Goal: Task Accomplishment & Management: Complete application form

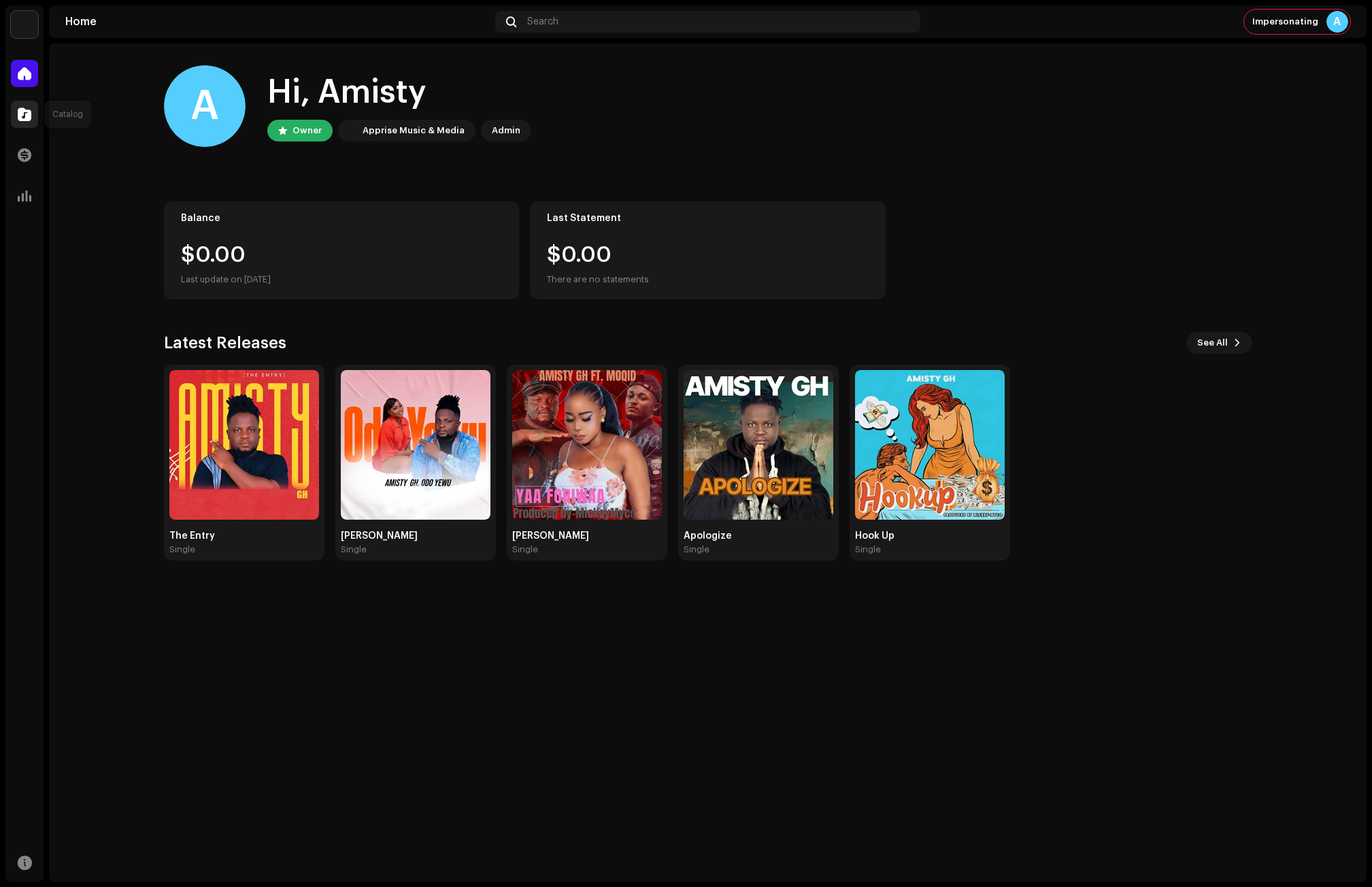
click at [25, 110] on span at bounding box center [24, 113] width 14 height 11
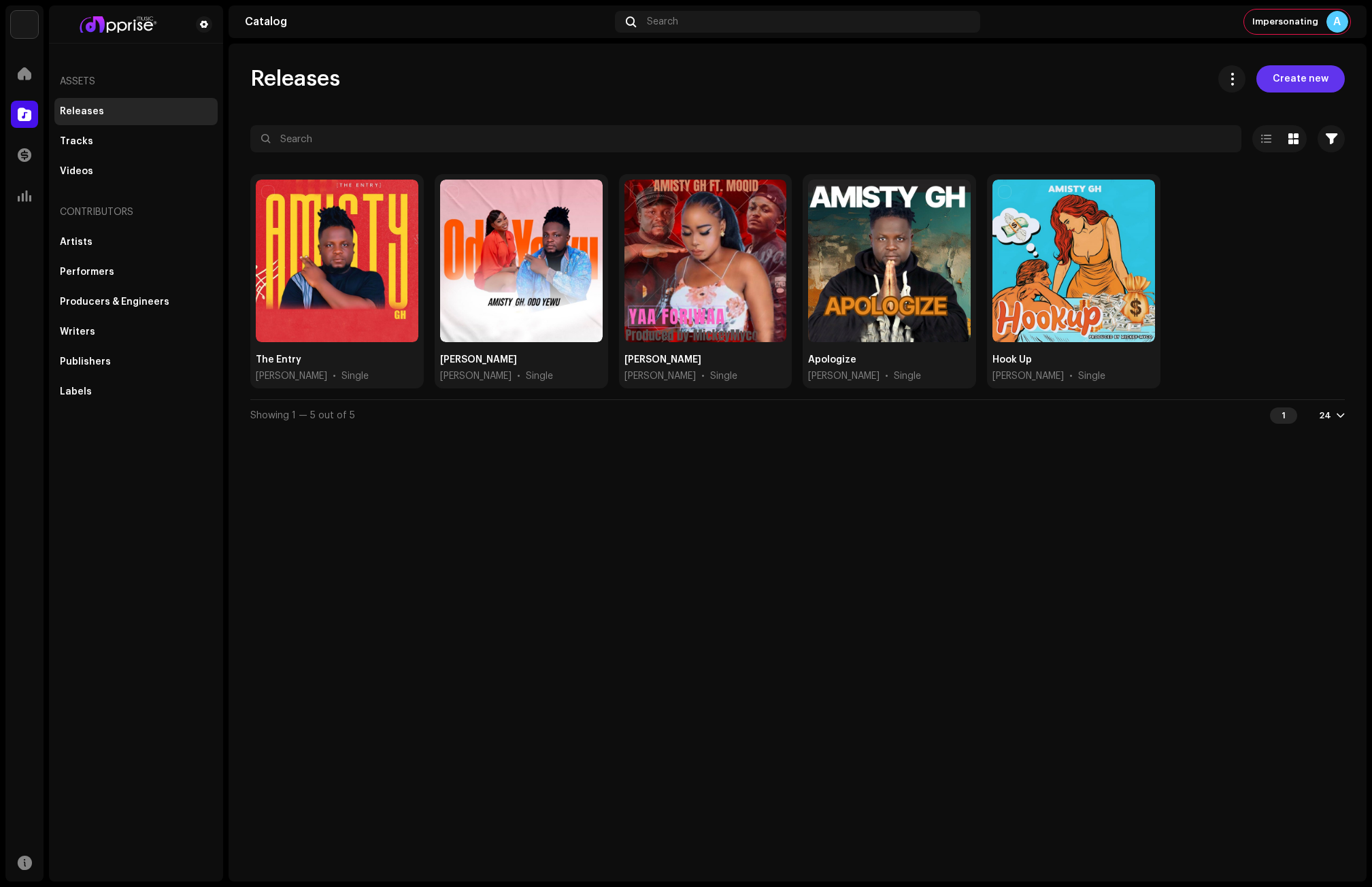
click at [1293, 75] on span "Create new" at bounding box center [1300, 79] width 56 height 27
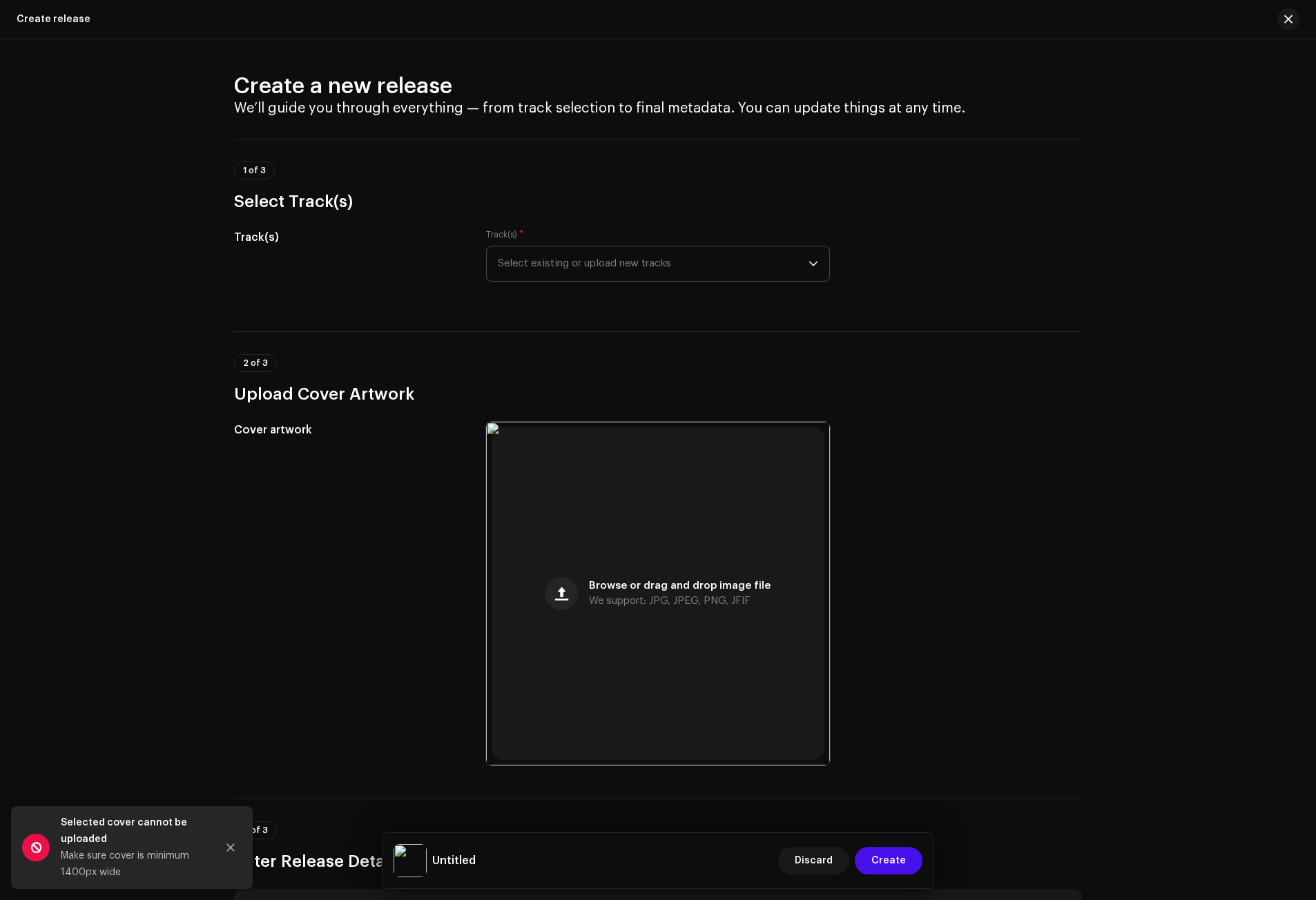
click at [565, 268] on span "Select existing or upload new tracks" at bounding box center [652, 264] width 310 height 35
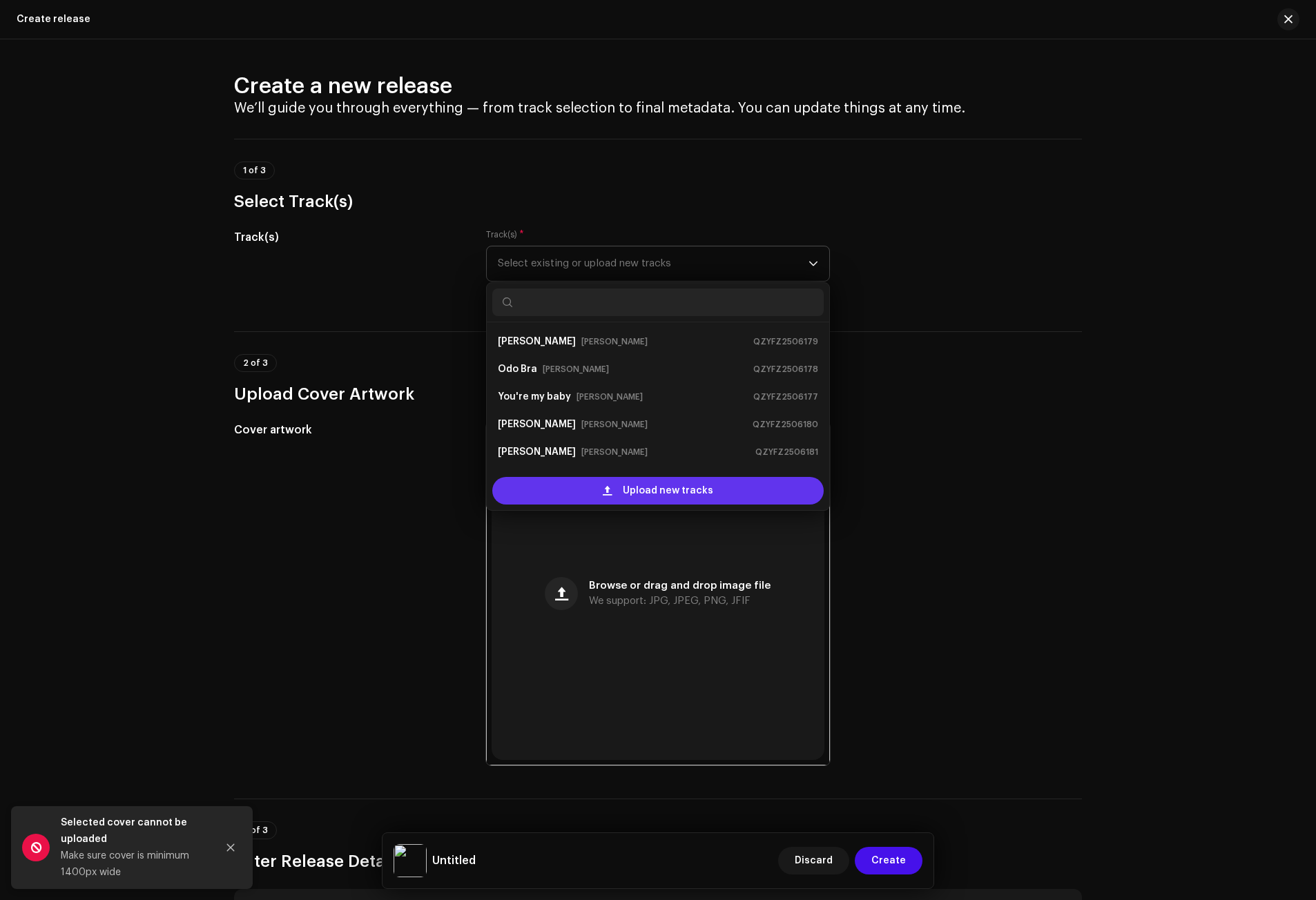
scroll to position [22, 0]
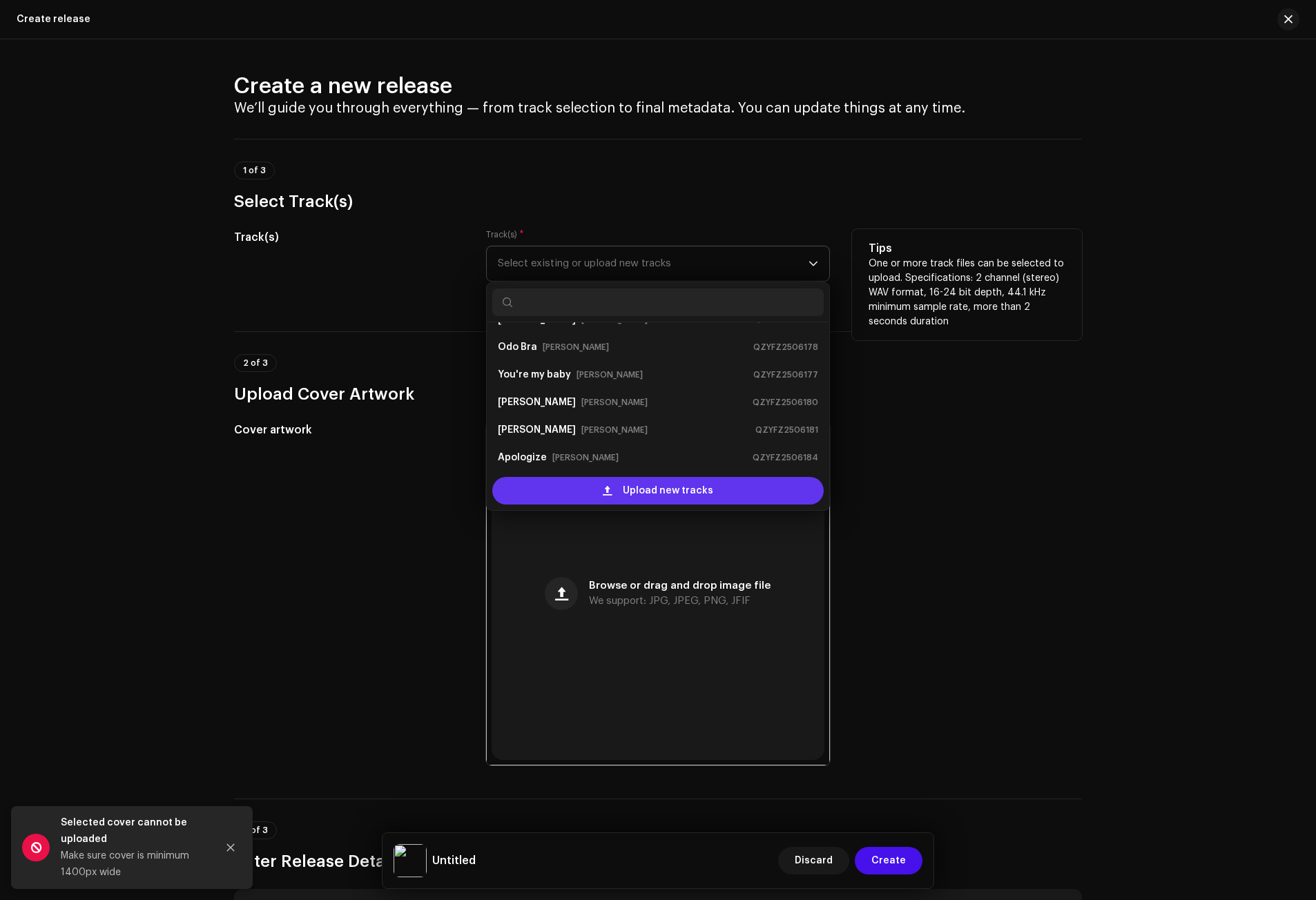
click at [595, 488] on div "Upload new tracks" at bounding box center [658, 491] width 331 height 28
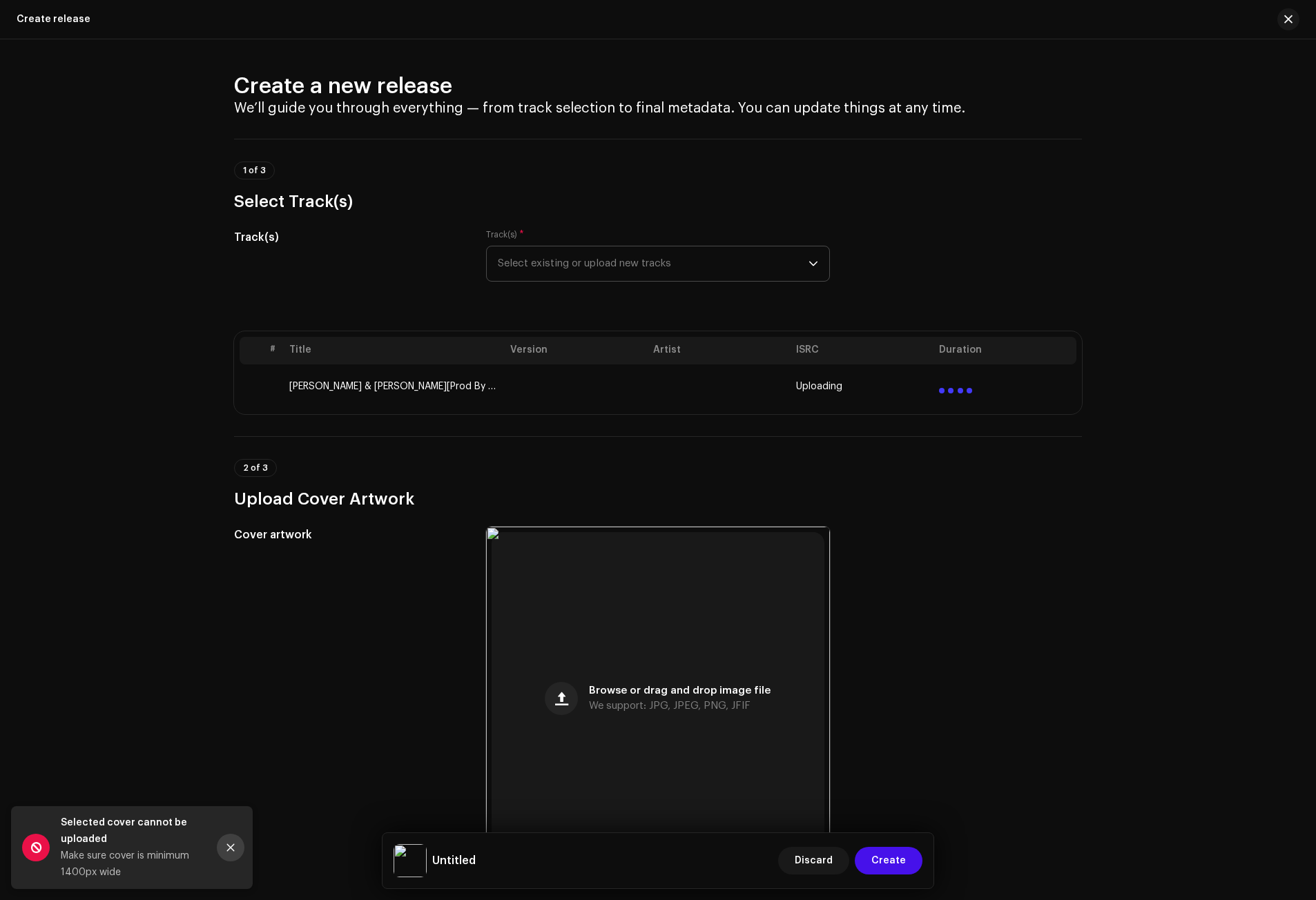
click at [229, 849] on icon "Close" at bounding box center [231, 848] width 8 height 8
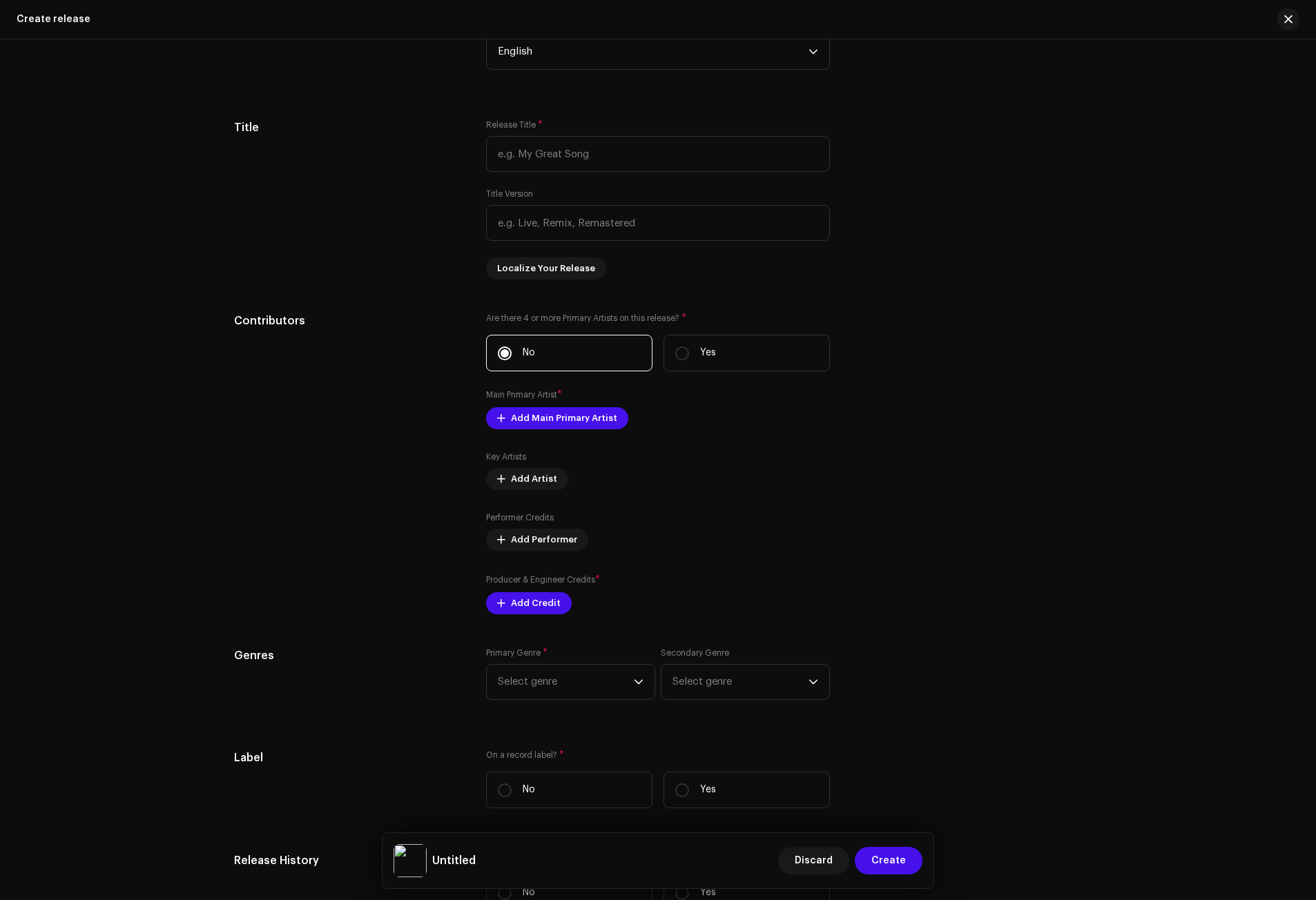
scroll to position [1230, 0]
click at [549, 420] on span "Add Main Primary Artist" at bounding box center [563, 418] width 106 height 28
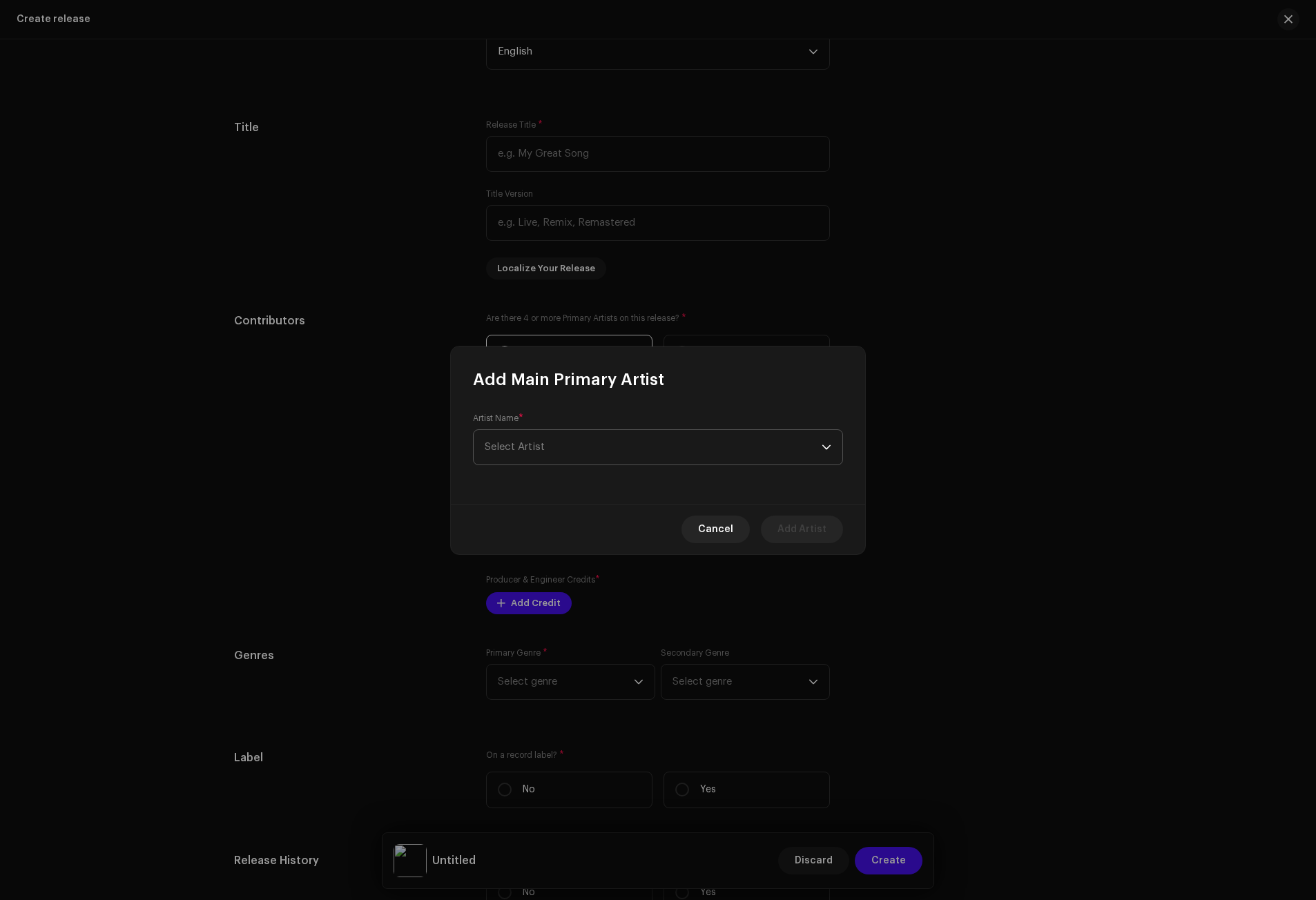
click at [545, 457] on span "Select Artist" at bounding box center [653, 447] width 337 height 35
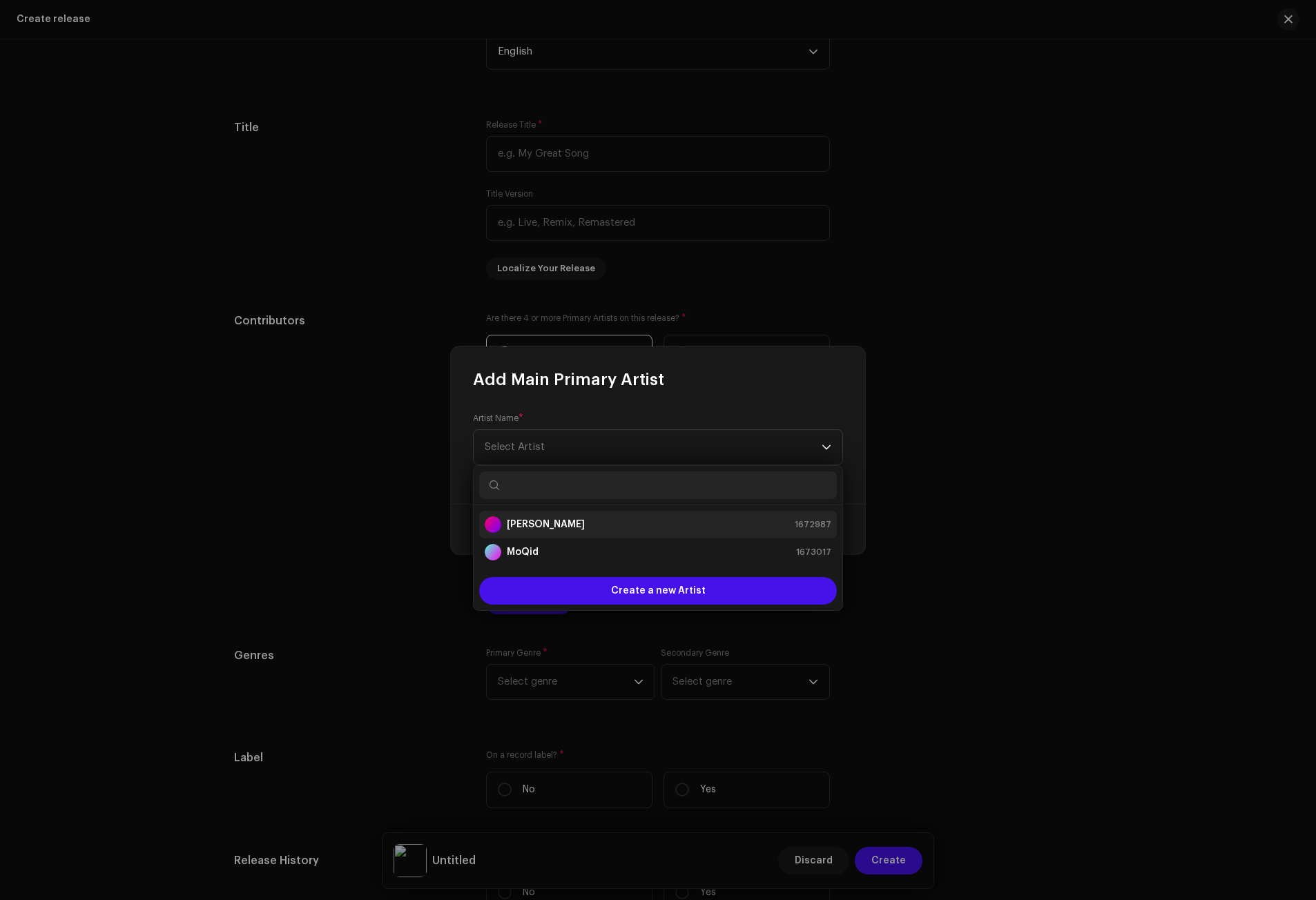
click at [545, 535] on li "[PERSON_NAME] 1672987" at bounding box center [657, 524] width 358 height 28
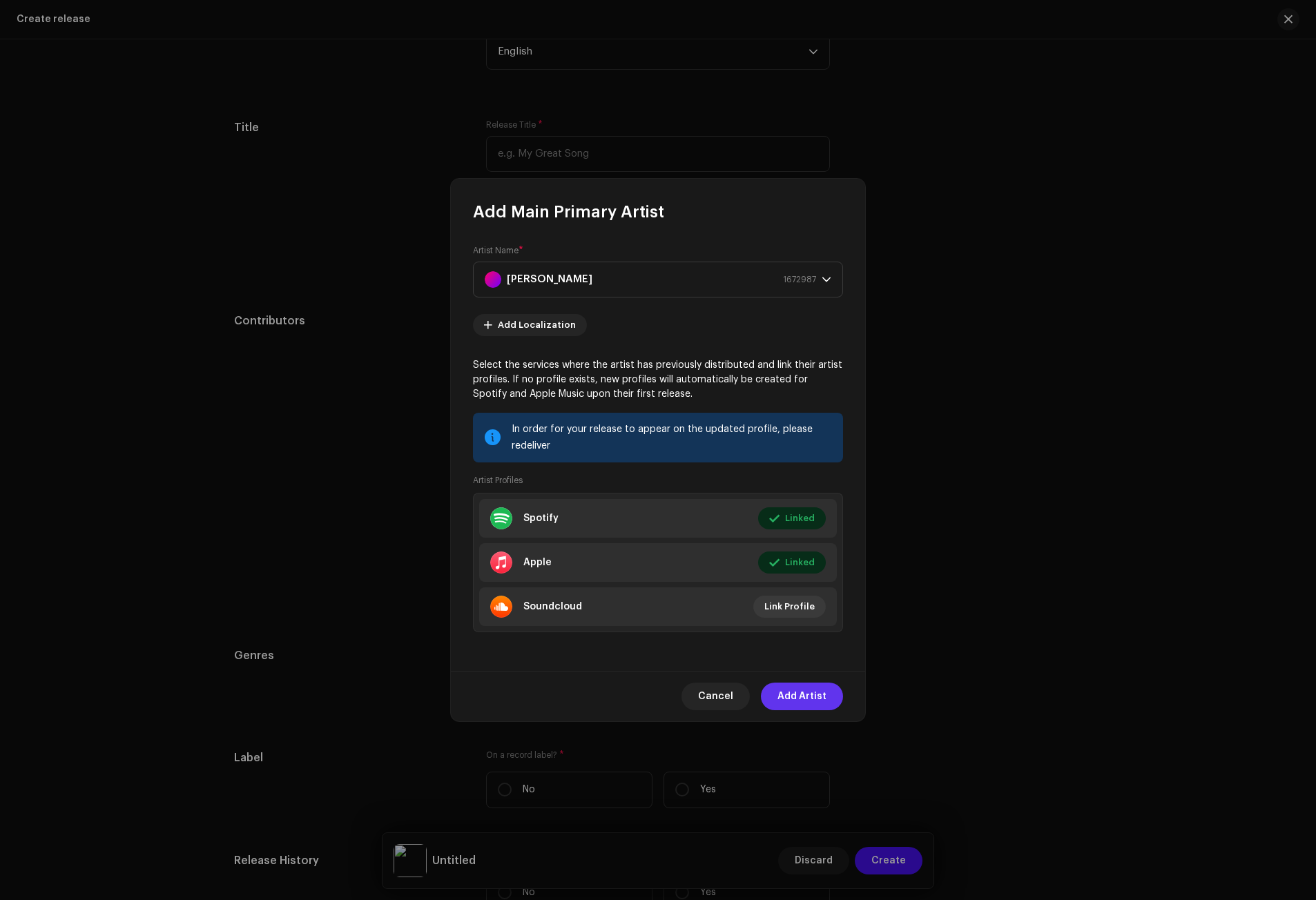
click at [810, 695] on span "Add Artist" at bounding box center [801, 697] width 49 height 28
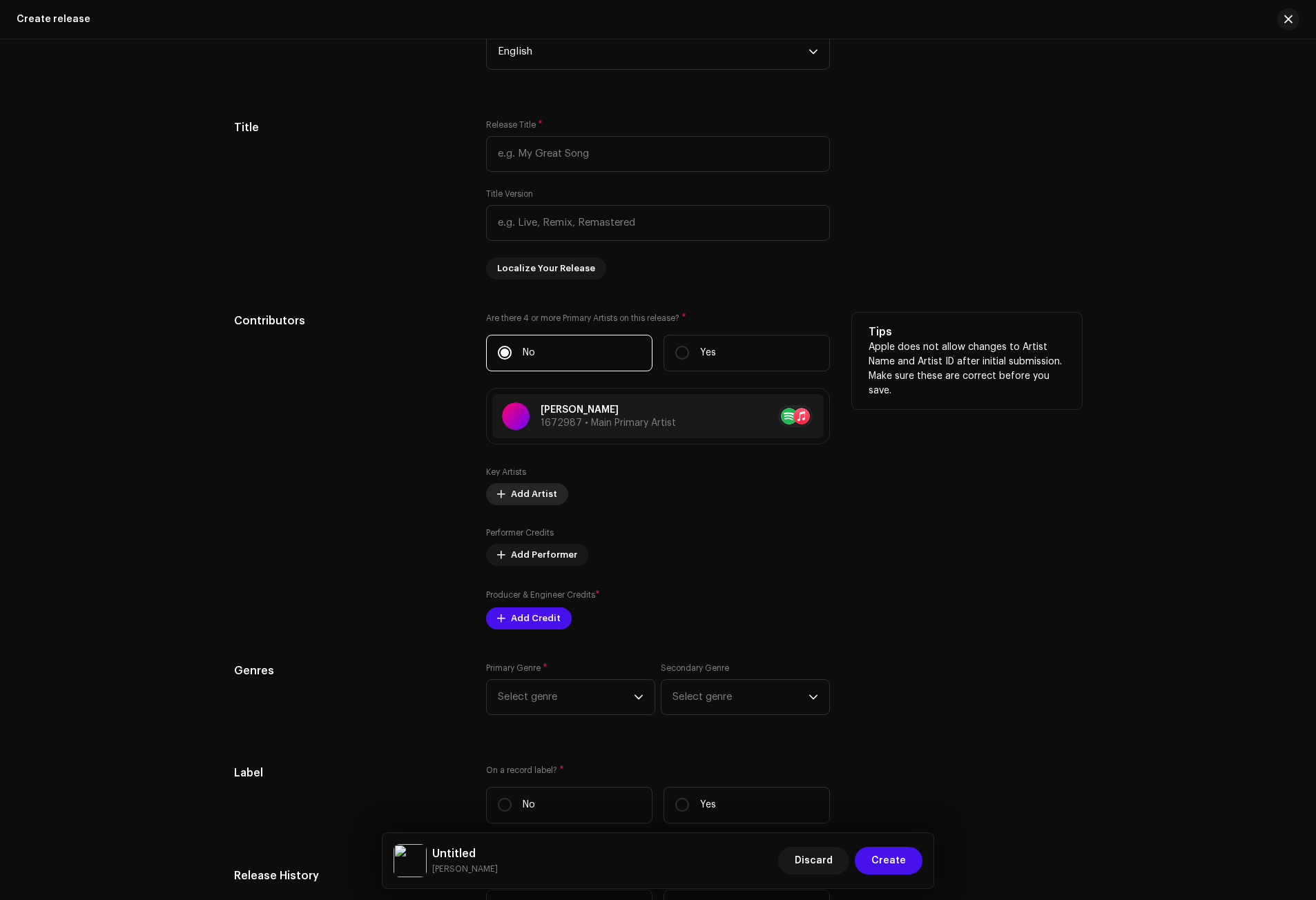
click at [529, 493] on span "Add Artist" at bounding box center [533, 495] width 47 height 28
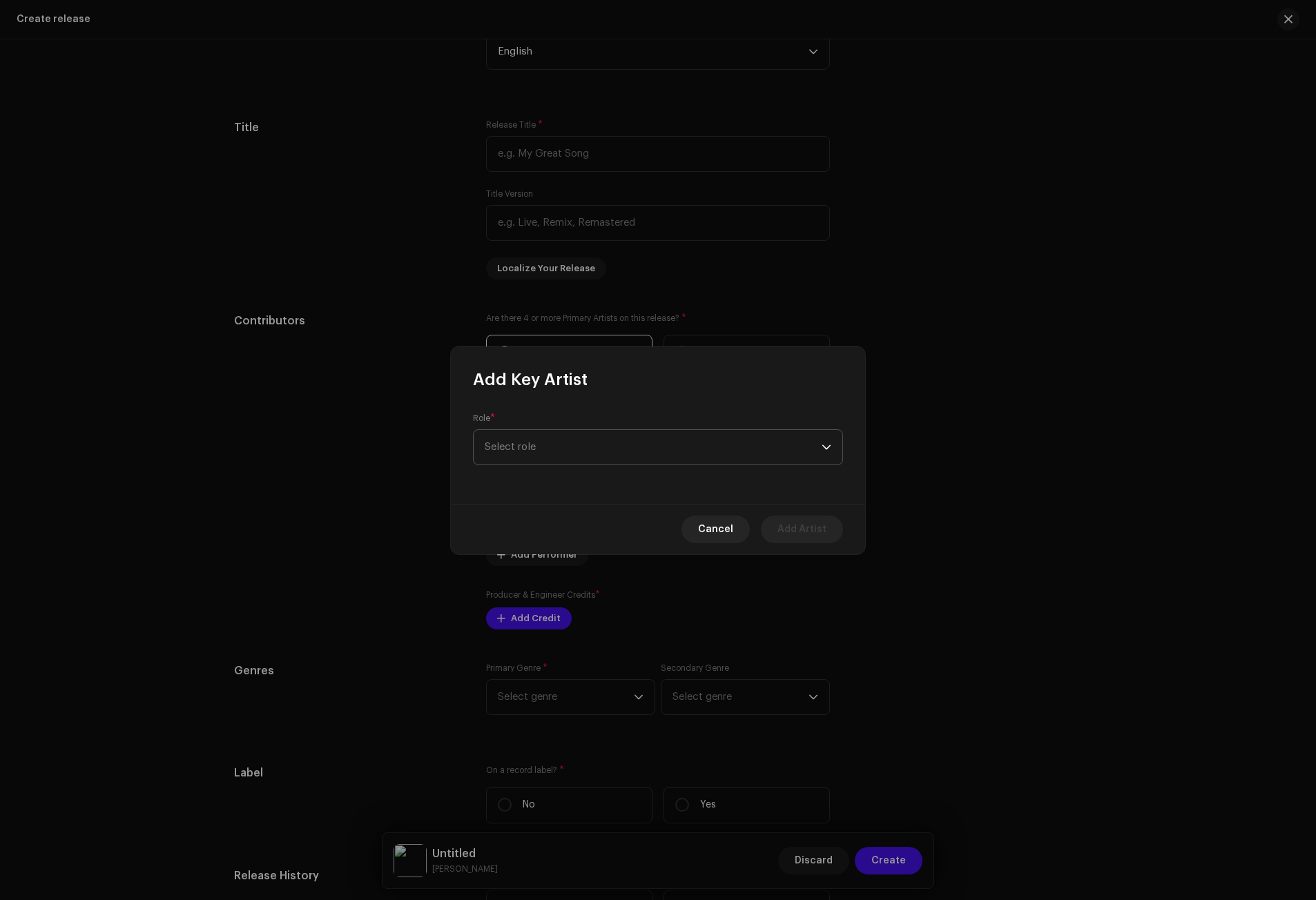
click at [555, 446] on span "Select role" at bounding box center [653, 447] width 337 height 35
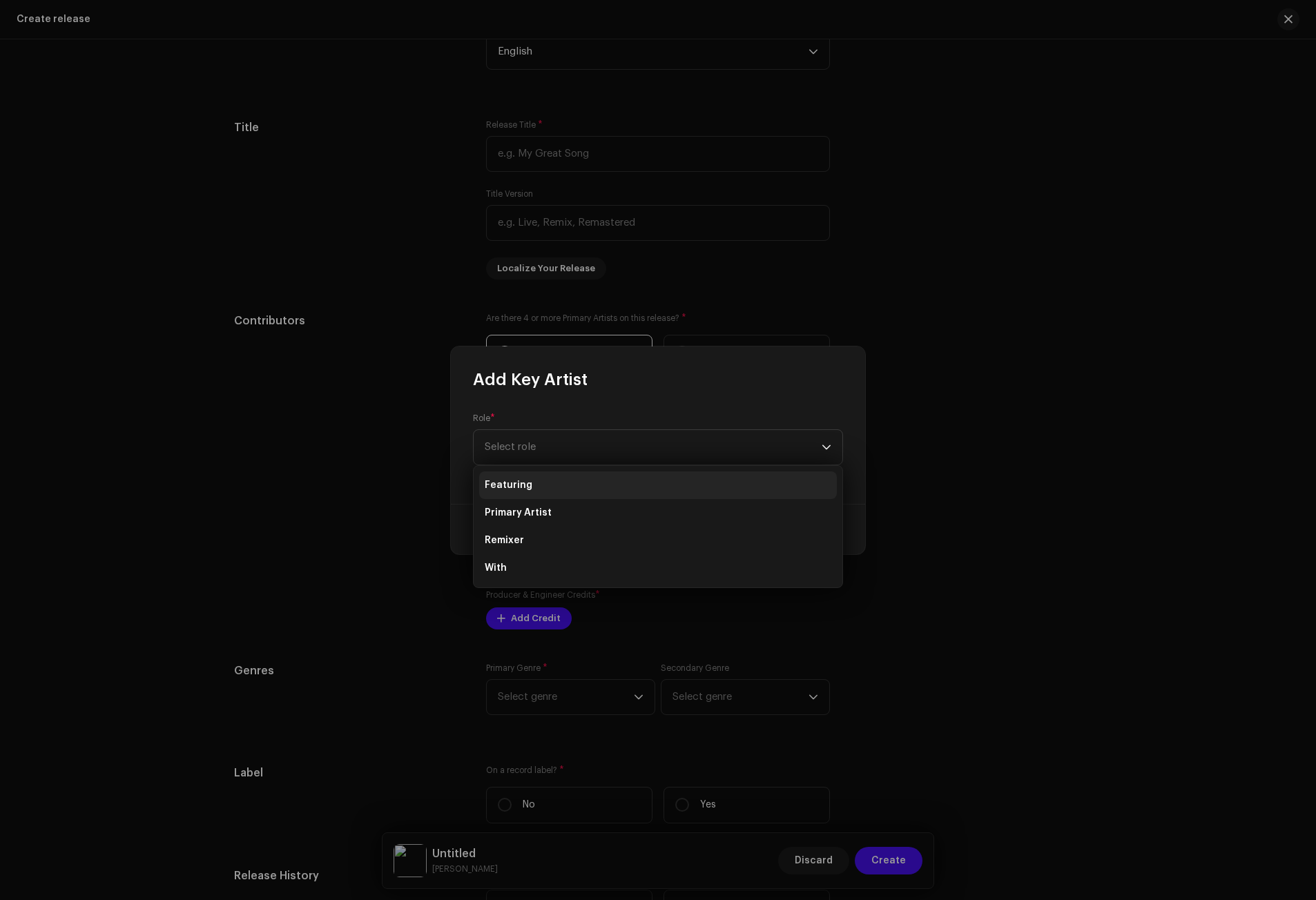
click at [529, 490] on li "Featuring" at bounding box center [657, 486] width 358 height 28
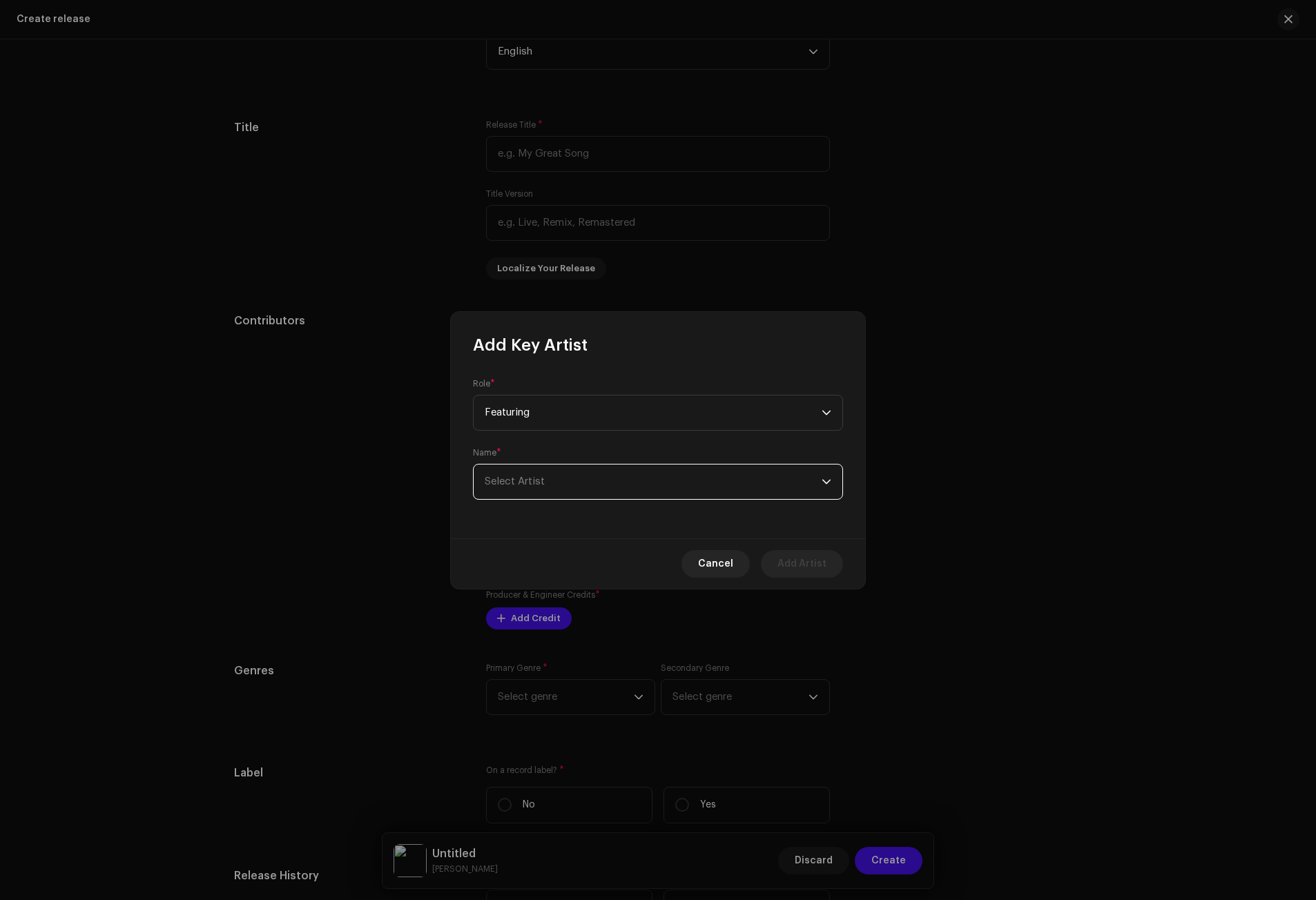
click at [532, 483] on span "Select Artist" at bounding box center [514, 482] width 60 height 10
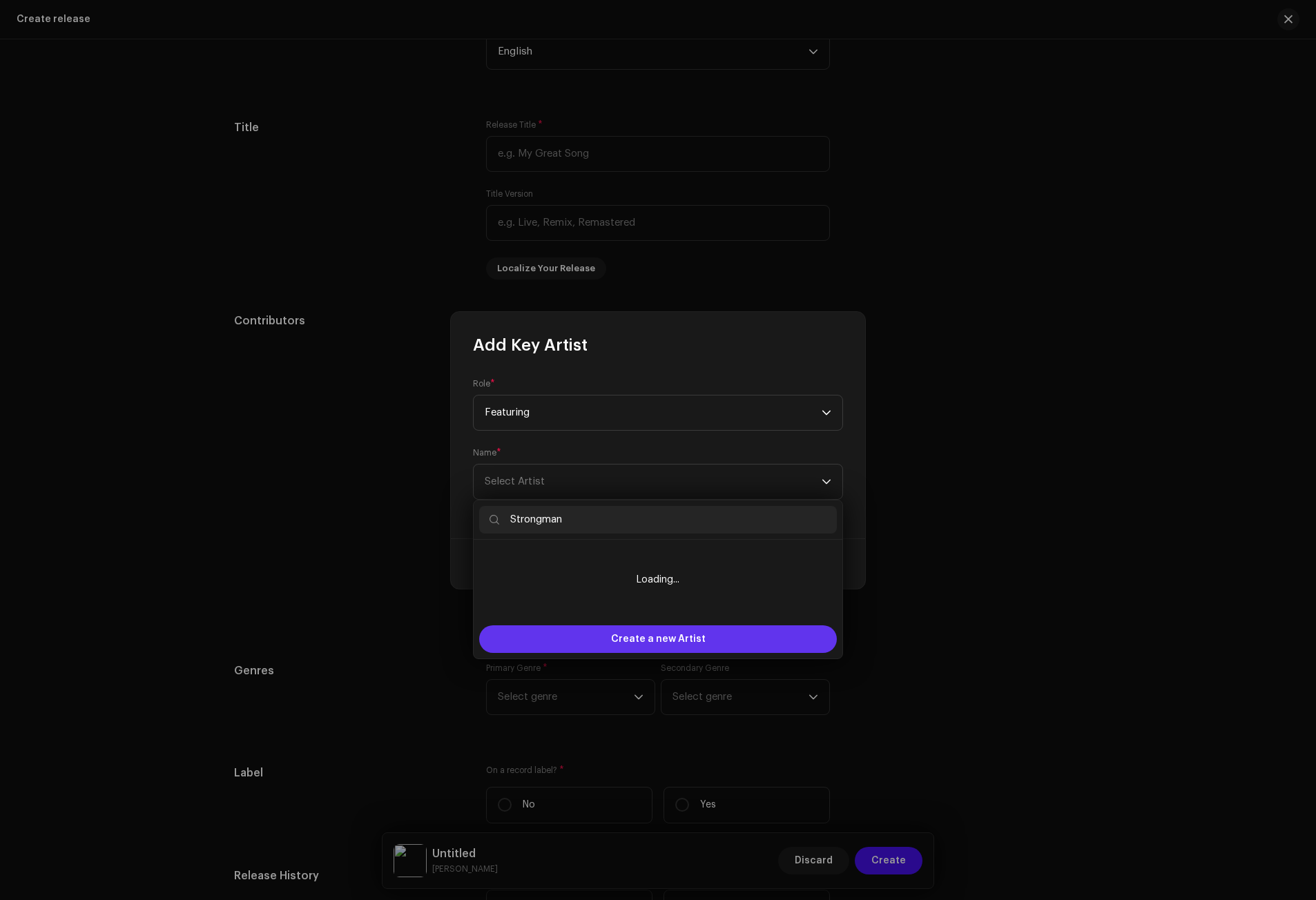
type input "Strongman"
click at [661, 641] on span "Create a new Artist" at bounding box center [657, 639] width 94 height 28
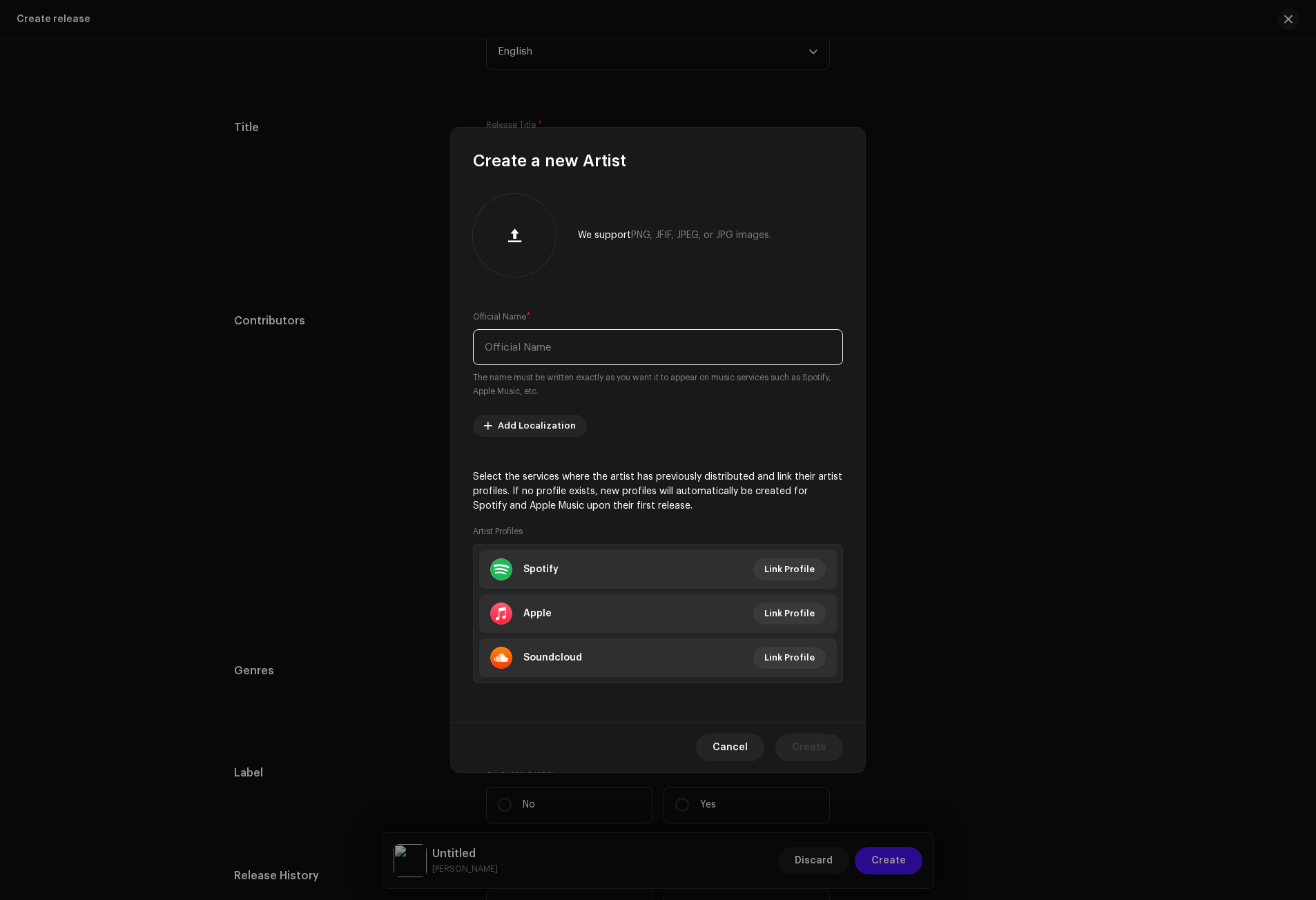
paste input "Strongman"
type input "Strongman"
click at [788, 570] on span "Link Profile" at bounding box center [789, 570] width 51 height 28
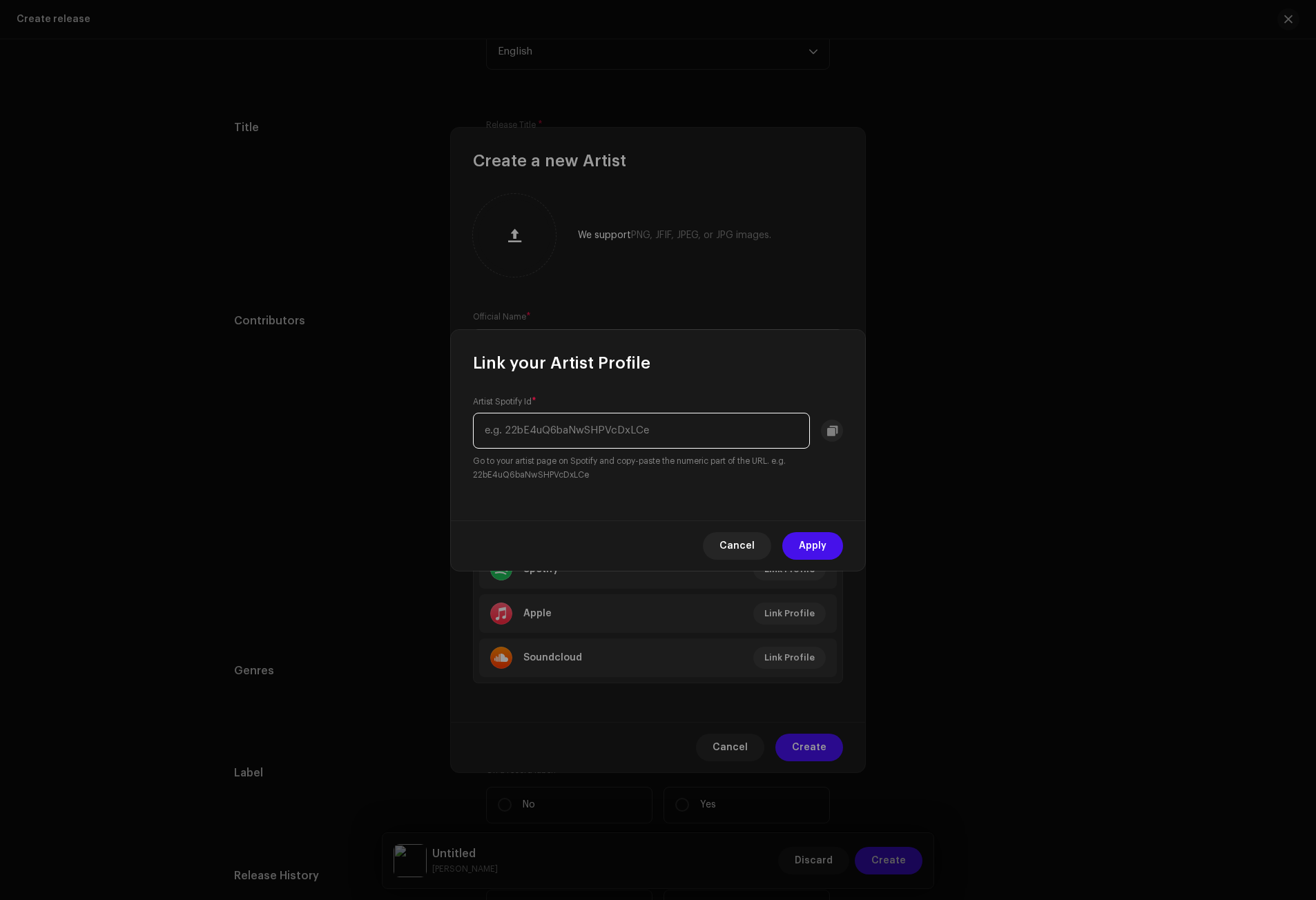
paste input "4ISHXrztVcONj4mQCnwCs9"
type input "4ISHXrztVcONj4mQCnwCs9"
click at [830, 537] on button "Apply" at bounding box center [812, 546] width 60 height 28
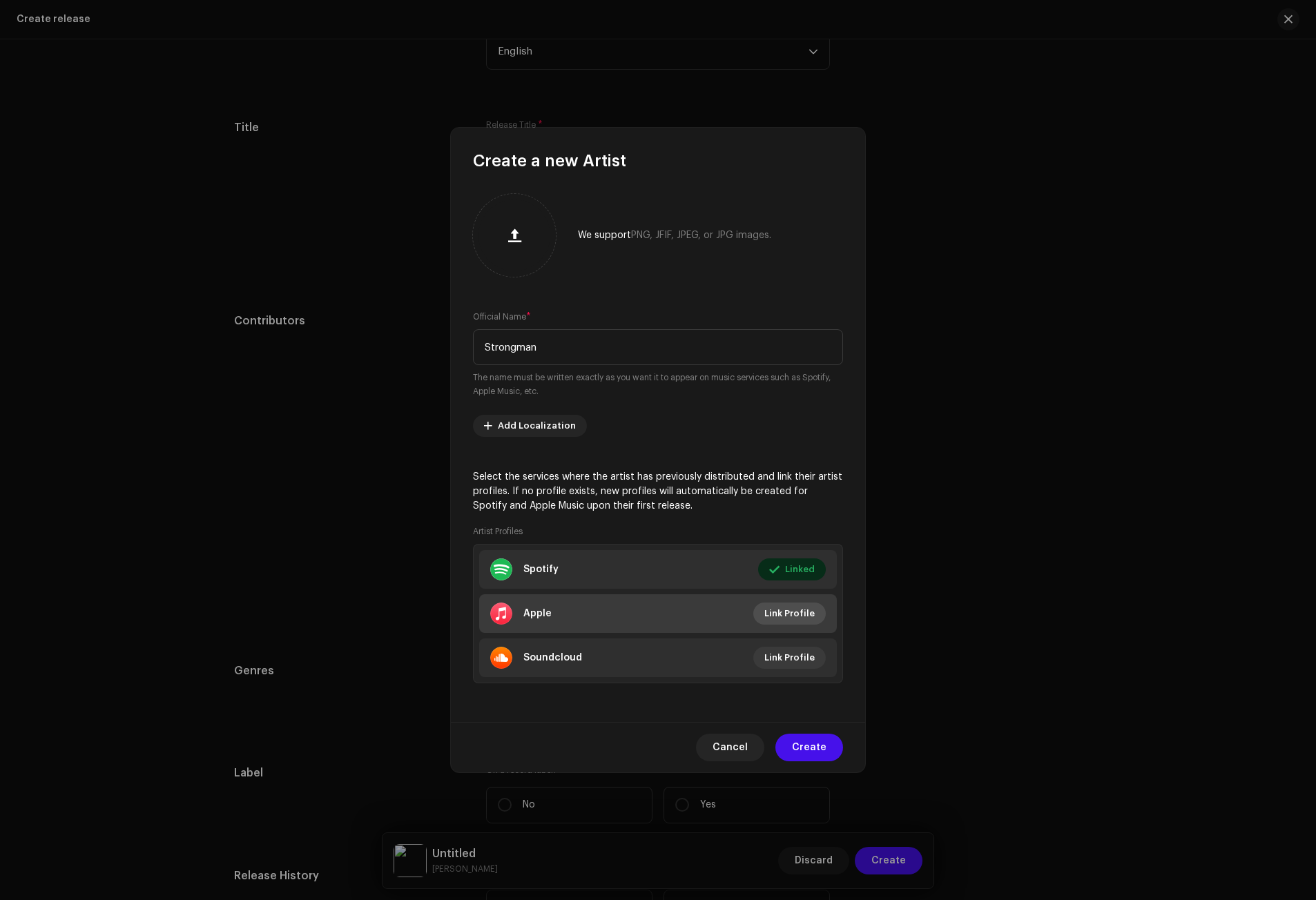
click at [800, 616] on span "Link Profile" at bounding box center [789, 614] width 51 height 28
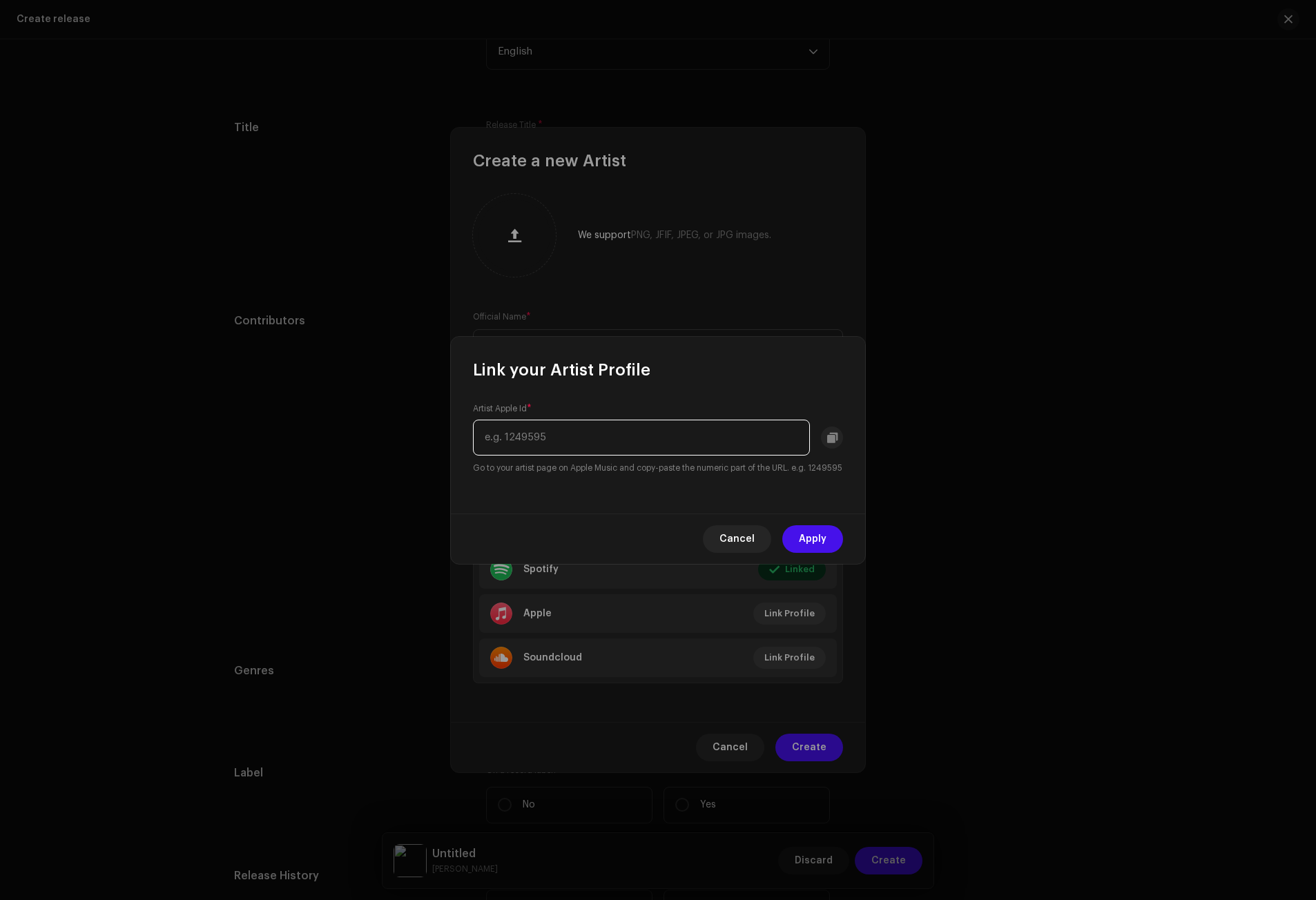
paste input "874377984"
type input "874377984"
click at [820, 546] on span "Apply" at bounding box center [813, 539] width 28 height 28
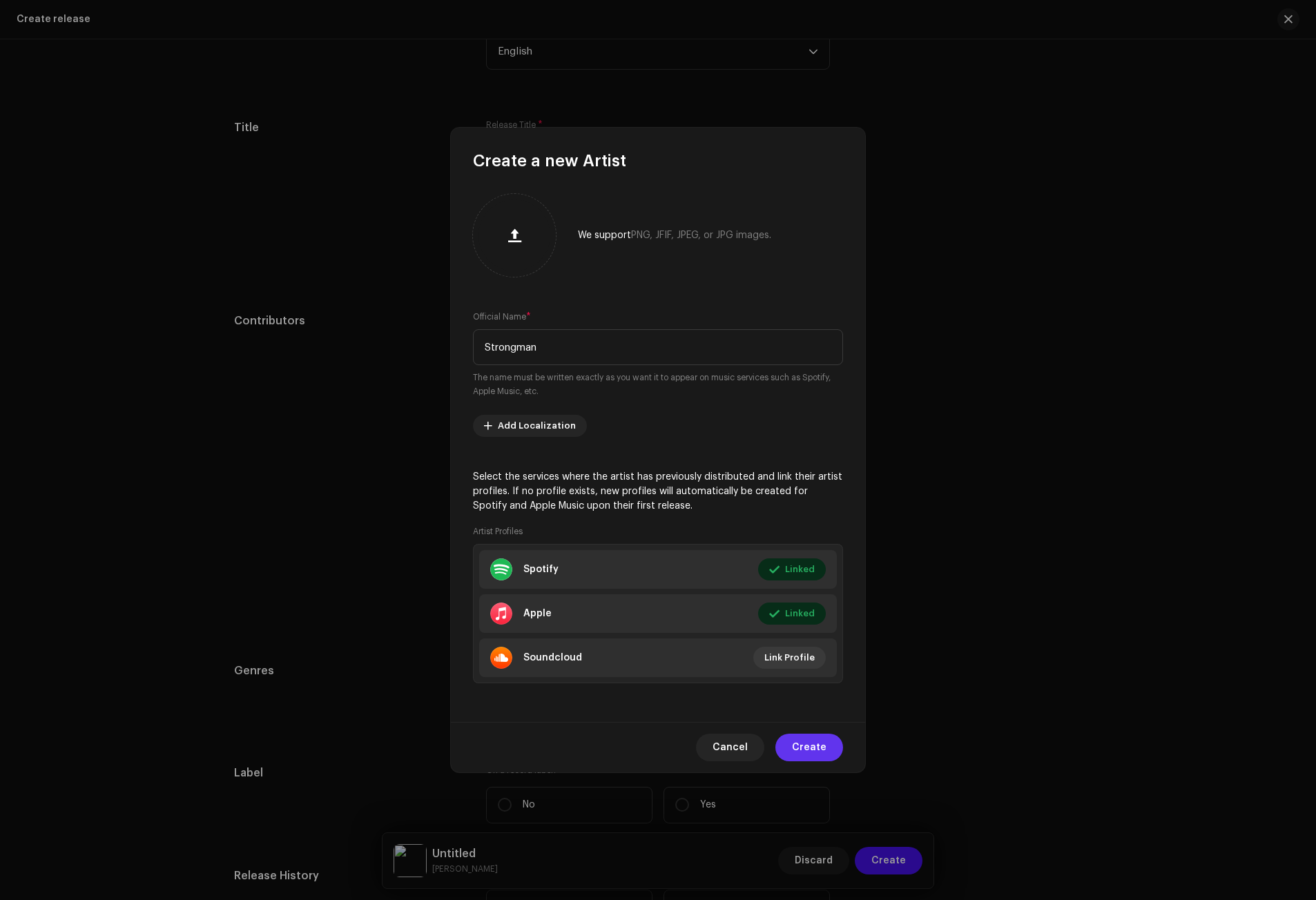
click at [816, 752] on span "Create" at bounding box center [809, 747] width 35 height 28
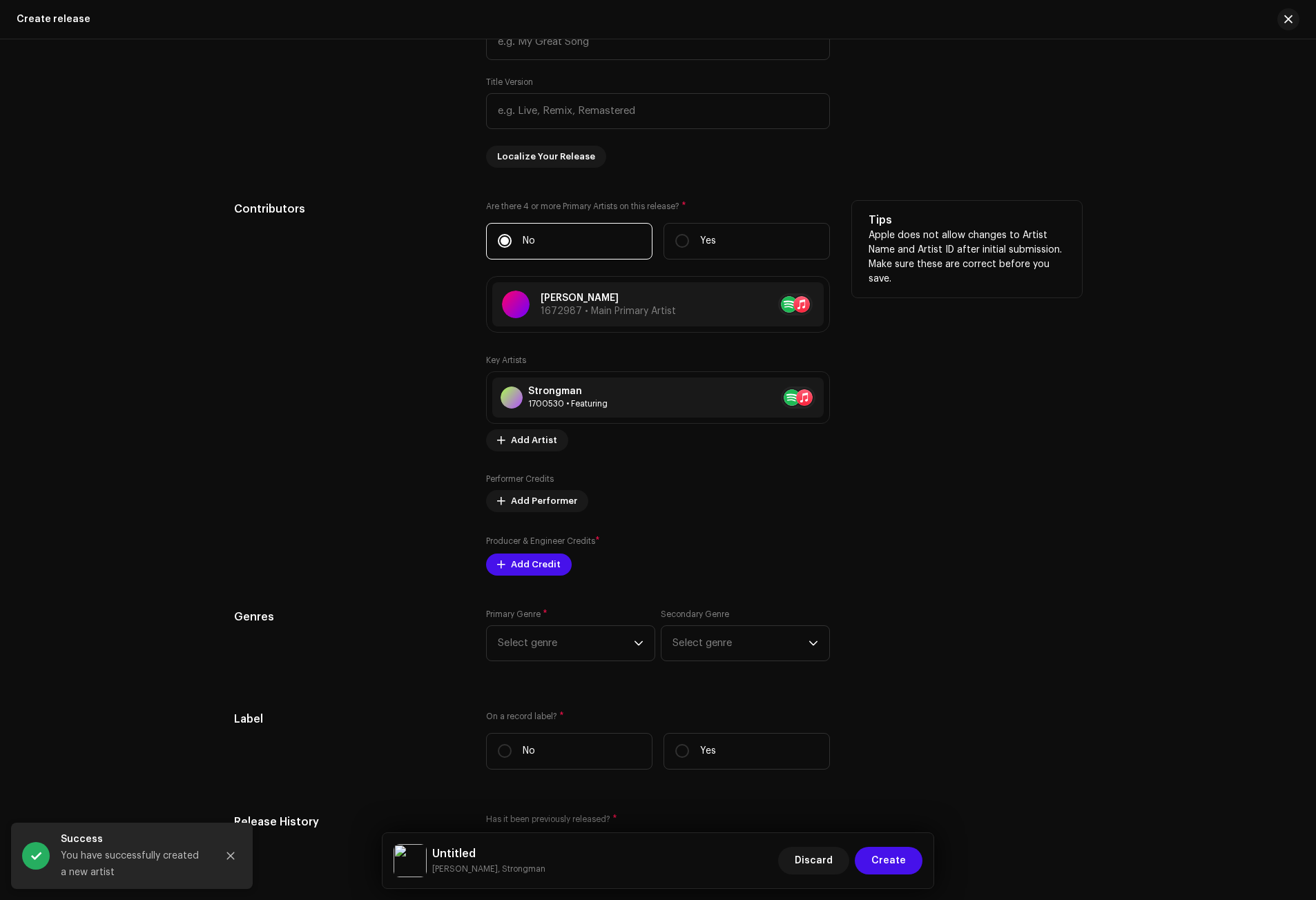
scroll to position [1368, 0]
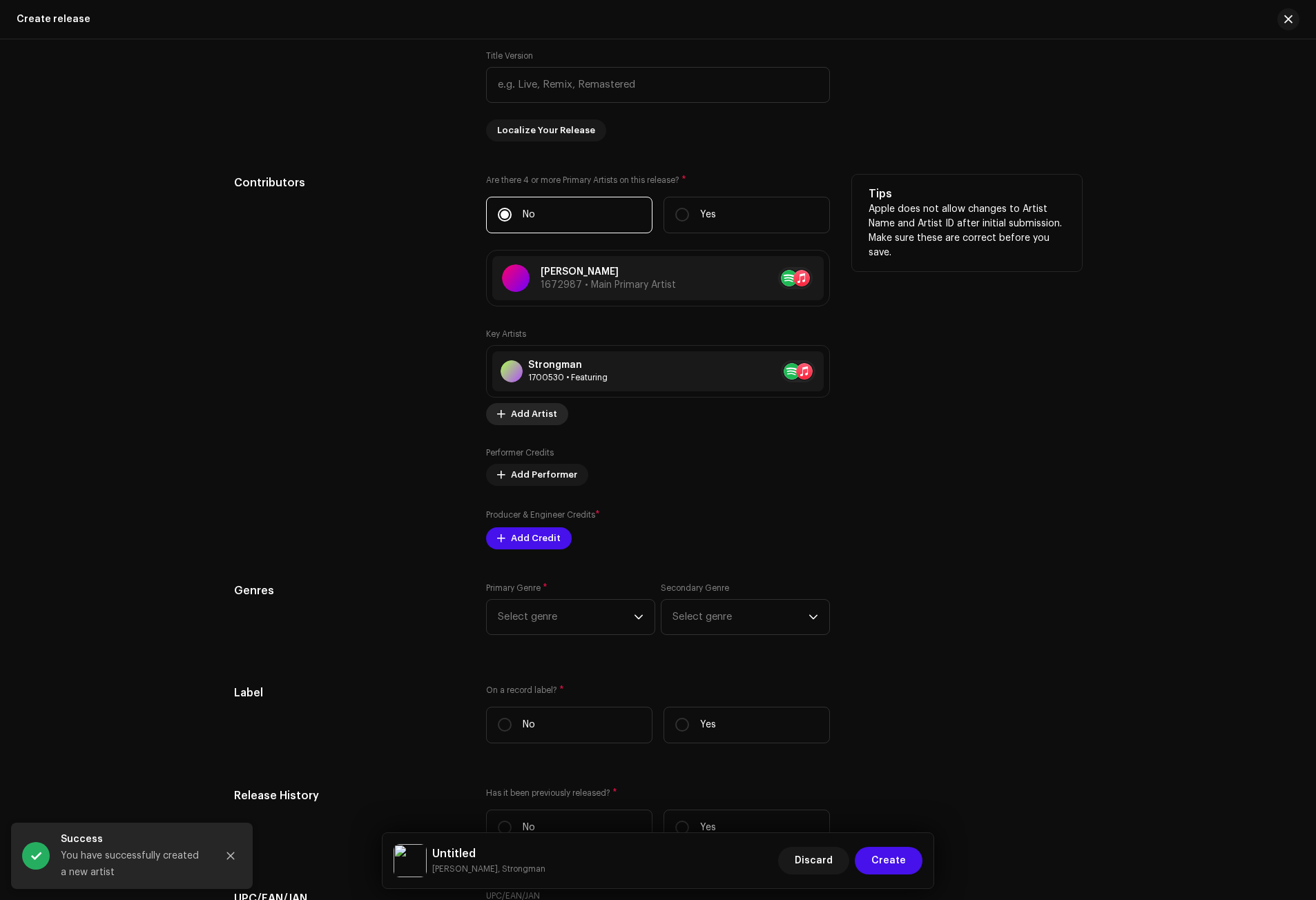
click at [529, 414] on span "Add Artist" at bounding box center [533, 414] width 47 height 28
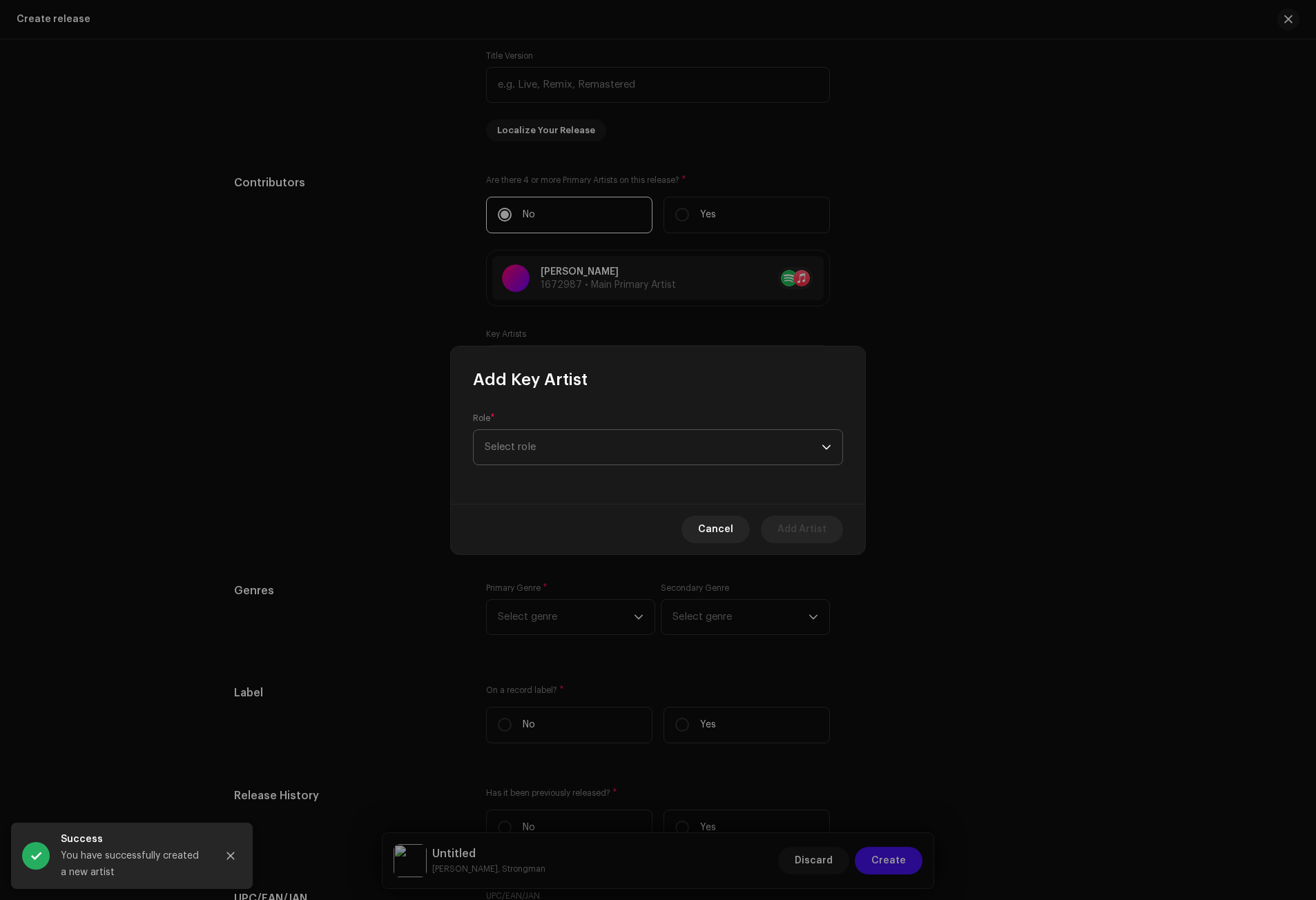
click at [549, 441] on span "Select role" at bounding box center [653, 447] width 337 height 35
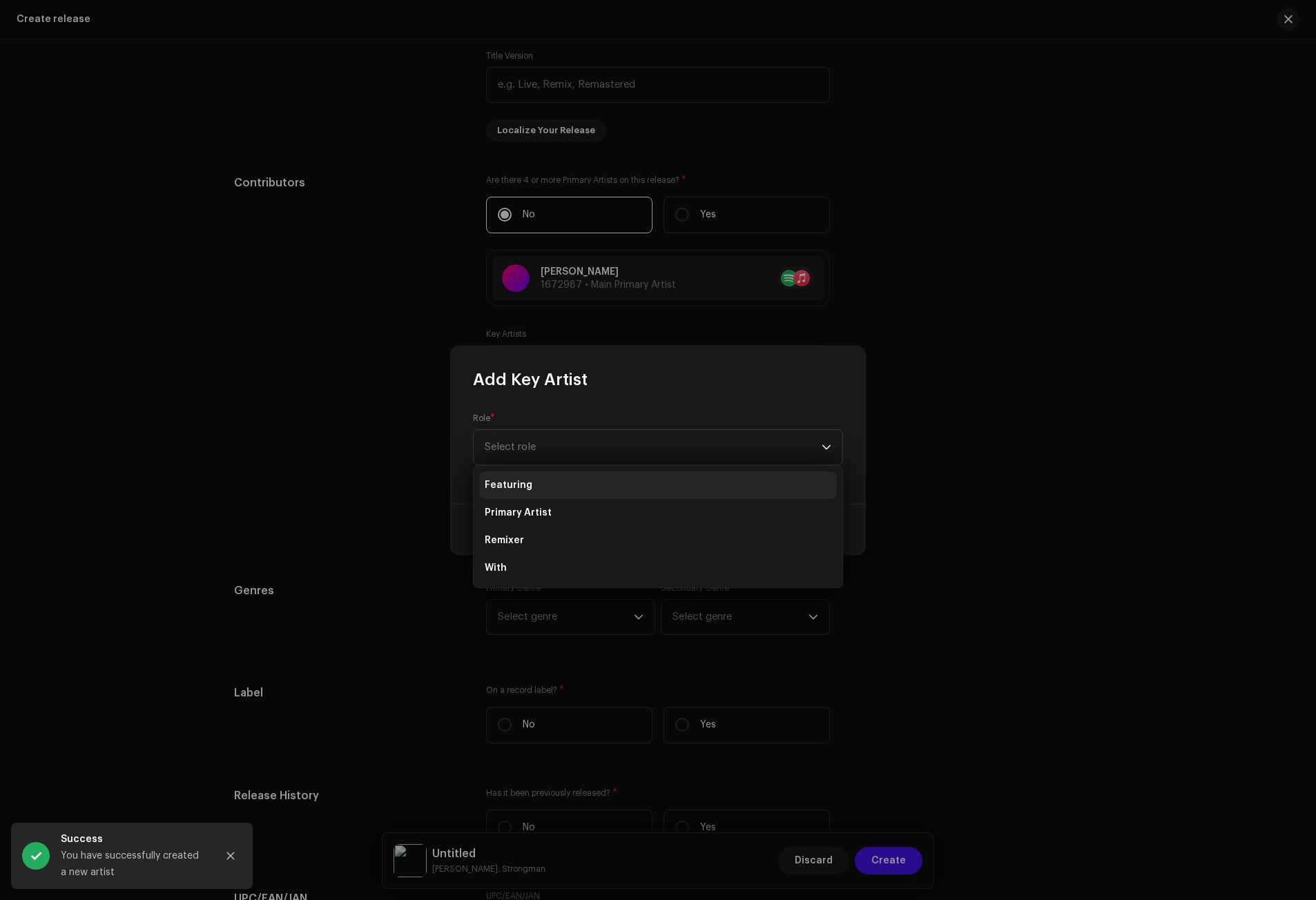
click at [520, 485] on span "Featuring" at bounding box center [508, 486] width 48 height 14
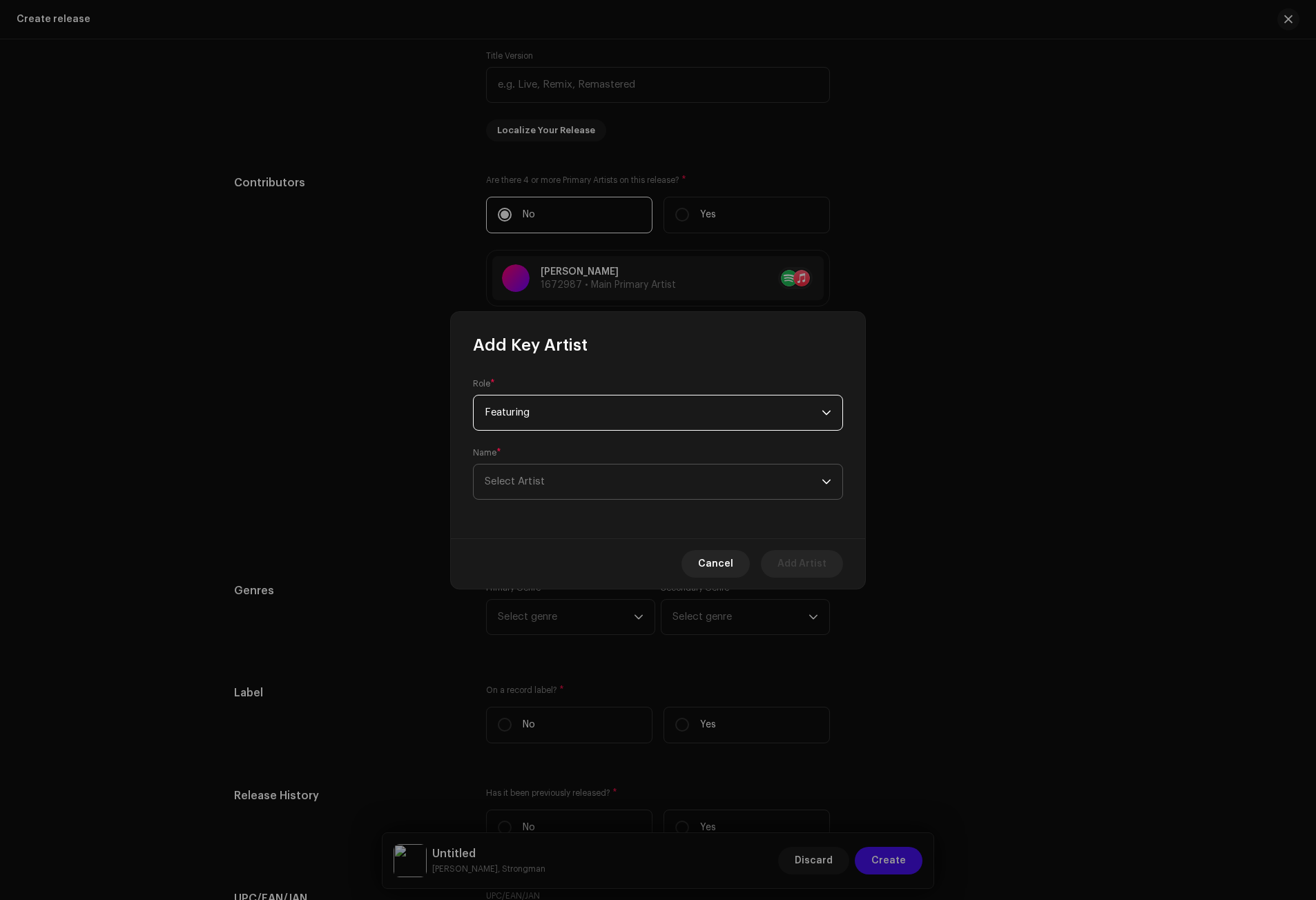
click at [508, 477] on span "Select Artist" at bounding box center [514, 482] width 60 height 10
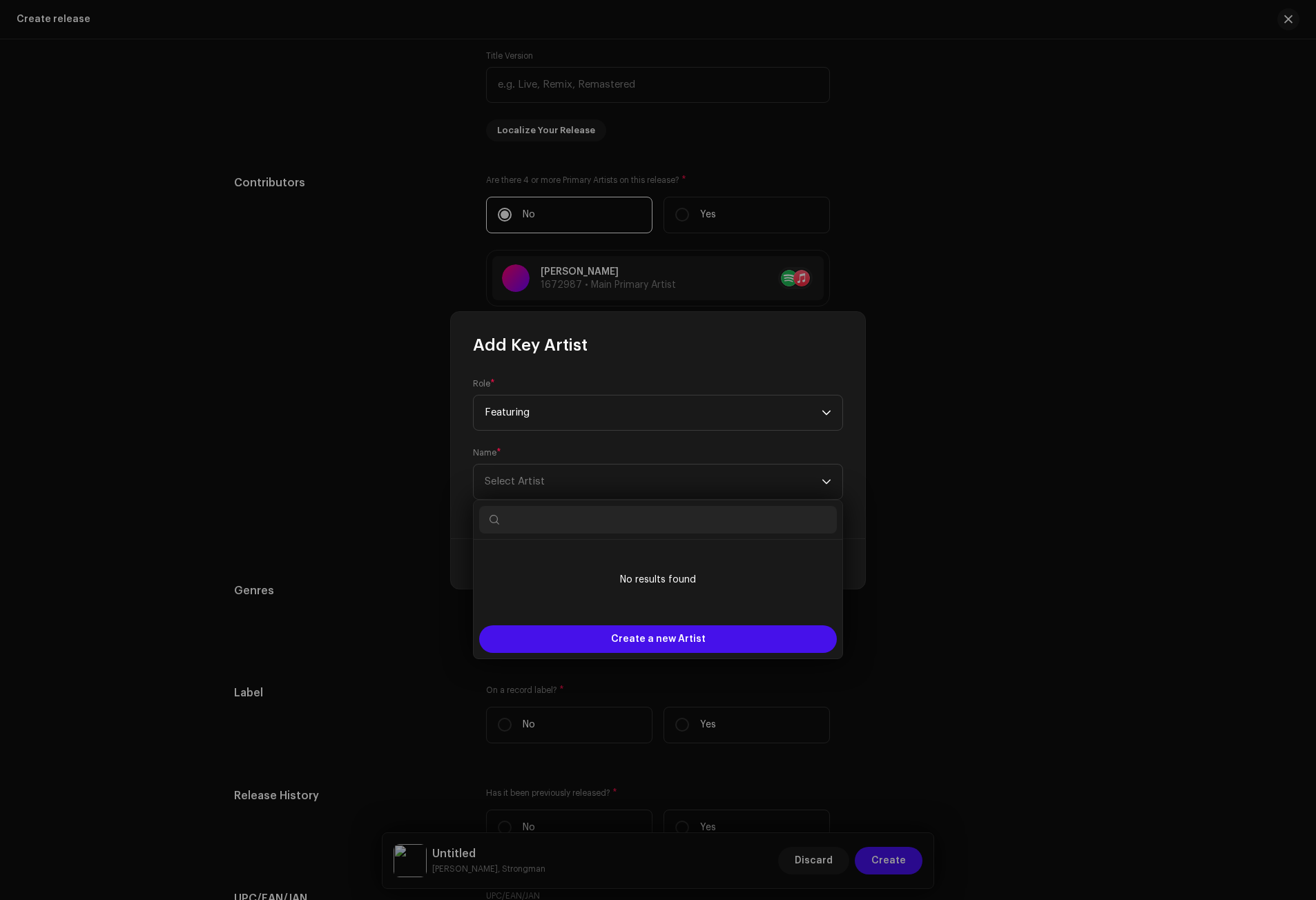
click at [524, 519] on input "text" at bounding box center [657, 520] width 358 height 28
type input "[PERSON_NAME]"
click at [669, 642] on span "Create a new Artist" at bounding box center [657, 639] width 94 height 28
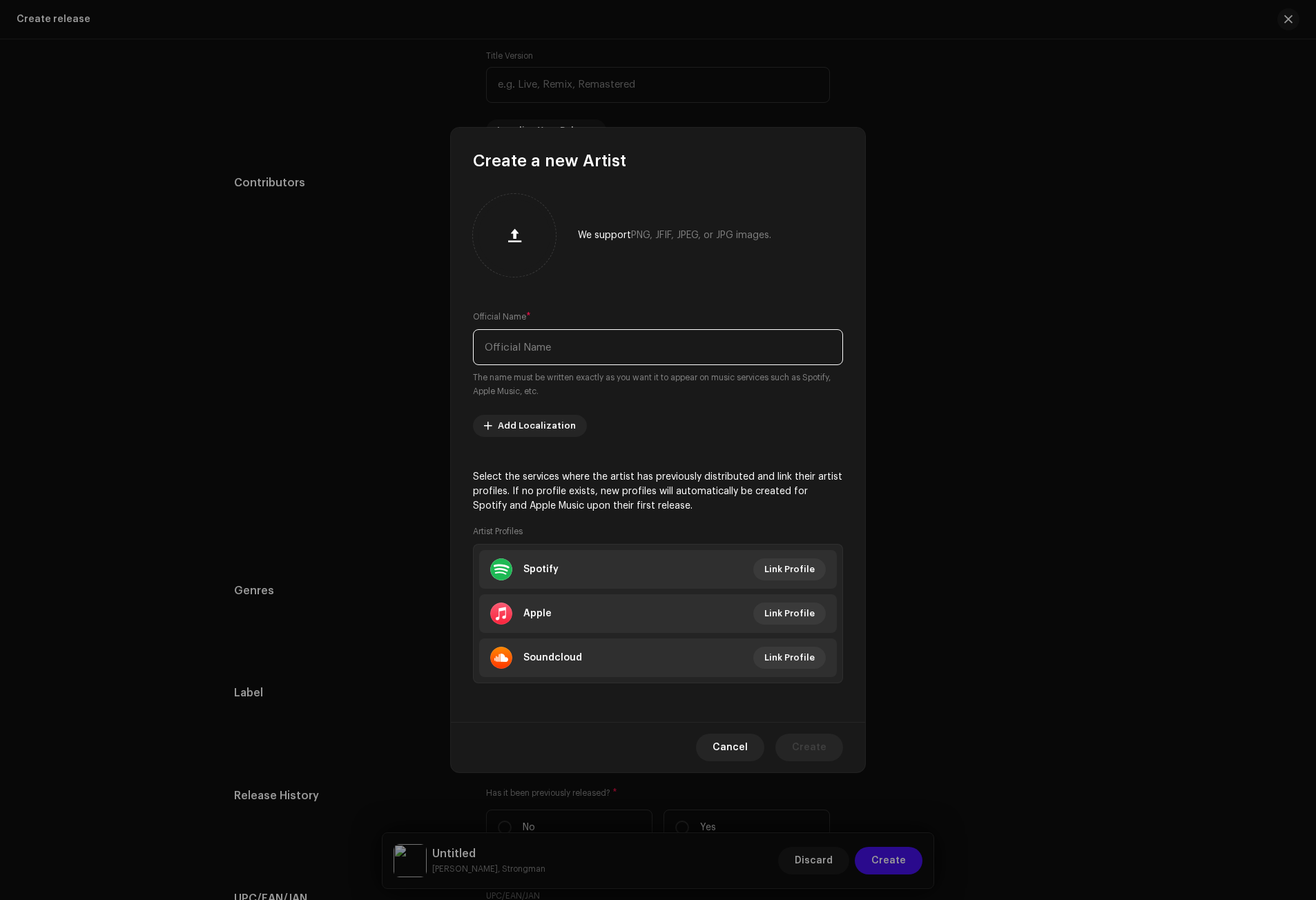
paste input "[PERSON_NAME]"
drag, startPoint x: 548, startPoint y: 342, endPoint x: 448, endPoint y: 342, distance: 100.0
click at [448, 342] on div "Create a new Artist We support PNG, JFIF, JPEG, or JPG images. Official Name * …" at bounding box center [658, 450] width 1316 height 900
type input "MoQid"
click at [797, 566] on span "Link Profile" at bounding box center [789, 570] width 51 height 28
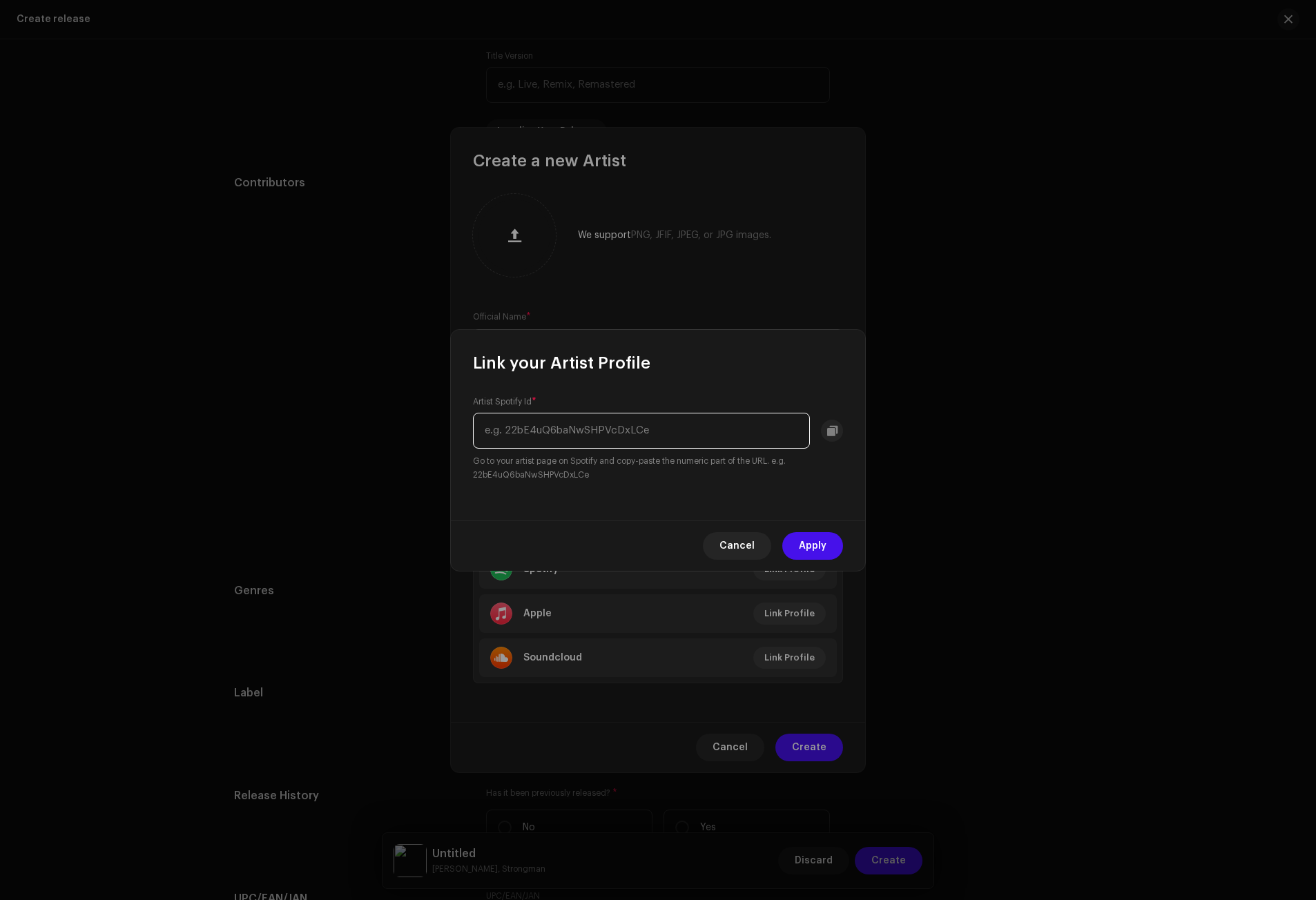
paste input "4QVlyGmvC6XGM80477"
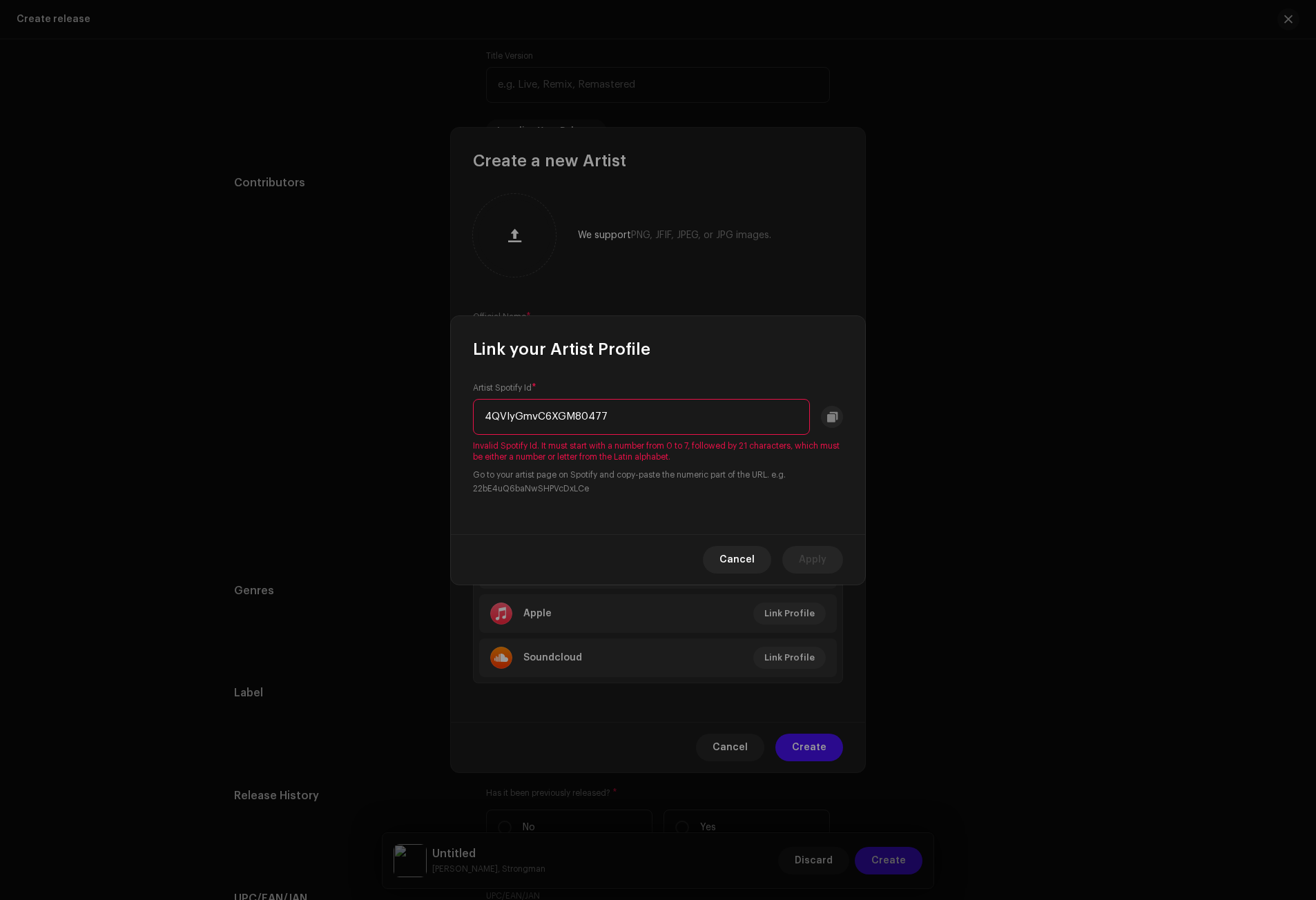
drag, startPoint x: 694, startPoint y: 411, endPoint x: 463, endPoint y: 421, distance: 231.2
click at [463, 421] on div "Artist Spotify Id * 4QVlyGmvC6XGM80477 Invalid Spotify Id. It must start with a…" at bounding box center [658, 448] width 414 height 174
paste input "dsnz"
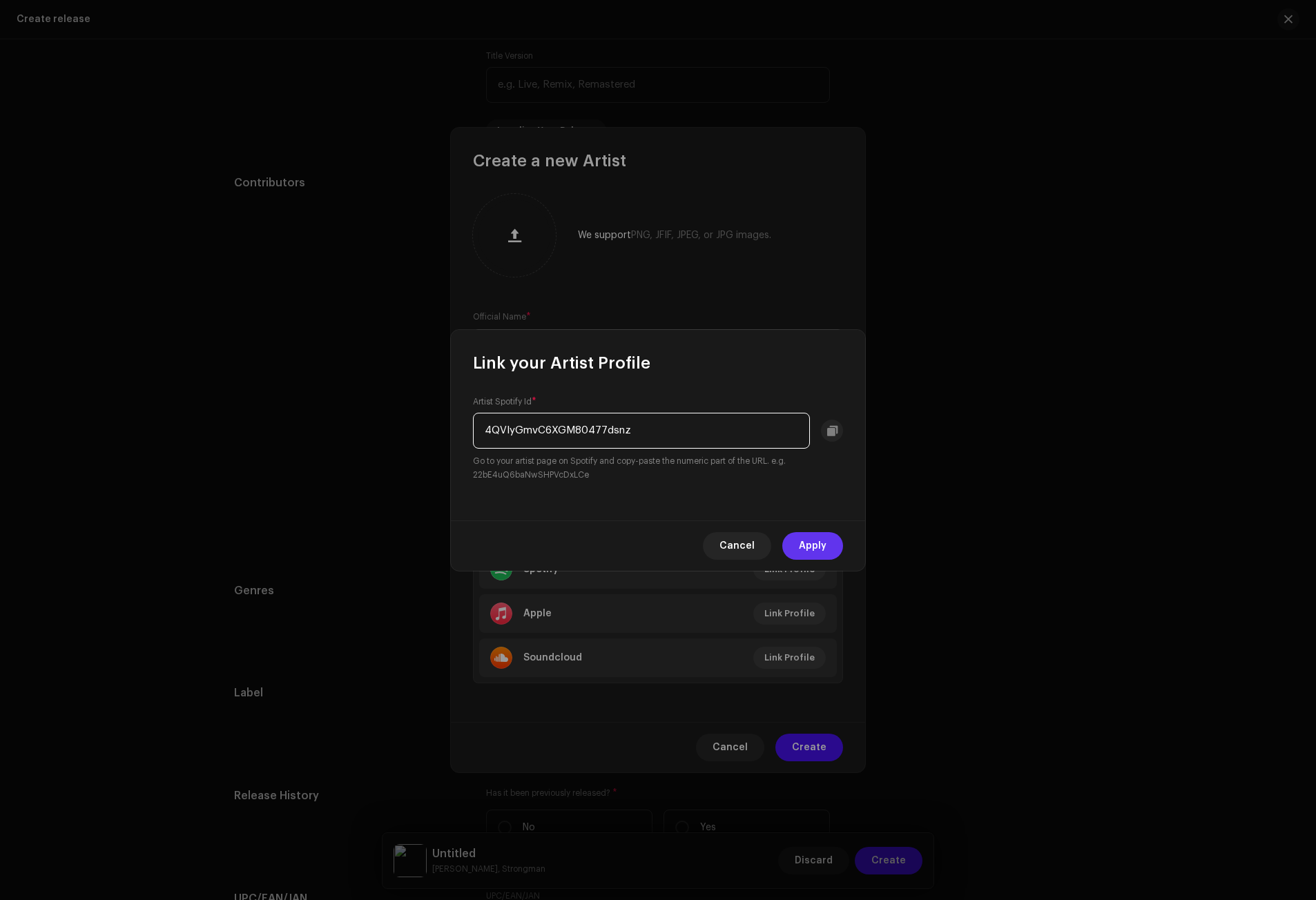
type input "4QVlyGmvC6XGM80477dsnz"
click at [817, 552] on span "Apply" at bounding box center [813, 546] width 28 height 28
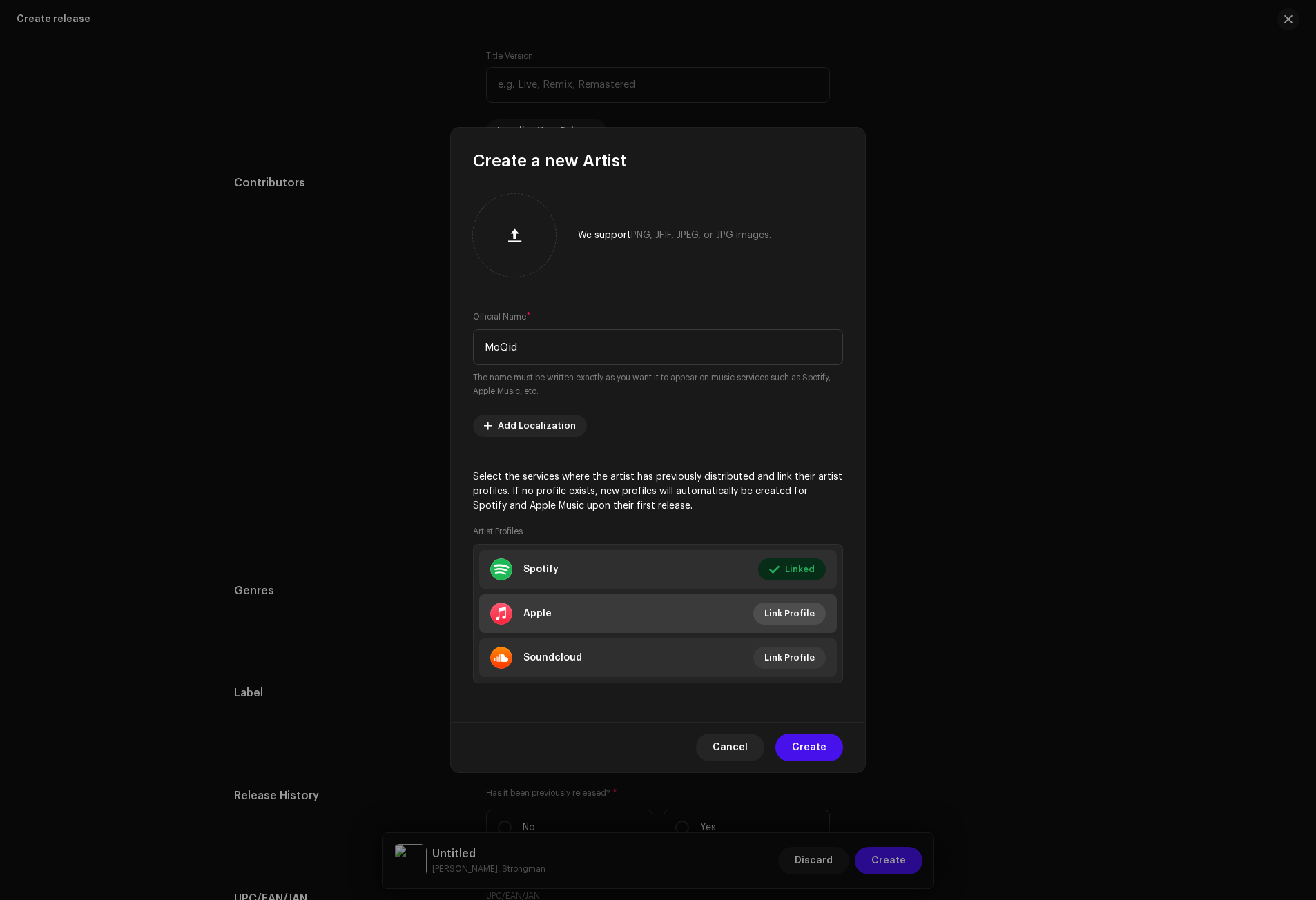
click at [802, 616] on span "Link Profile" at bounding box center [789, 614] width 51 height 28
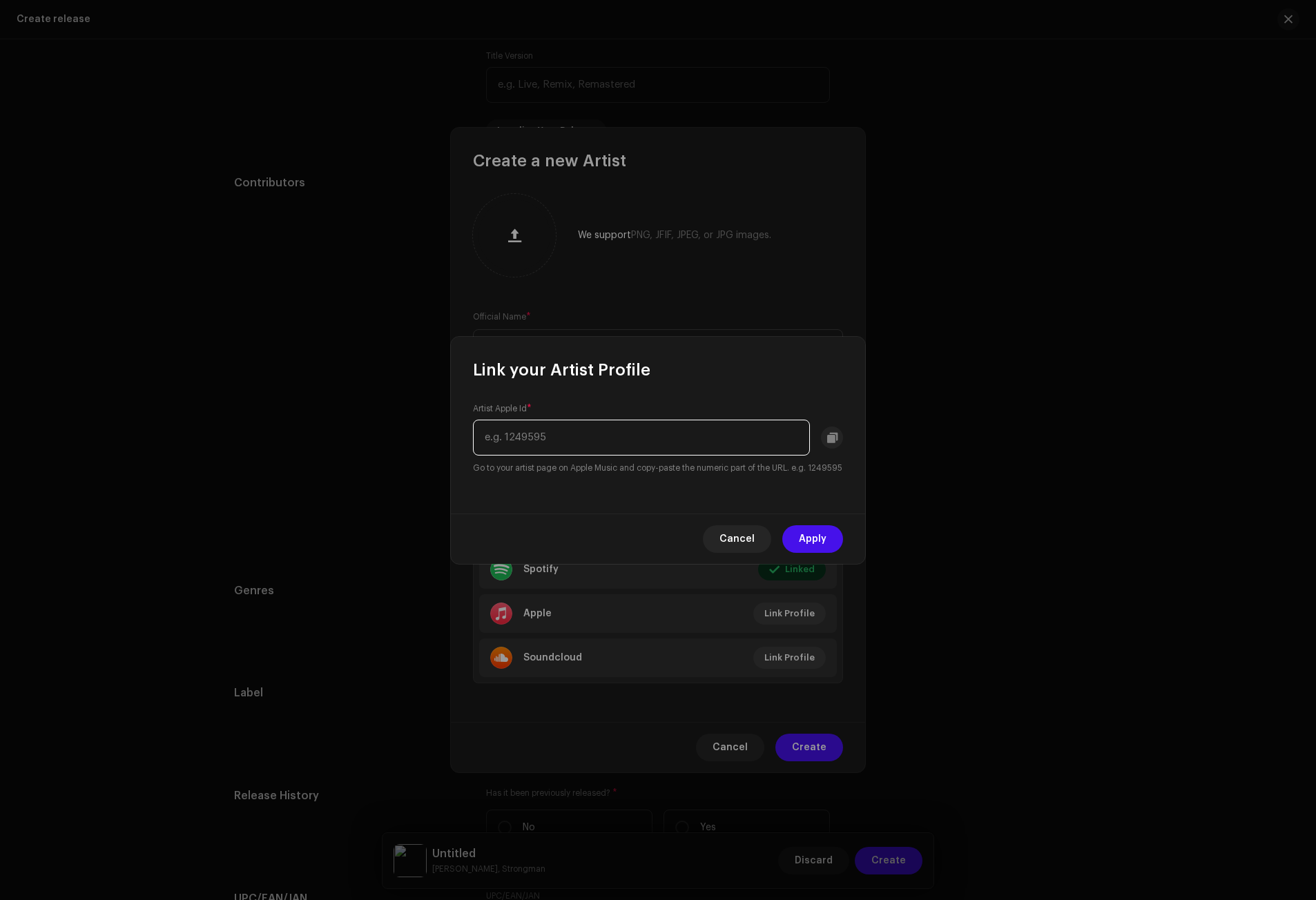
click at [570, 438] on input "text" at bounding box center [641, 438] width 337 height 36
paste input "1556163449"
type input "1556163449"
click at [801, 546] on span "Apply" at bounding box center [813, 539] width 28 height 28
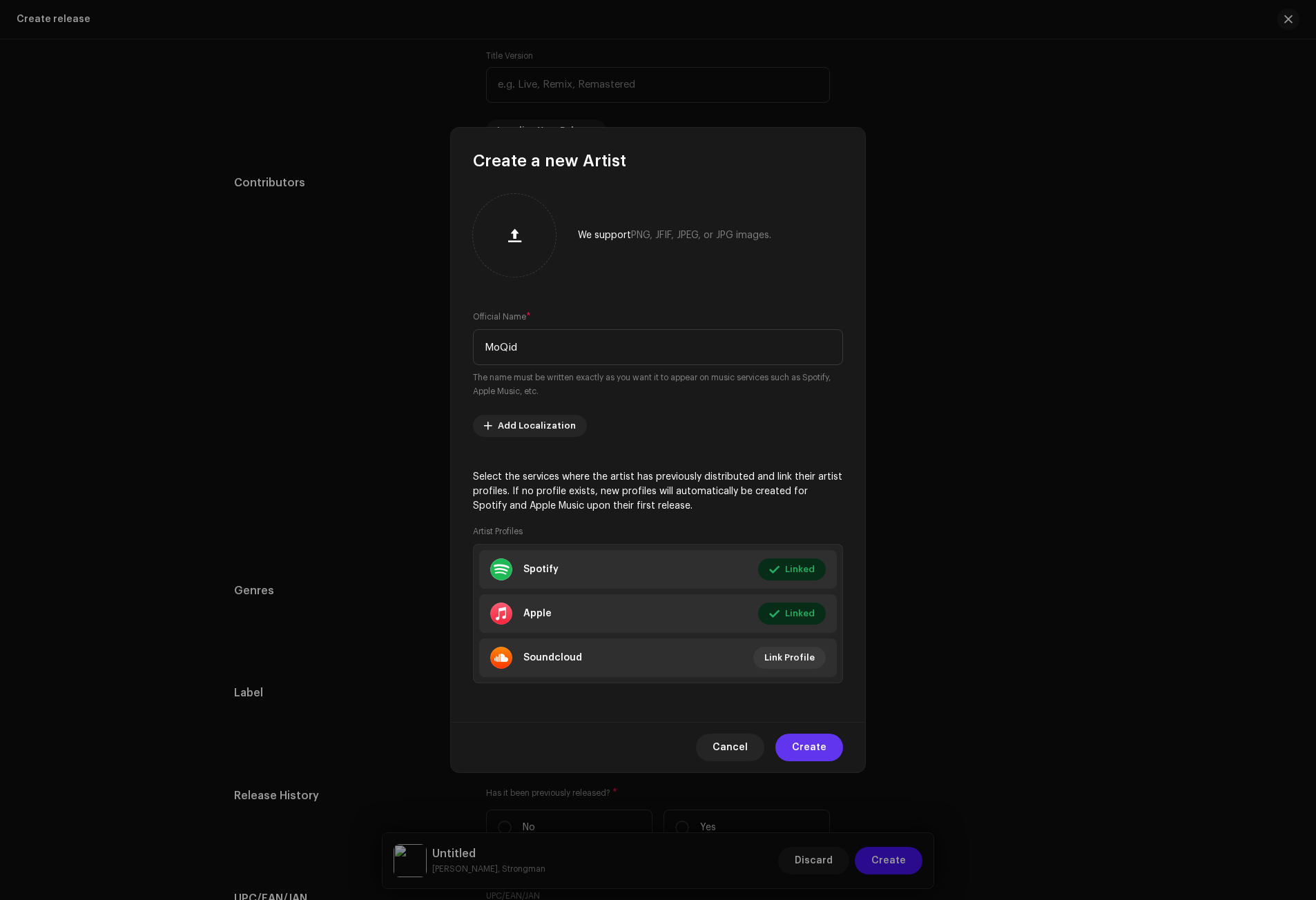
click at [811, 753] on span "Create" at bounding box center [809, 747] width 35 height 28
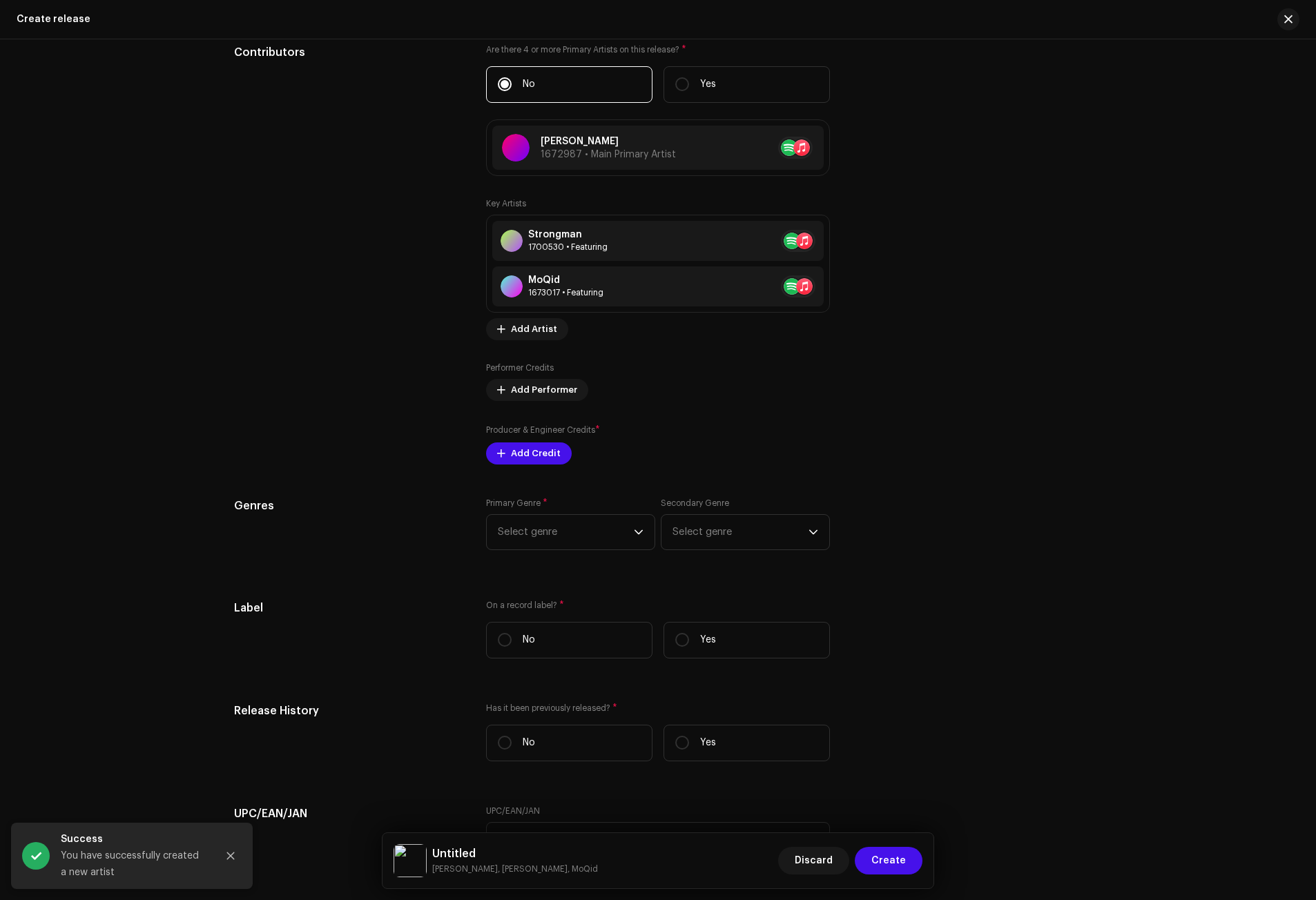
scroll to position [1575, 0]
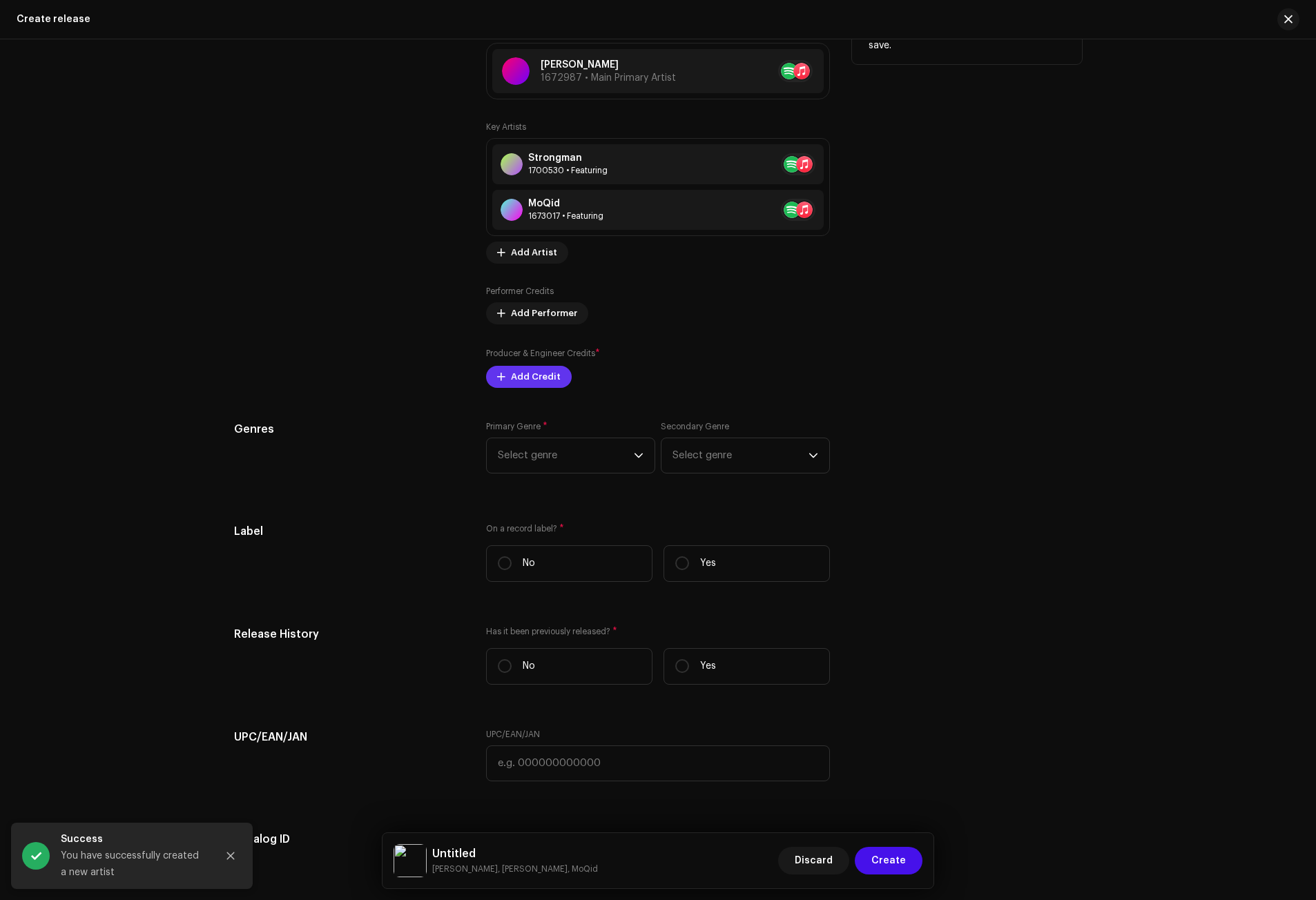
click at [541, 373] on span "Add Credit" at bounding box center [535, 377] width 50 height 28
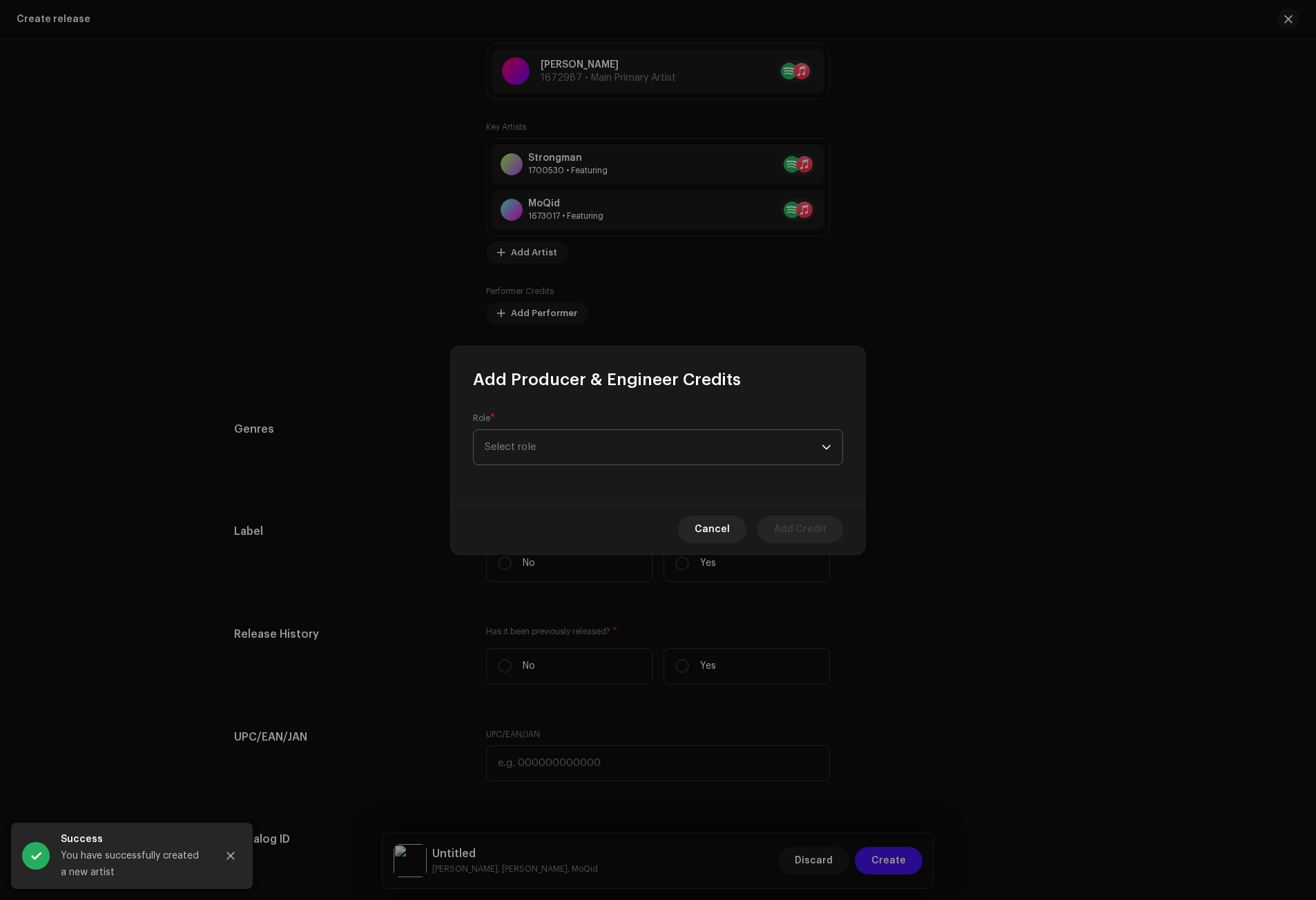
click at [571, 447] on span "Select role" at bounding box center [653, 447] width 337 height 35
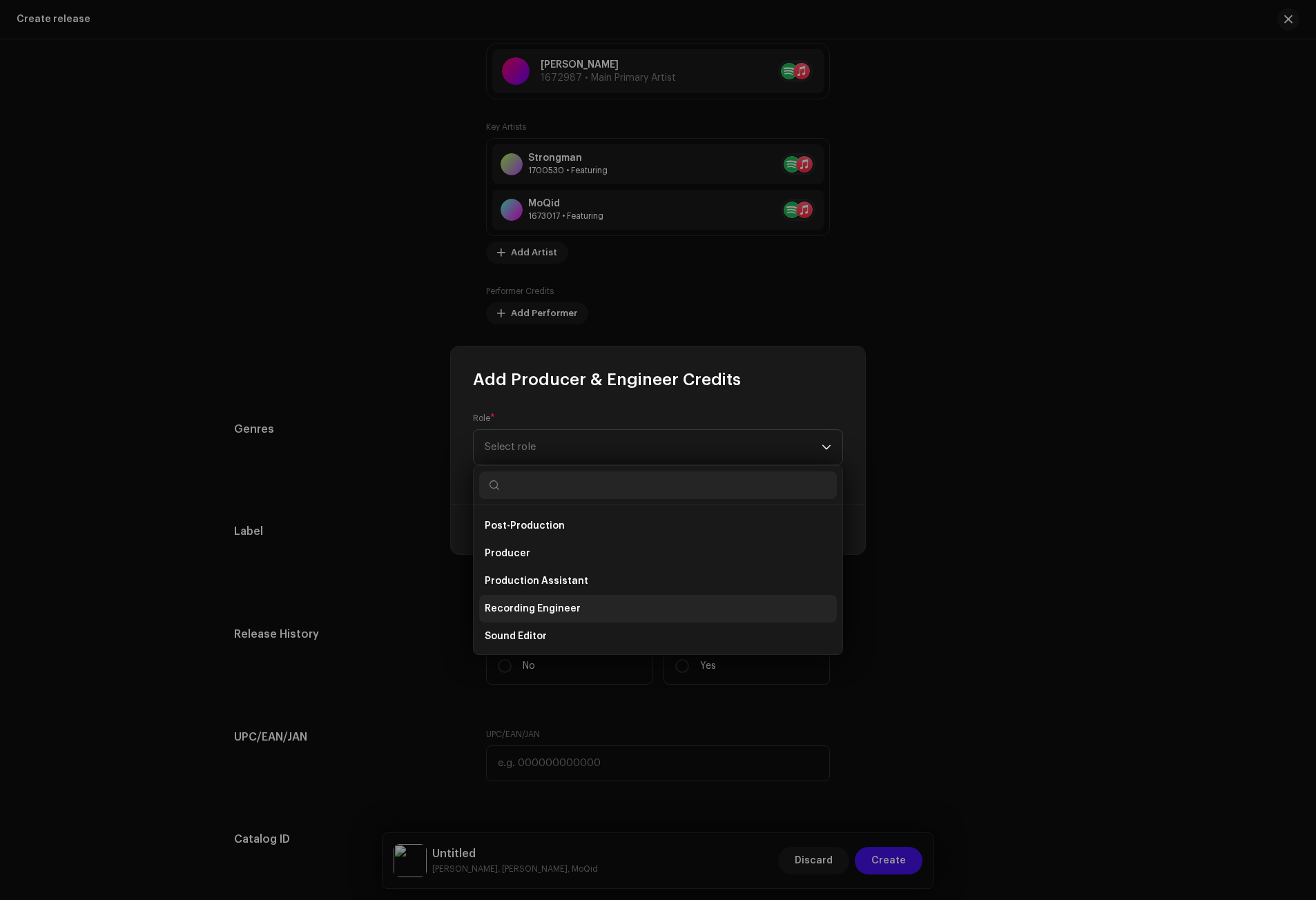
scroll to position [552, 0]
click at [520, 524] on span "Producer" at bounding box center [507, 524] width 46 height 14
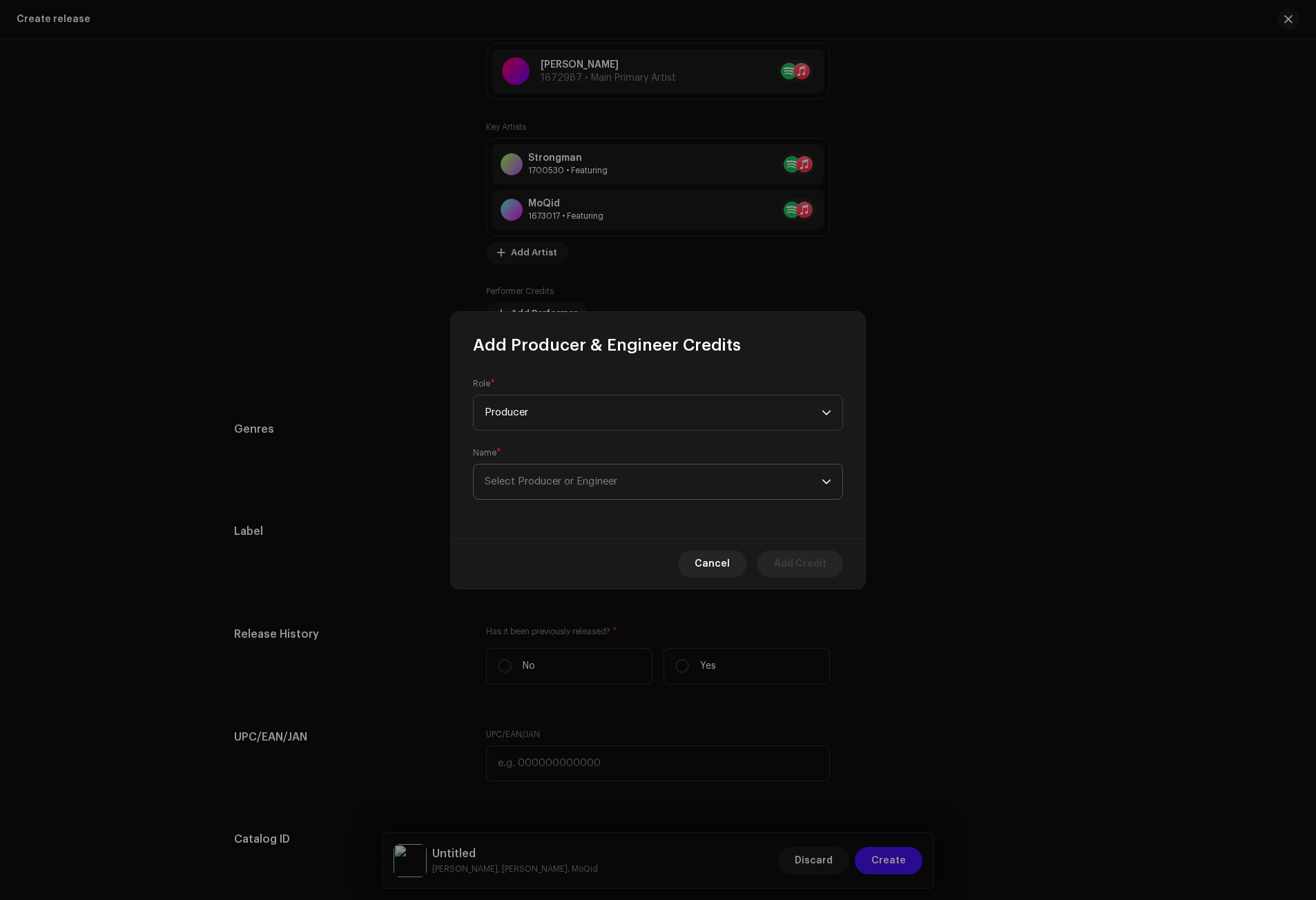
click at [520, 464] on p-select "Select Producer or Engineer" at bounding box center [657, 482] width 370 height 36
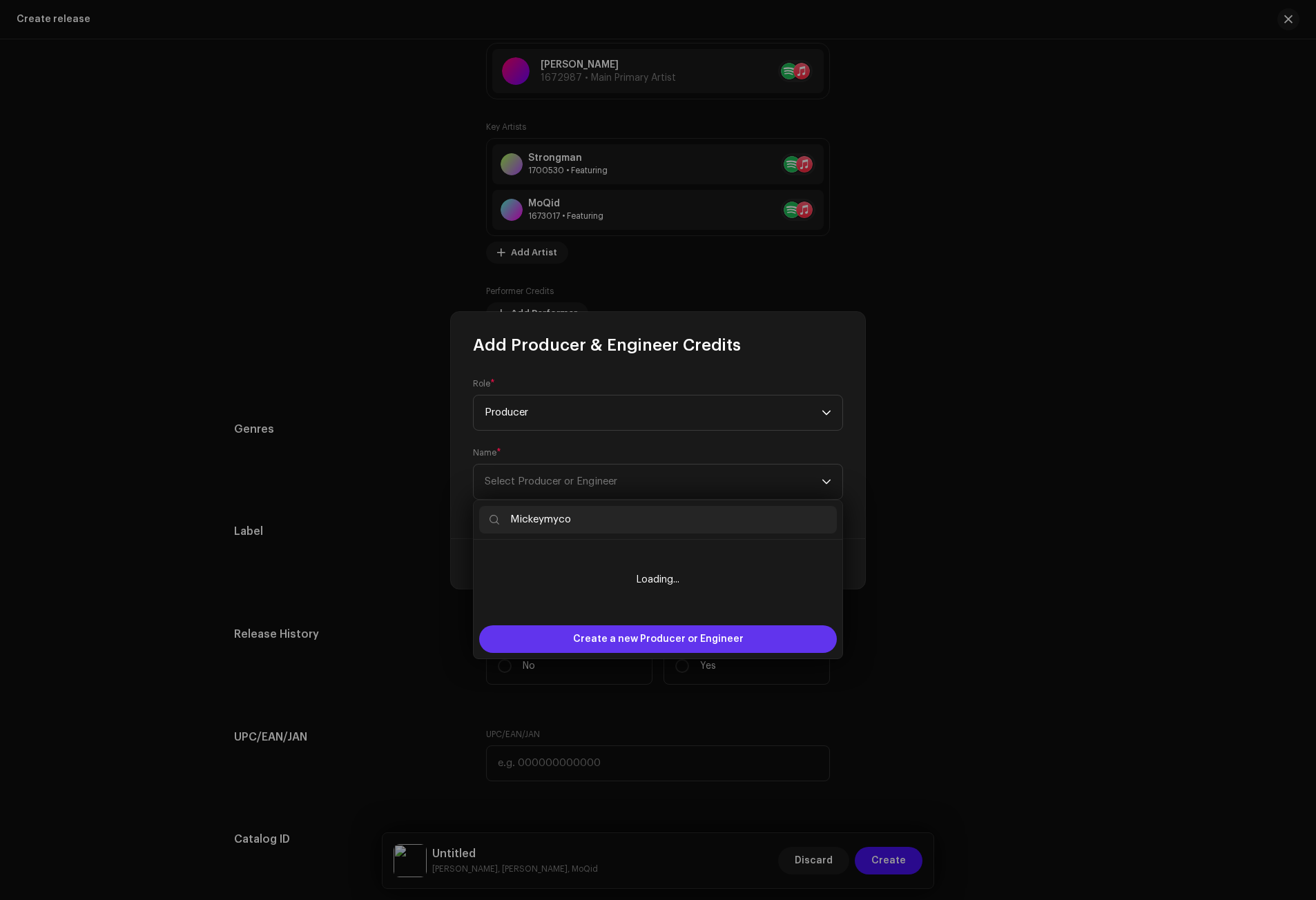
type input "Mickeymyco"
click at [626, 631] on span "Create a new Producer or Engineer" at bounding box center [658, 639] width 170 height 28
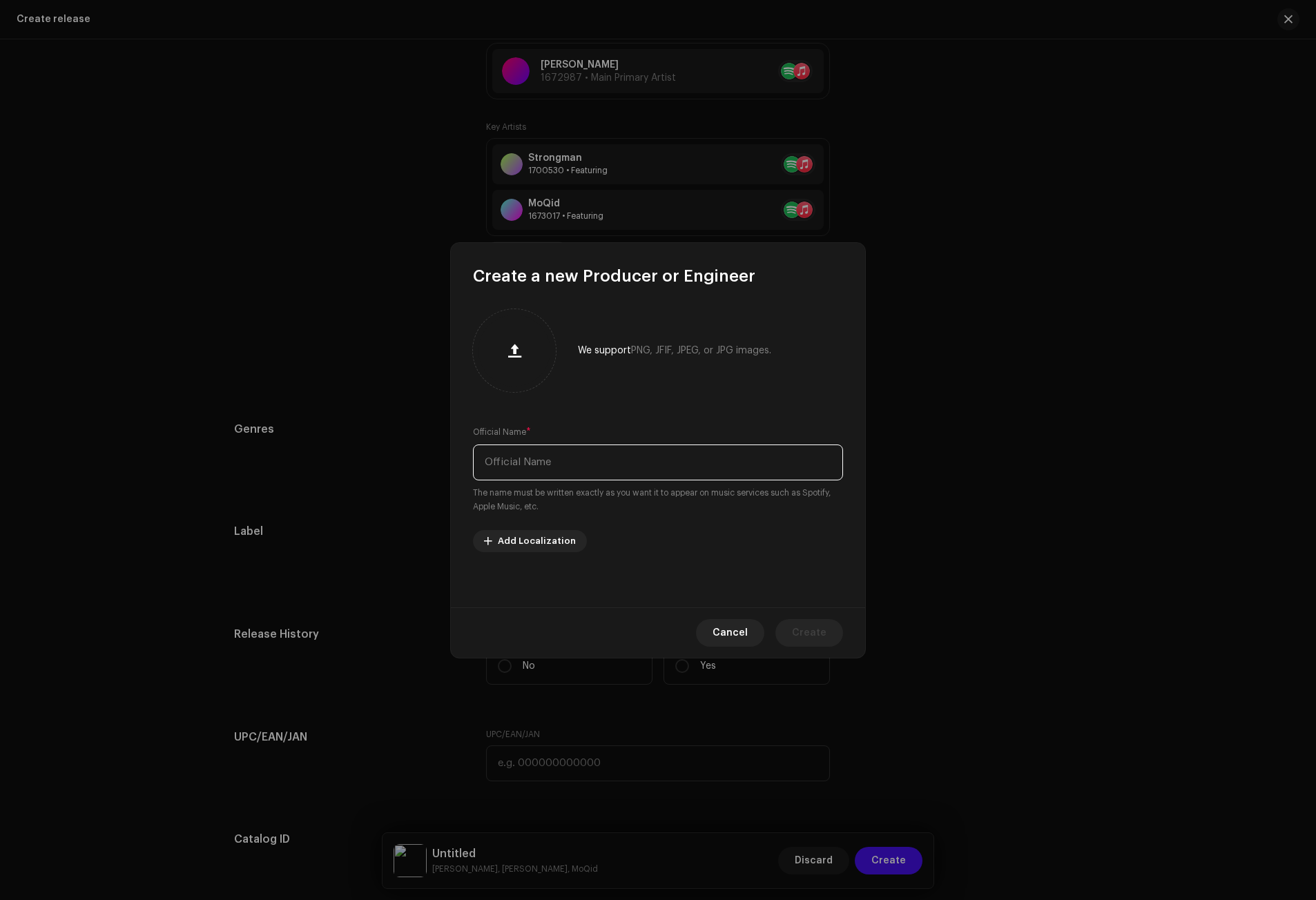
paste input "Mickeymyco"
type input "Mickeymyco"
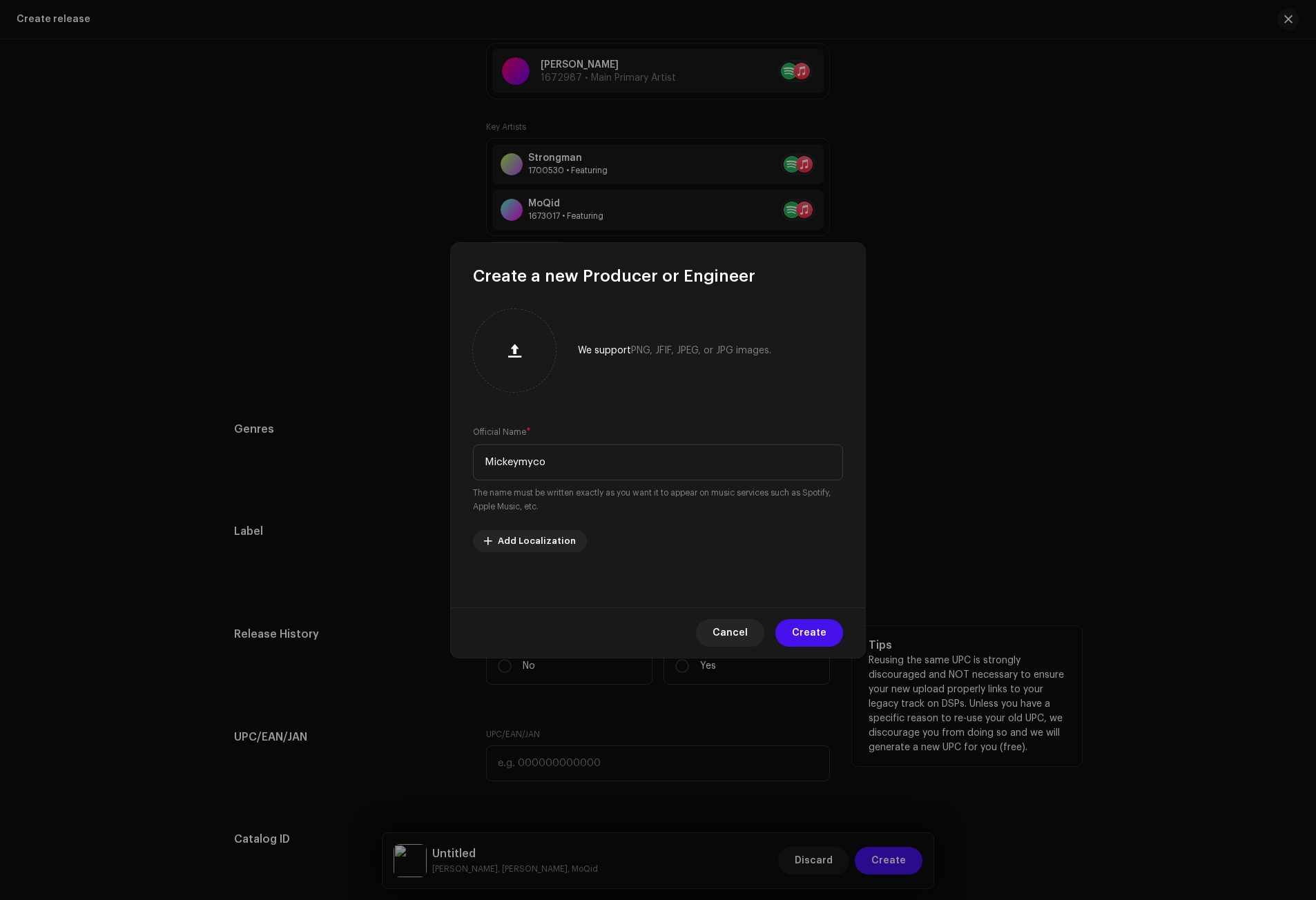
click at [808, 635] on span "Create" at bounding box center [809, 633] width 35 height 28
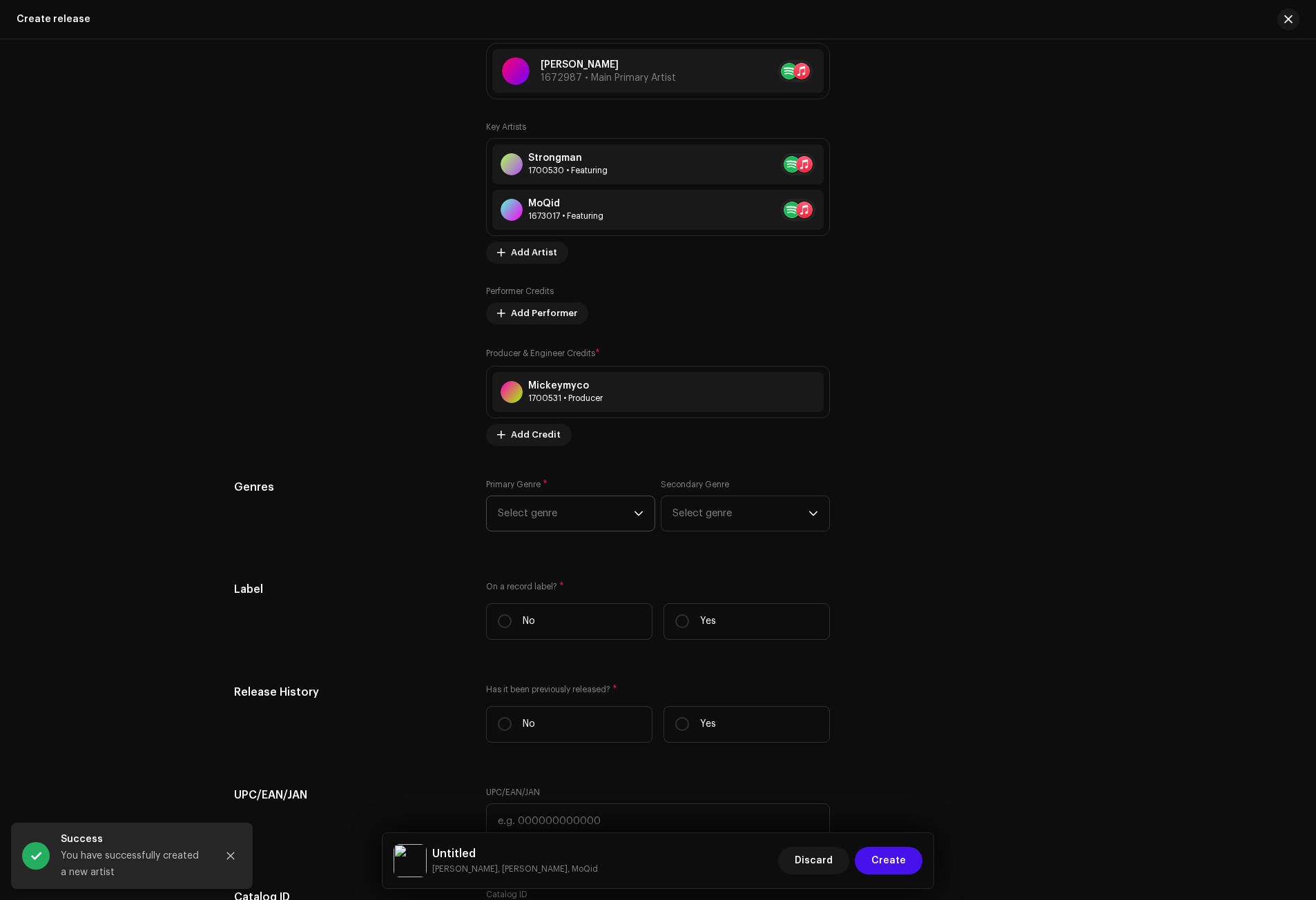
click at [638, 510] on icon "dropdown trigger" at bounding box center [638, 513] width 10 height 10
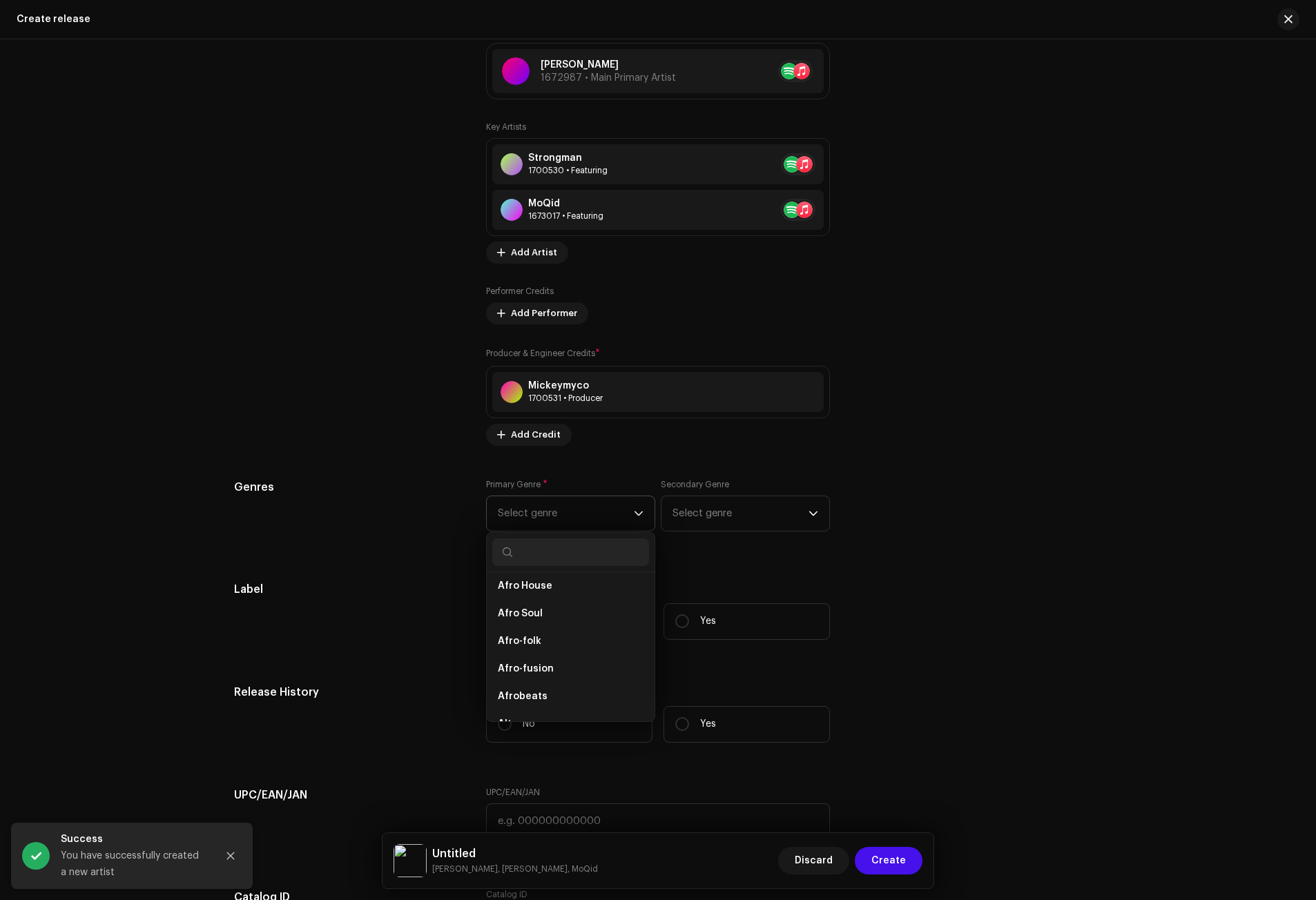
scroll to position [138, 0]
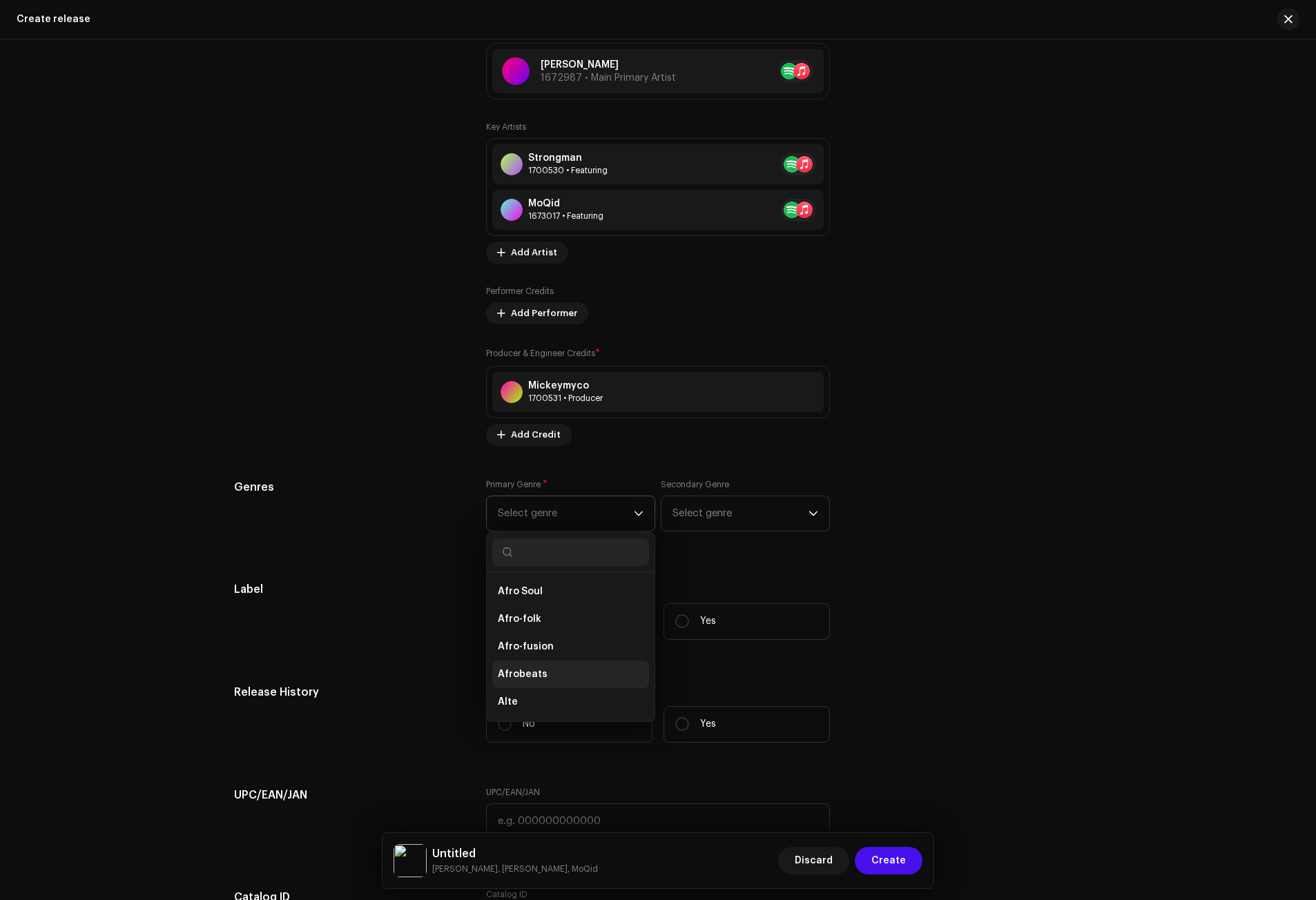
click at [549, 667] on li "Afrobeats" at bounding box center [571, 675] width 157 height 28
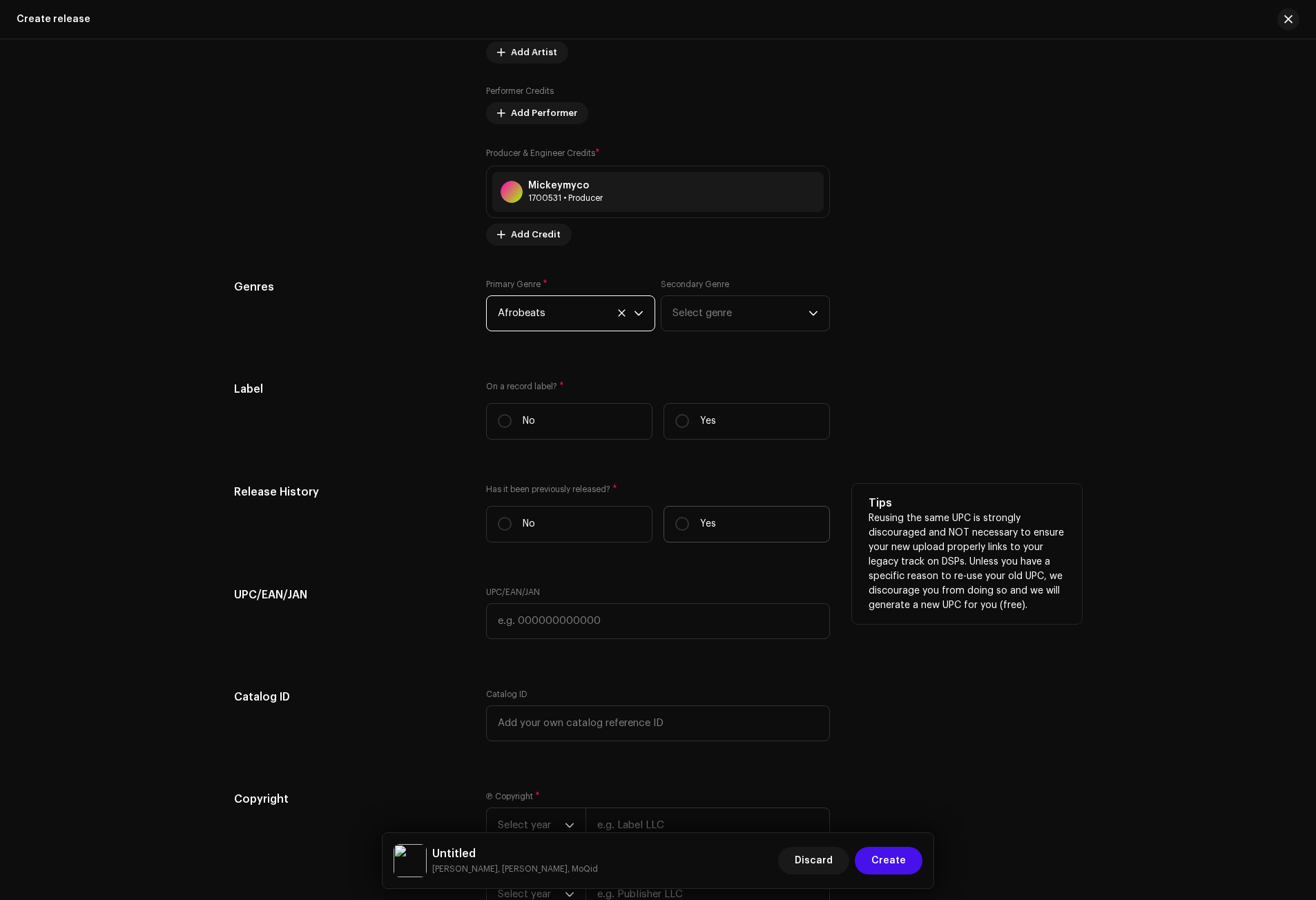
scroll to position [1782, 0]
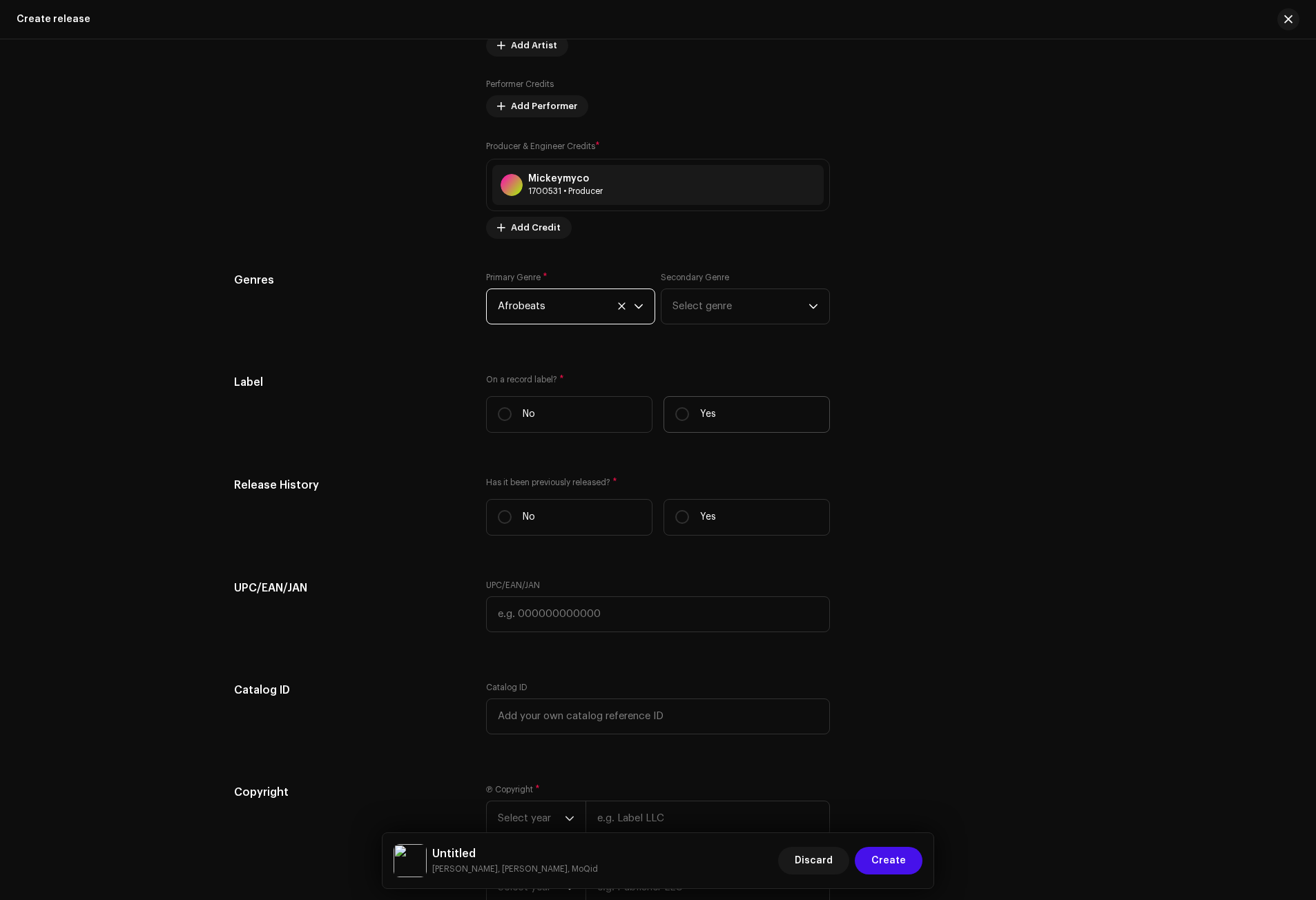
click at [695, 408] on label "Yes" at bounding box center [746, 414] width 166 height 37
click at [689, 408] on input "Yes" at bounding box center [682, 414] width 14 height 14
radio input "true"
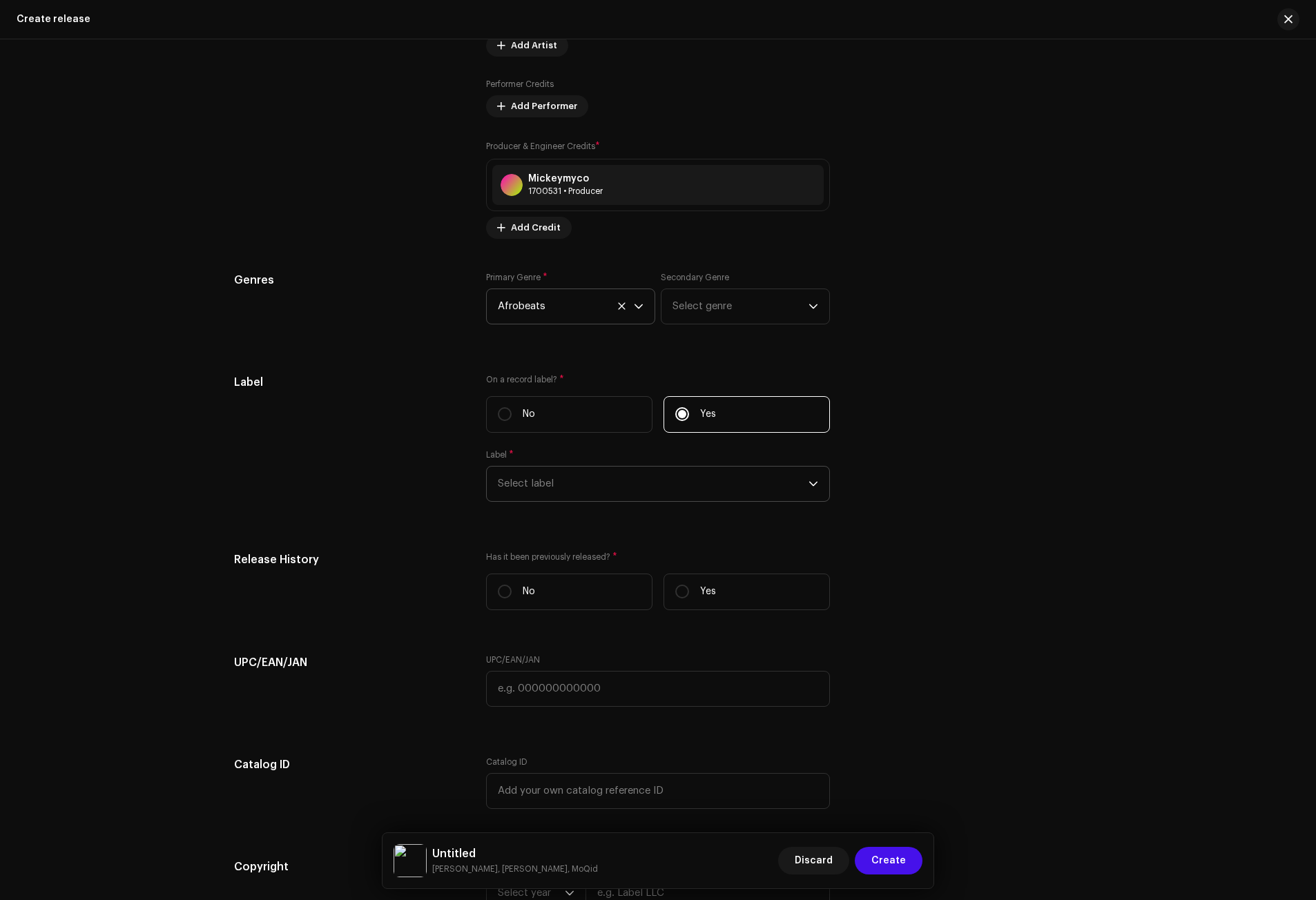
click at [646, 490] on span "Select label" at bounding box center [652, 484] width 310 height 35
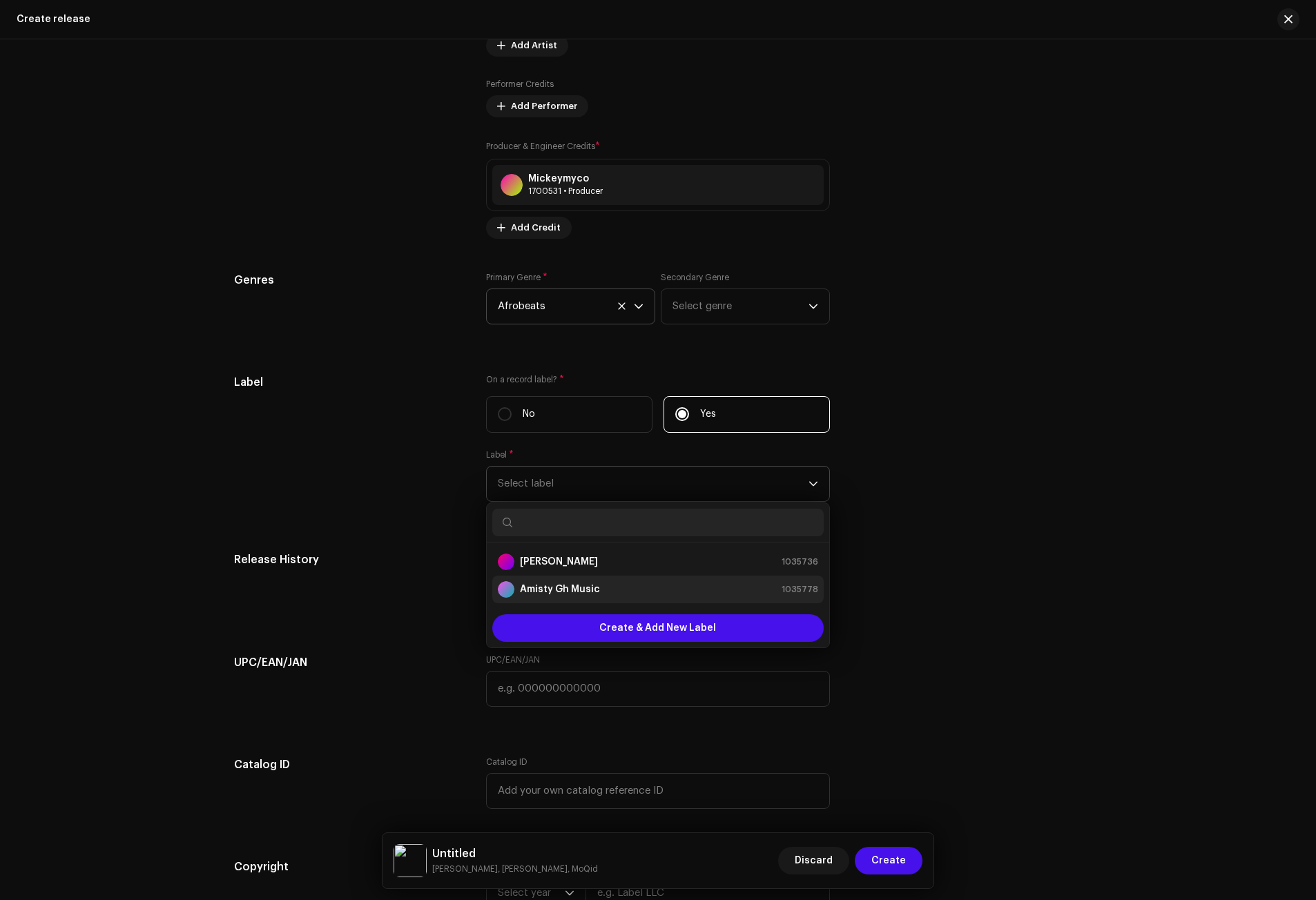
click at [601, 584] on div "Amisty Gh Music 1035778" at bounding box center [657, 589] width 320 height 17
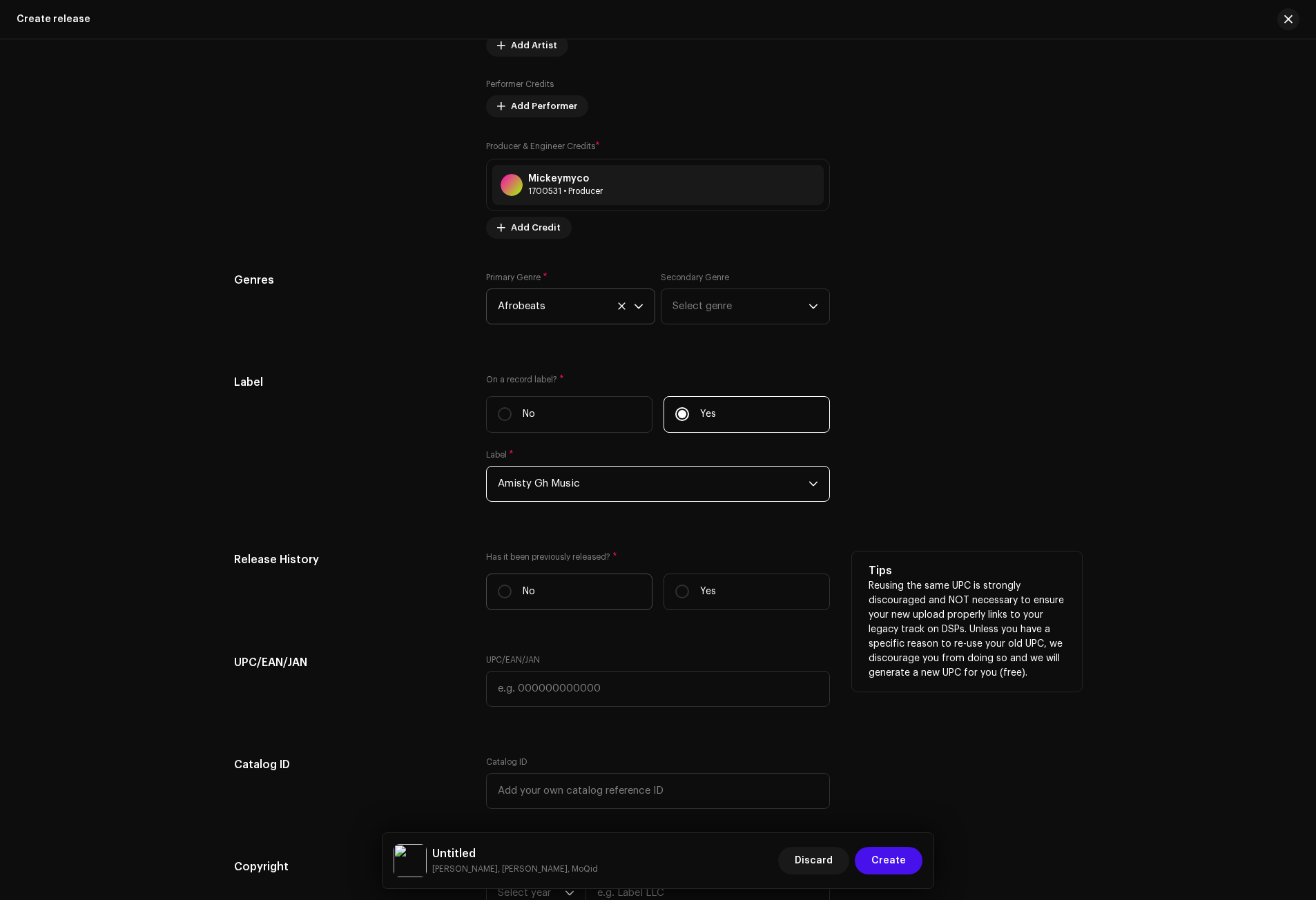
click at [522, 591] on p "No" at bounding box center [528, 592] width 13 height 15
click at [511, 591] on input "No" at bounding box center [504, 592] width 14 height 14
radio input "true"
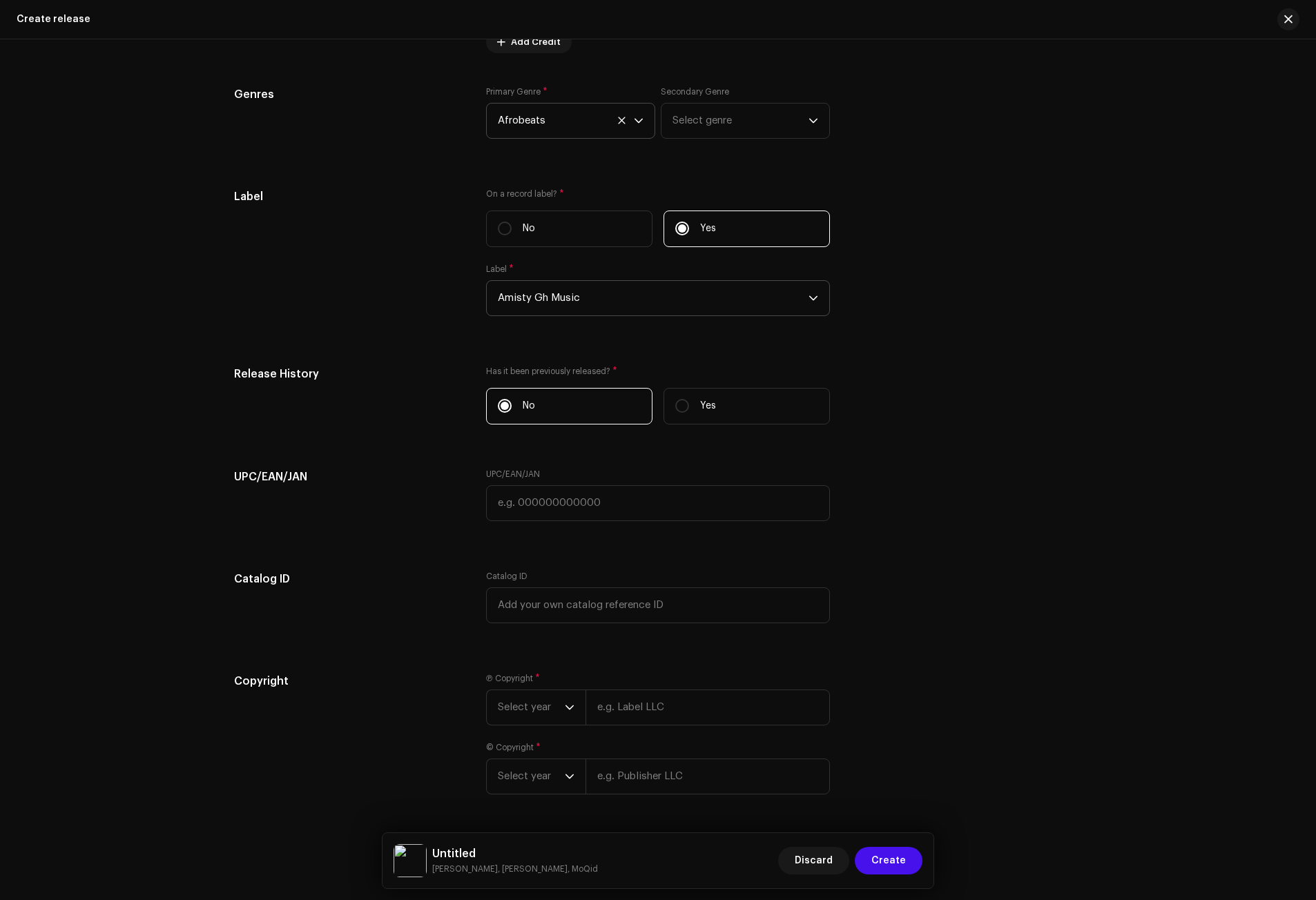
scroll to position [2011, 0]
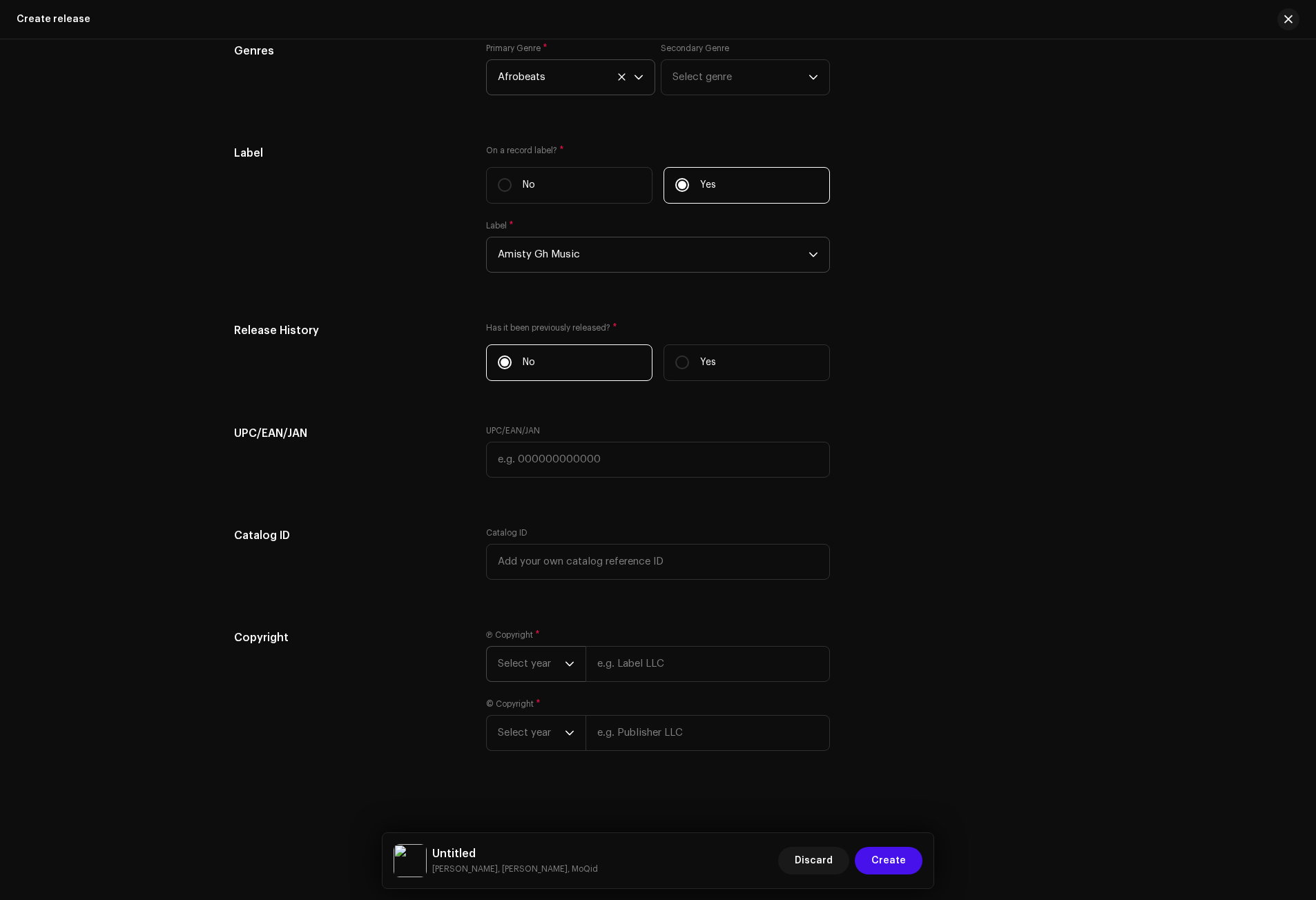
click at [559, 649] on span "Select year" at bounding box center [531, 664] width 67 height 35
click at [515, 761] on li "2025" at bounding box center [541, 770] width 98 height 28
click at [530, 740] on span "Select year" at bounding box center [531, 749] width 67 height 35
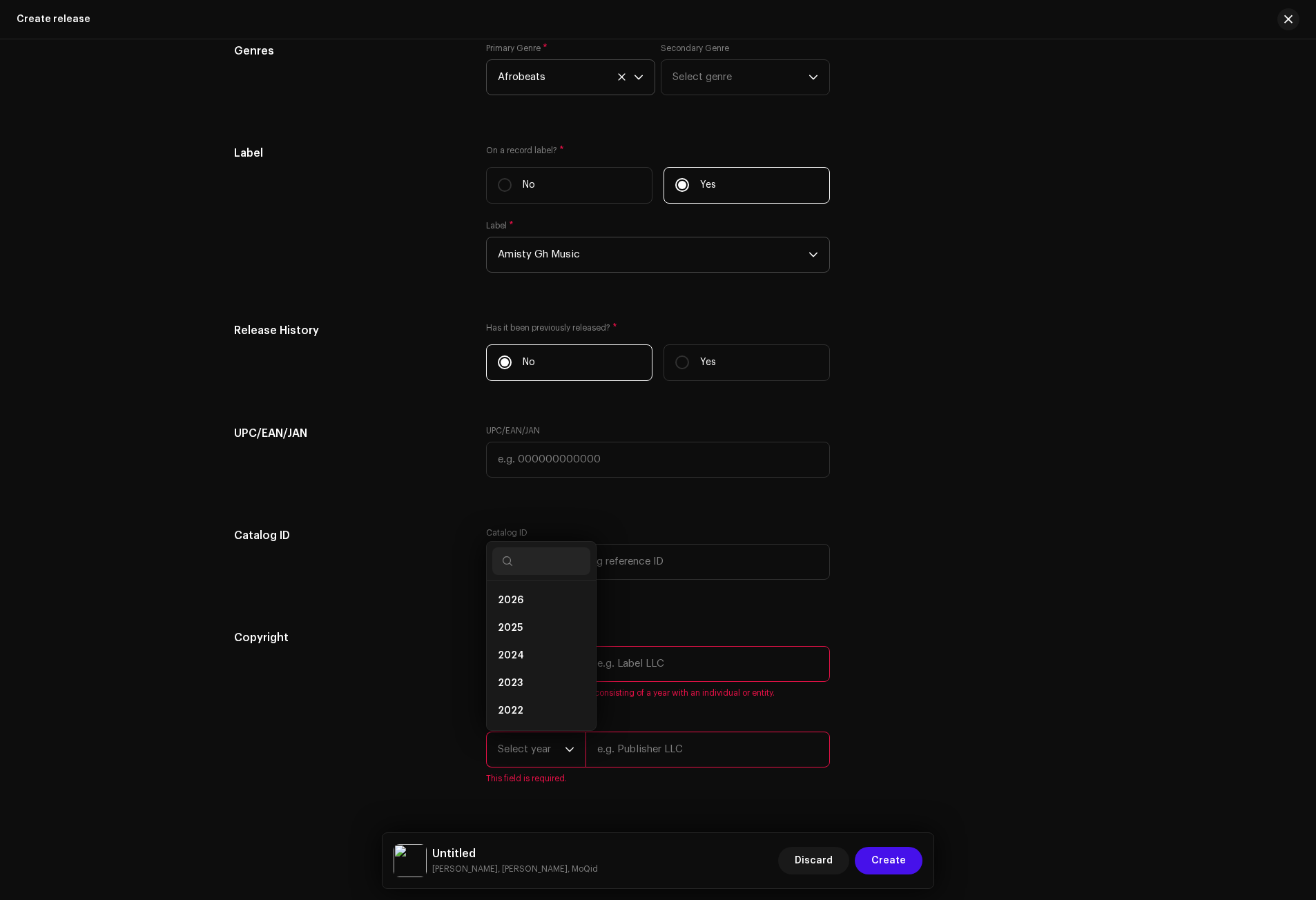
scroll to position [22, 0]
click at [512, 605] on span "2025" at bounding box center [509, 607] width 25 height 14
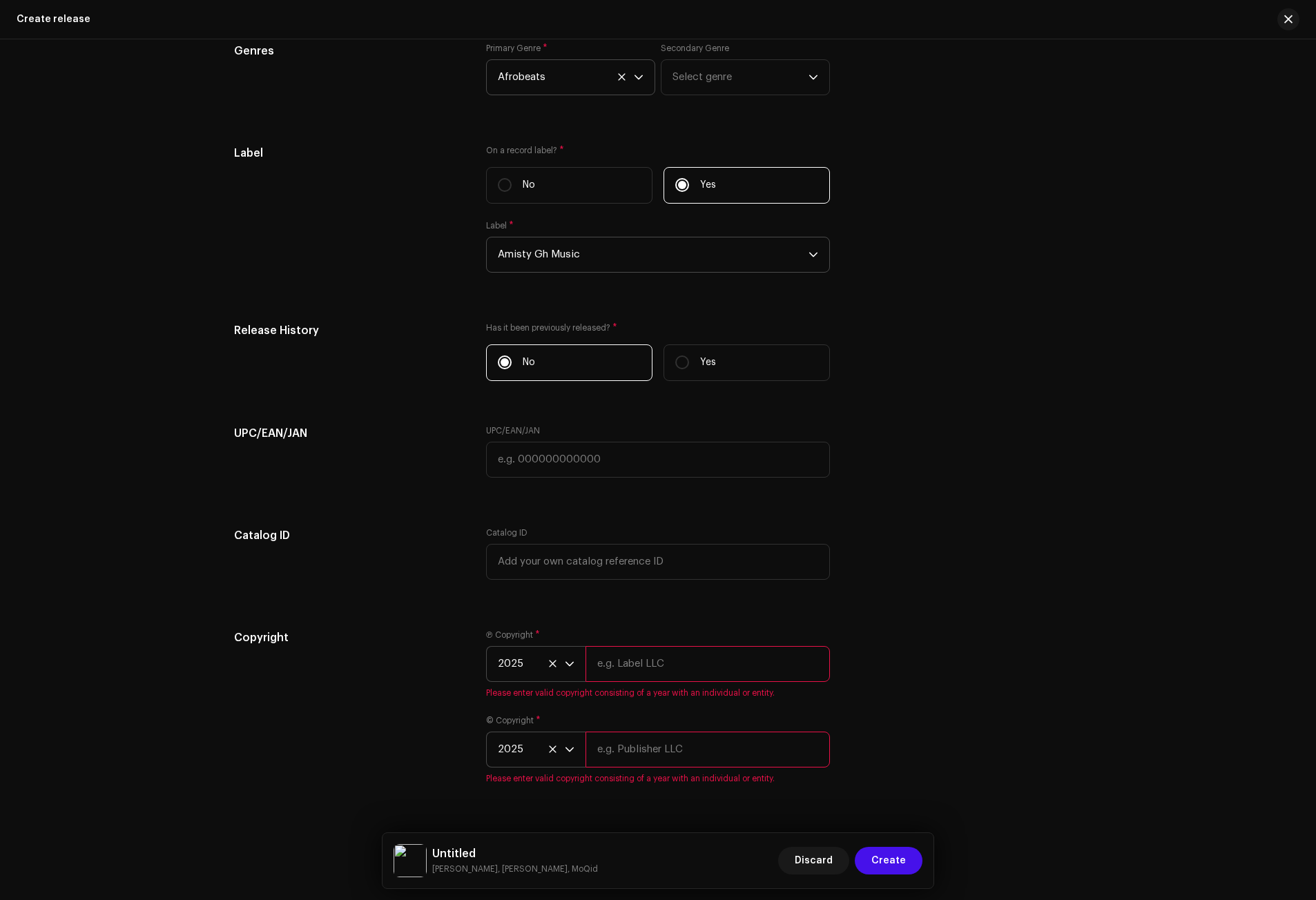
click at [632, 659] on input "text" at bounding box center [708, 664] width 245 height 36
paste input "AMISTY music"
type input "AMISTY music"
click at [621, 740] on input "text" at bounding box center [708, 749] width 245 height 36
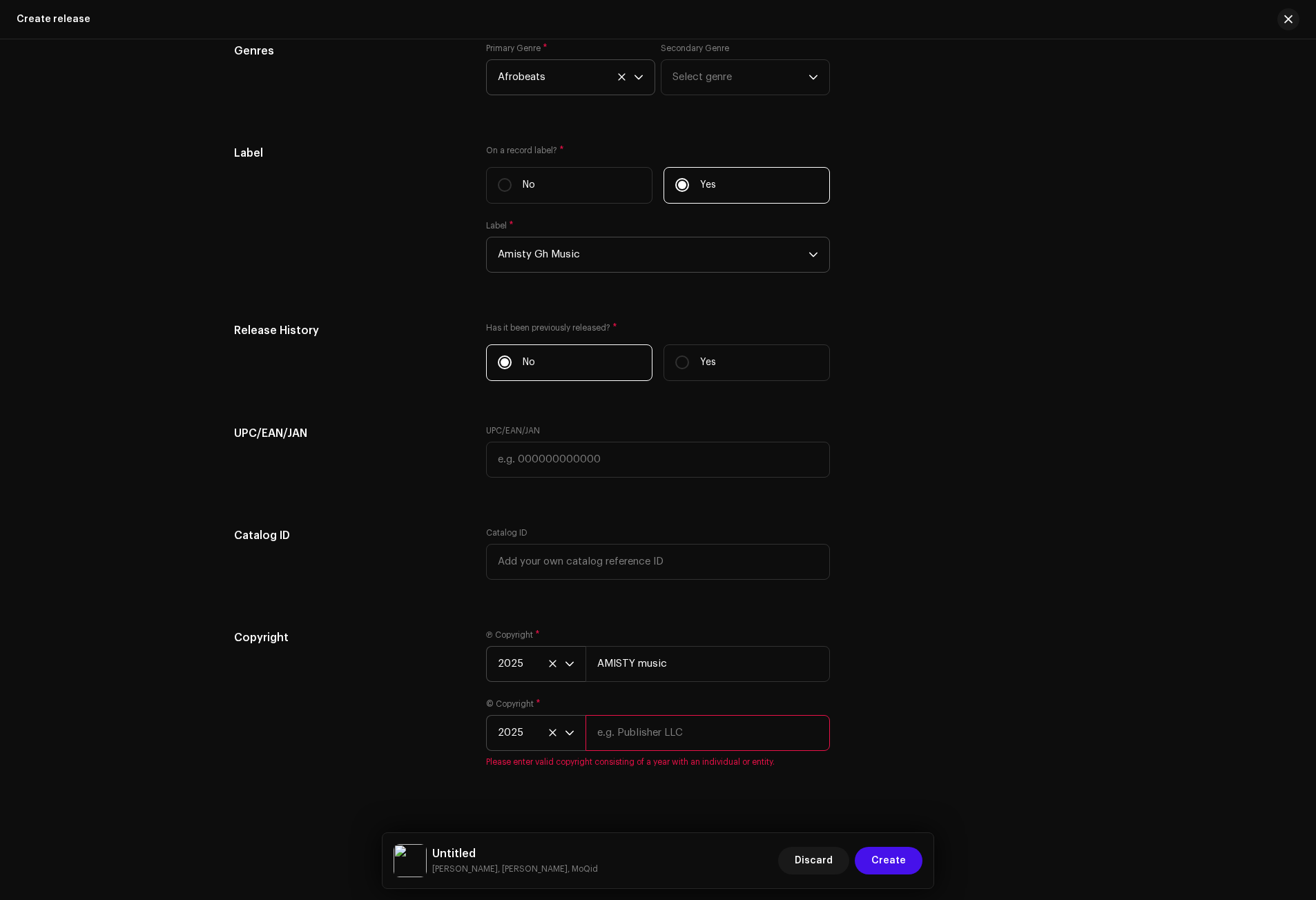
paste input "AMISTY music"
drag, startPoint x: 621, startPoint y: 740, endPoint x: 547, endPoint y: 741, distance: 74.0
click at [620, 741] on input "AMISTY music" at bounding box center [708, 733] width 245 height 36
type input "AMISTY music"
click at [360, 714] on div "Copyright" at bounding box center [349, 698] width 230 height 138
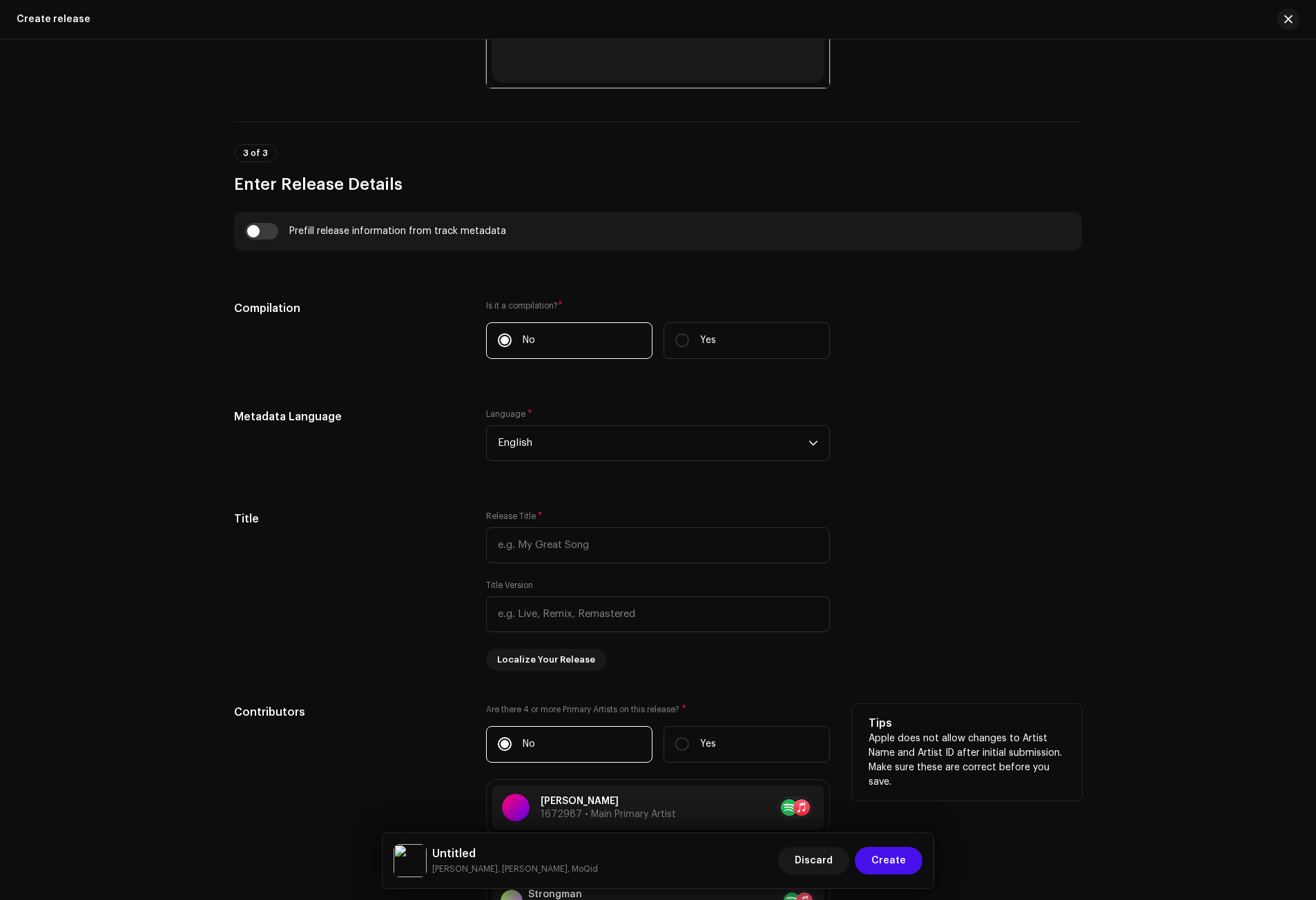
scroll to position [838, 0]
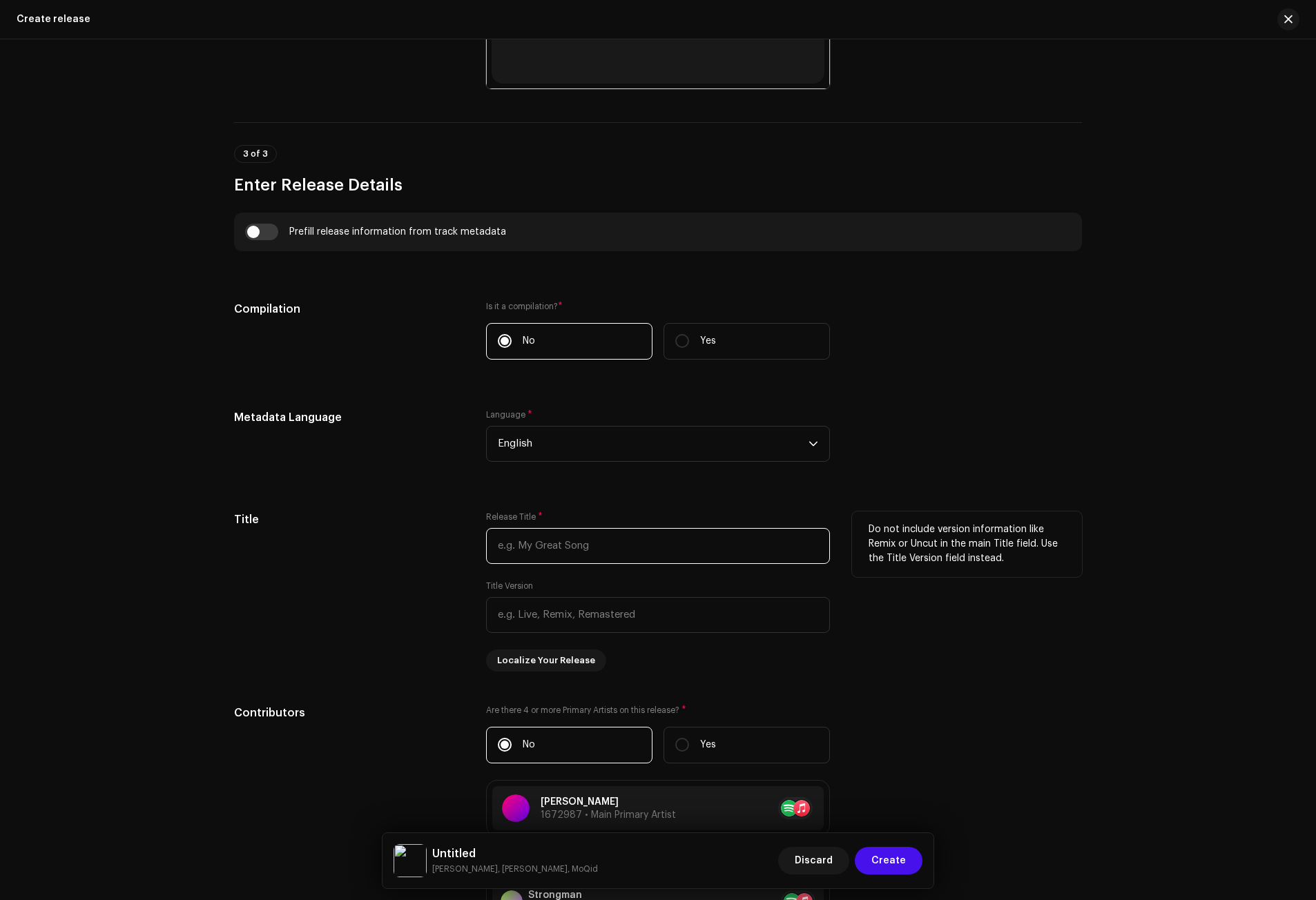
paste input "Abena"
type input "Abena"
click at [416, 517] on h5 "Title" at bounding box center [349, 519] width 230 height 17
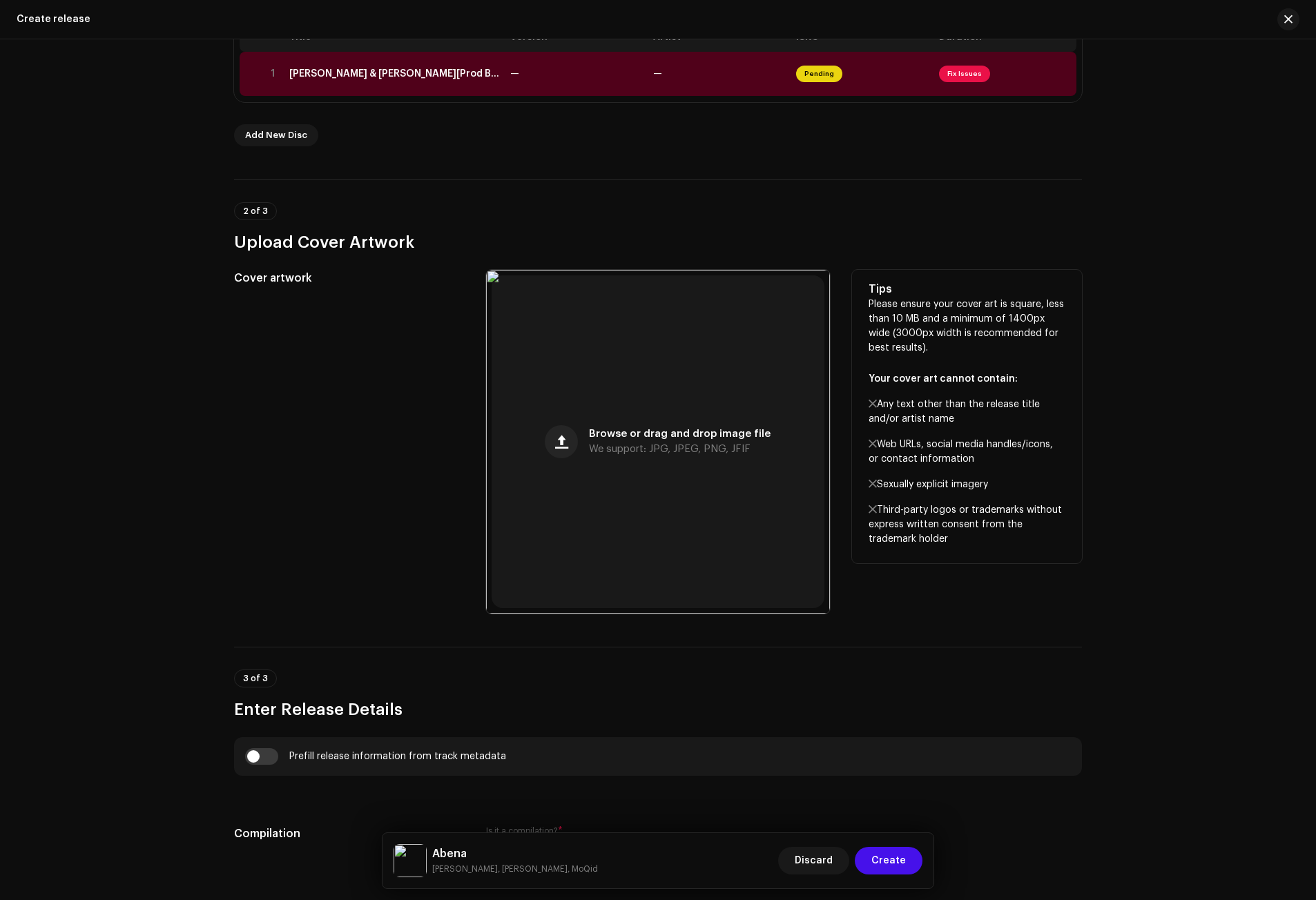
scroll to position [285, 0]
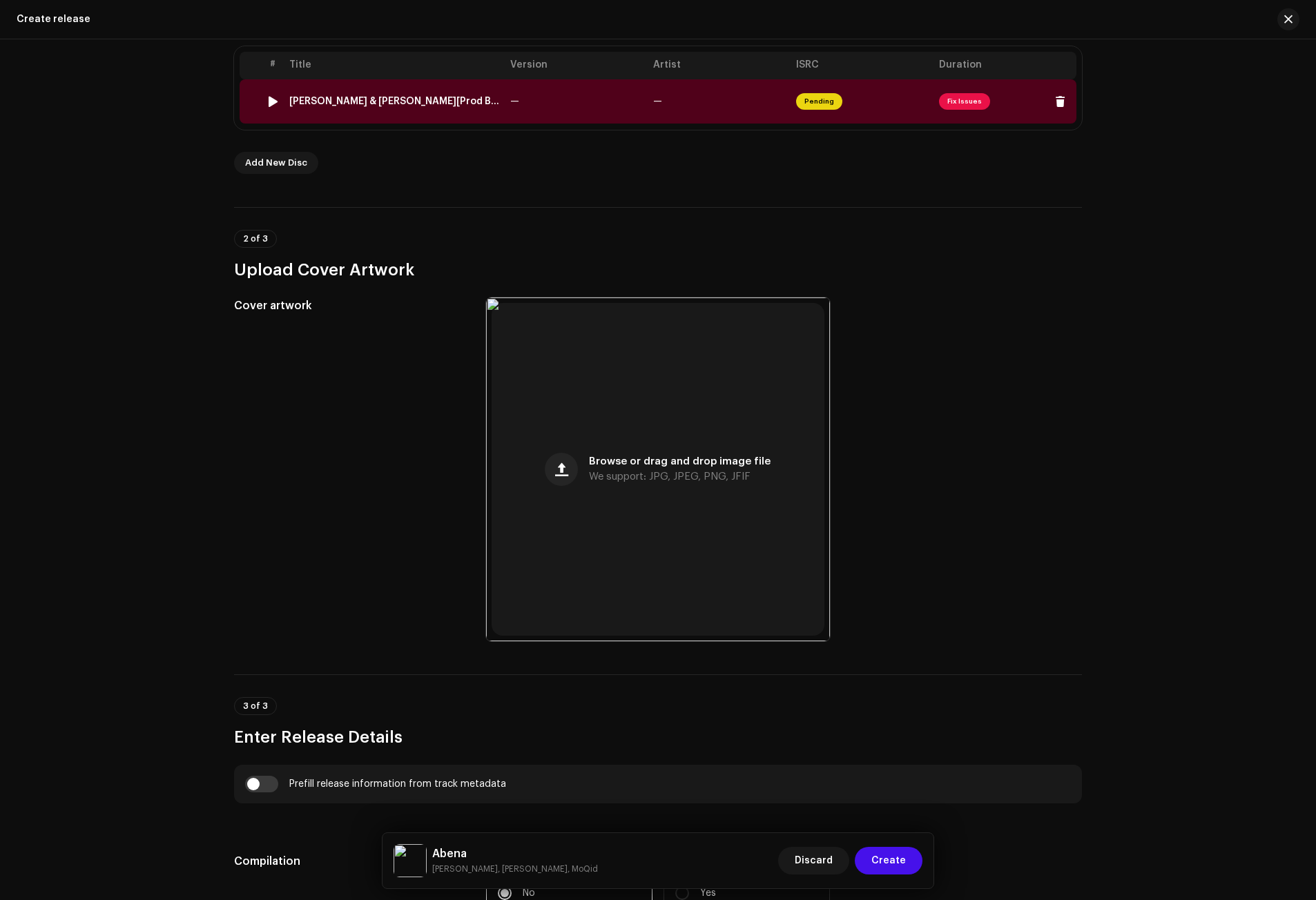
click at [363, 98] on div "[PERSON_NAME] & [PERSON_NAME][Prod By DeQid][MM By MickeyMyco].wav" at bounding box center [394, 101] width 210 height 11
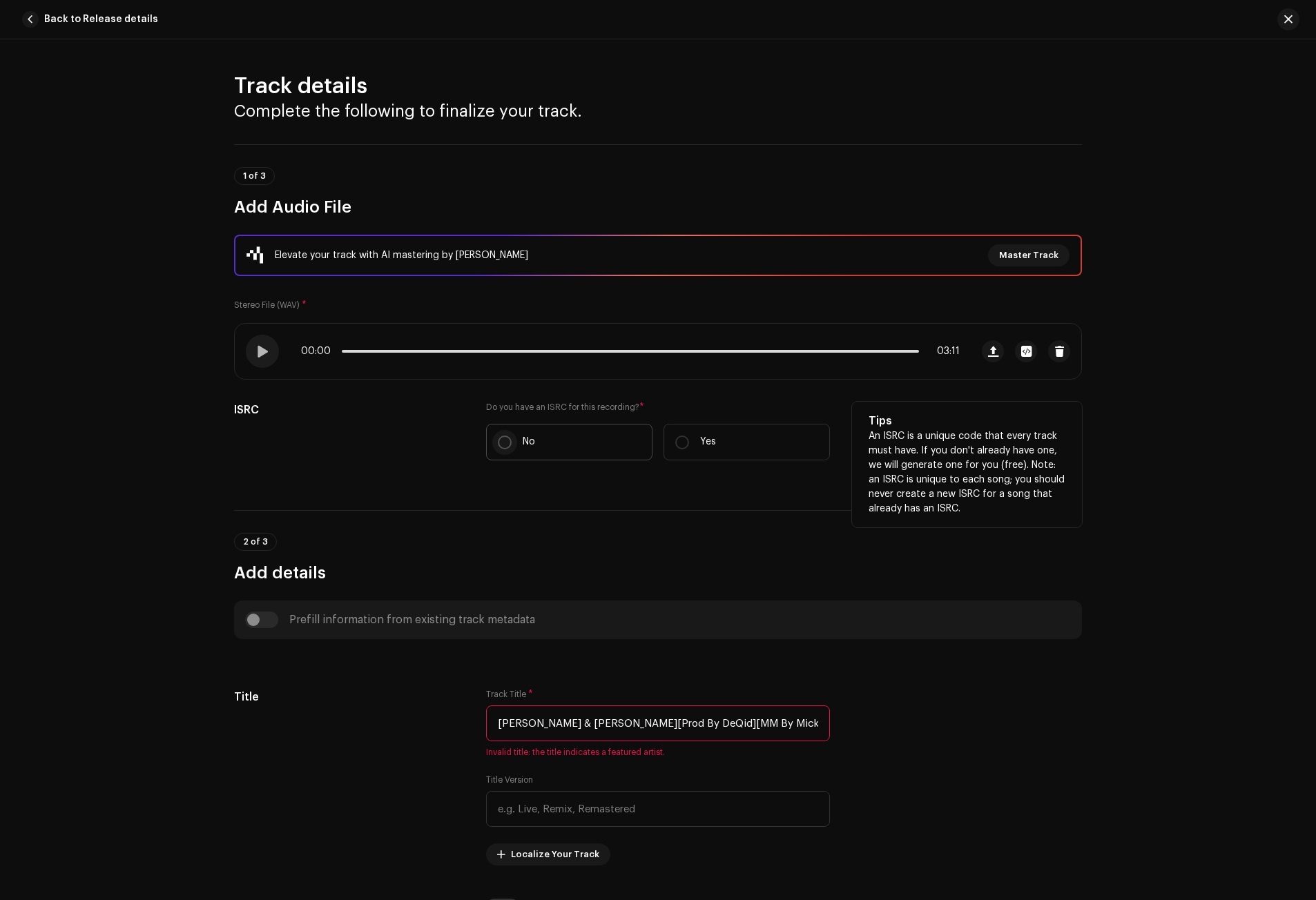
click at [508, 443] on input "No" at bounding box center [504, 443] width 14 height 14
radio input "true"
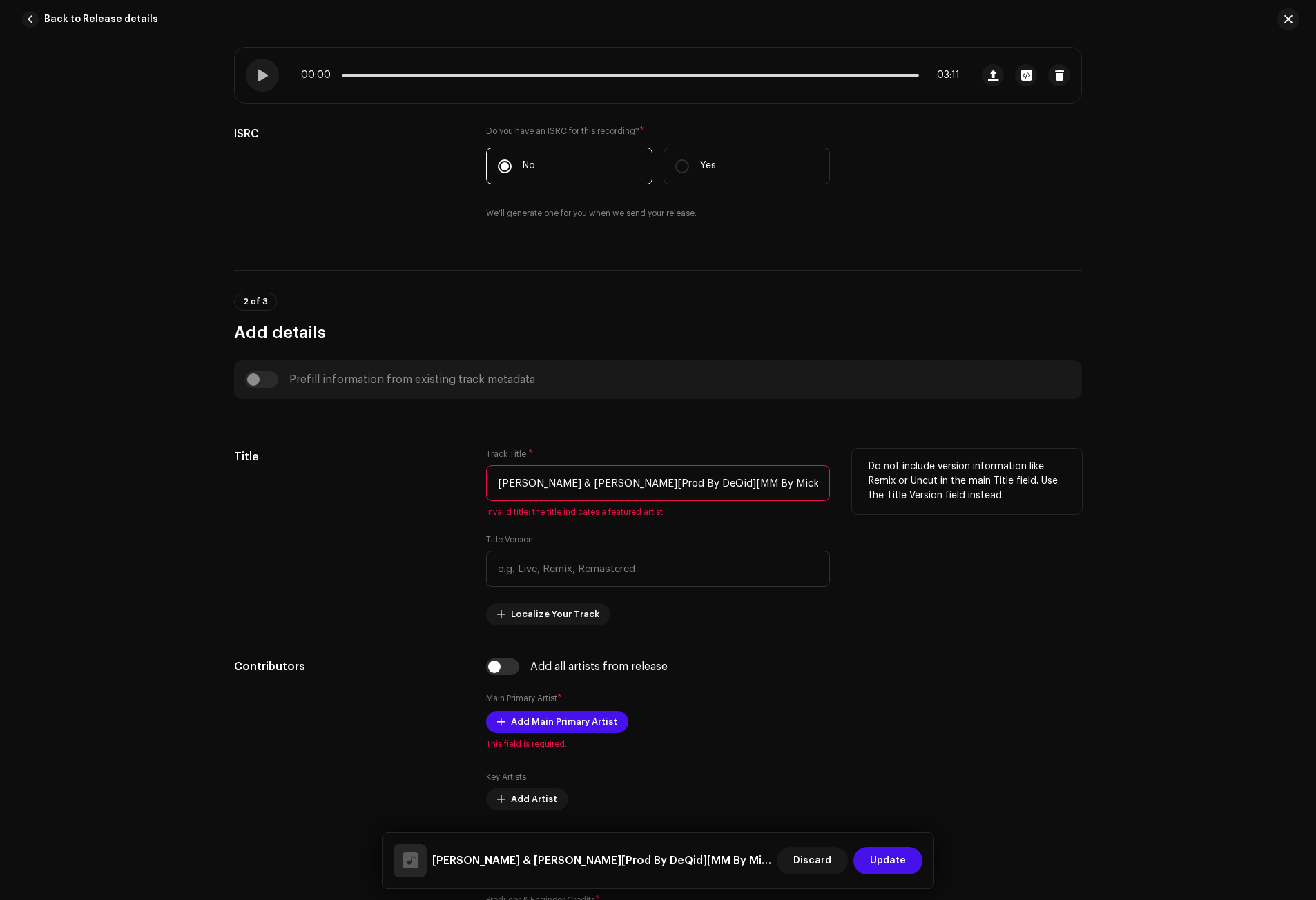
scroll to position [0, 78]
drag, startPoint x: 492, startPoint y: 481, endPoint x: 848, endPoint y: 484, distance: 356.0
click at [848, 484] on div "Title Track Title * [PERSON_NAME] Ft Strongman & [PERSON_NAME][Prod By DeQid][M…" at bounding box center [657, 537] width 847 height 176
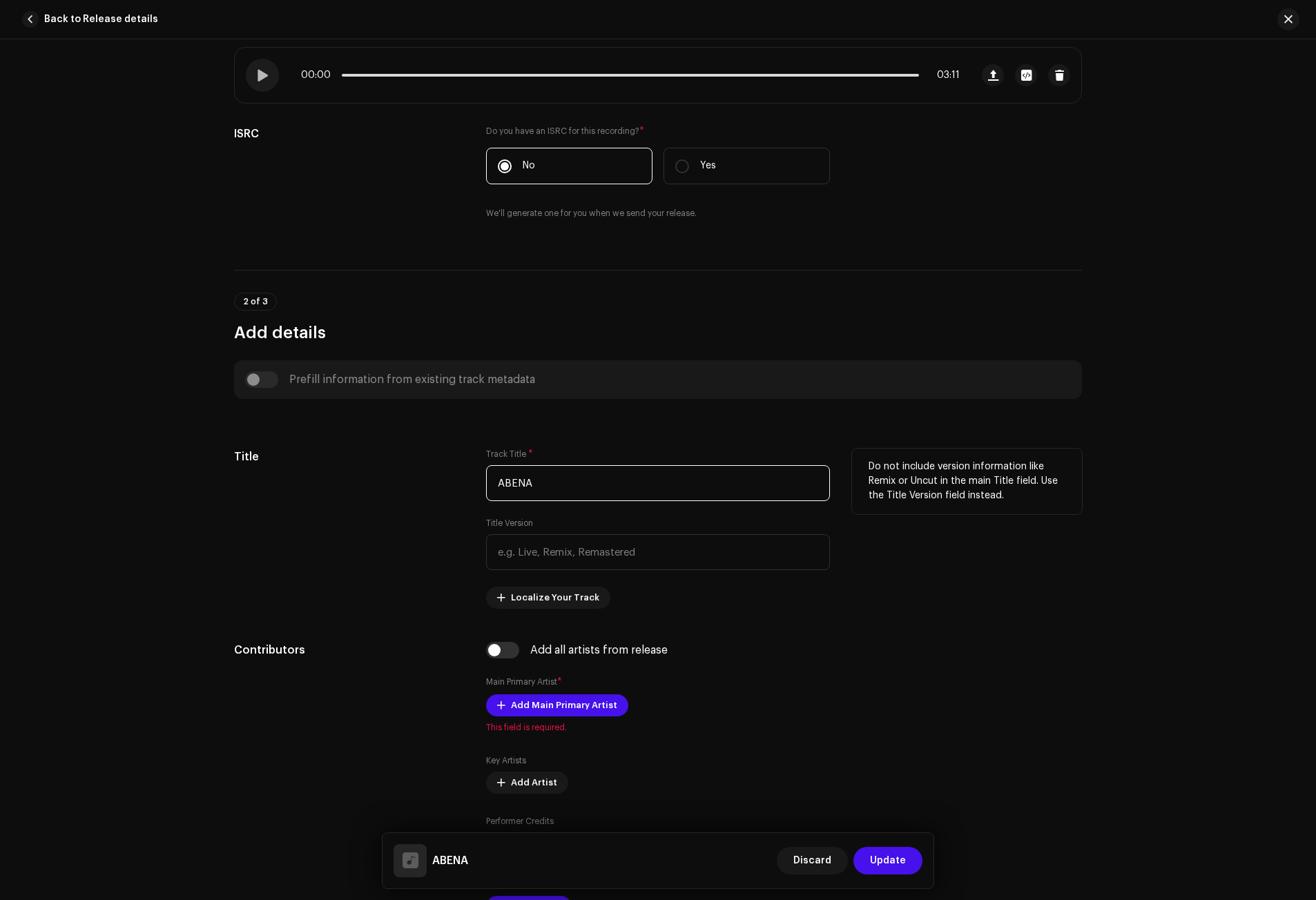
type input "ABENA"
click at [390, 546] on div "Title" at bounding box center [349, 529] width 230 height 161
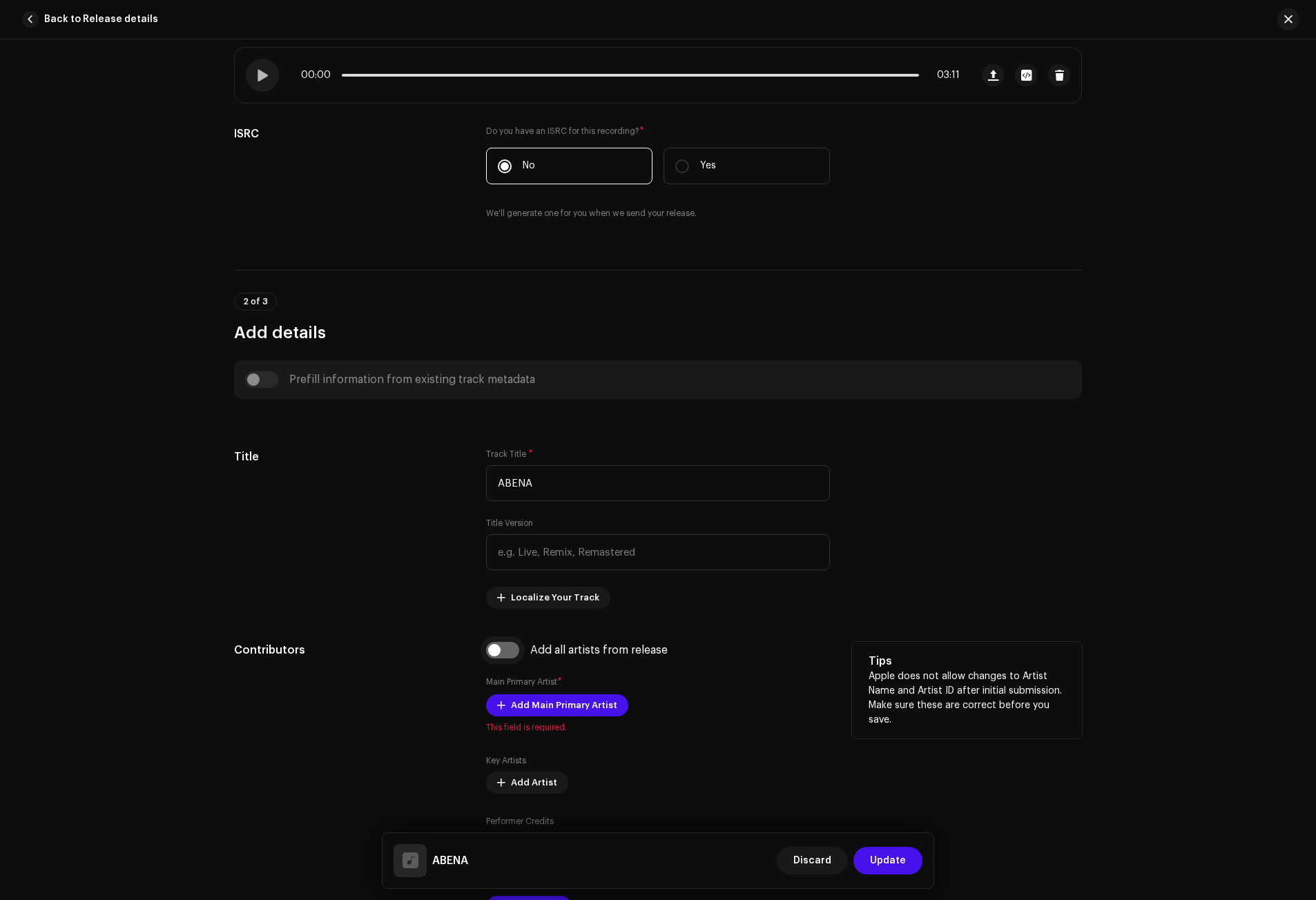
click at [498, 646] on input "checkbox" at bounding box center [501, 650] width 33 height 17
checkbox input "true"
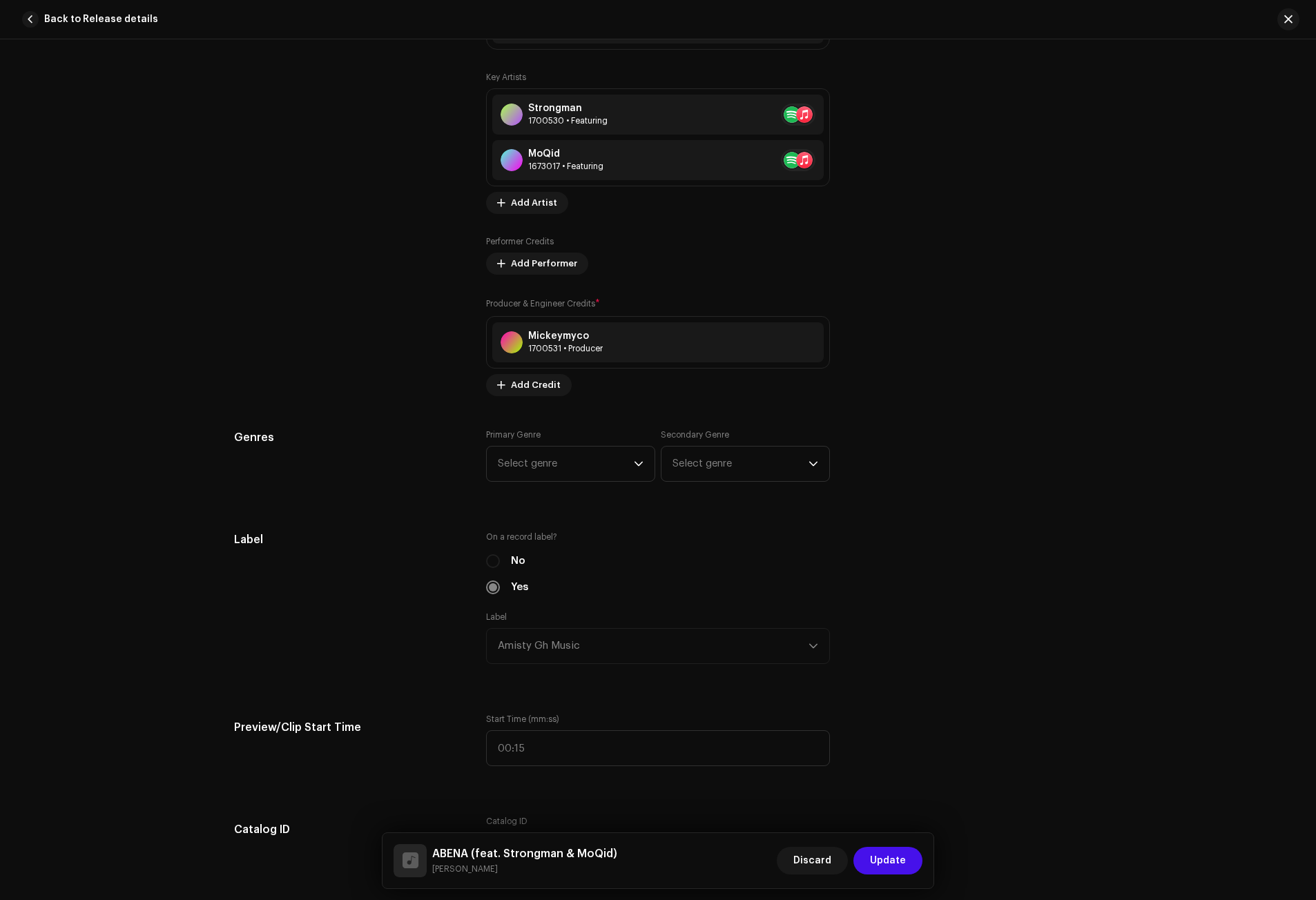
scroll to position [1036, 0]
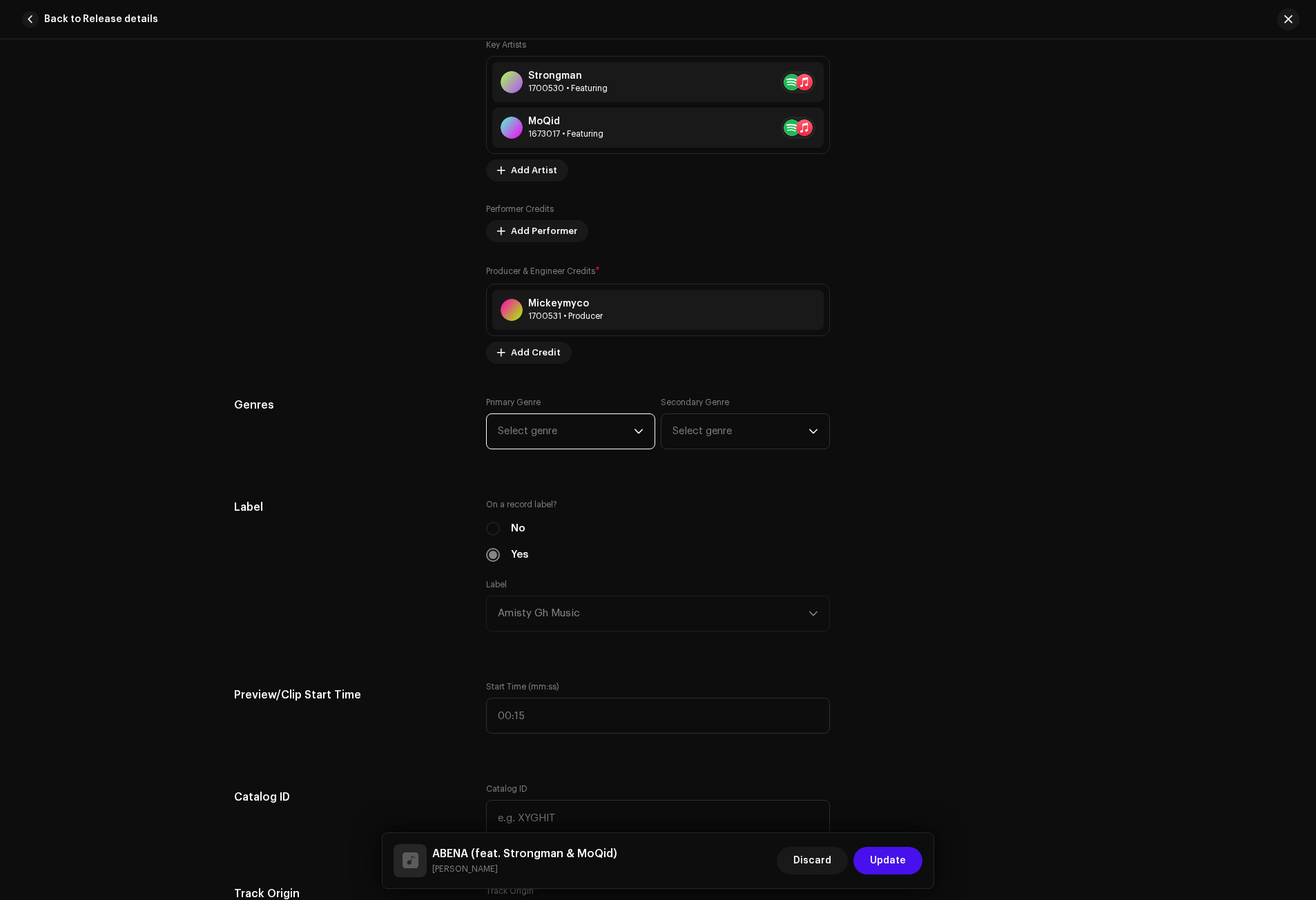
click at [545, 432] on span "Select genre" at bounding box center [565, 431] width 136 height 35
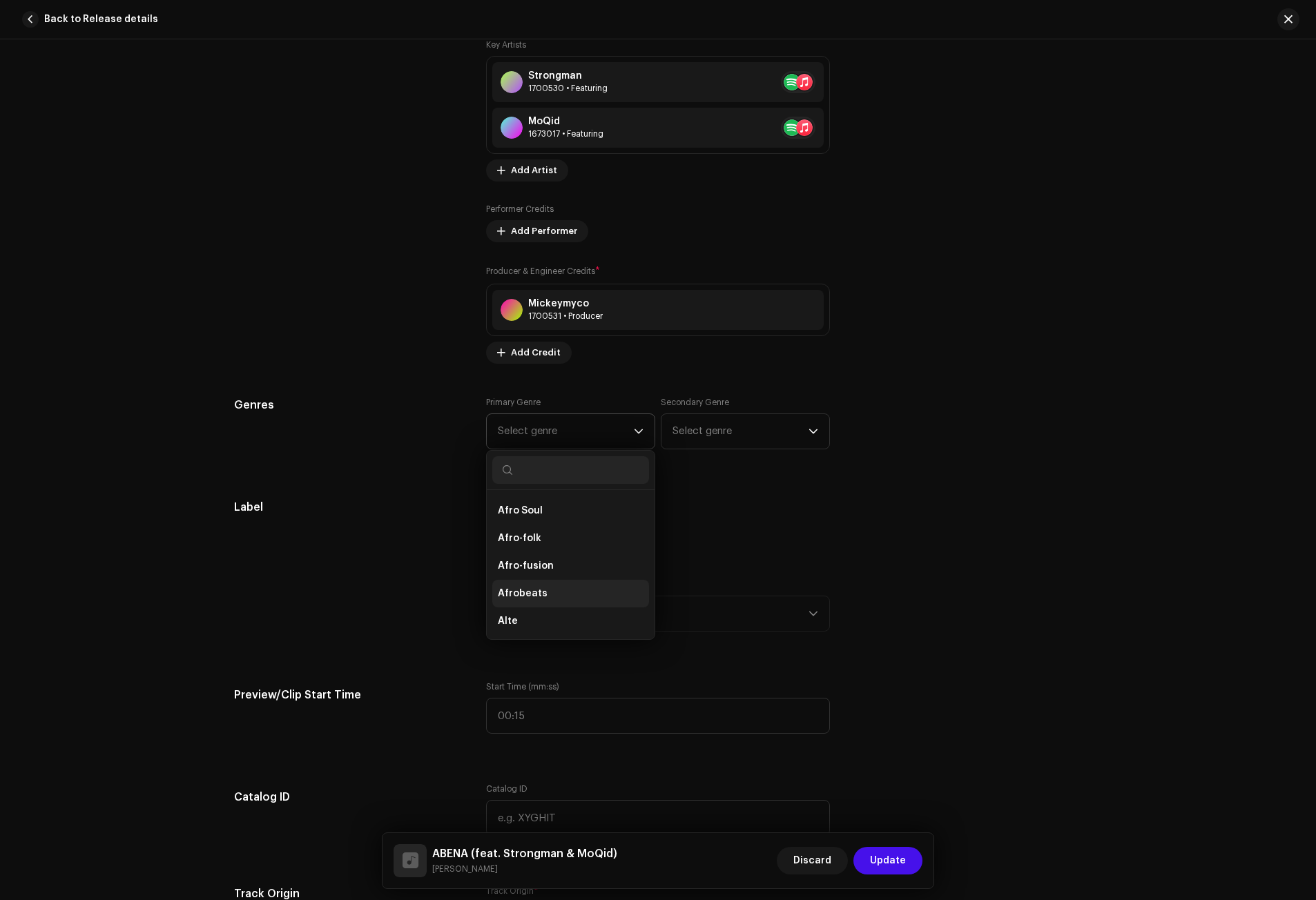
scroll to position [138, 0]
click at [529, 589] on span "Afrobeats" at bounding box center [522, 593] width 50 height 14
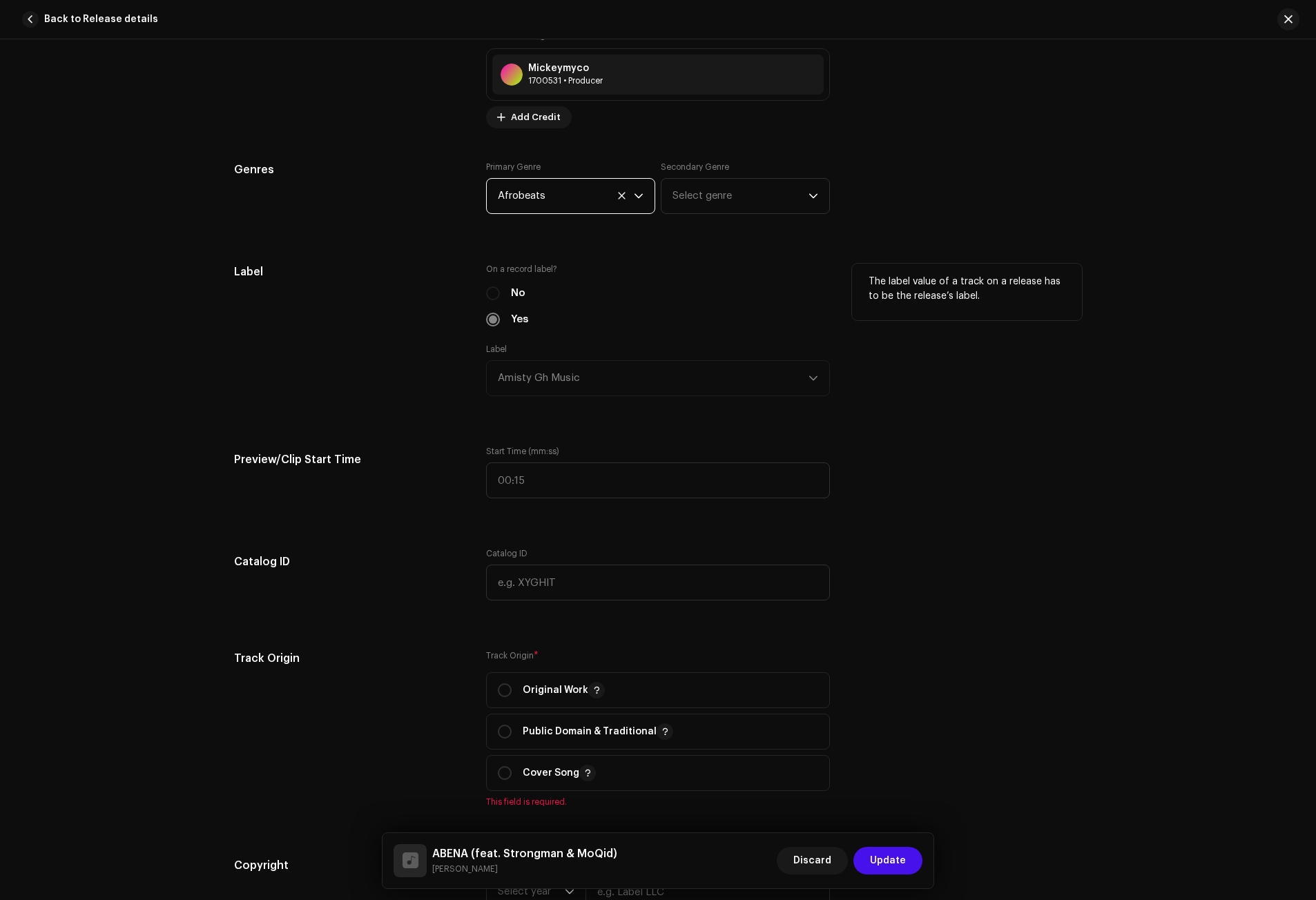
scroll to position [1311, 0]
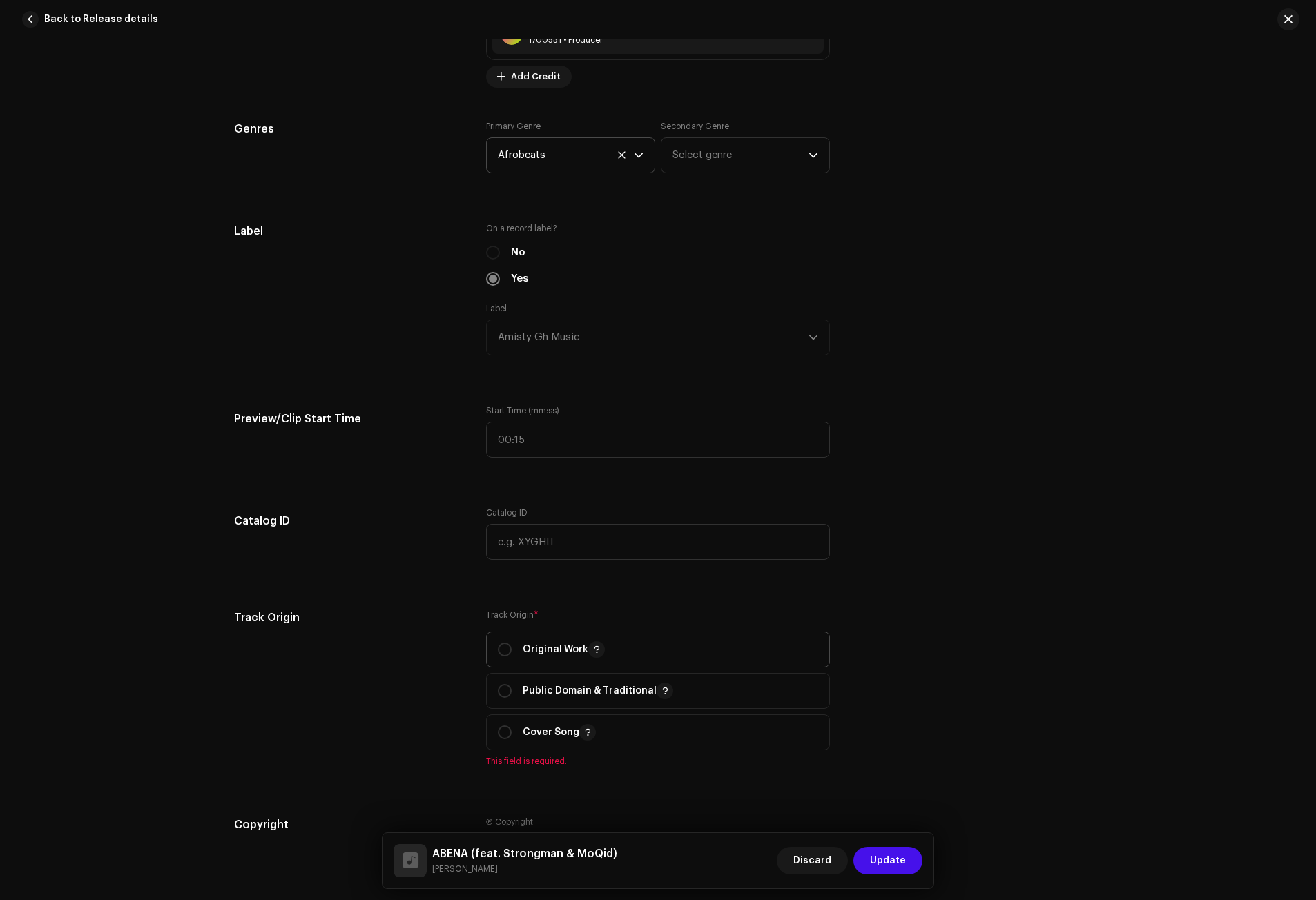
click at [513, 640] on span "Original Work" at bounding box center [657, 649] width 320 height 35
radio input "true"
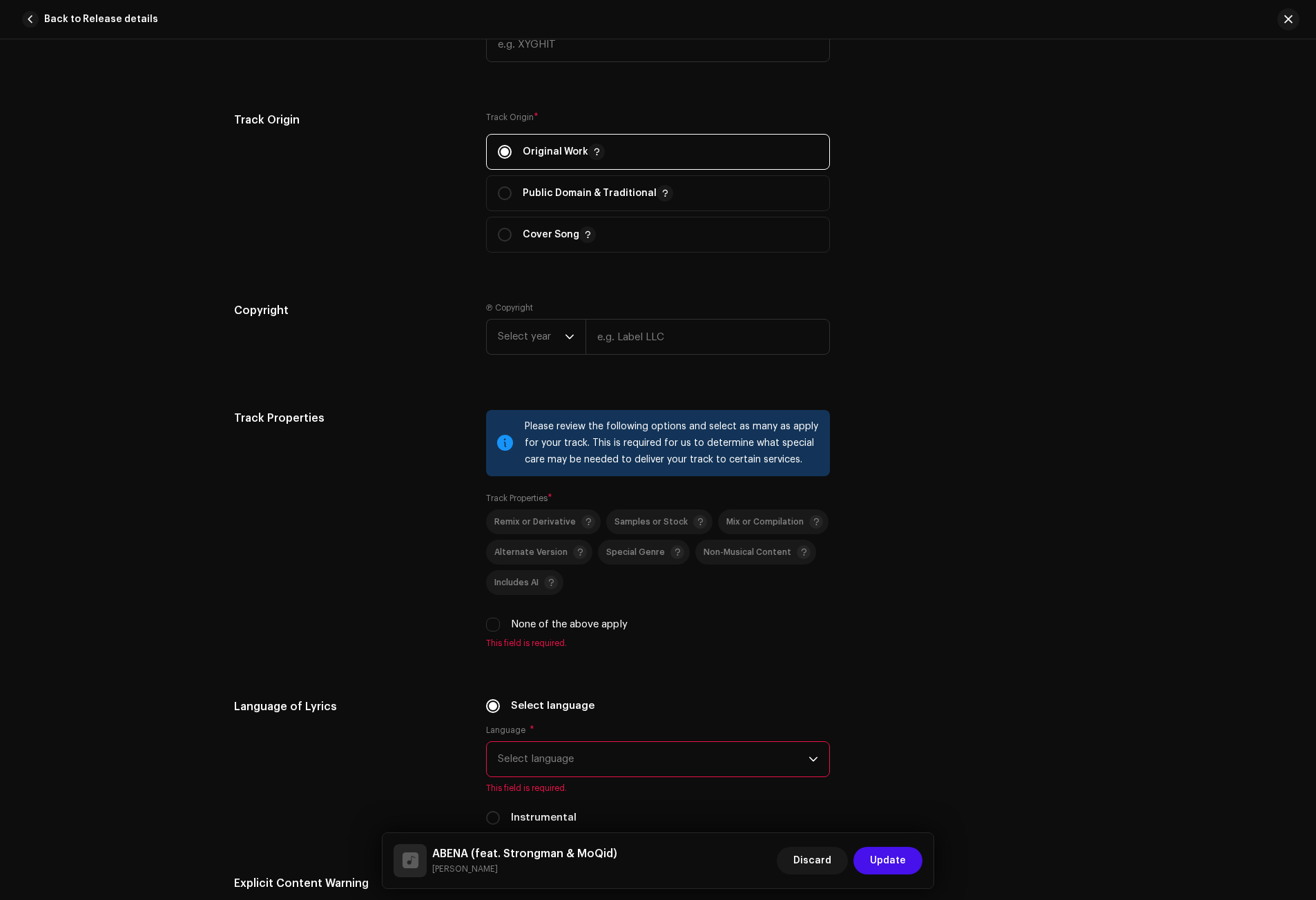
scroll to position [1864, 0]
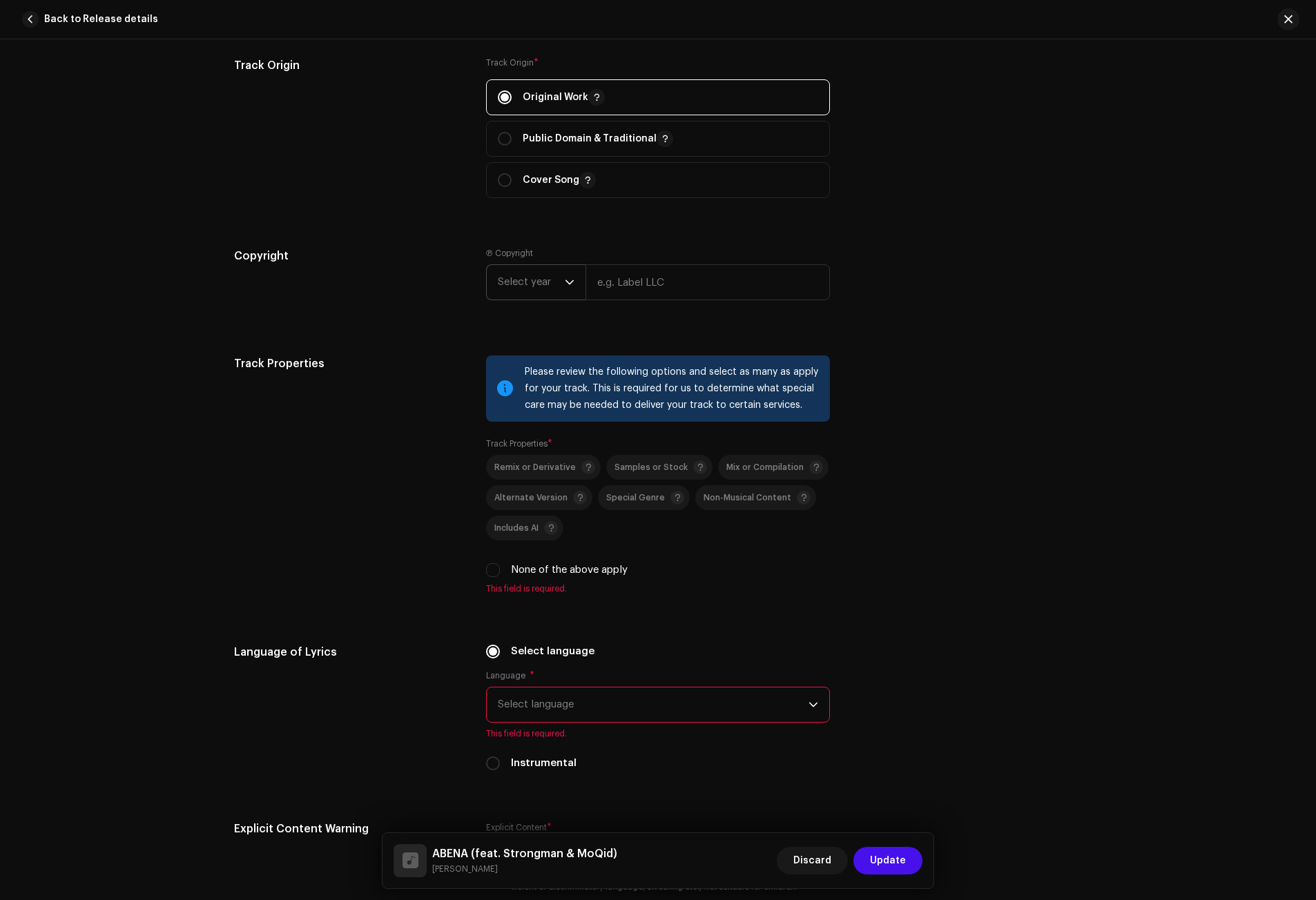
click at [570, 287] on div "dropdown trigger" at bounding box center [570, 281] width 10 height 35
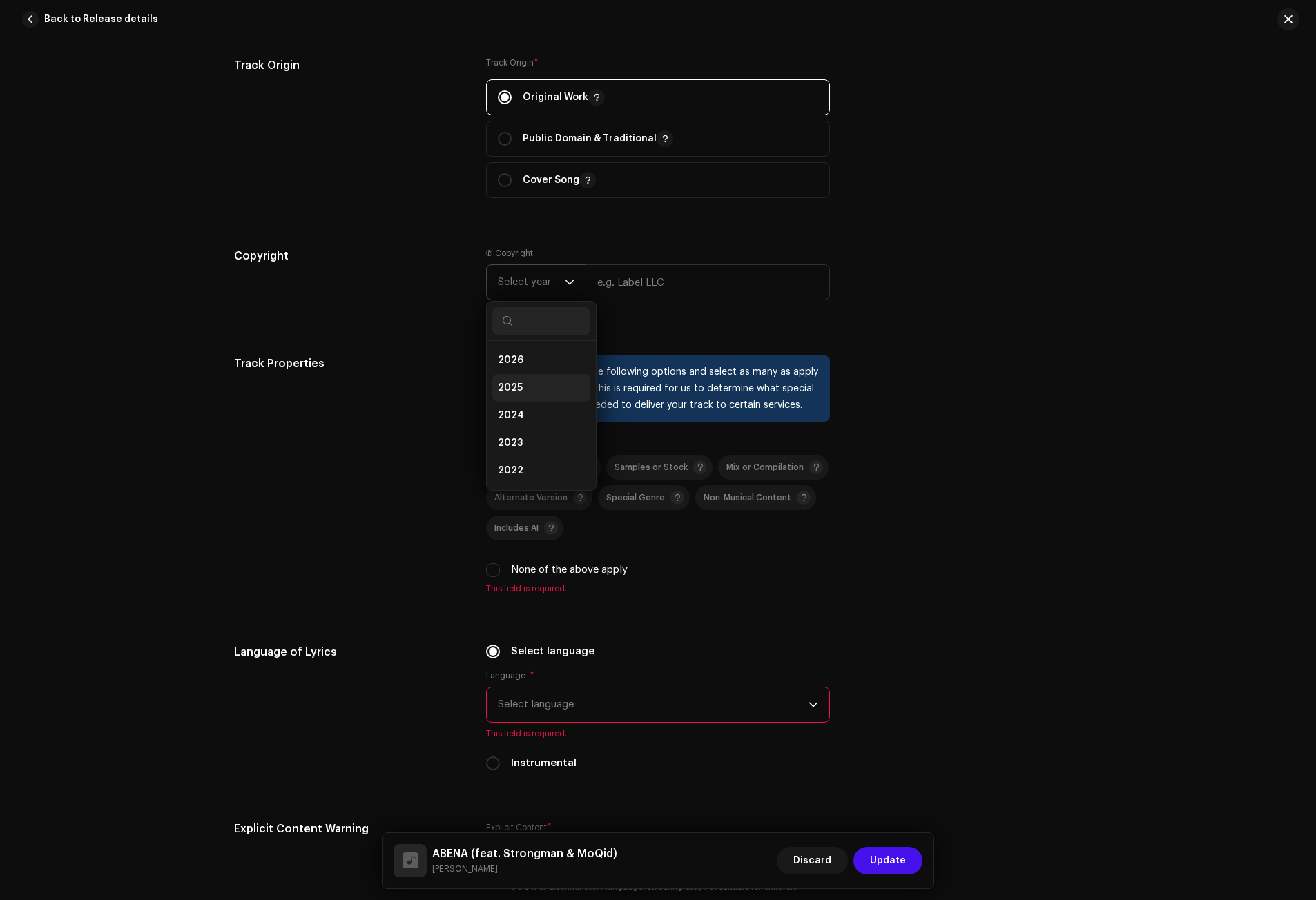
click at [521, 384] on li "2025" at bounding box center [541, 389] width 98 height 28
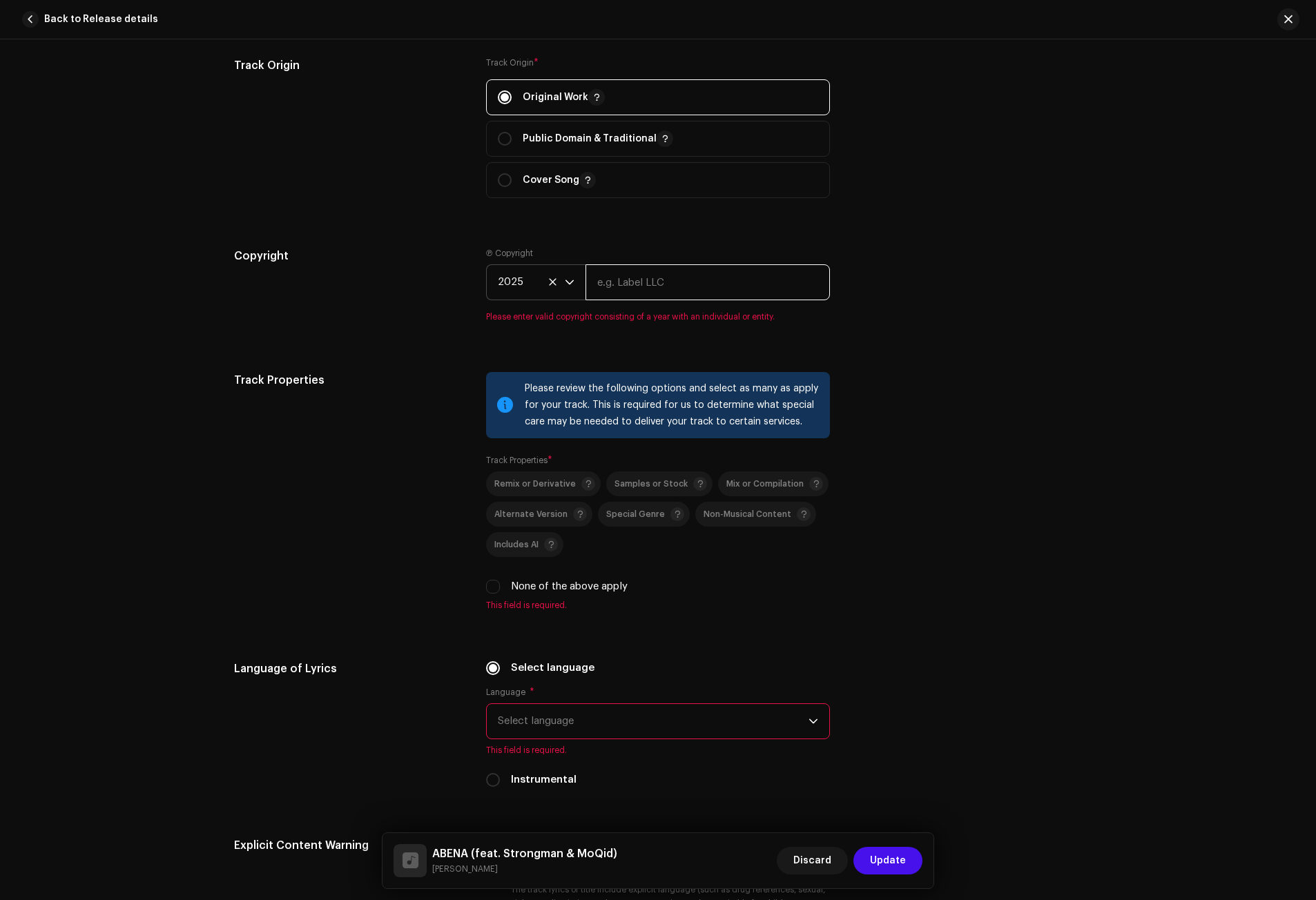
paste input "Abena"
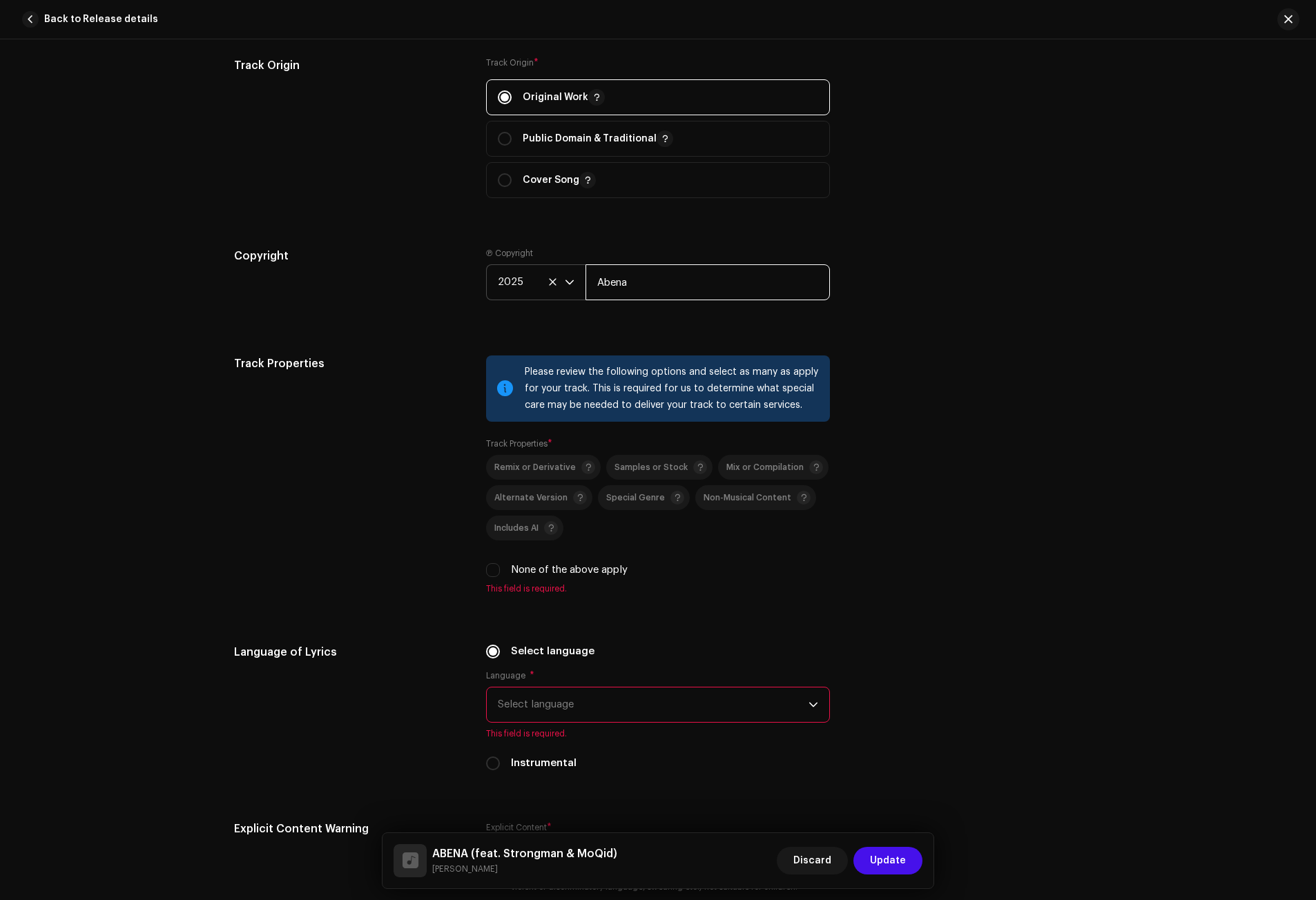
drag, startPoint x: 648, startPoint y: 284, endPoint x: 588, endPoint y: 284, distance: 60.0
click at [588, 284] on input "Abena" at bounding box center [708, 282] width 245 height 36
paste input "[PERSON_NAME] music"
click at [638, 283] on input "AMISTY music" at bounding box center [708, 282] width 245 height 36
type input "AMISTY Music"
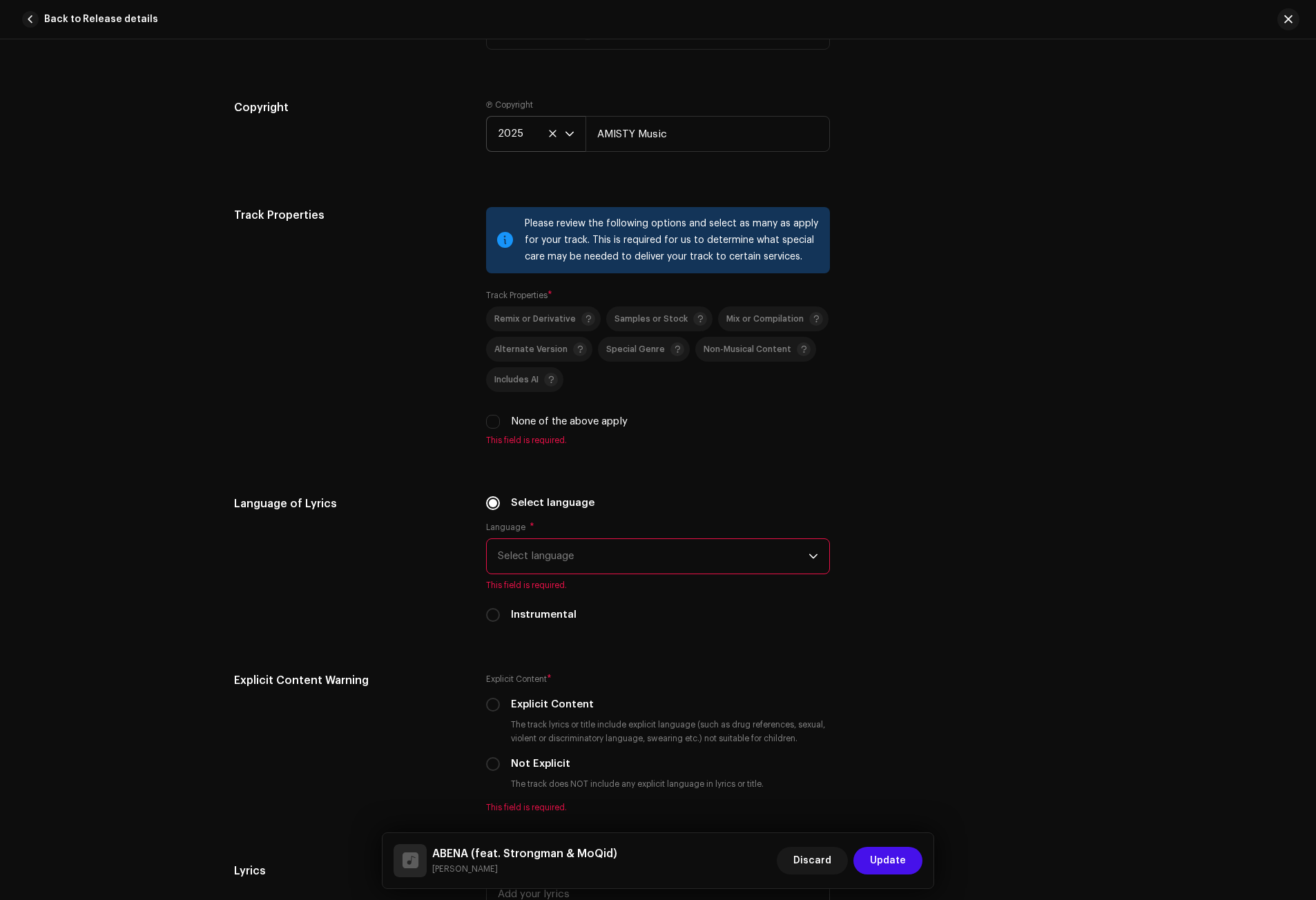
scroll to position [2072, 0]
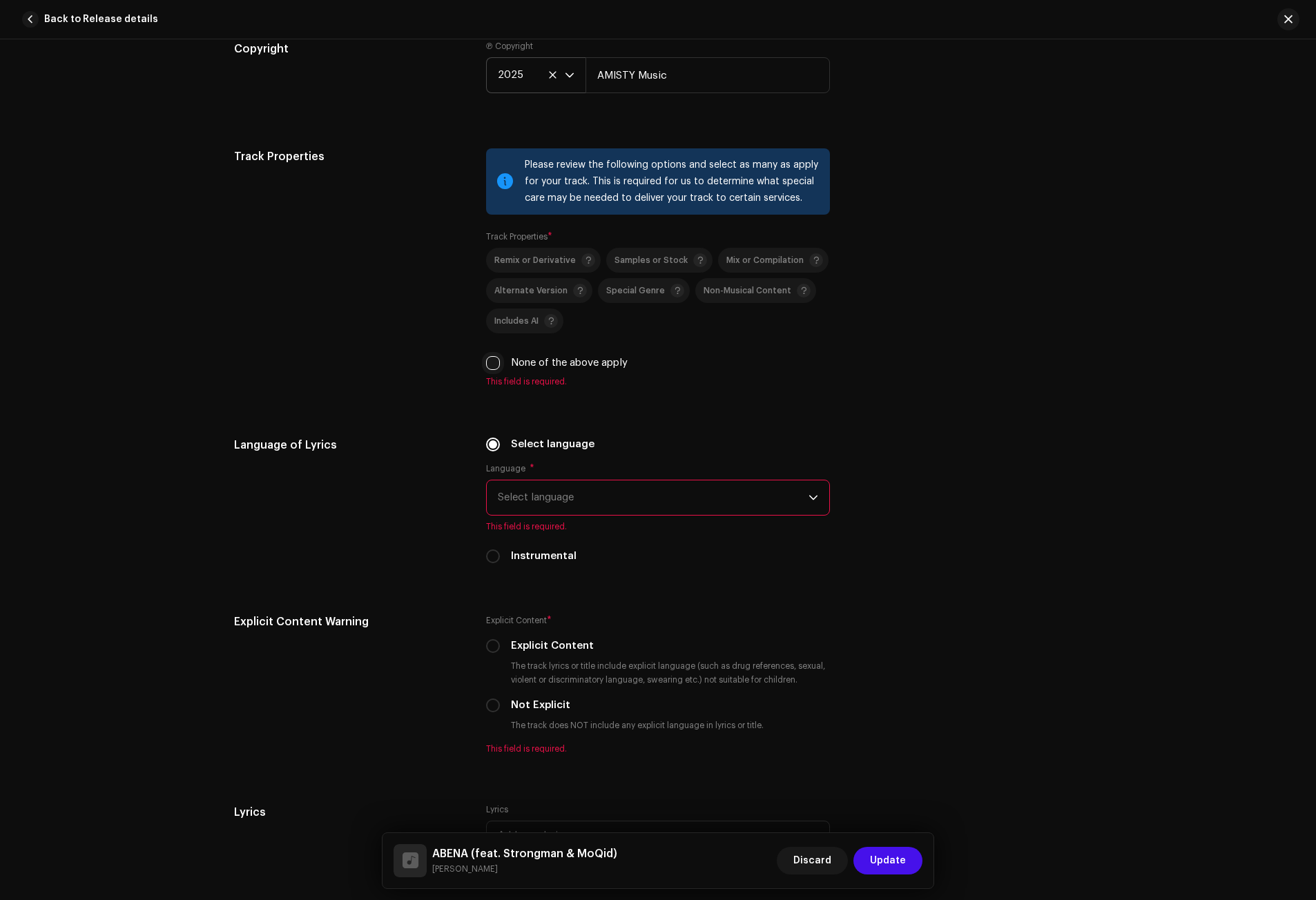
click at [486, 359] on input "None of the above apply" at bounding box center [493, 363] width 14 height 14
checkbox input "true"
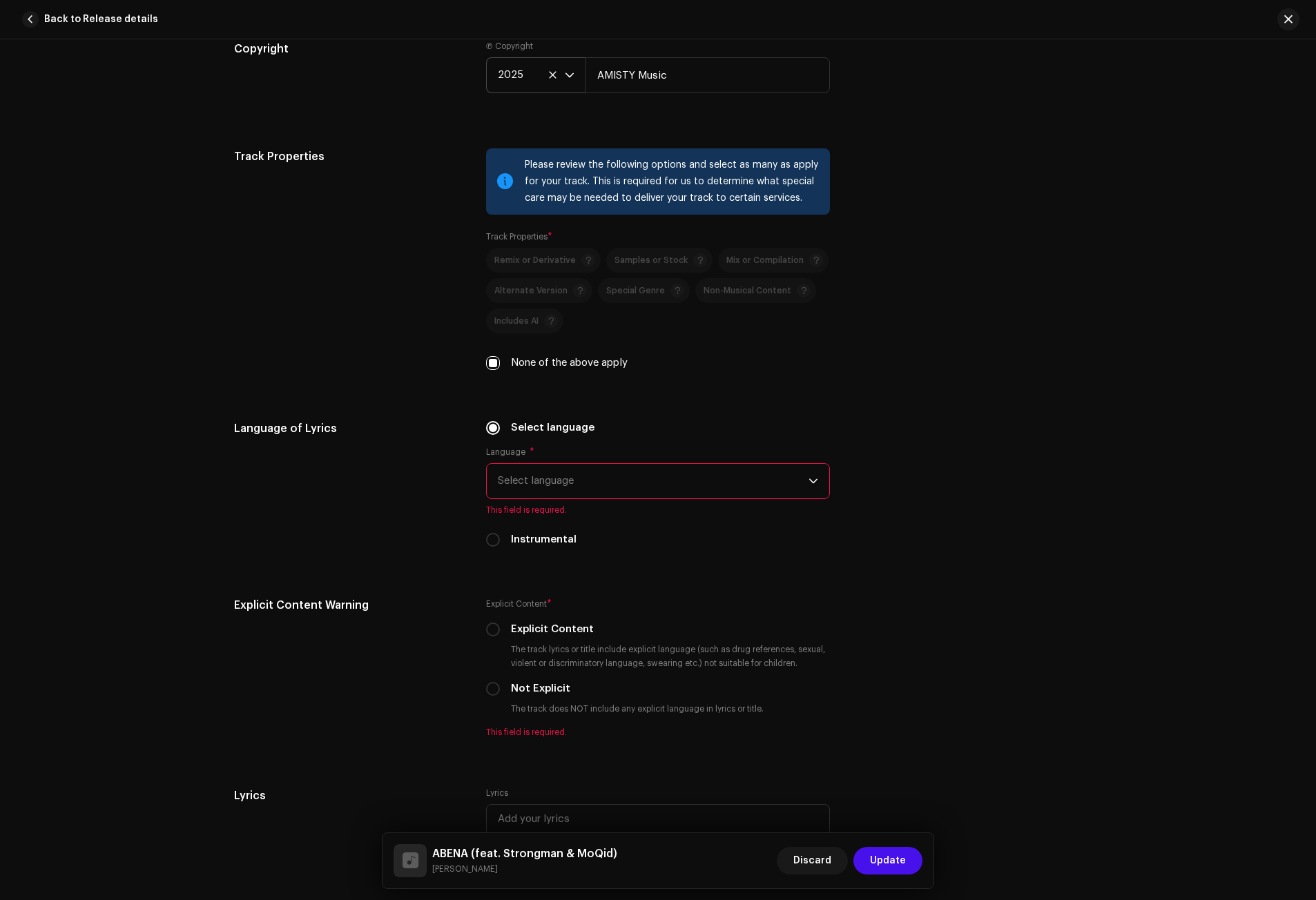
click at [543, 479] on span "Select language" at bounding box center [652, 481] width 310 height 35
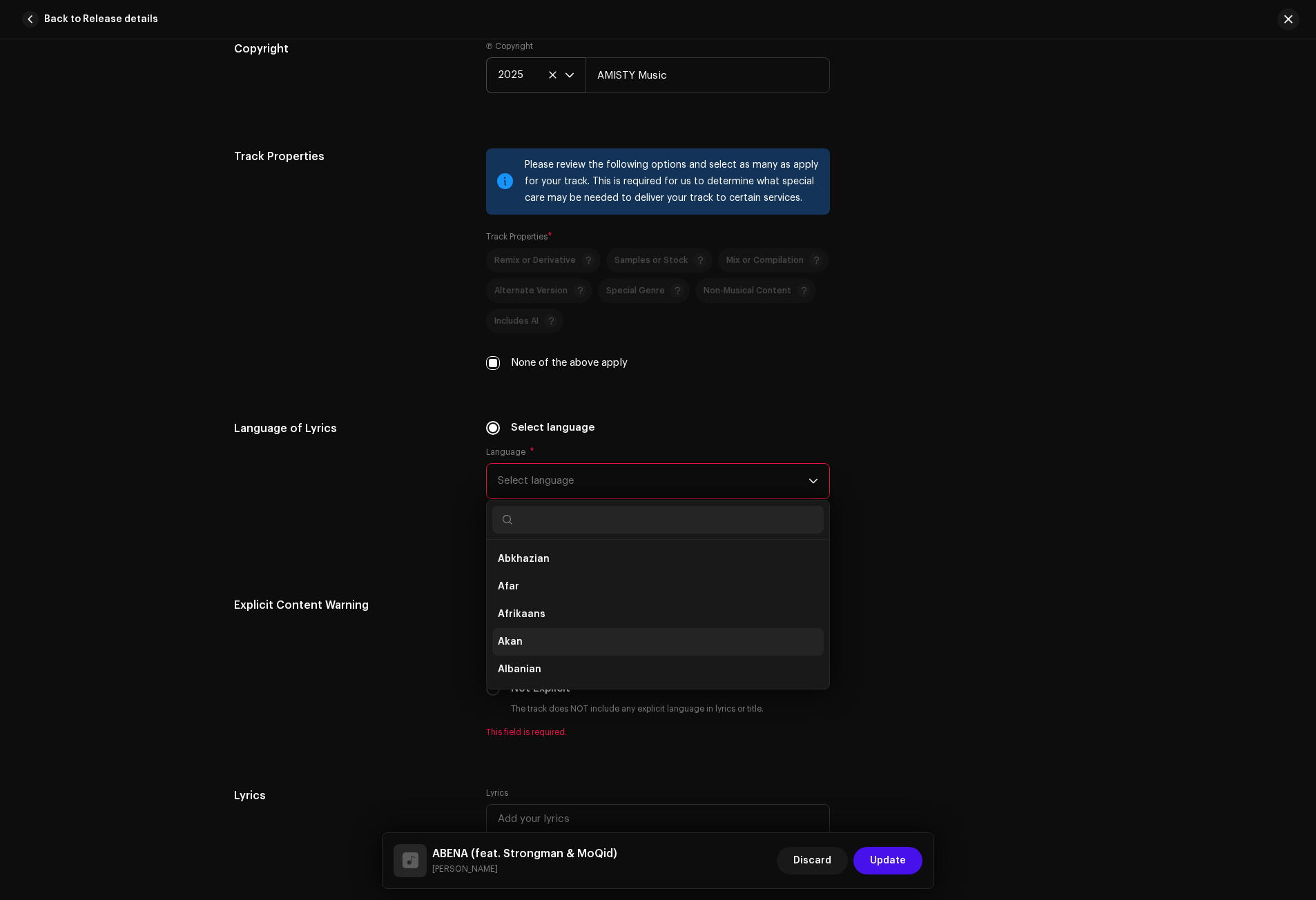
click at [524, 635] on li "Akan" at bounding box center [658, 642] width 331 height 28
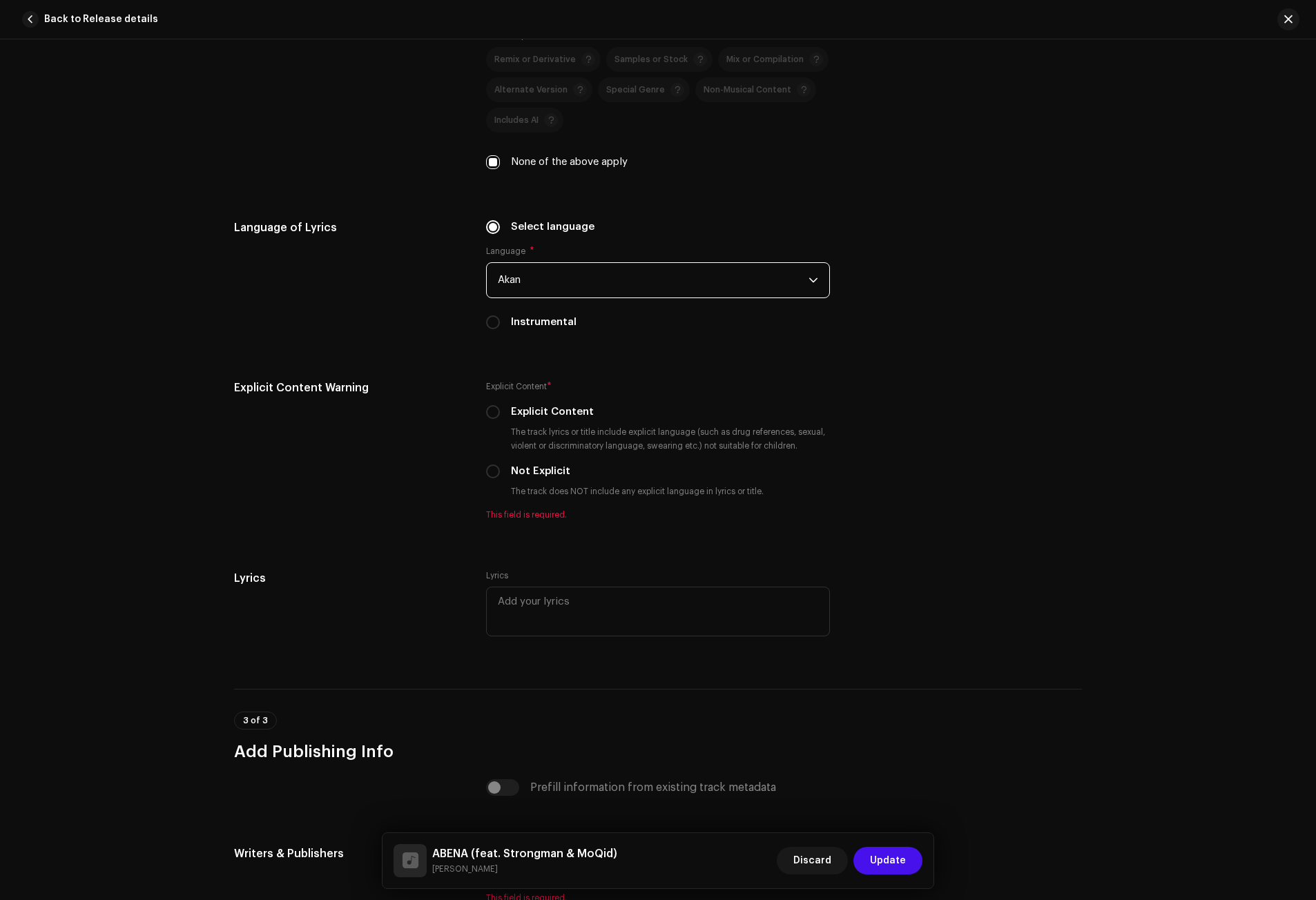
scroll to position [2347, 0]
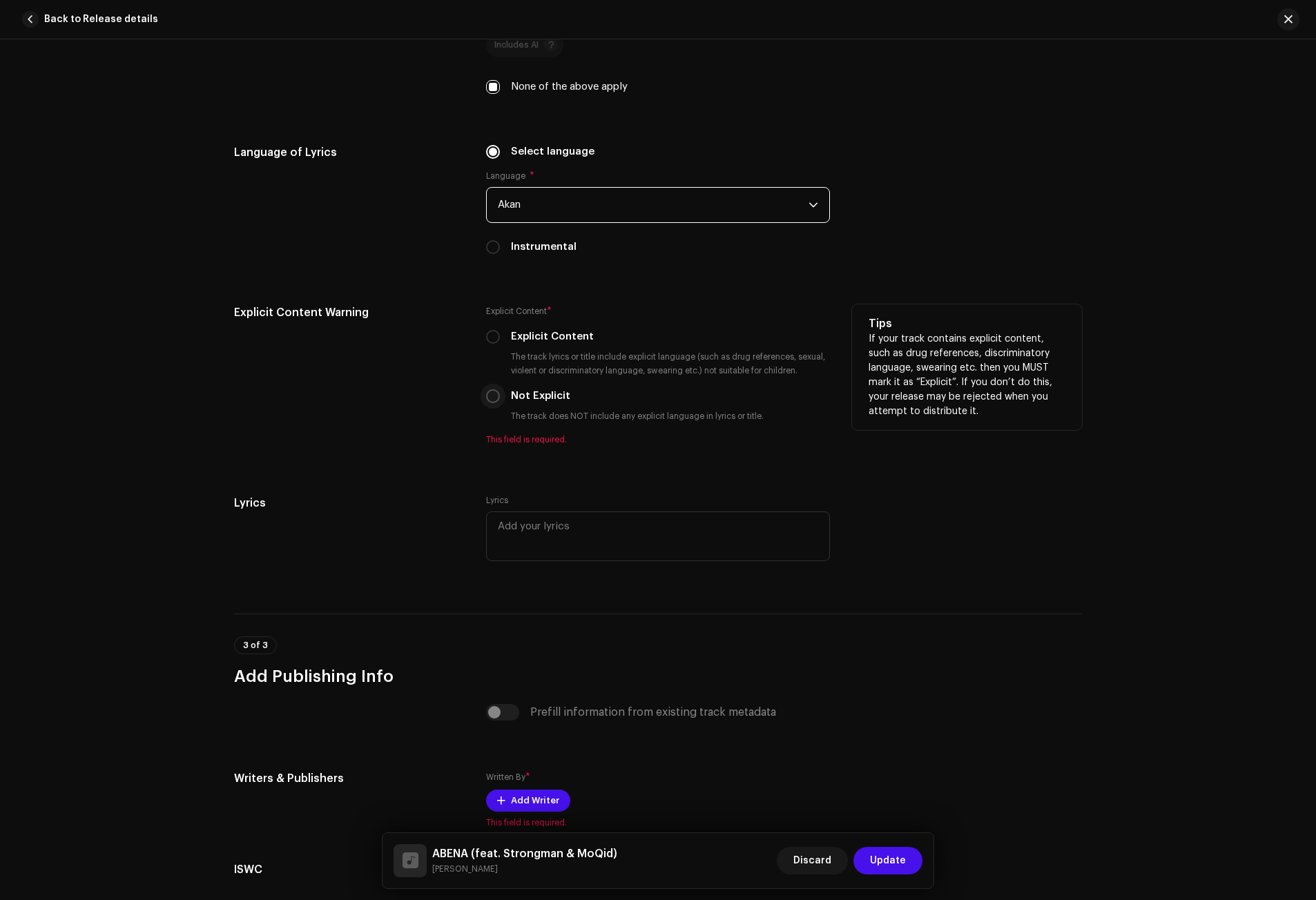
click at [493, 394] on input "Not Explicit" at bounding box center [493, 396] width 14 height 14
radio input "true"
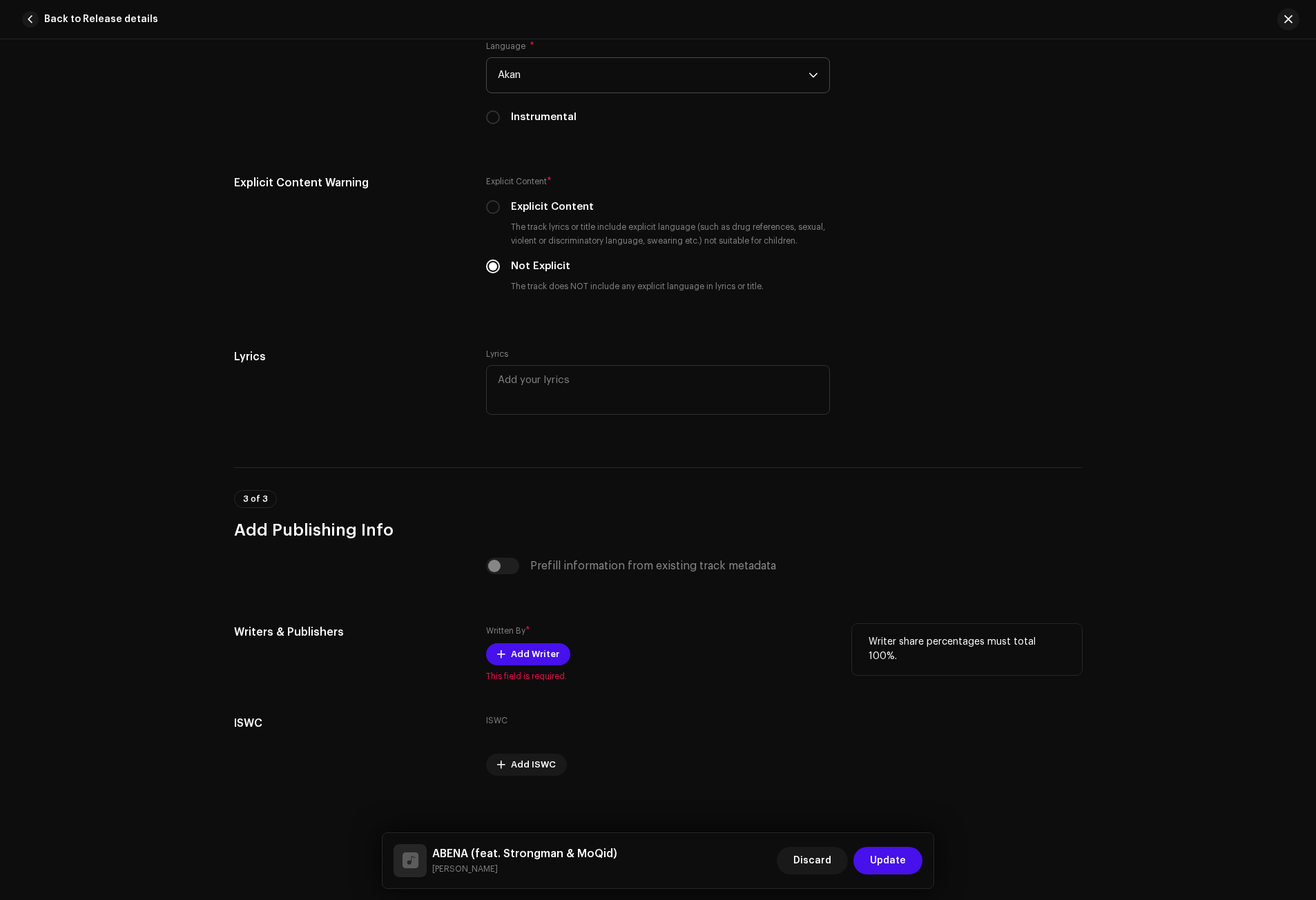
scroll to position [2486, 0]
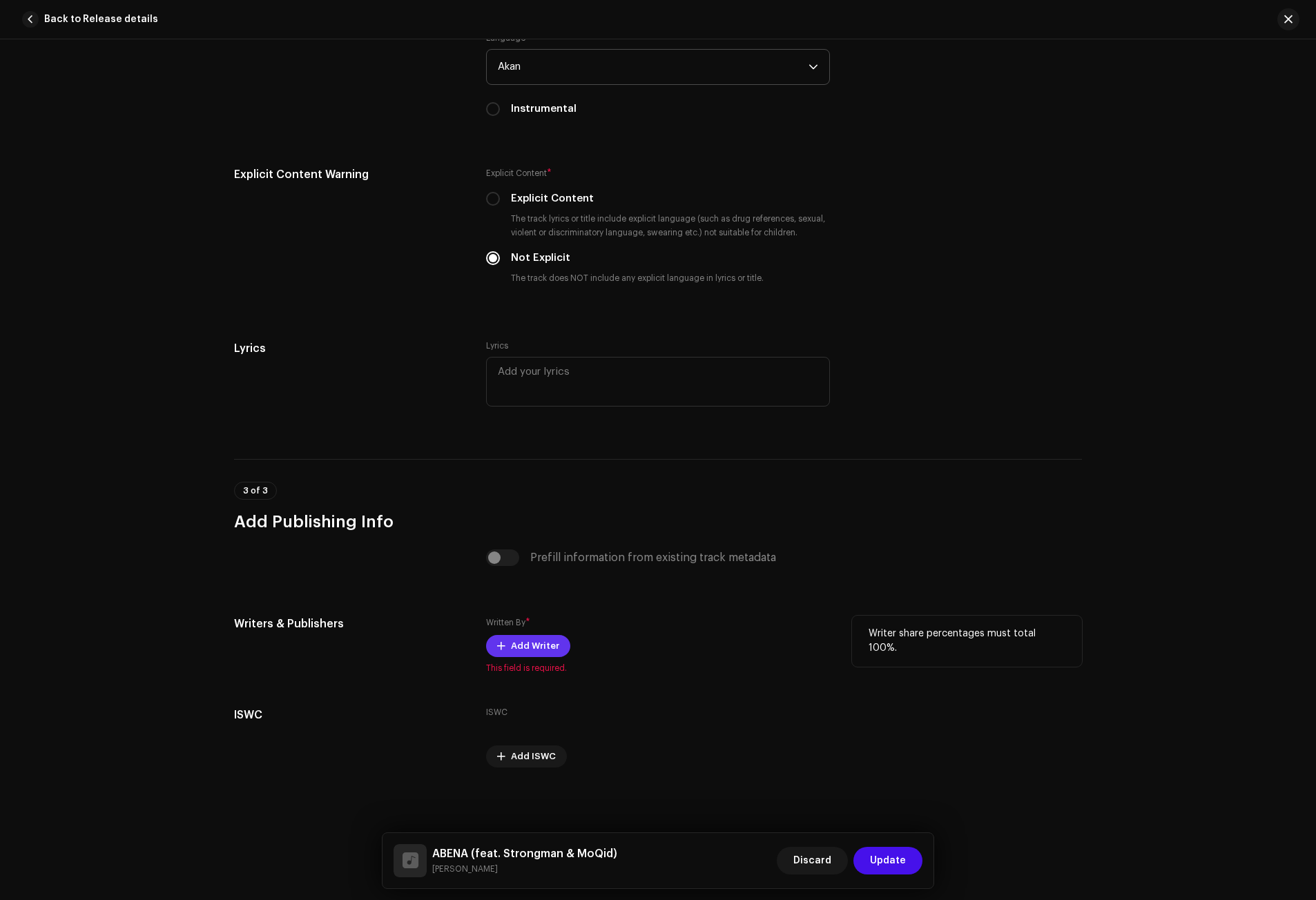
click at [518, 640] on span "Add Writer" at bounding box center [534, 646] width 49 height 28
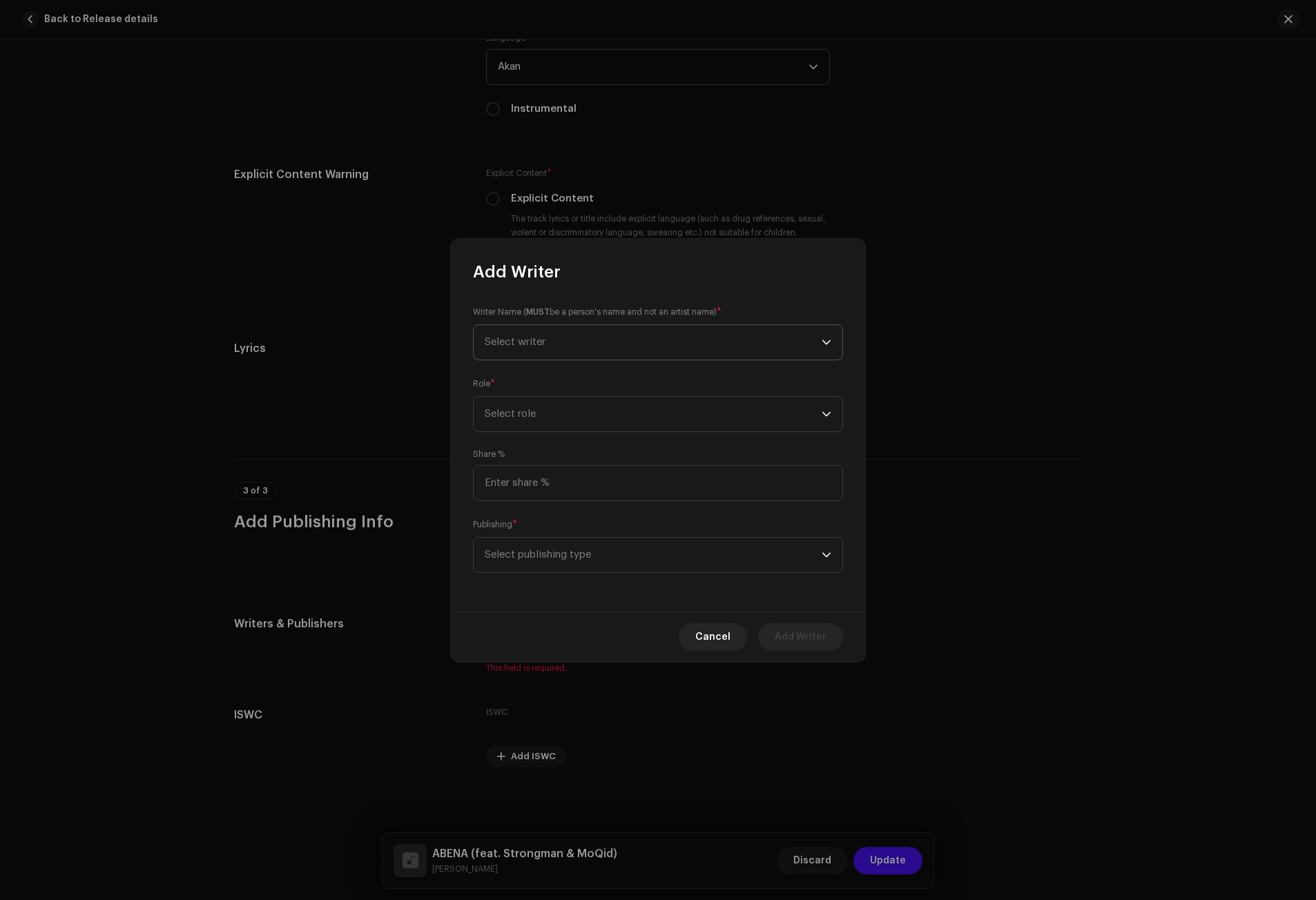
click at [540, 329] on span "Select writer" at bounding box center [653, 342] width 337 height 35
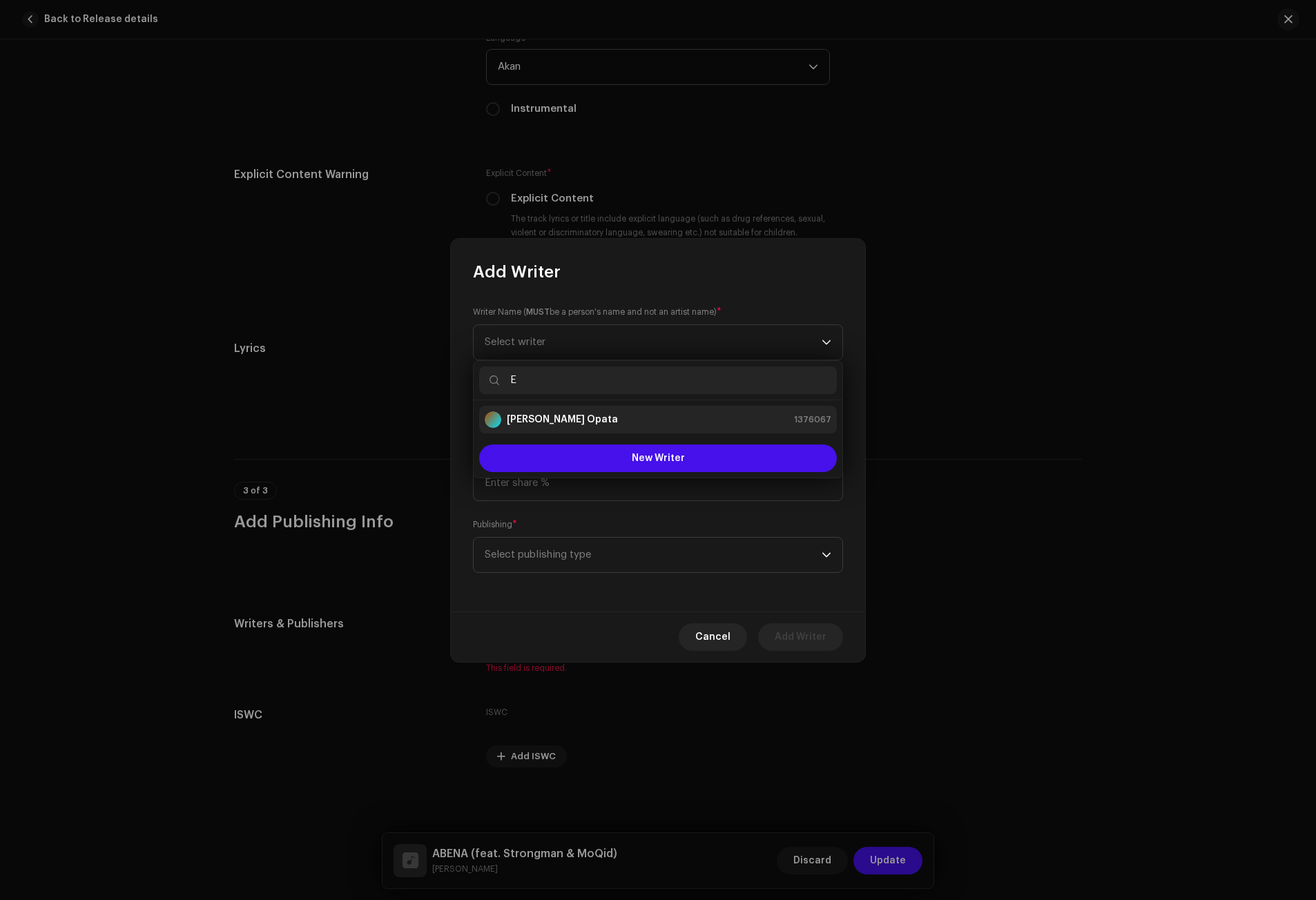
type input "E"
click at [542, 411] on div "[PERSON_NAME] Opata" at bounding box center [551, 419] width 133 height 17
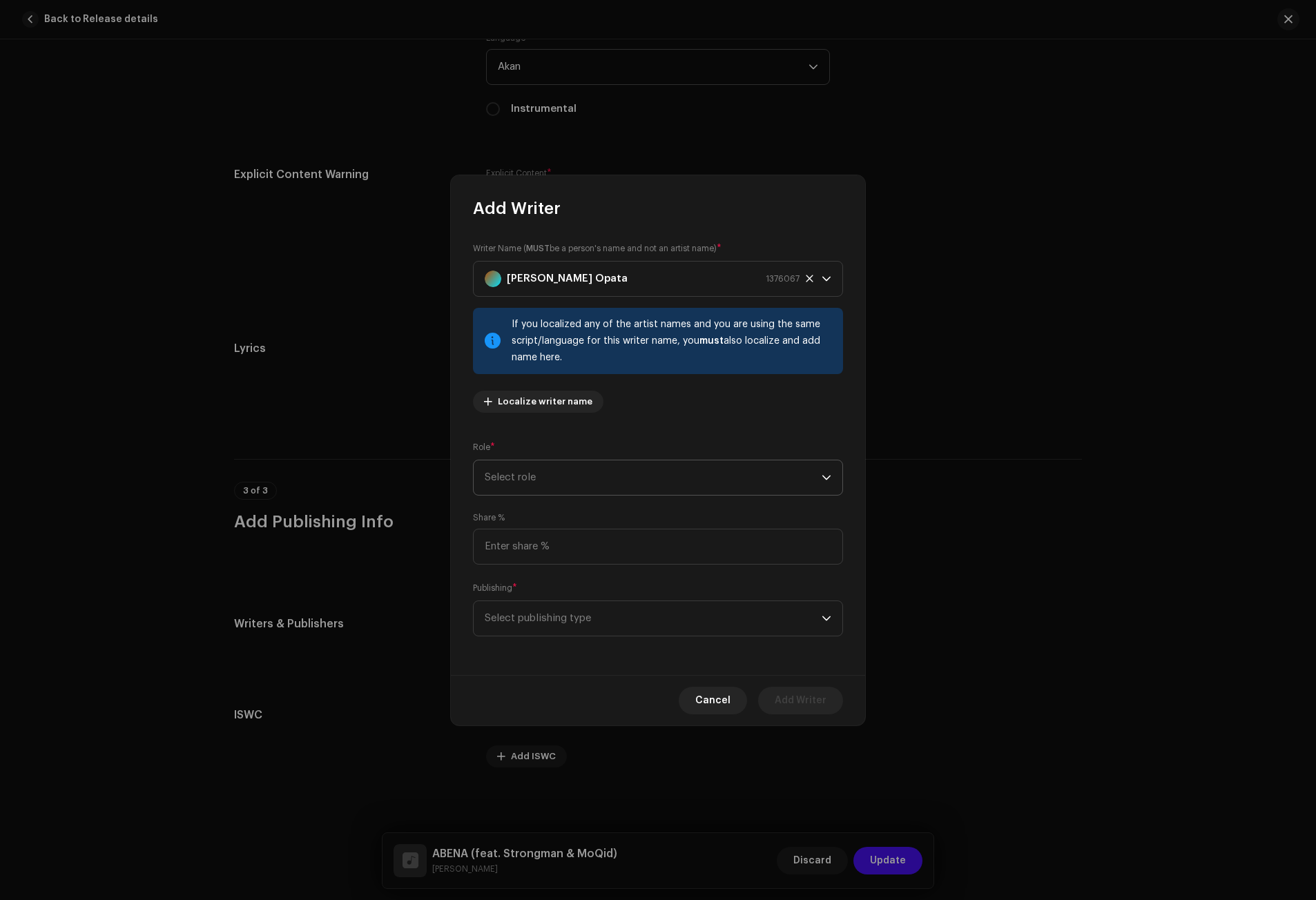
click at [533, 471] on span "Select role" at bounding box center [653, 478] width 337 height 35
click at [536, 602] on span "Composer & Lyricist" at bounding box center [533, 599] width 97 height 14
click at [524, 544] on input at bounding box center [657, 547] width 370 height 36
type input "100.00"
click at [506, 620] on span "Select publishing type" at bounding box center [653, 619] width 337 height 35
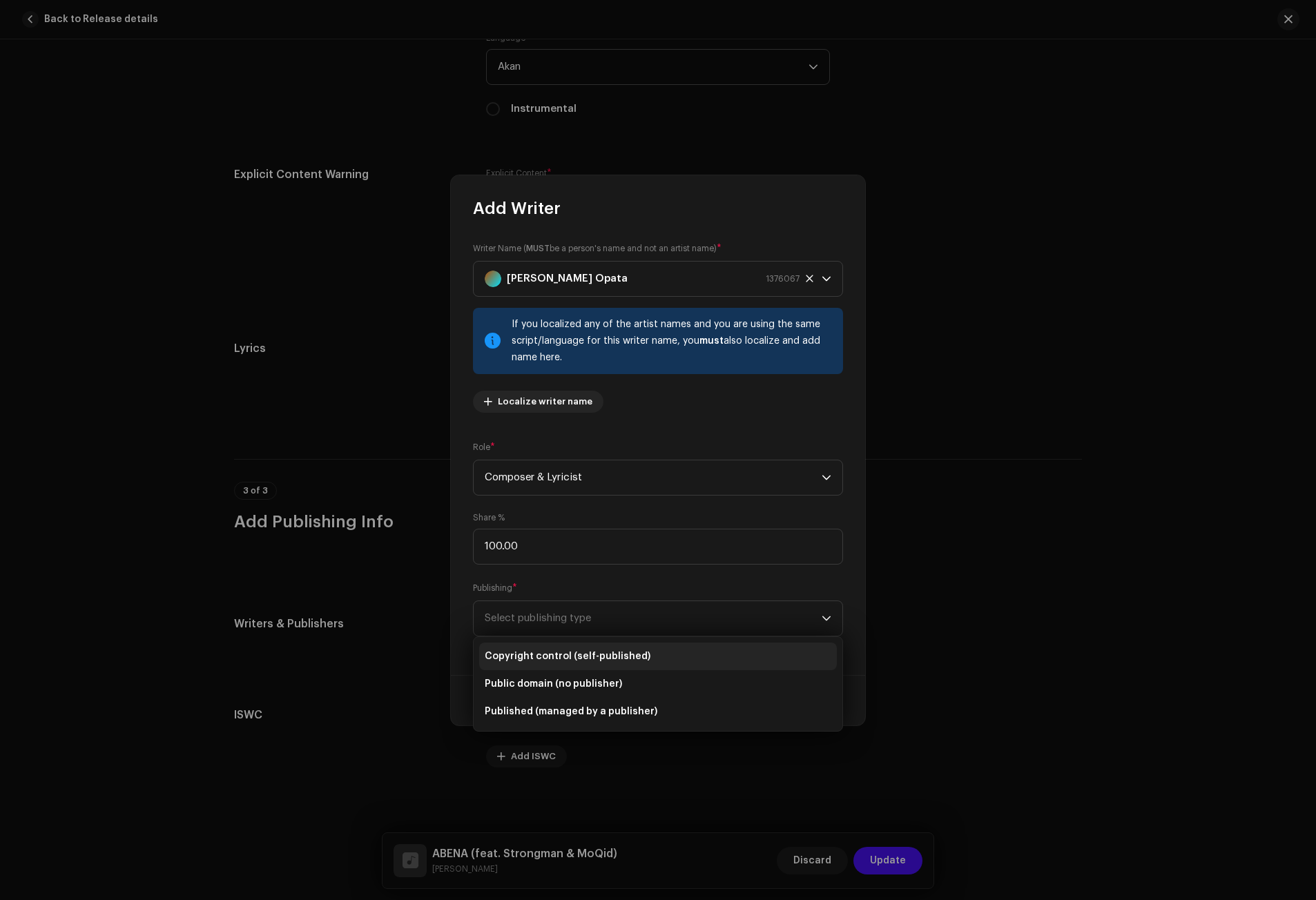
click at [522, 659] on span "Copyright control (self-published)" at bounding box center [567, 656] width 165 height 14
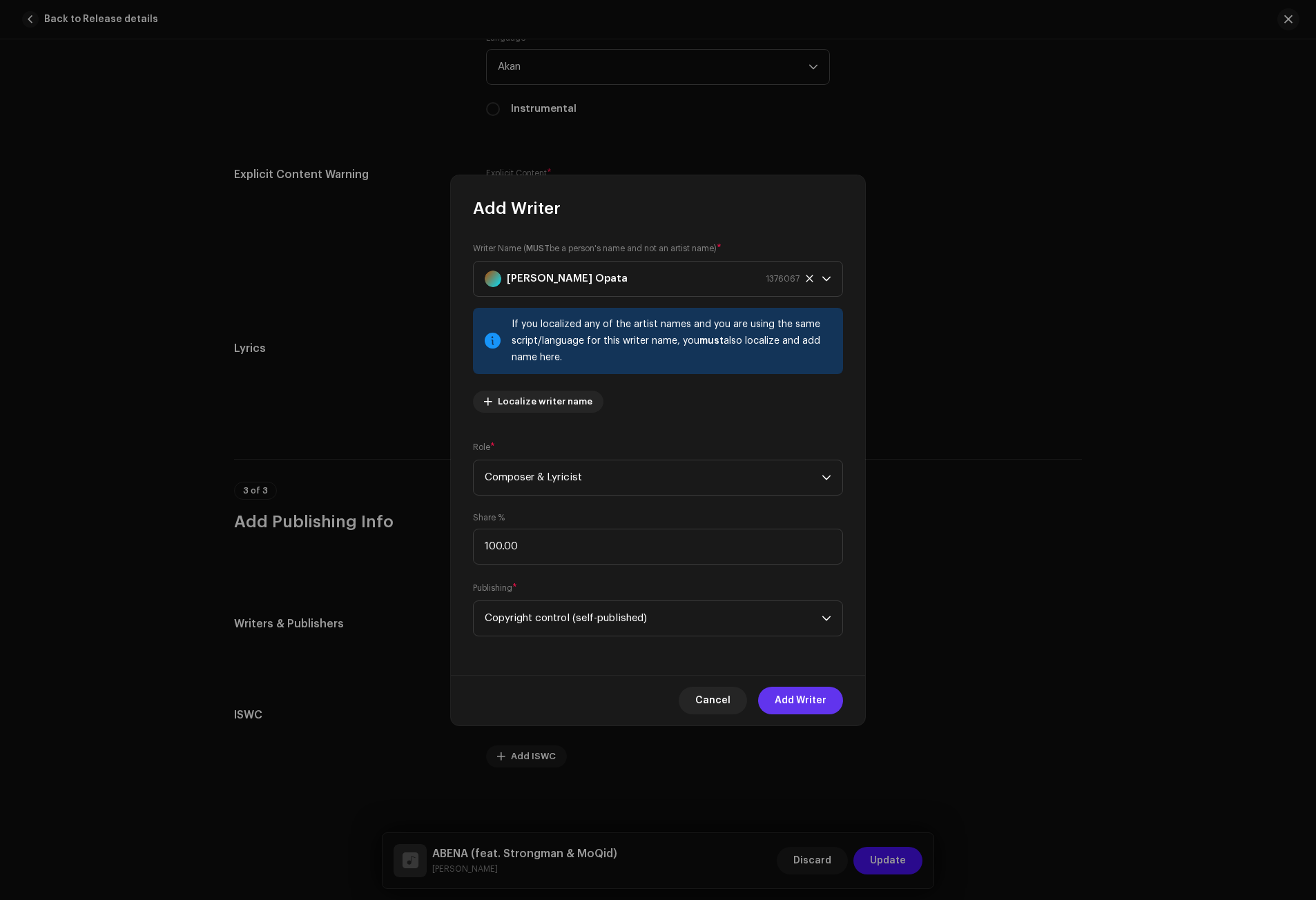
click at [804, 707] on span "Add Writer" at bounding box center [801, 701] width 52 height 28
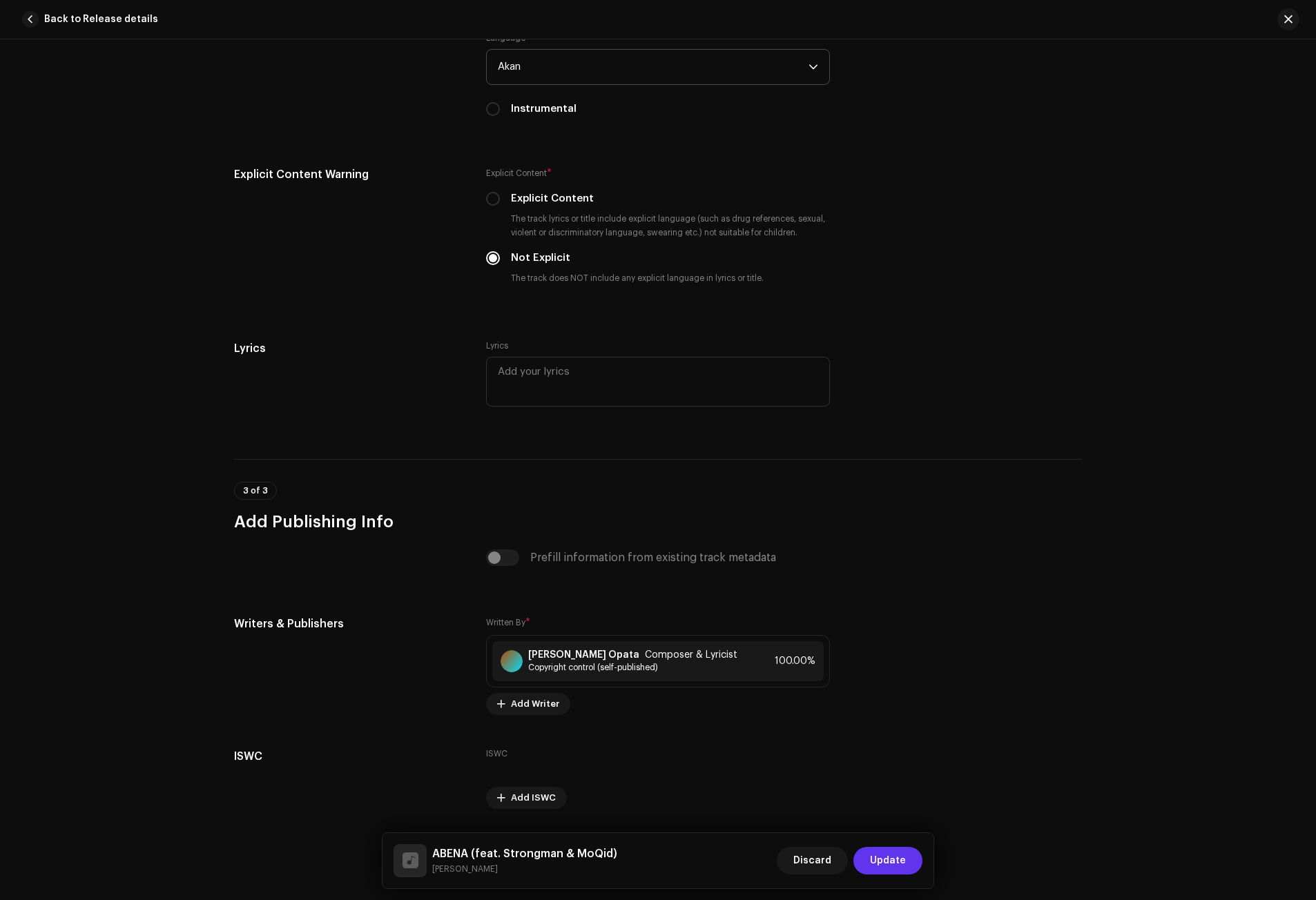
click at [881, 854] on span "Update" at bounding box center [888, 861] width 36 height 28
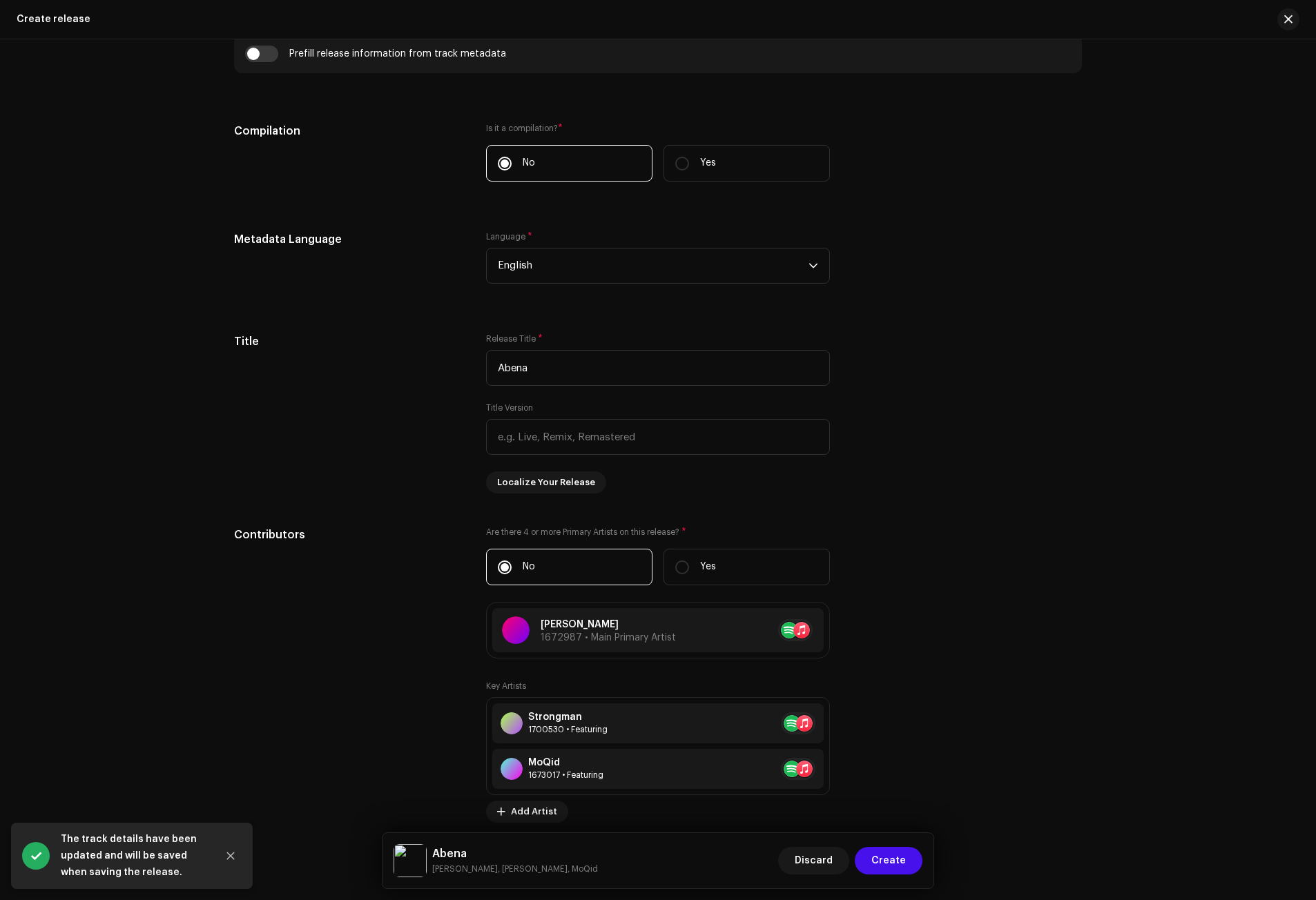
scroll to position [1045, 0]
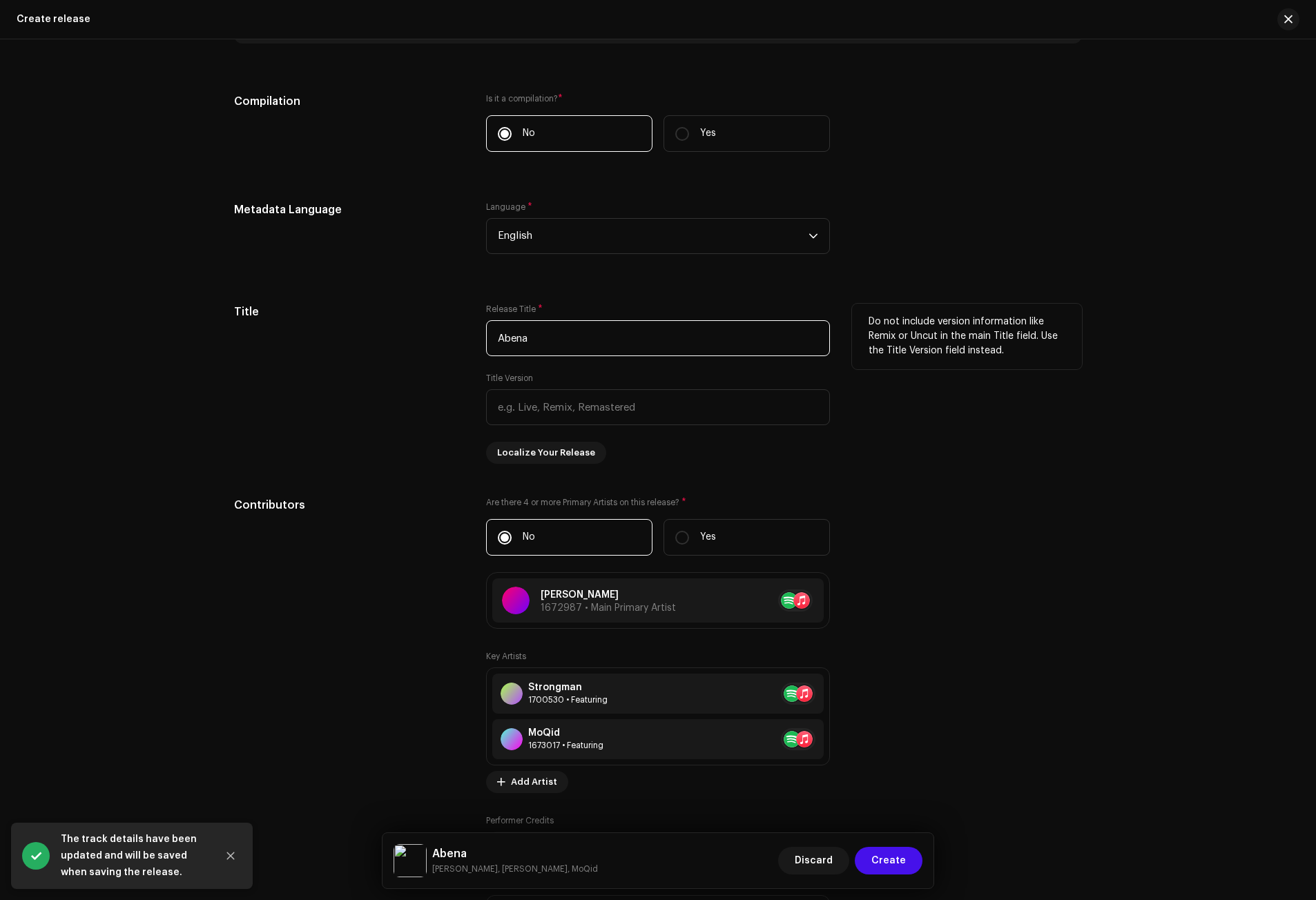
drag, startPoint x: 552, startPoint y: 339, endPoint x: 452, endPoint y: 347, distance: 100.3
click at [452, 347] on div "Title Release Title * Abena Title Version Localize Your Release Do not include …" at bounding box center [657, 384] width 847 height 161
type input "ABENA"
click at [392, 403] on div "Title" at bounding box center [349, 384] width 230 height 161
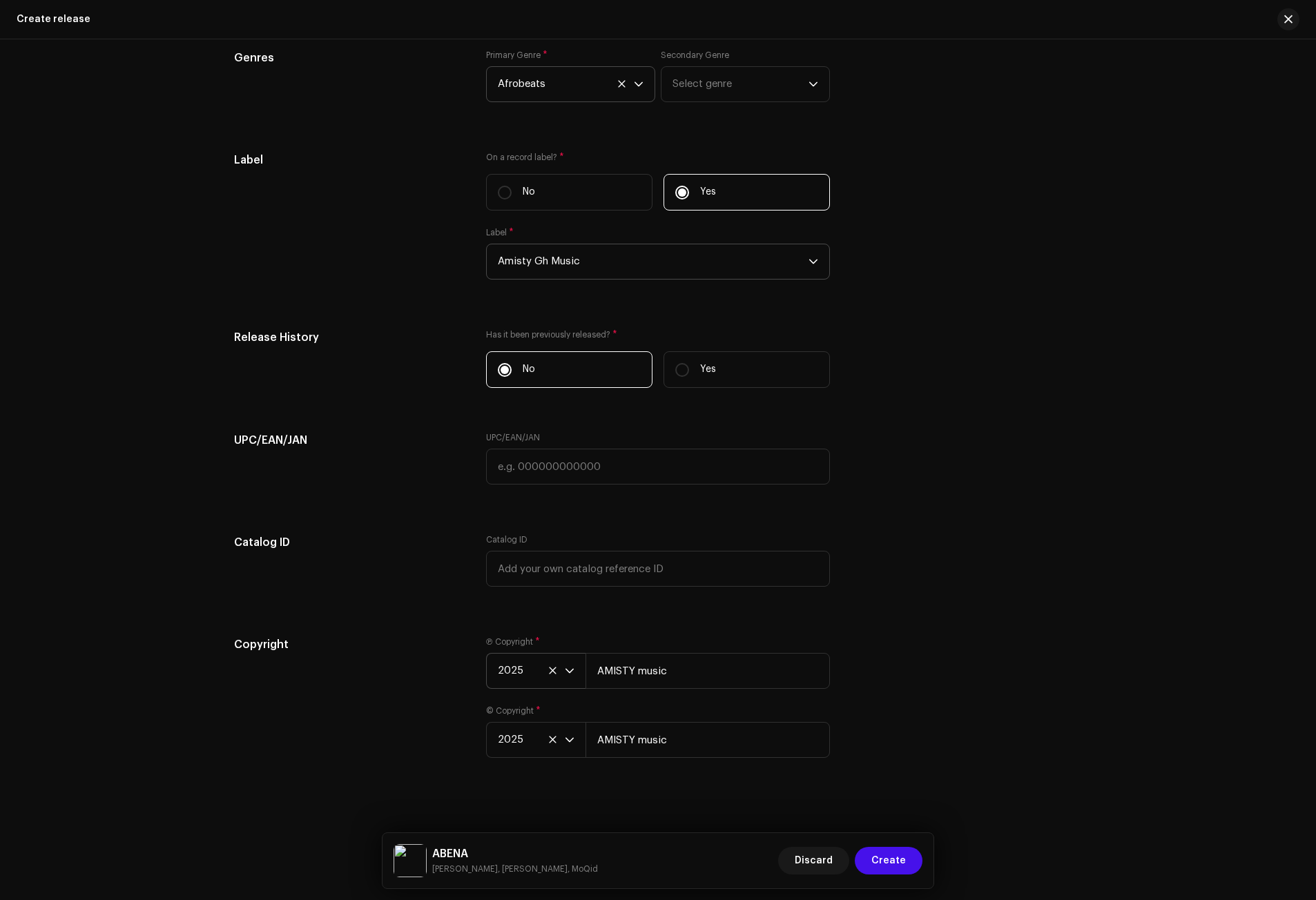
scroll to position [2010, 0]
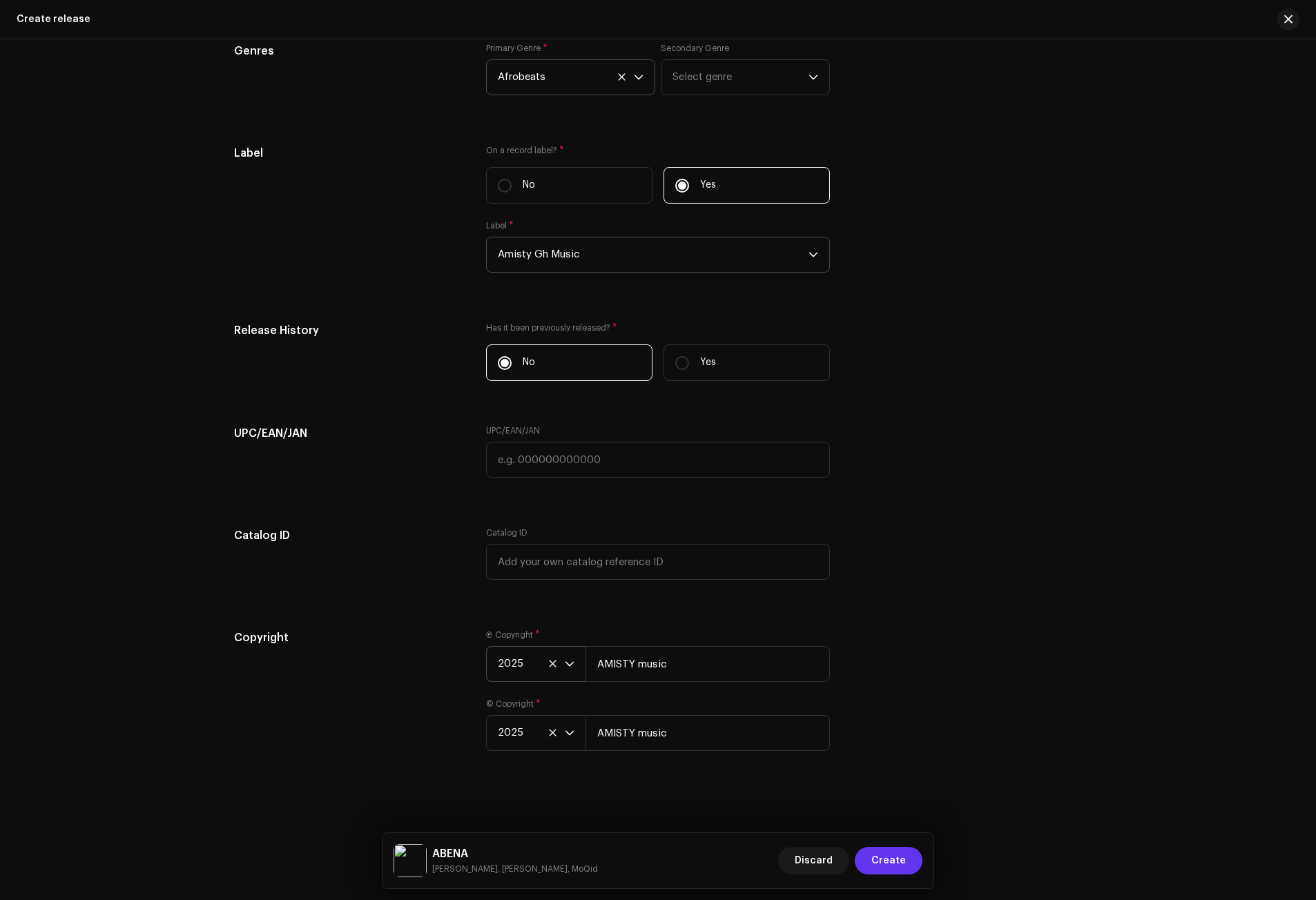
click at [892, 863] on span "Create" at bounding box center [888, 861] width 35 height 28
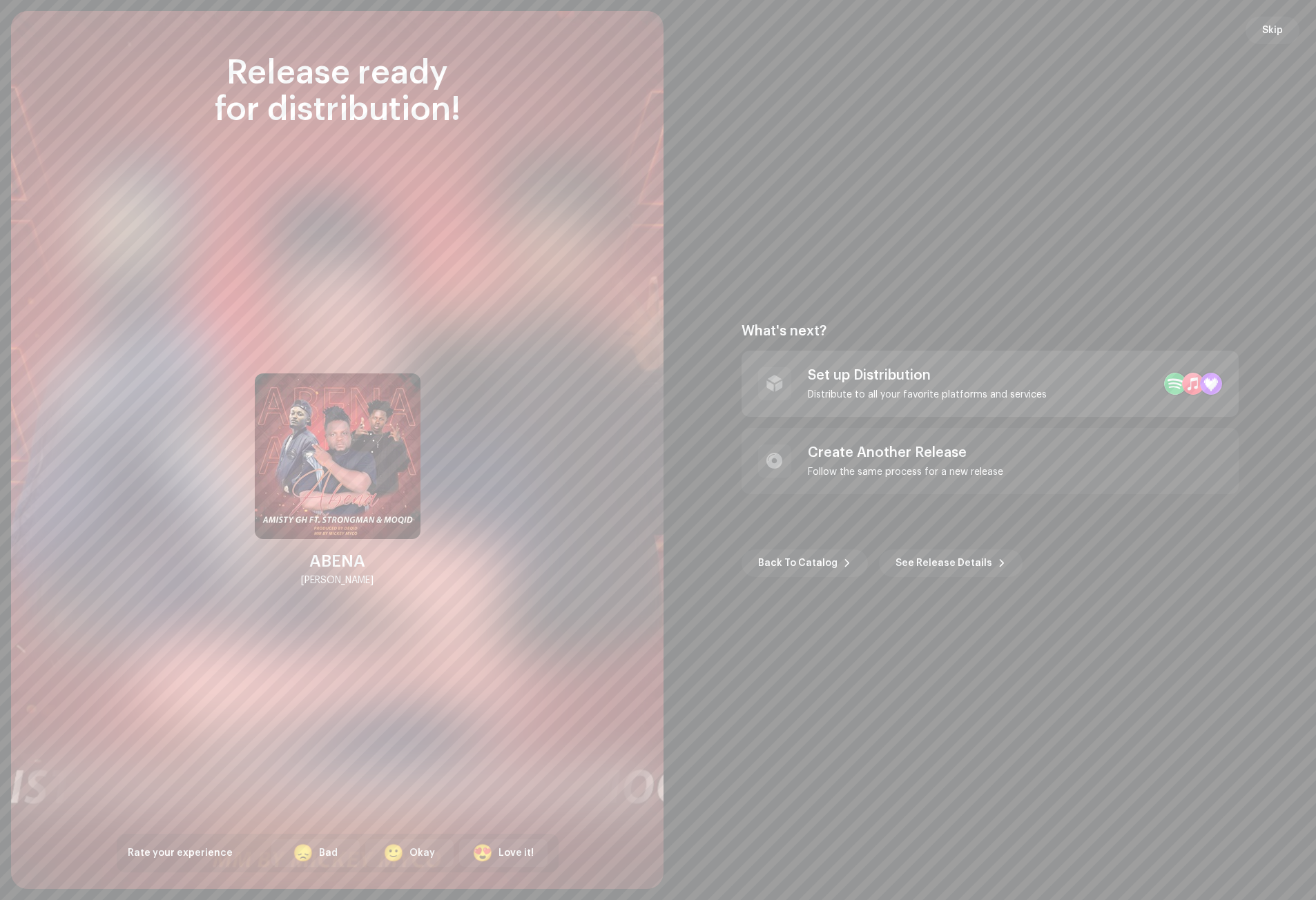
click at [900, 377] on div "Set up Distribution" at bounding box center [927, 376] width 239 height 17
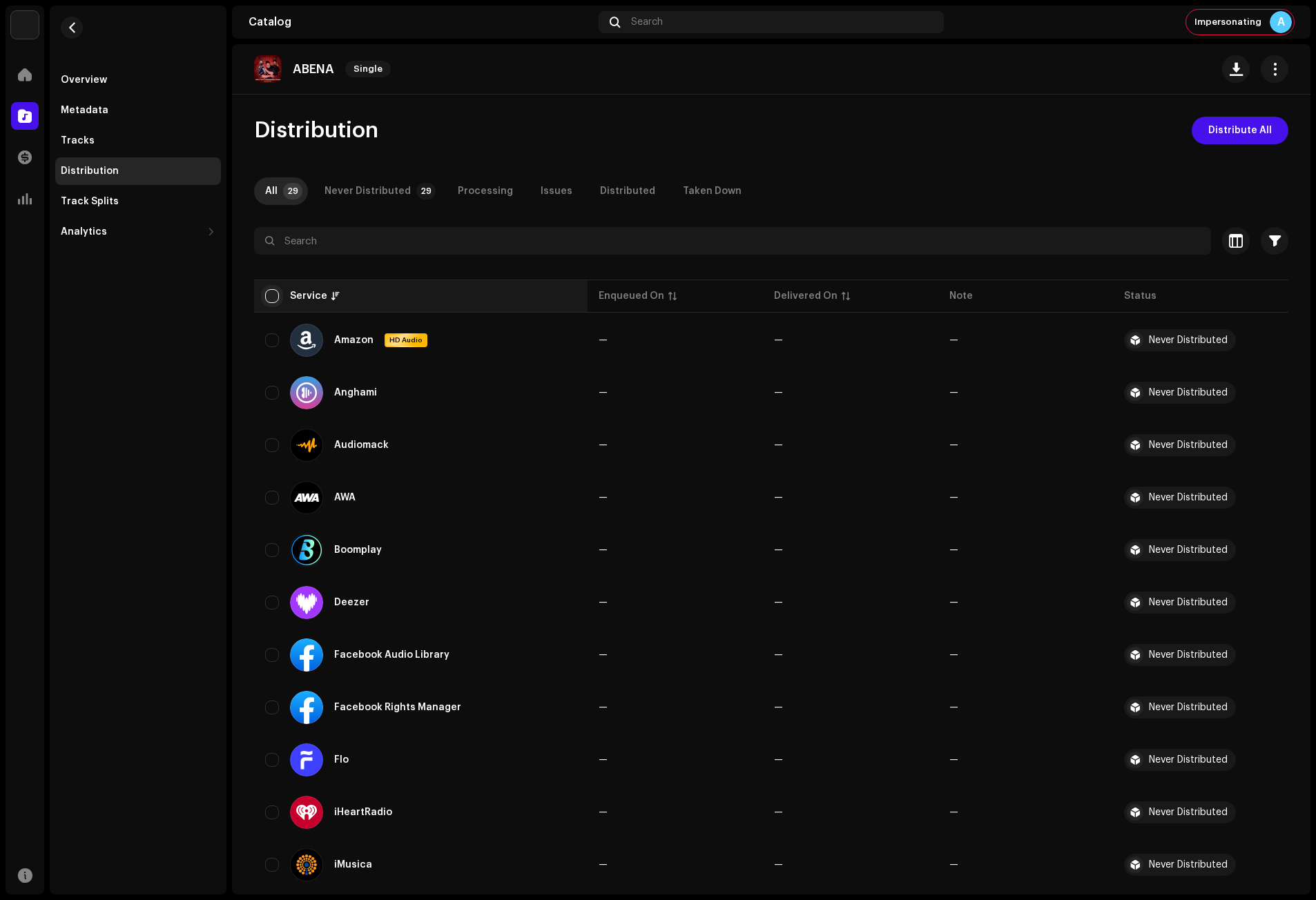
click at [276, 293] on input "checkbox" at bounding box center [272, 296] width 14 height 14
checkbox input "true"
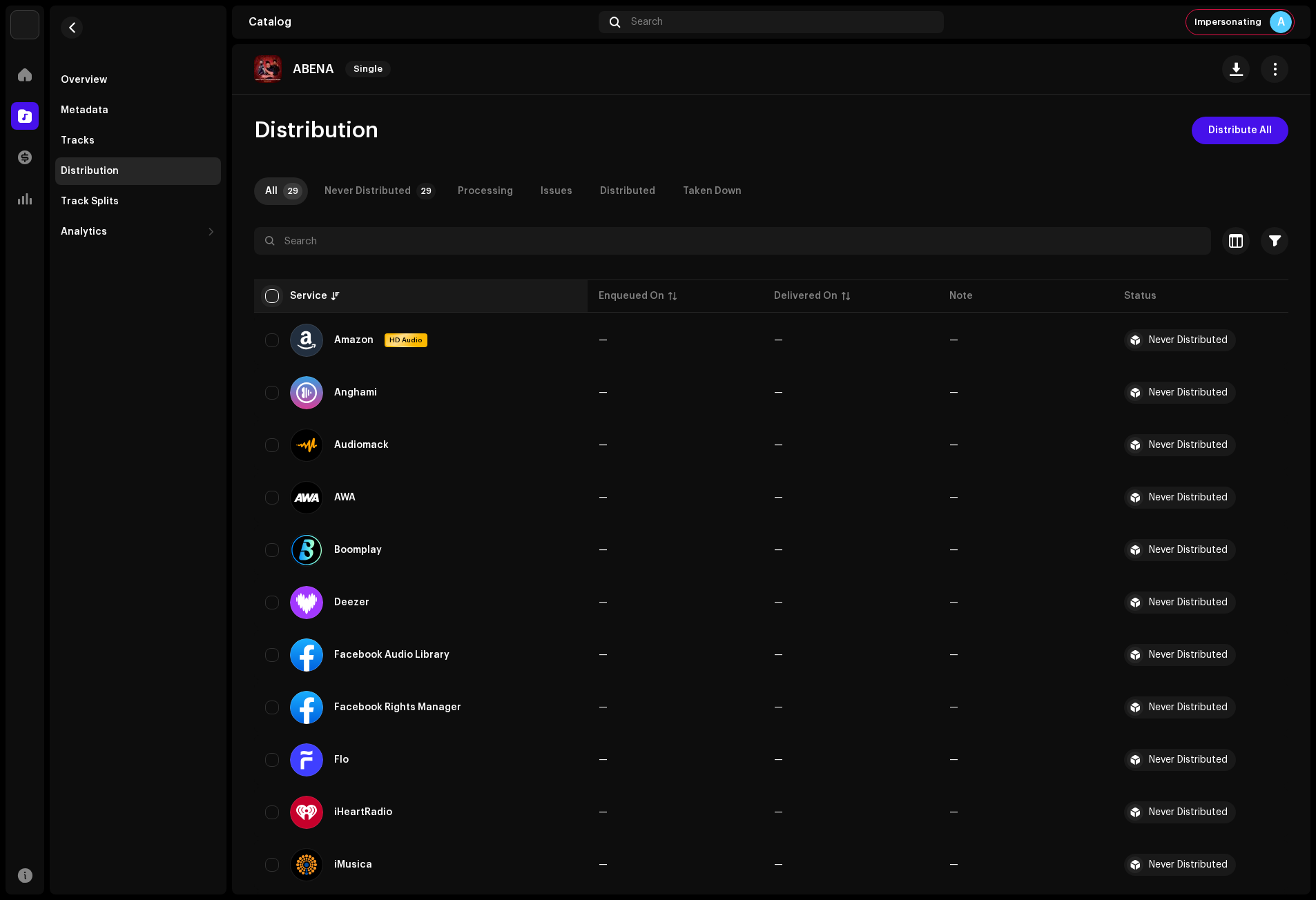
checkbox input "true"
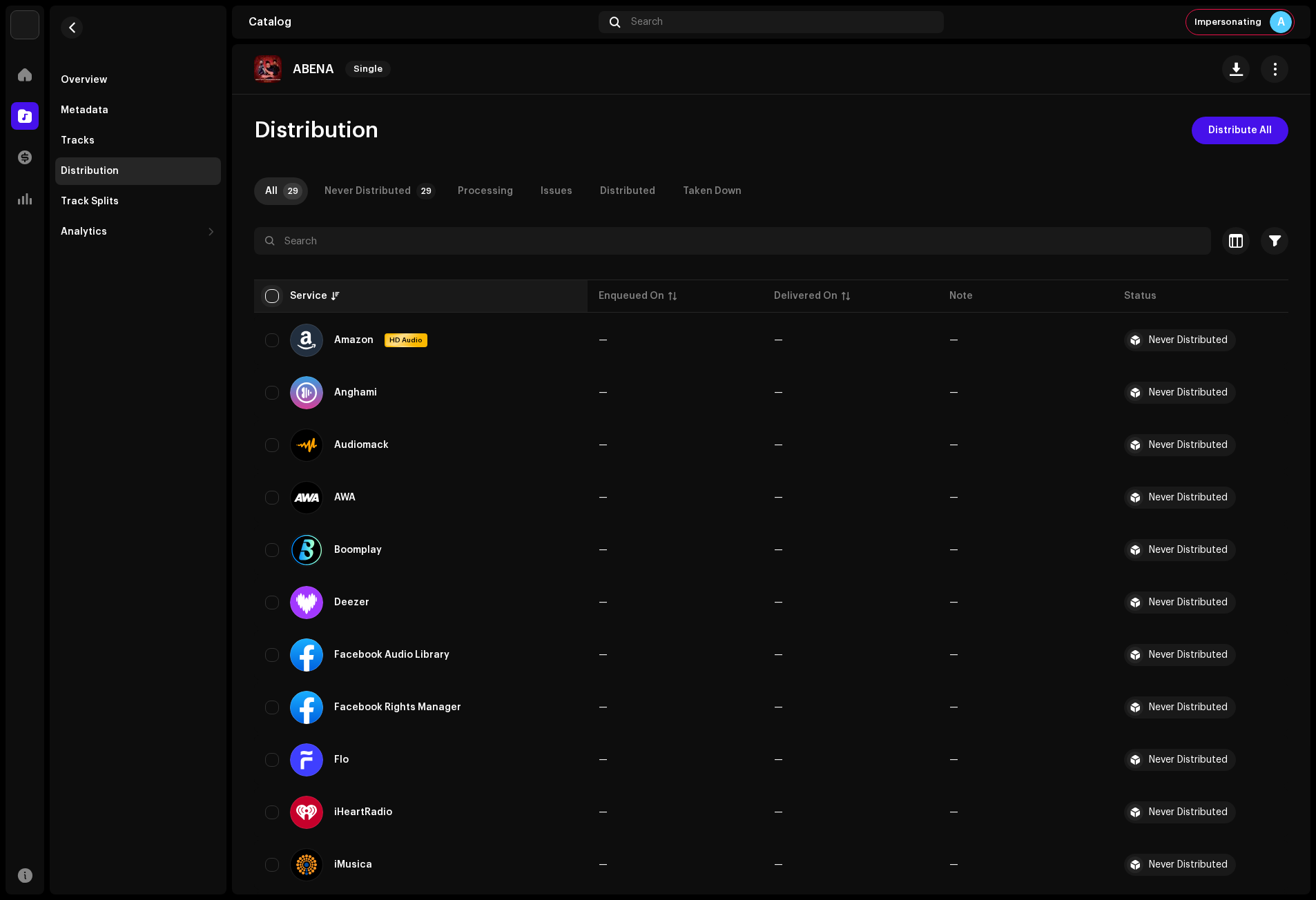
checkbox input "true"
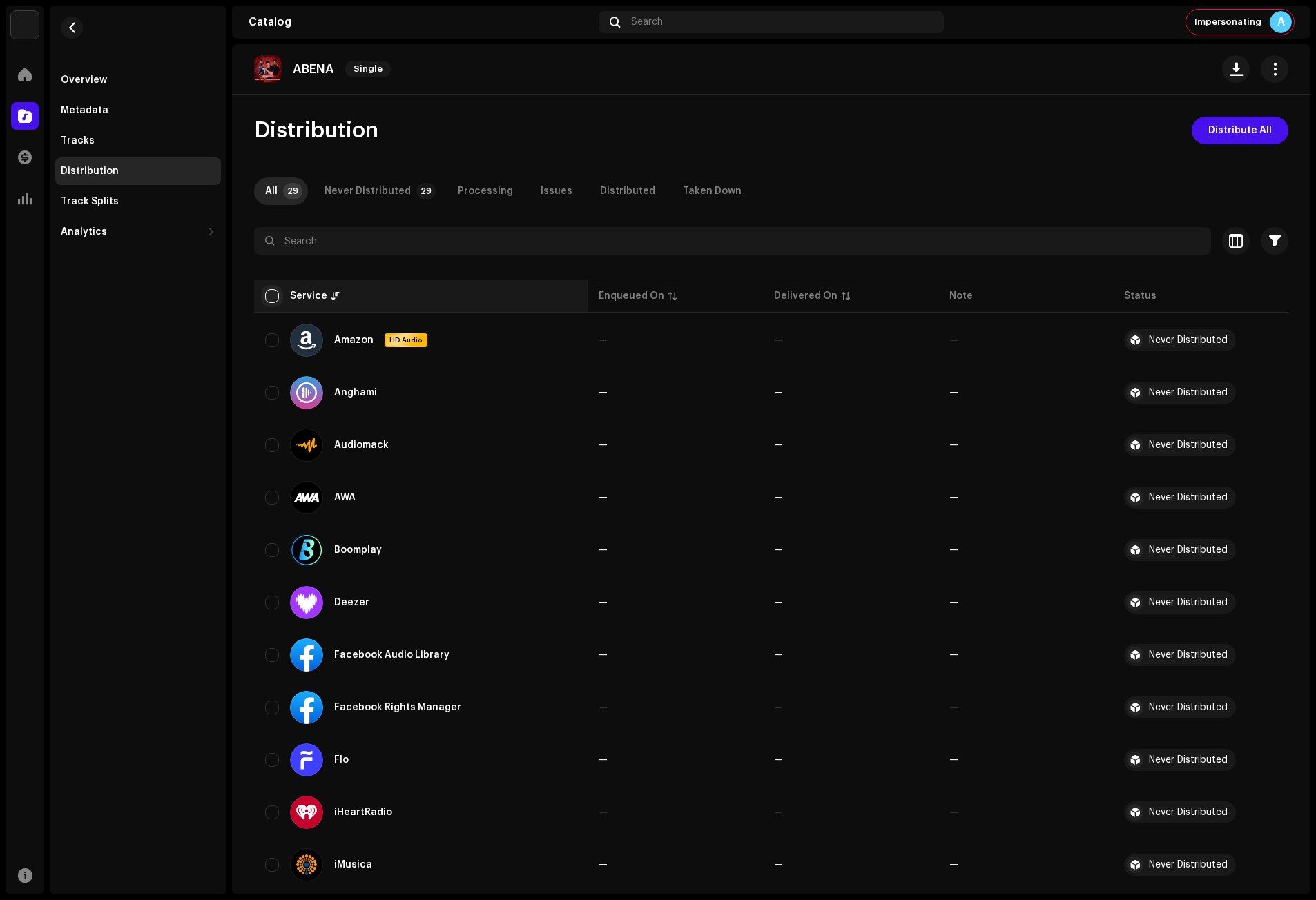
checkbox input "true"
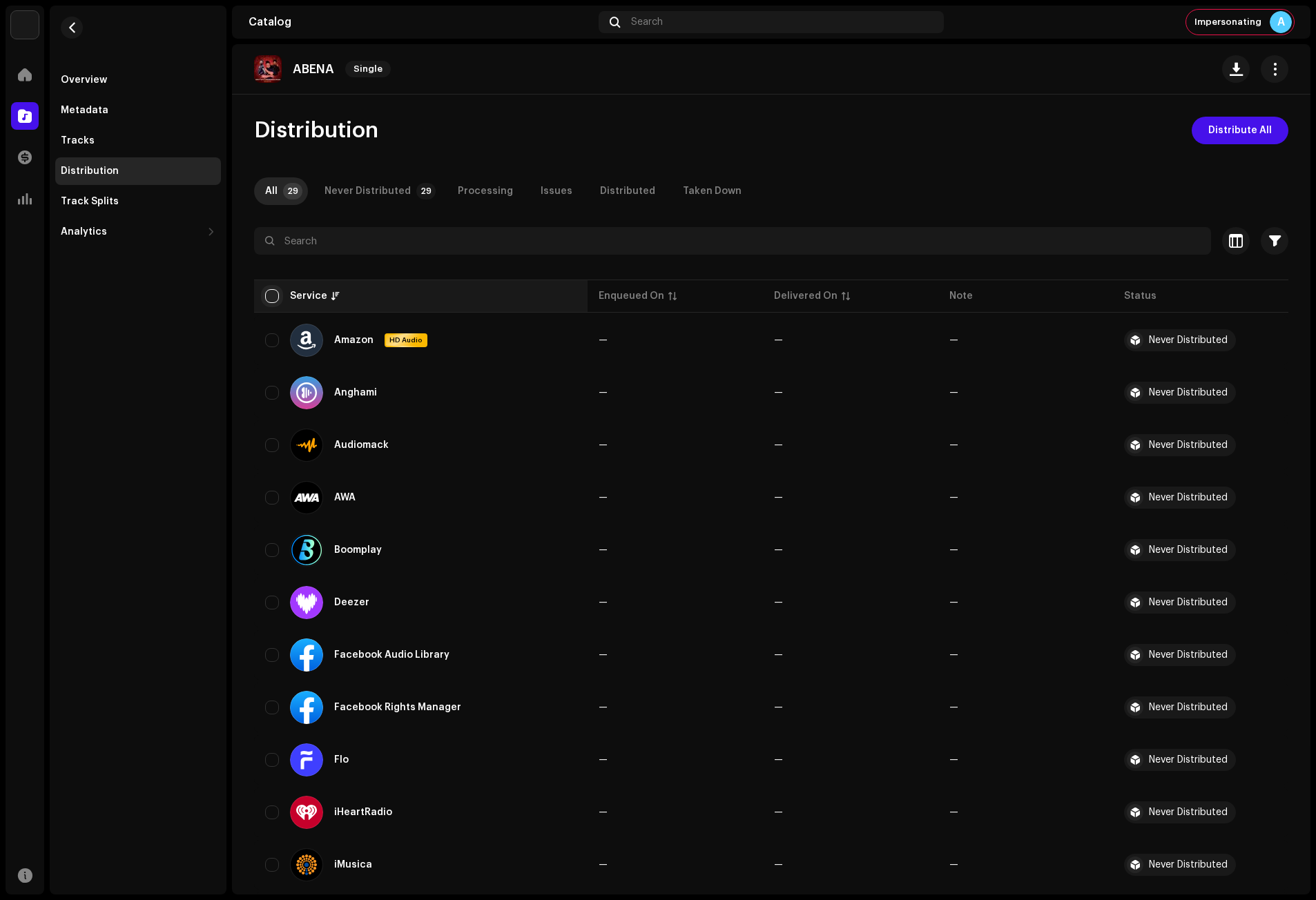
checkbox input "true"
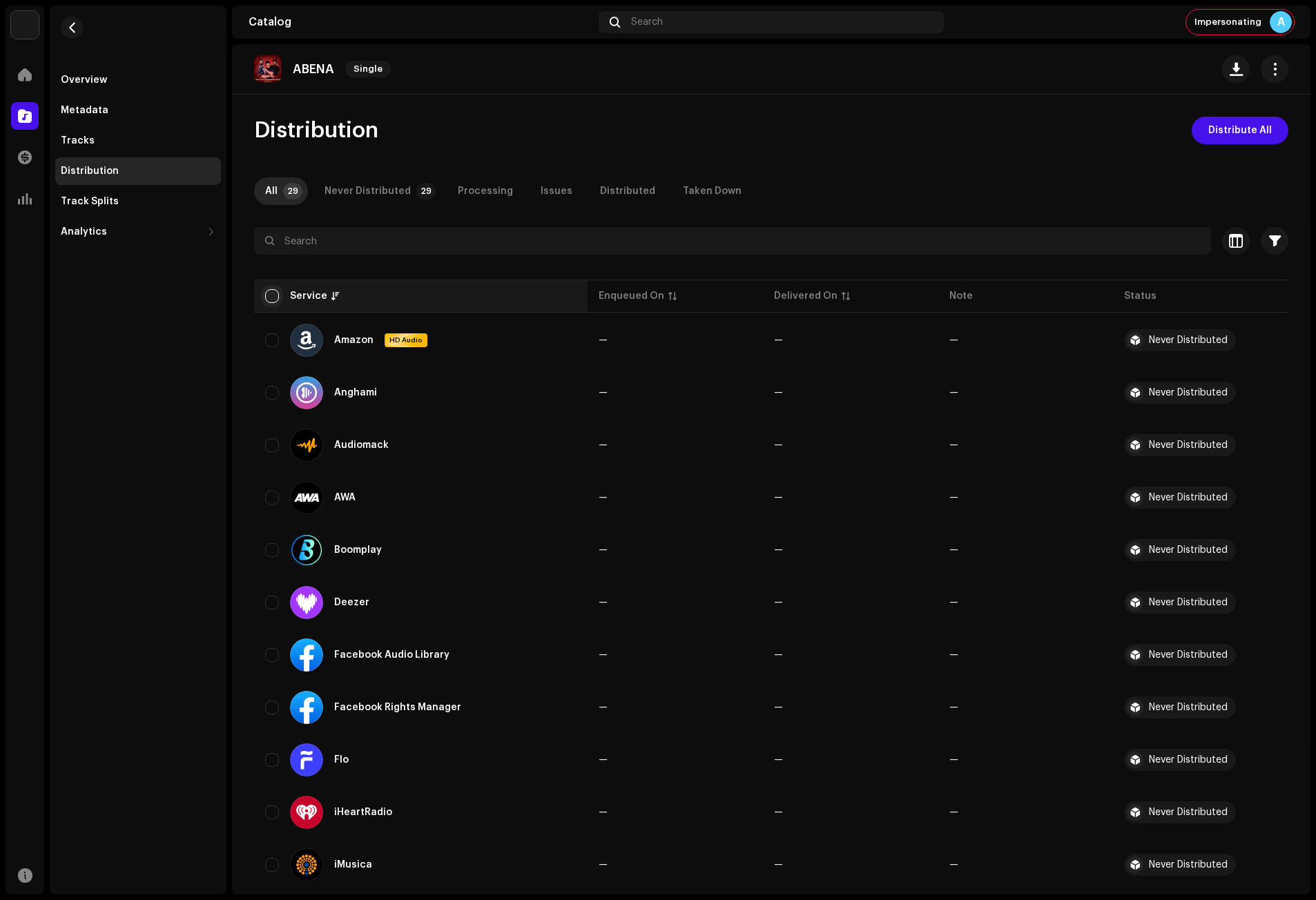
checkbox input "true"
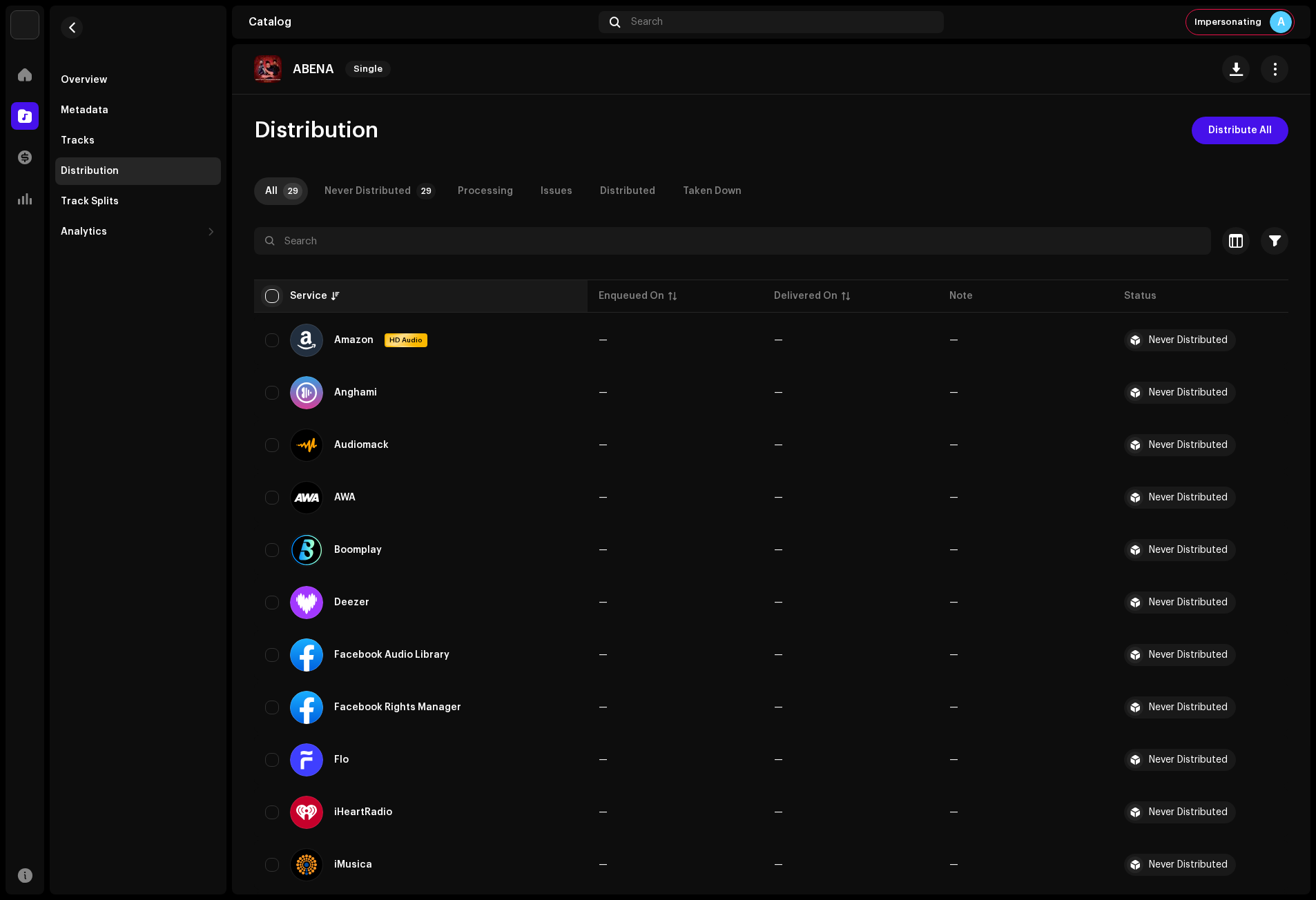
checkbox input "true"
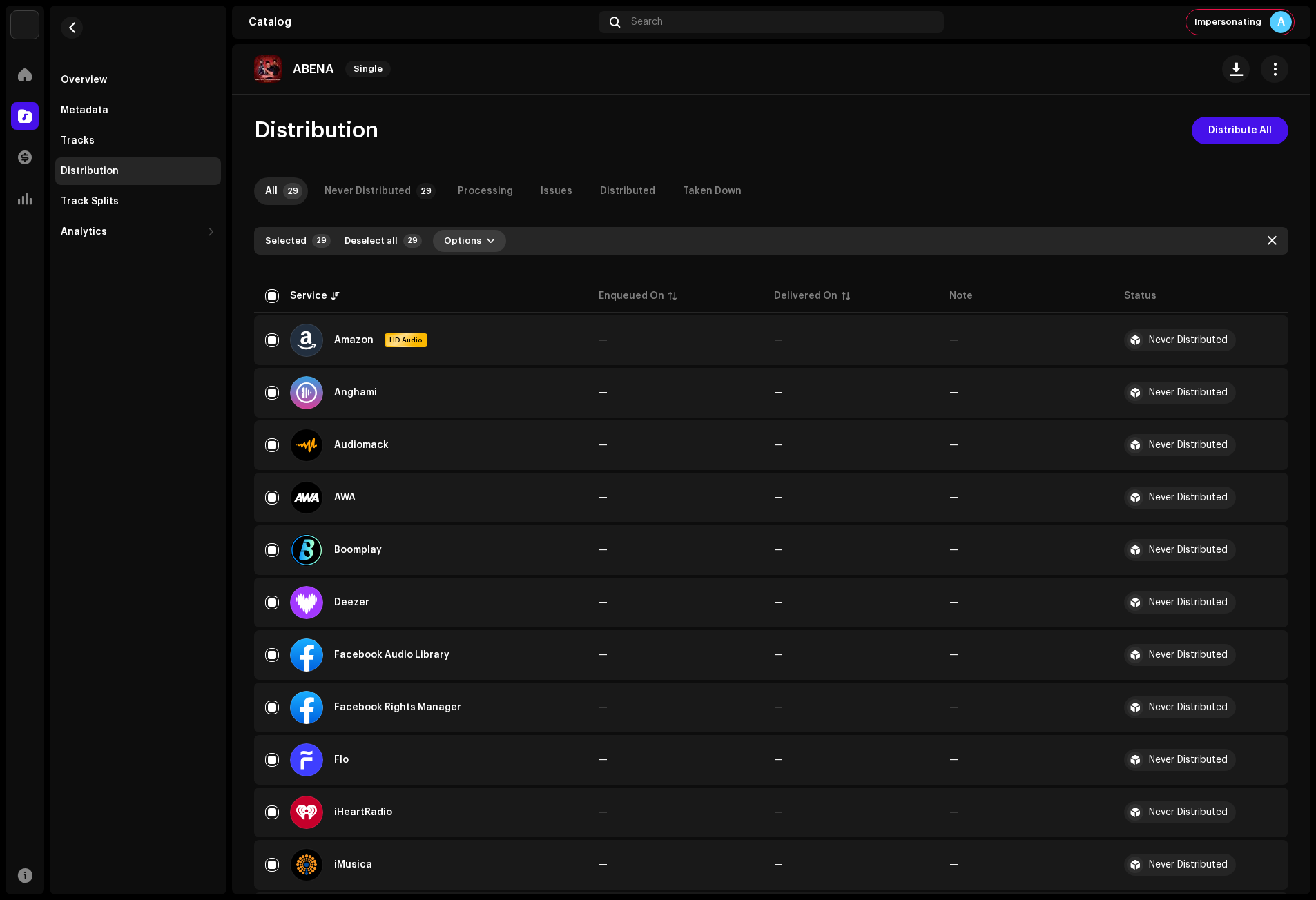
click at [487, 243] on span "button" at bounding box center [491, 241] width 8 height 11
click at [488, 274] on div "Distribute" at bounding box center [499, 272] width 129 height 11
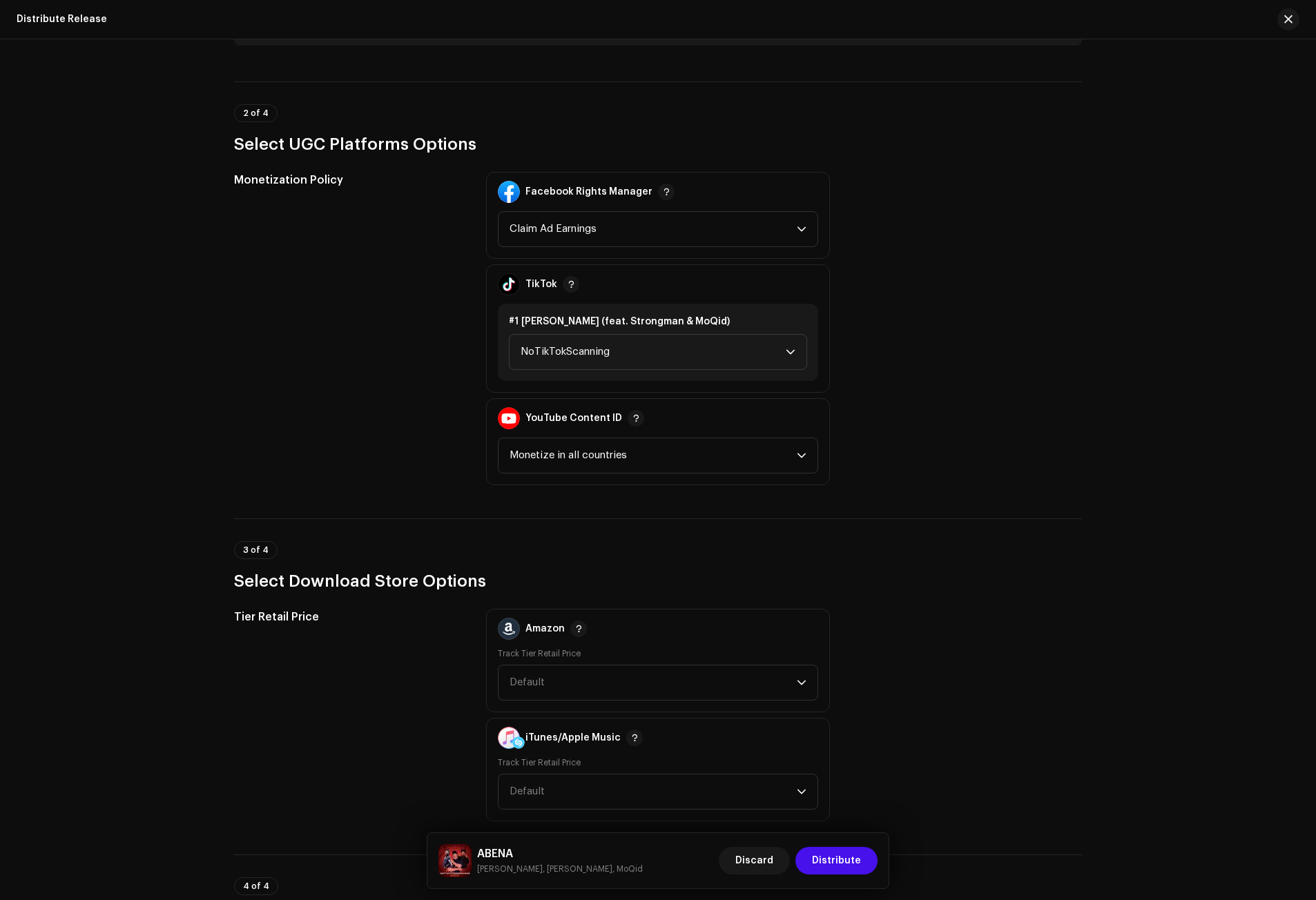
scroll to position [1450, 0]
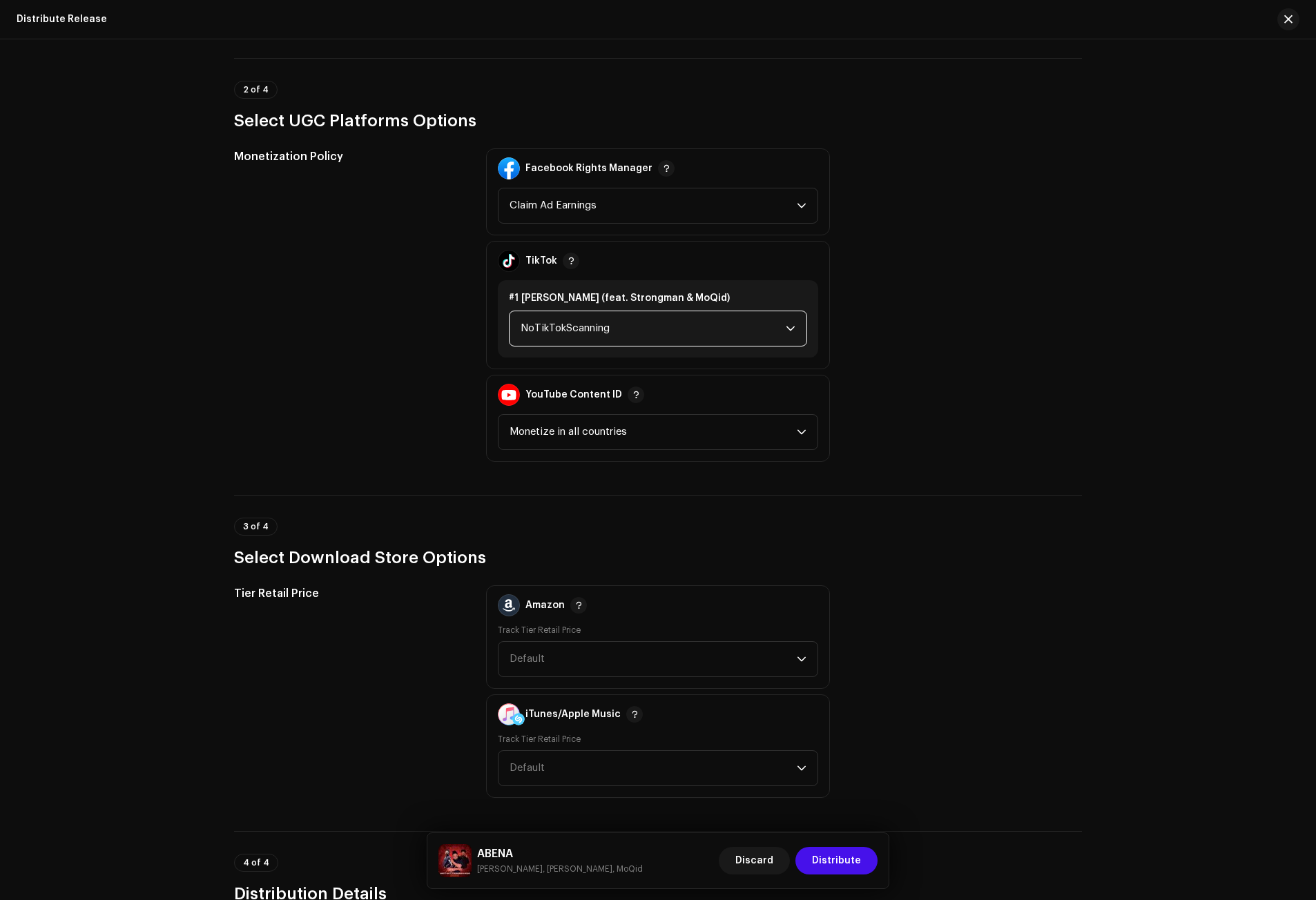
click at [535, 320] on span "NoTikTokScanning" at bounding box center [652, 328] width 265 height 35
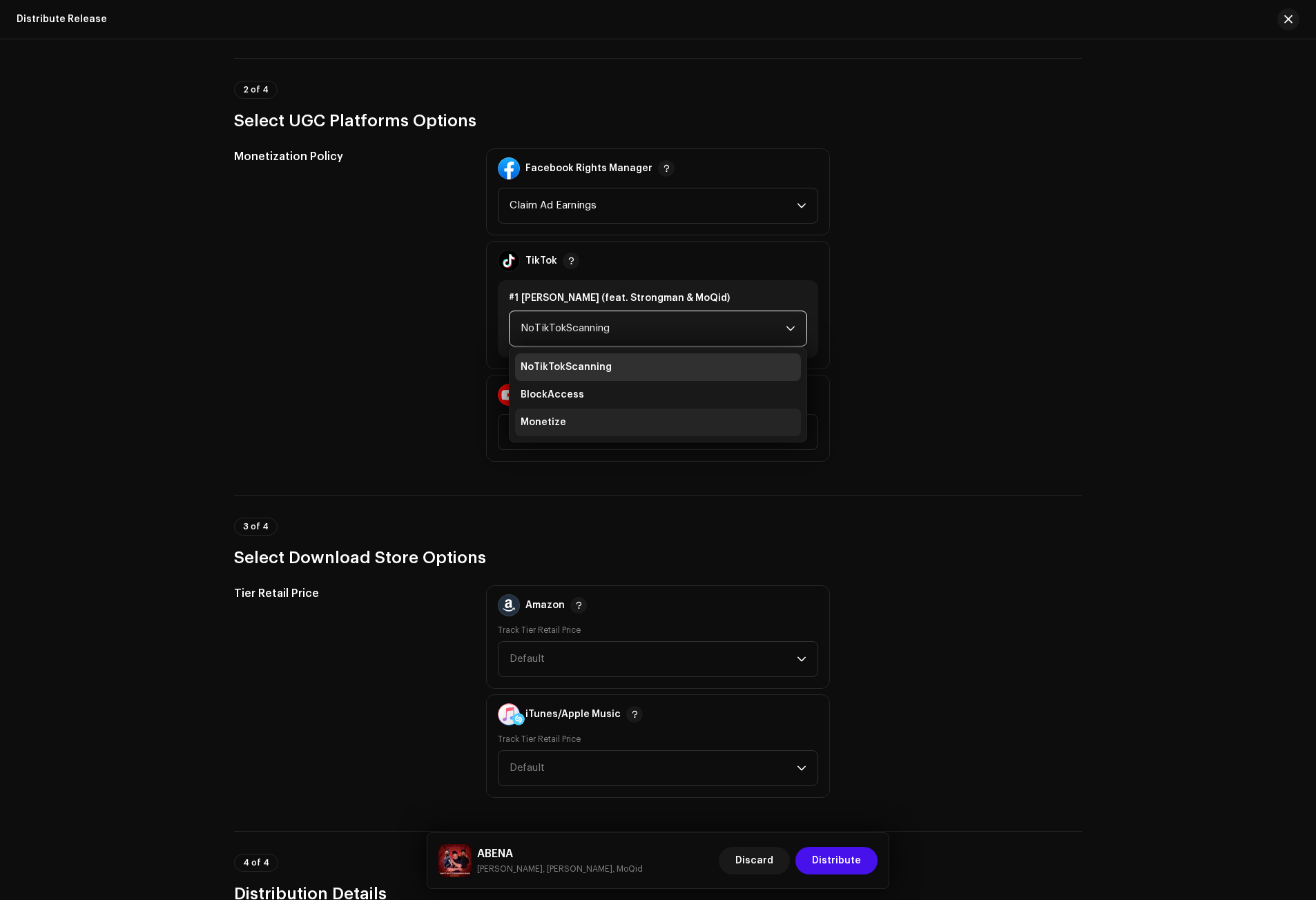
click at [546, 417] on span "Monetize" at bounding box center [543, 422] width 46 height 14
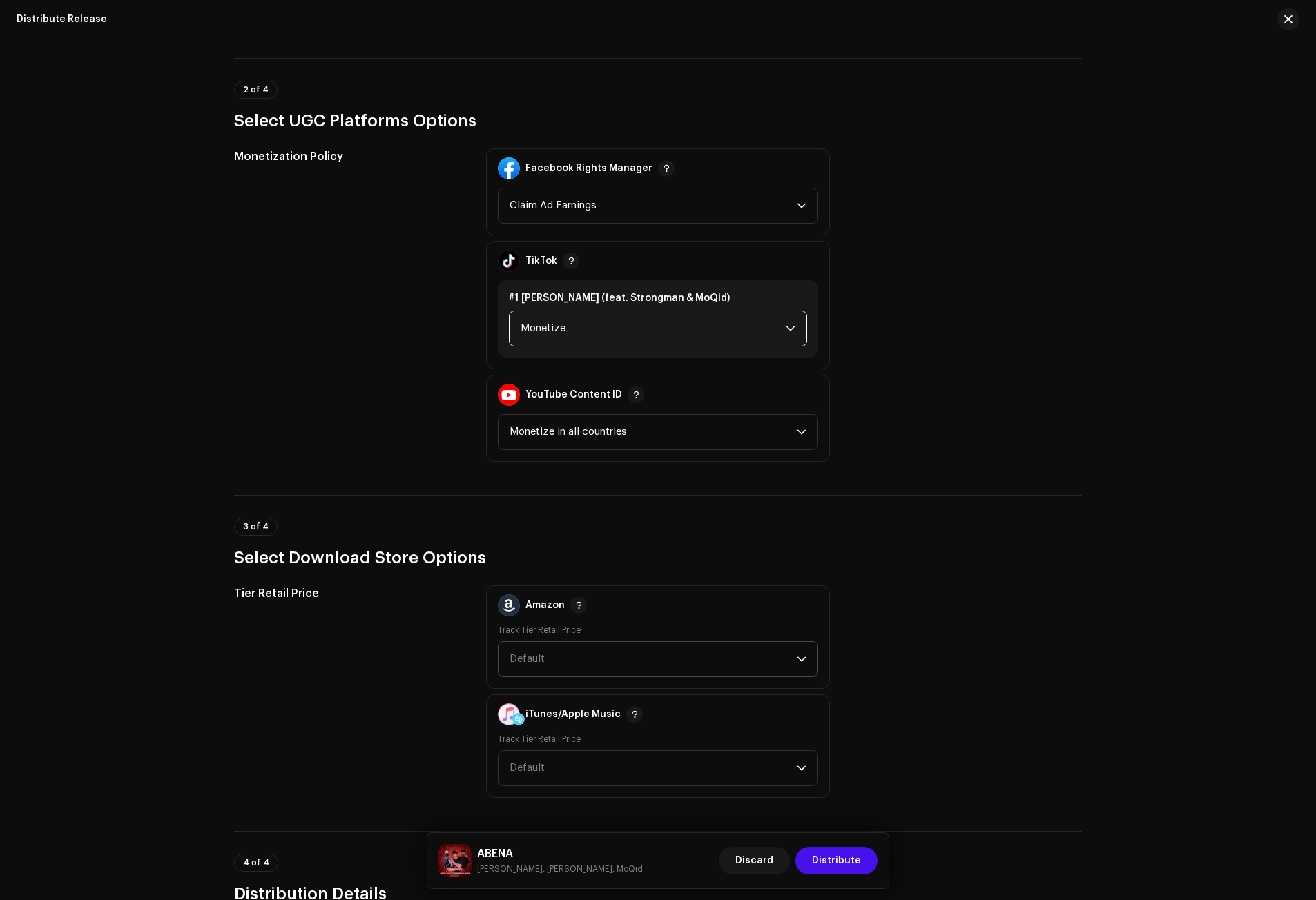
click at [533, 660] on span "Default" at bounding box center [527, 659] width 36 height 10
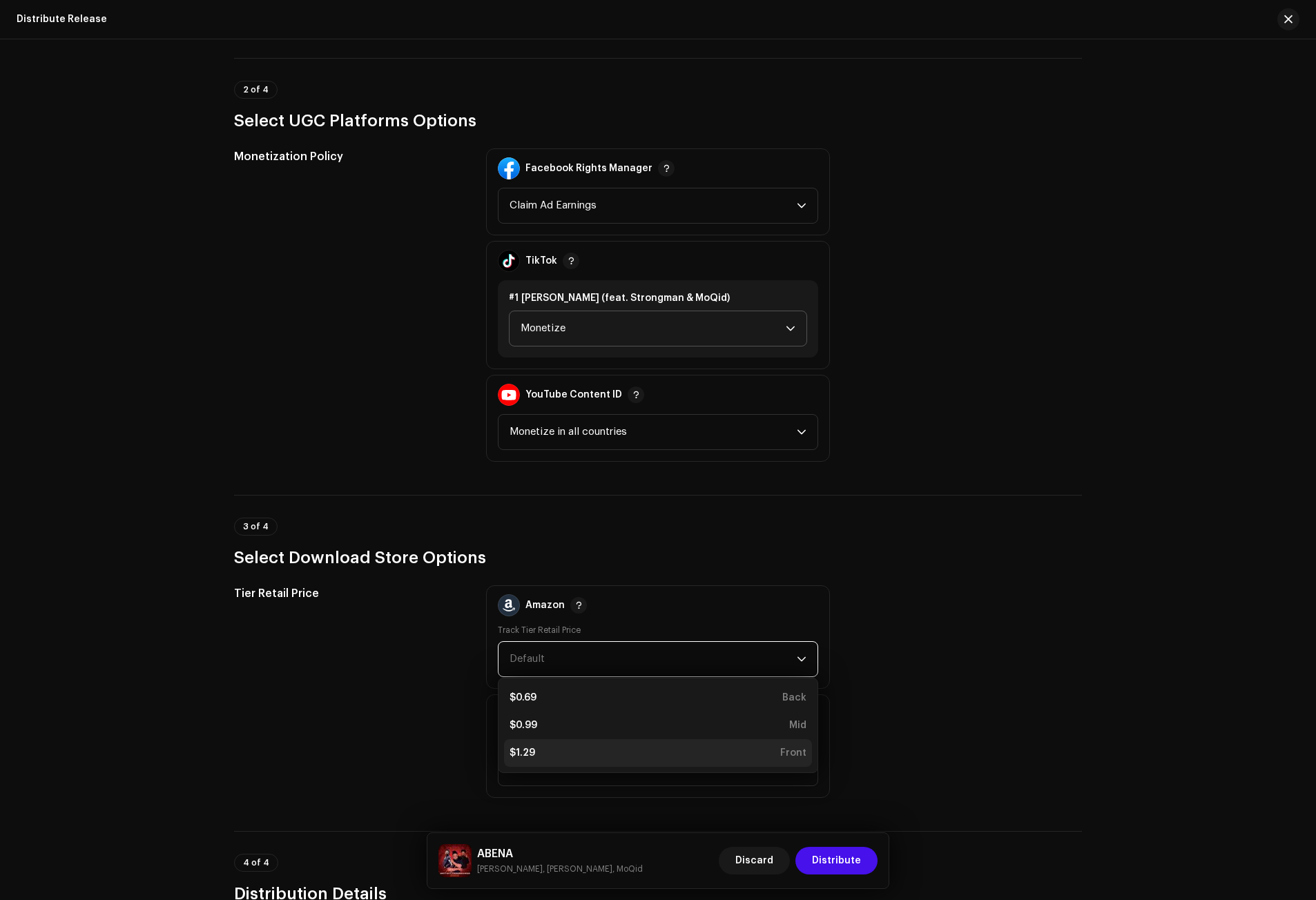
click at [542, 751] on div "$1.29 Front" at bounding box center [658, 753] width 297 height 14
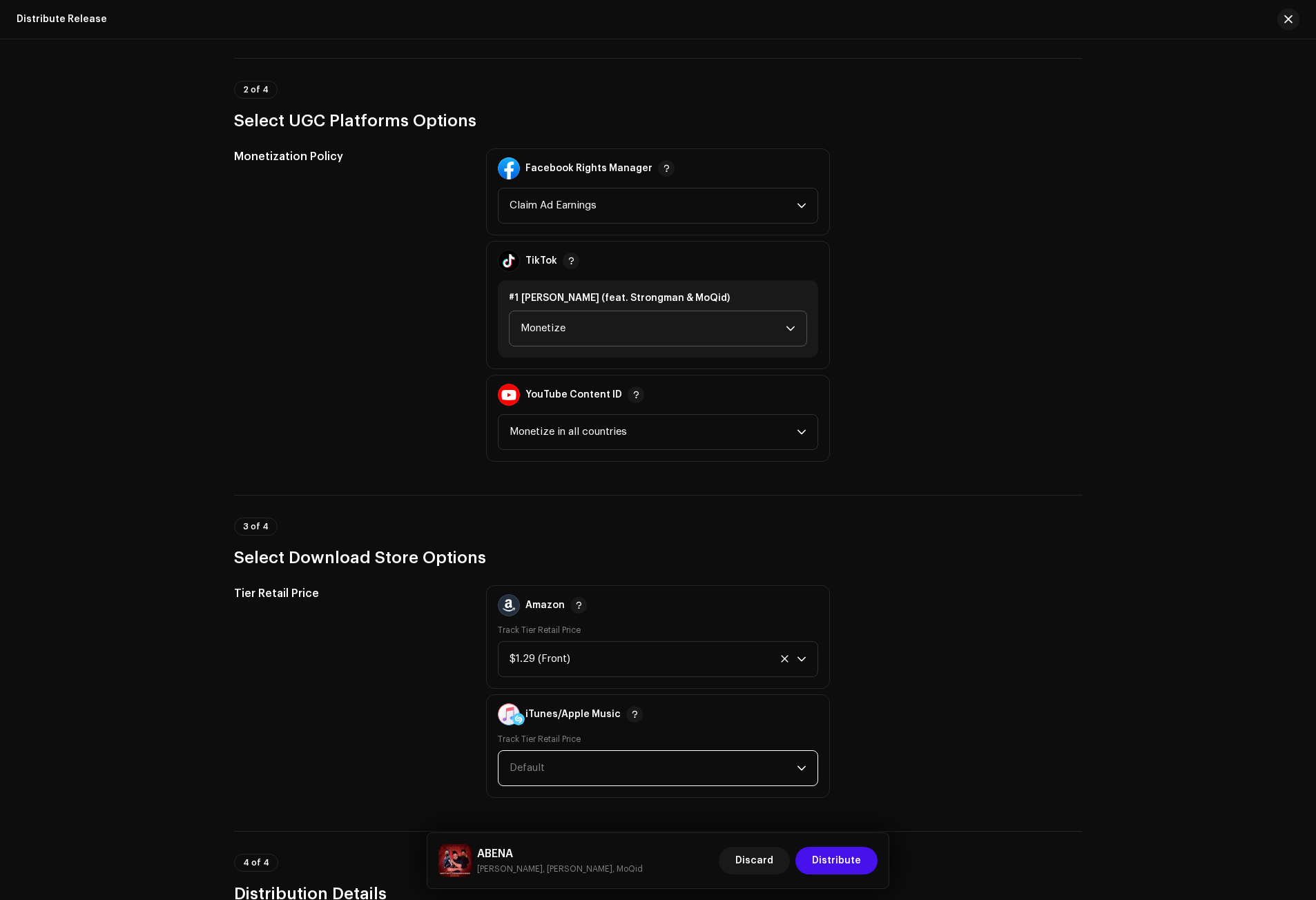
click at [545, 766] on span "Default" at bounding box center [653, 768] width 287 height 35
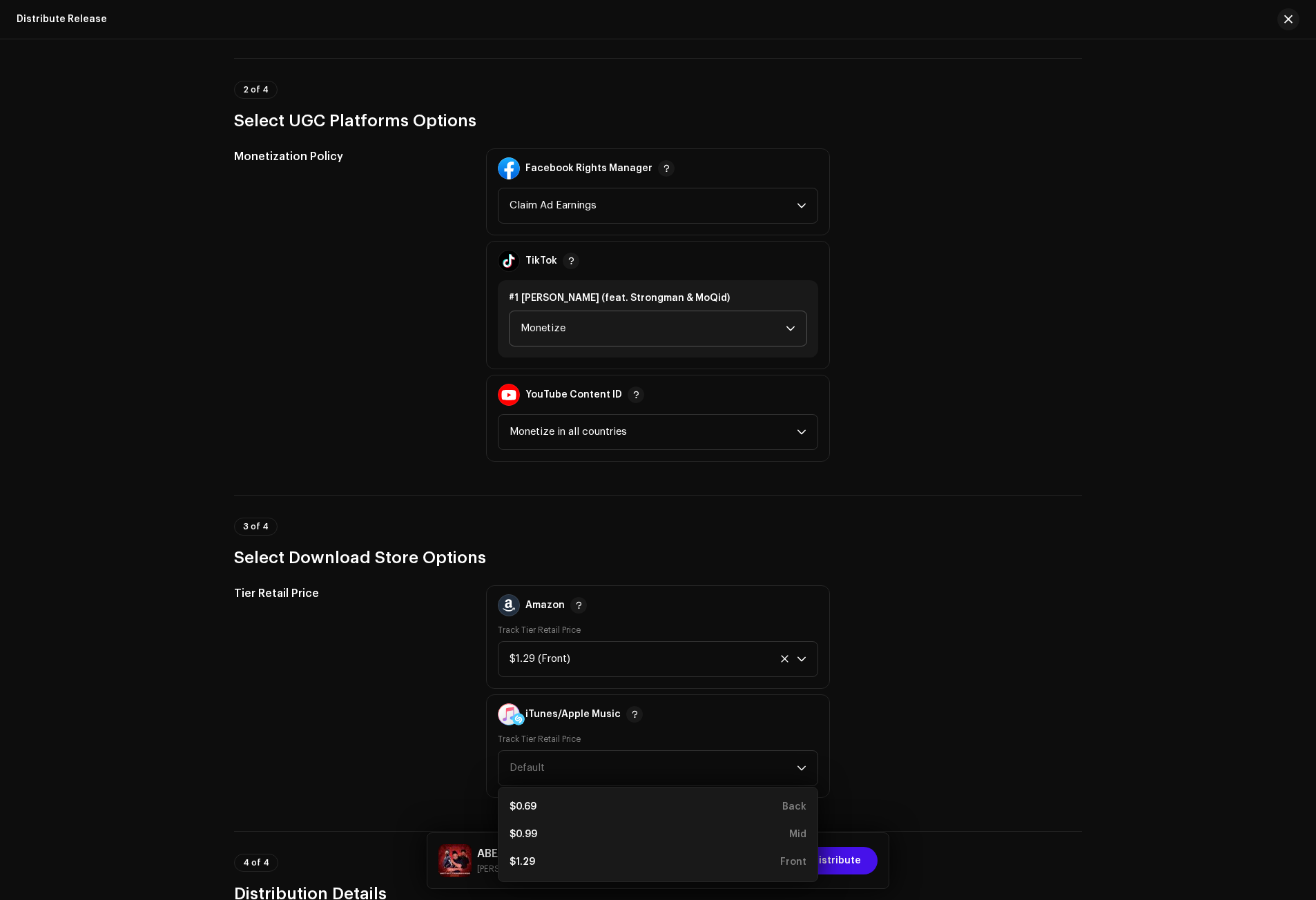
drag, startPoint x: 520, startPoint y: 866, endPoint x: 510, endPoint y: 839, distance: 28.8
click at [520, 867] on div "$1.29" at bounding box center [522, 862] width 26 height 14
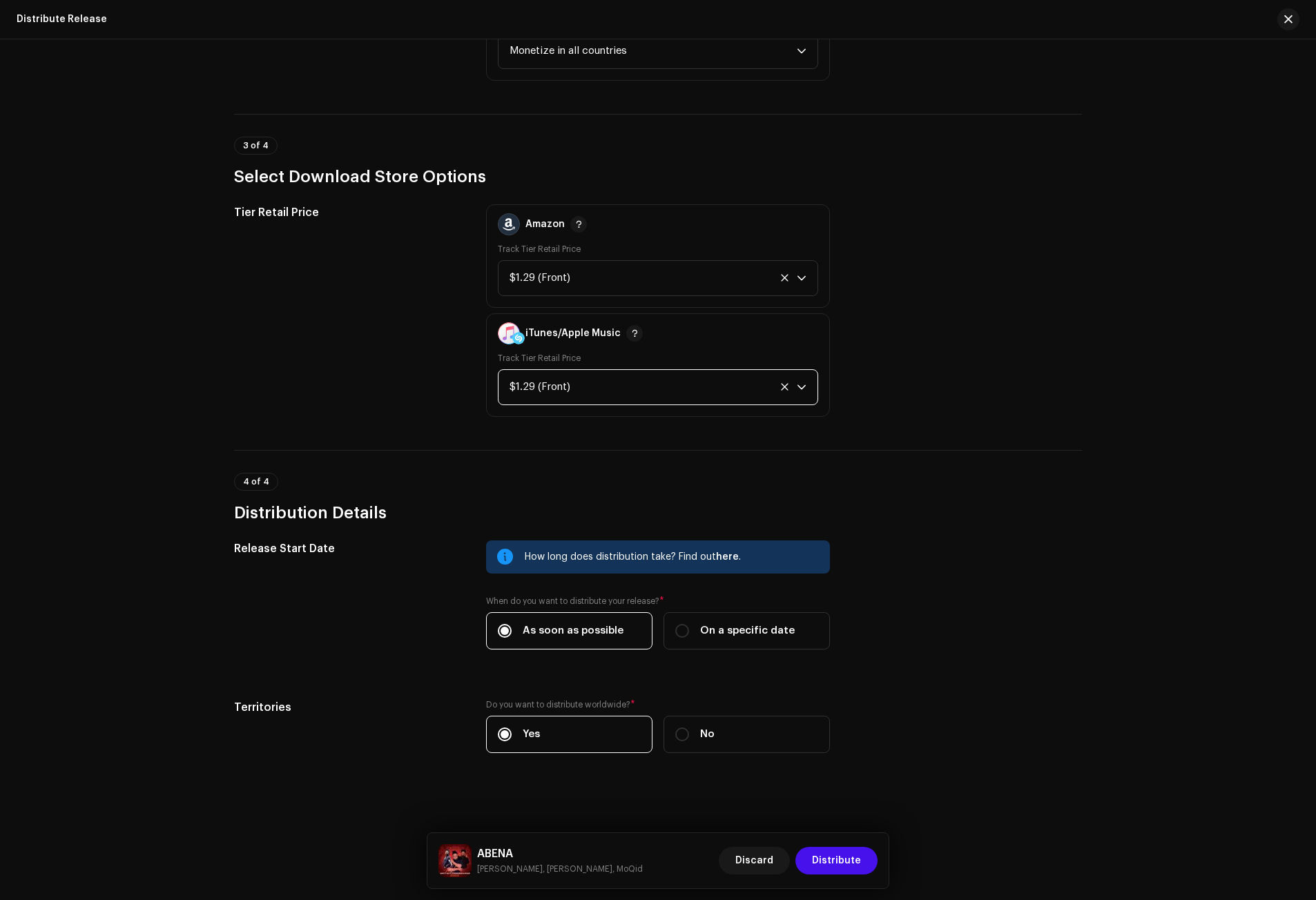
scroll to position [1833, 0]
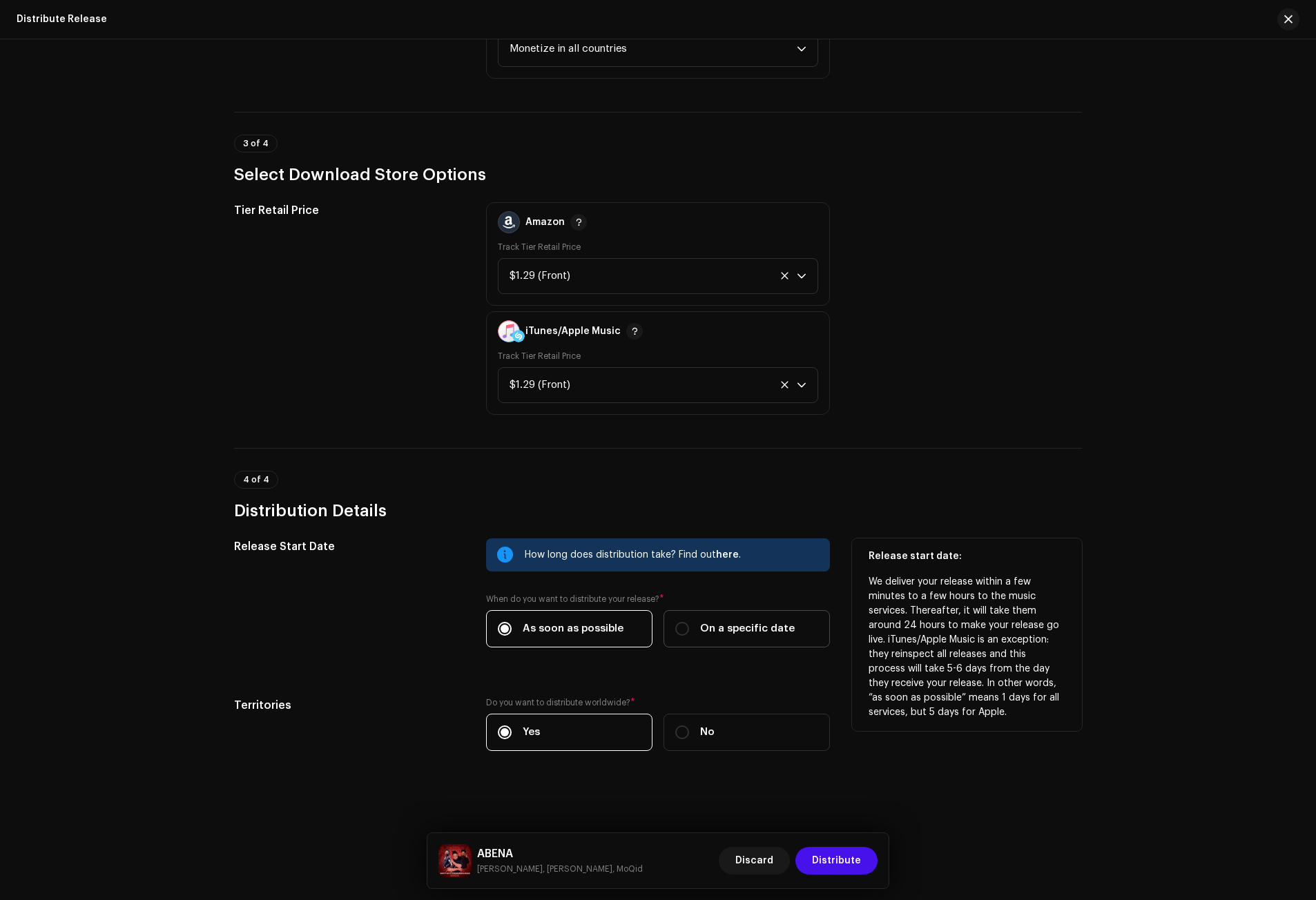
click at [700, 625] on span "On a specific date" at bounding box center [746, 628] width 94 height 15
click at [689, 625] on input "On a specific date" at bounding box center [682, 629] width 14 height 14
radio input "true"
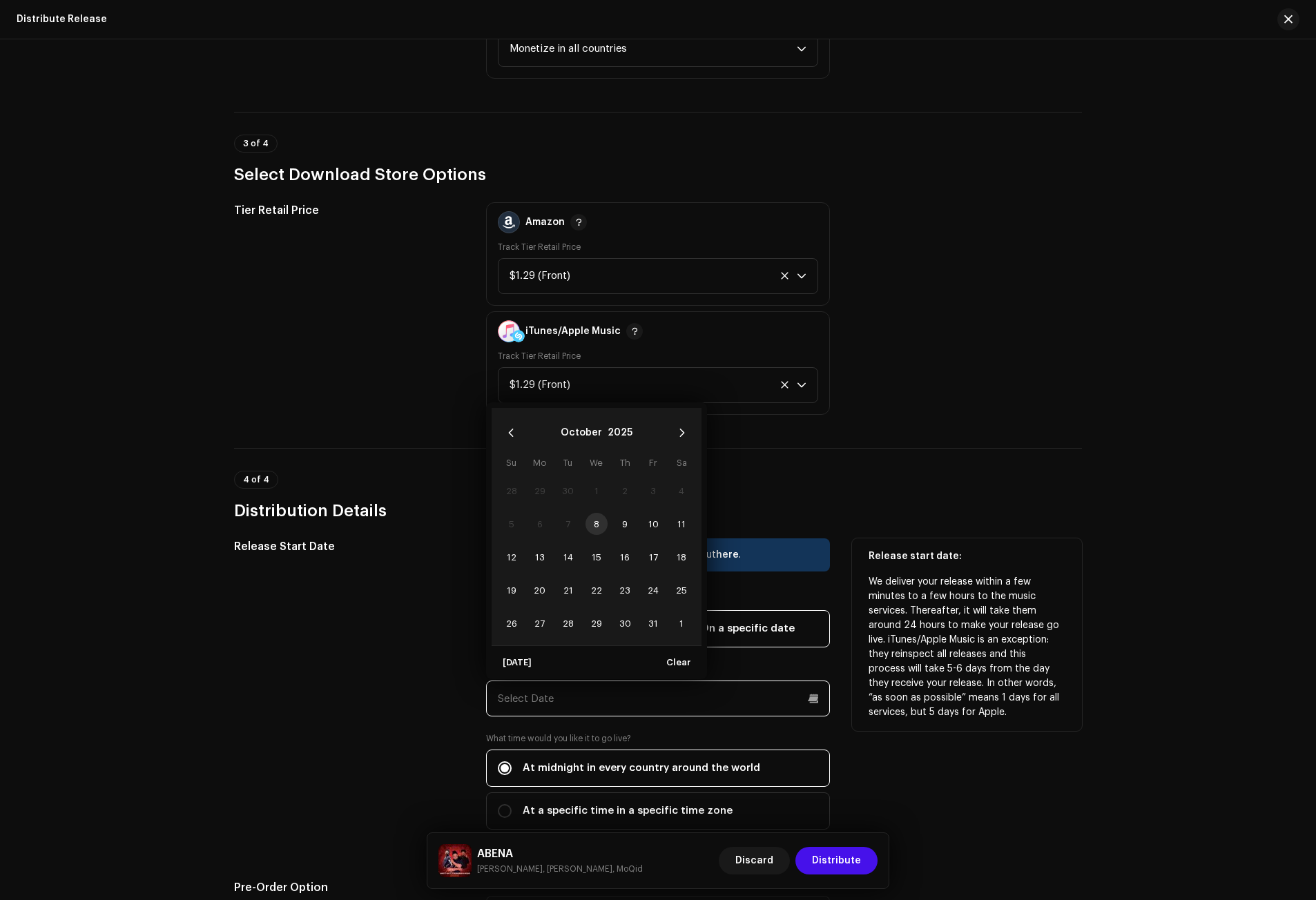
click at [571, 699] on input "text" at bounding box center [657, 699] width 344 height 36
click at [676, 524] on span "11" at bounding box center [681, 524] width 22 height 22
type input "[DATE]"
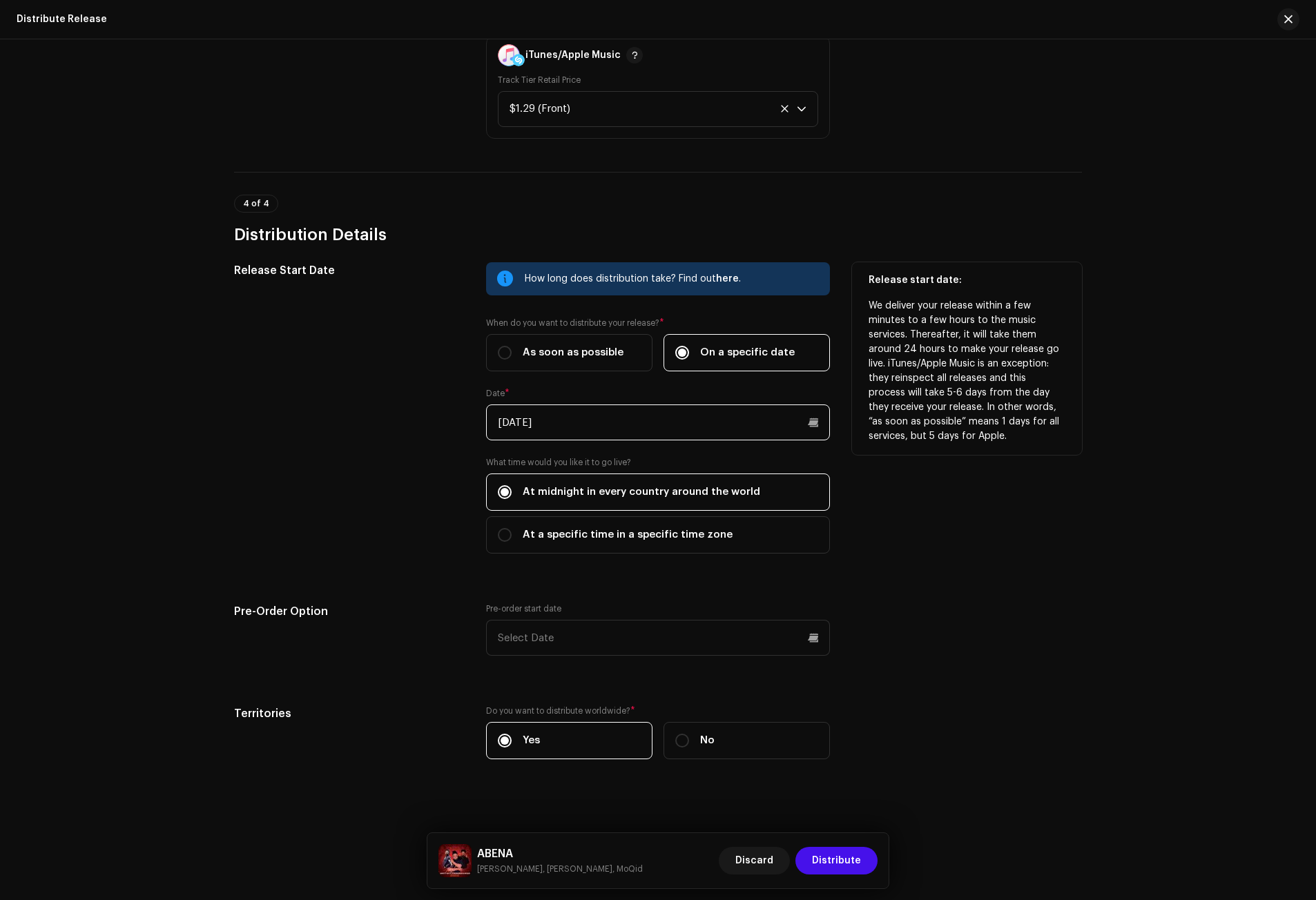
scroll to position [2117, 0]
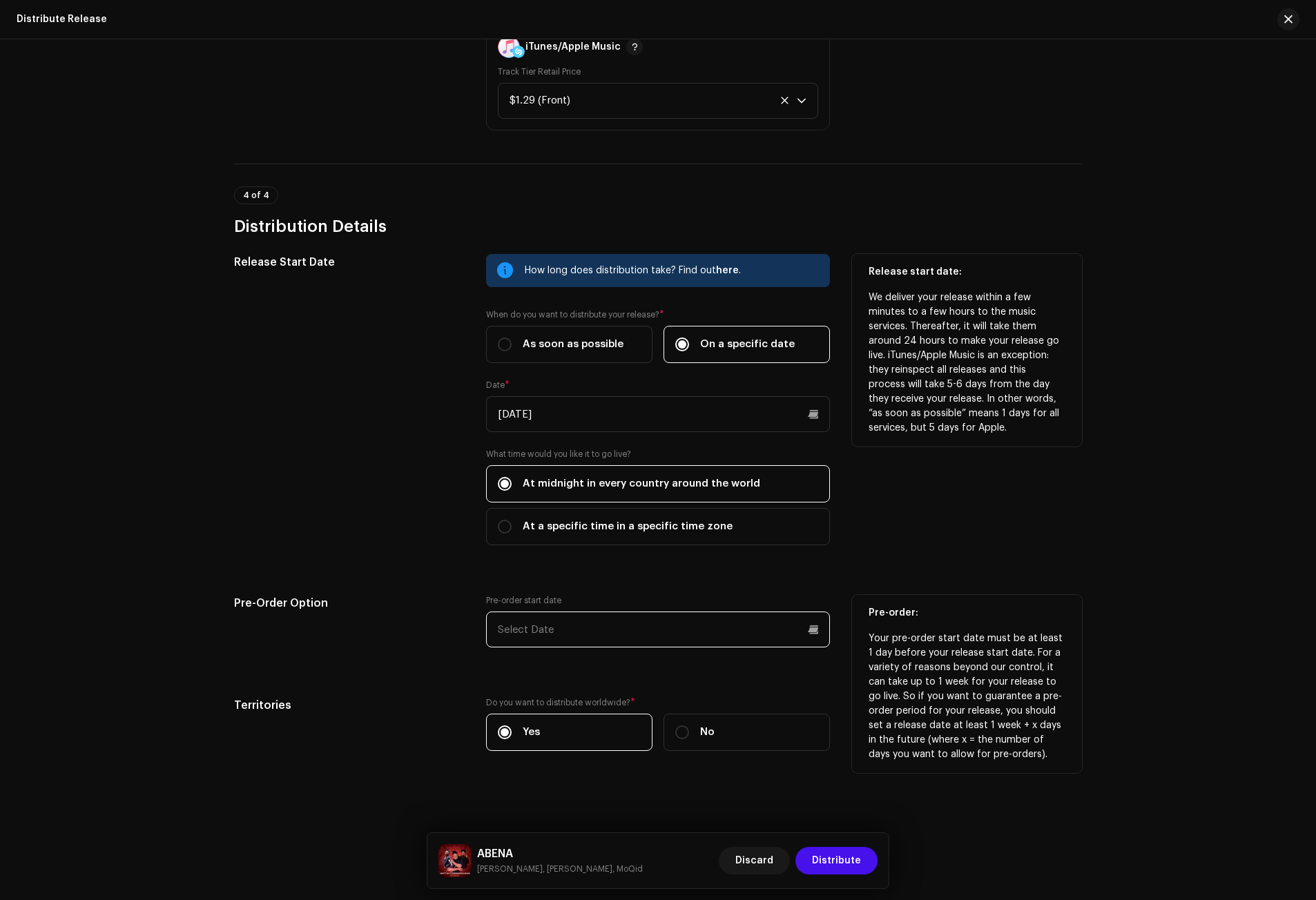
click at [528, 628] on input "text" at bounding box center [657, 629] width 344 height 36
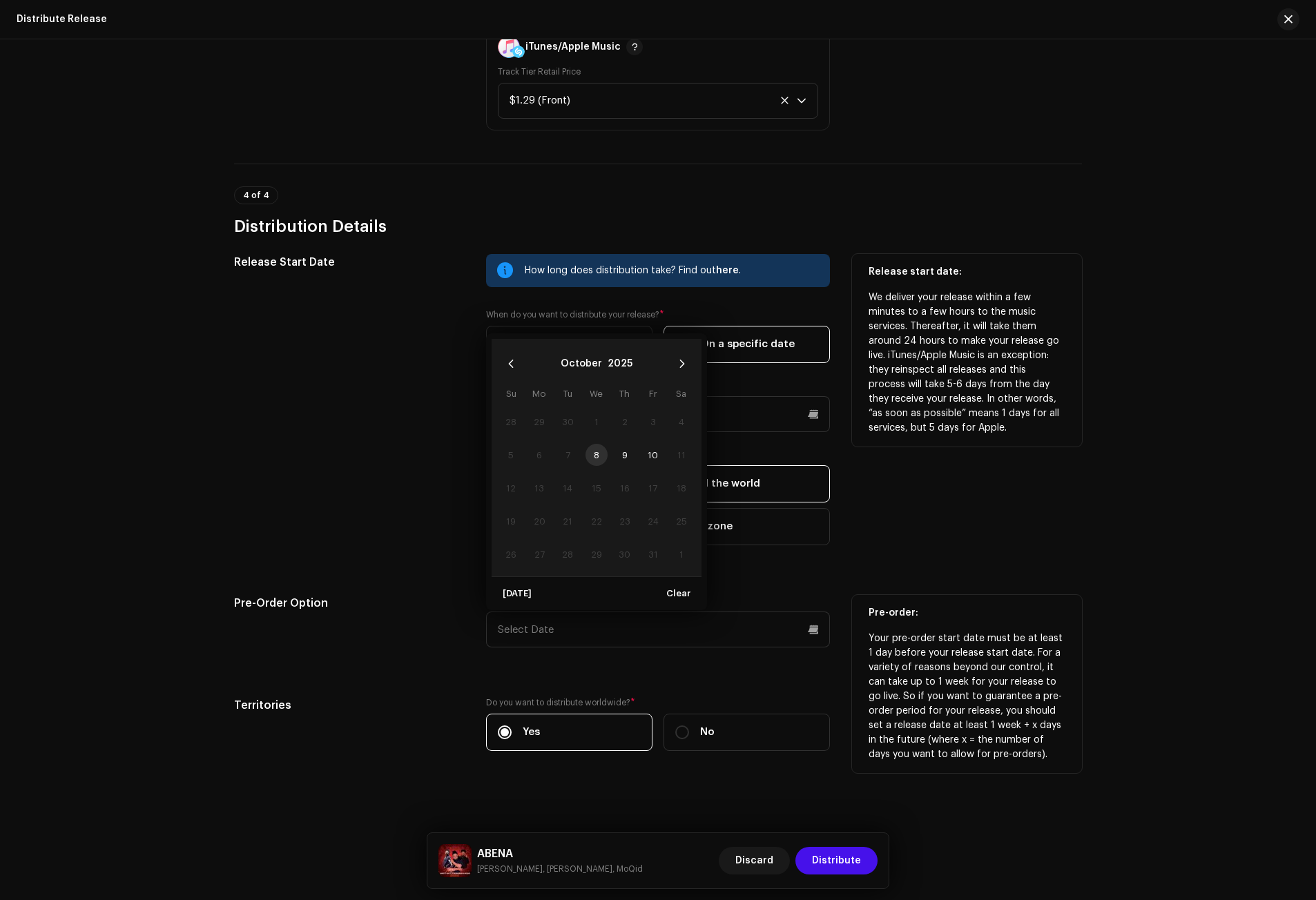
click at [598, 454] on td "8" at bounding box center [596, 454] width 29 height 33
click at [621, 456] on span "9" at bounding box center [624, 455] width 22 height 22
type input "[DATE]"
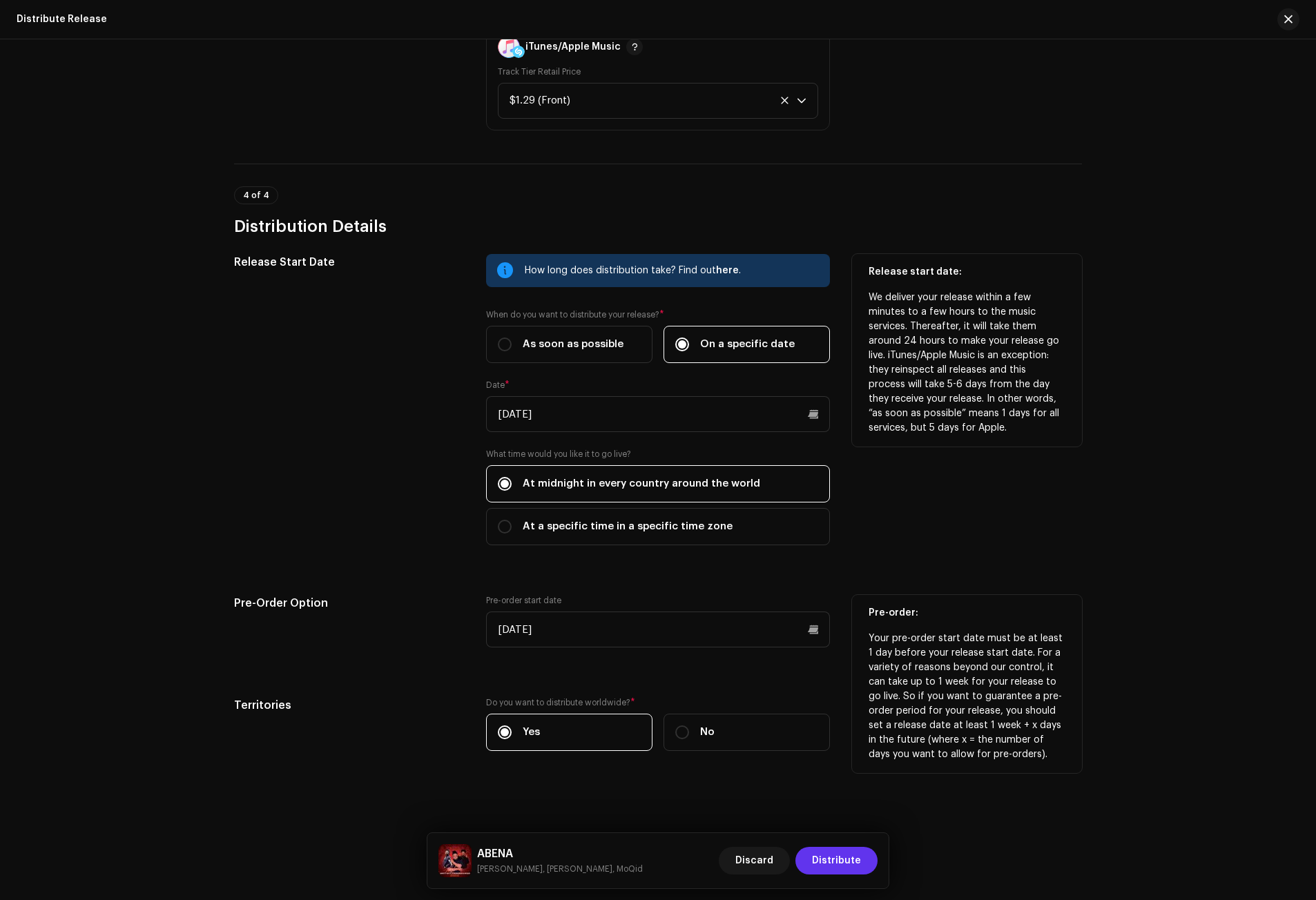
click at [845, 856] on span "Distribute" at bounding box center [835, 861] width 49 height 28
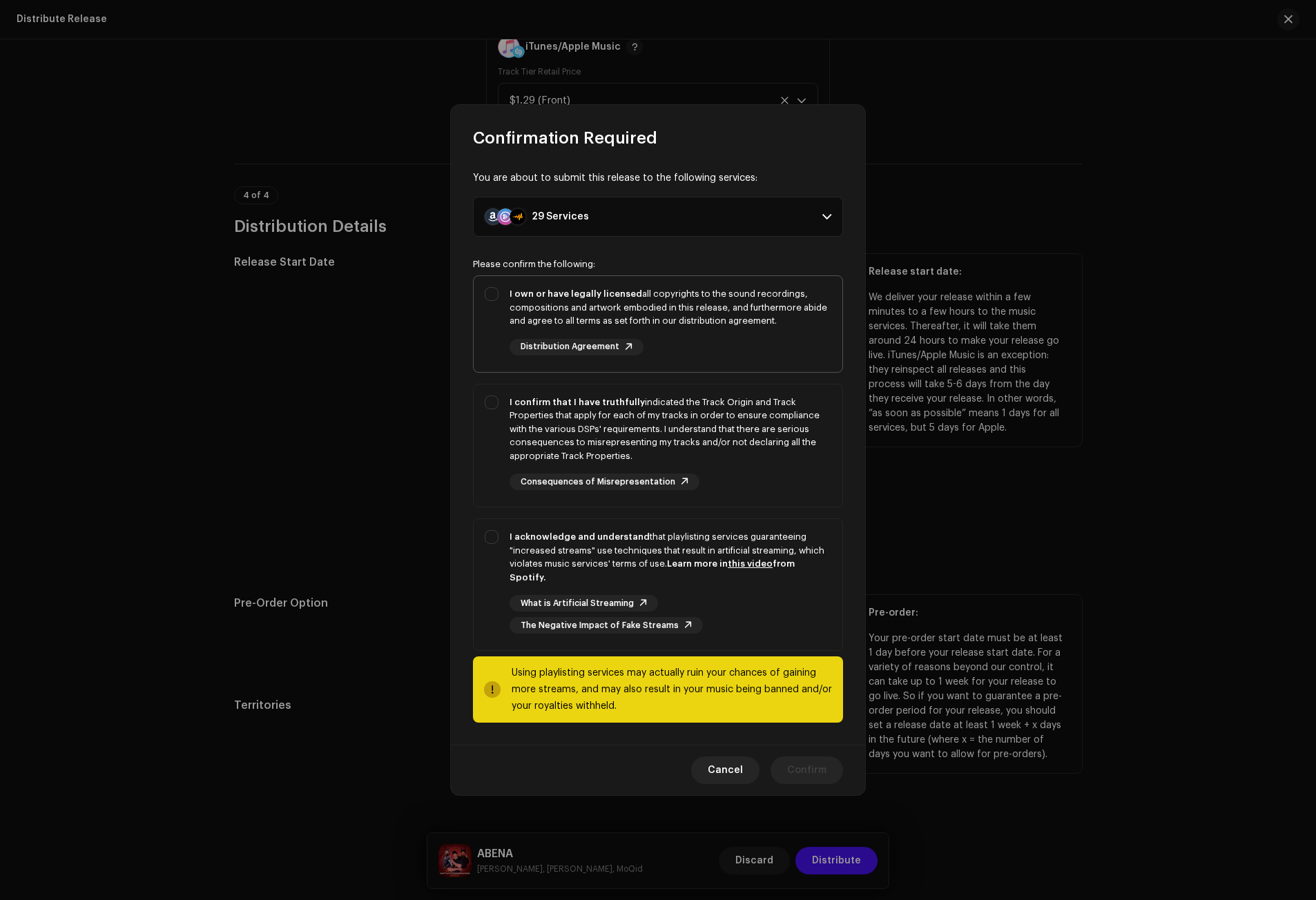
click at [509, 298] on strong "I own or have legally licensed" at bounding box center [576, 293] width 133 height 9
checkbox input "true"
click at [522, 413] on div "I confirm that I have truthfully indicated the Track Origin and Track Propertie…" at bounding box center [670, 429] width 322 height 67
checkbox input "true"
click at [494, 550] on div "I acknowledge and understand that playlisting services guaranteeing "increased …" at bounding box center [658, 582] width 369 height 126
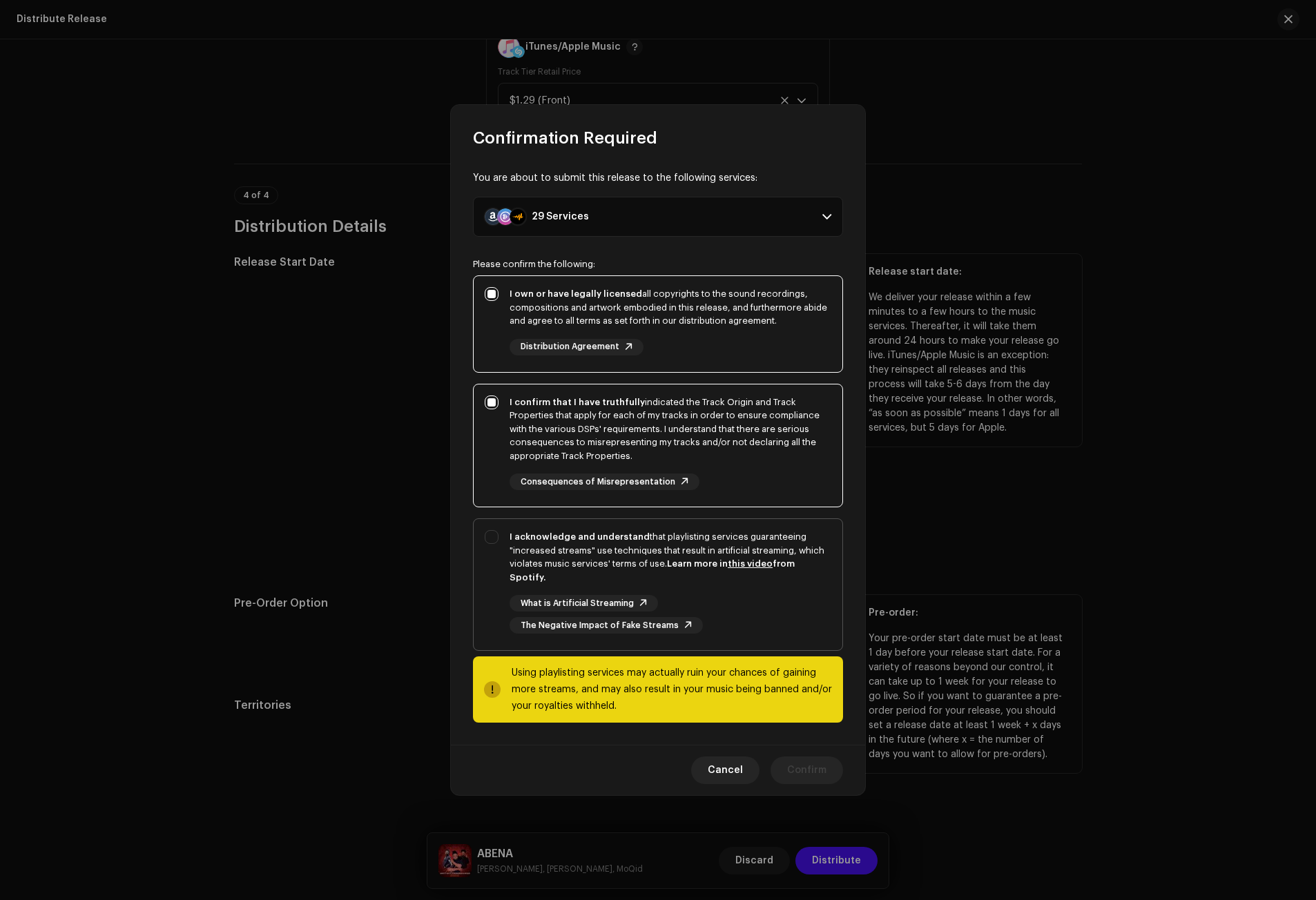
checkbox input "true"
click at [812, 756] on span "Confirm" at bounding box center [807, 770] width 40 height 28
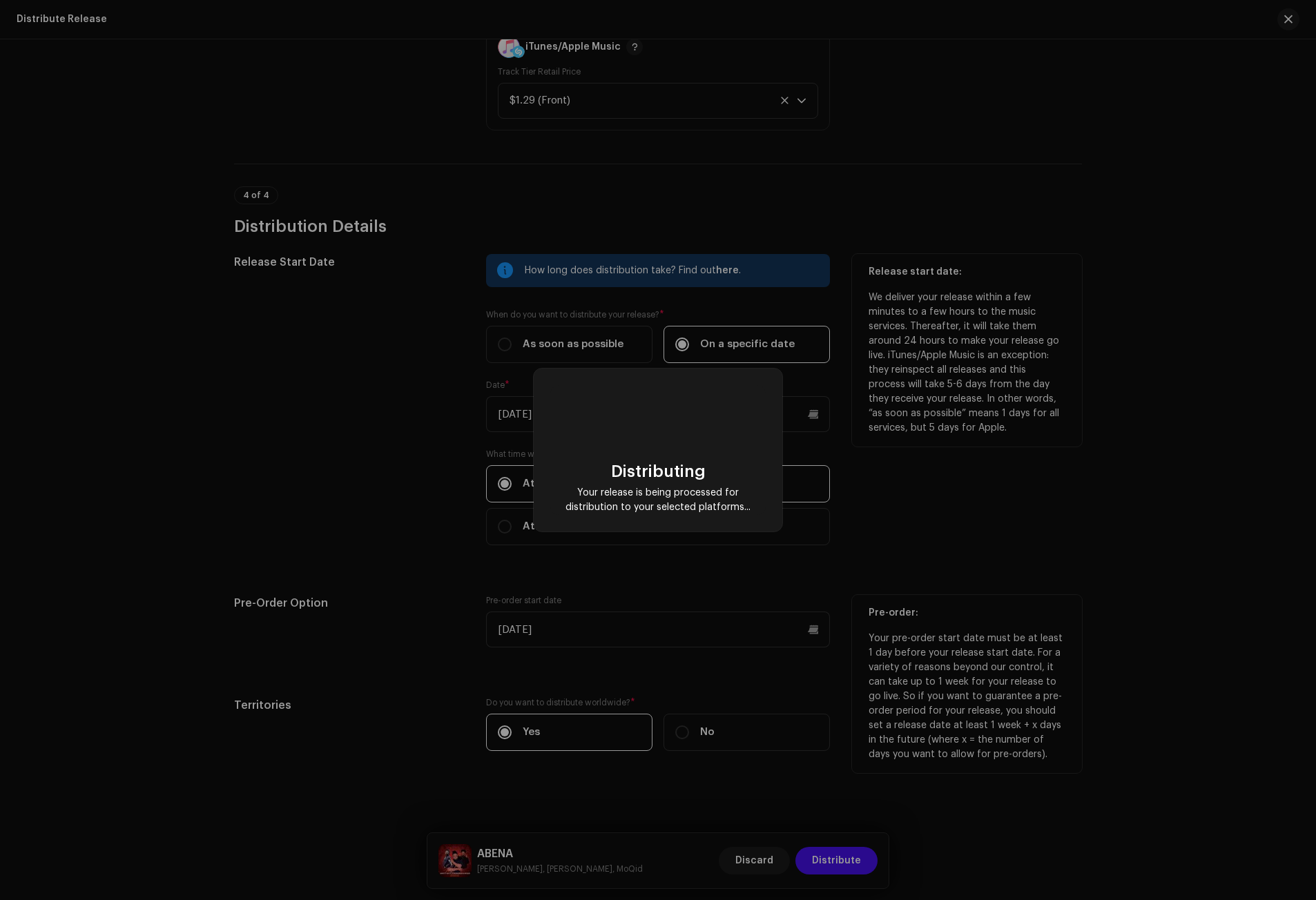
checkbox input "false"
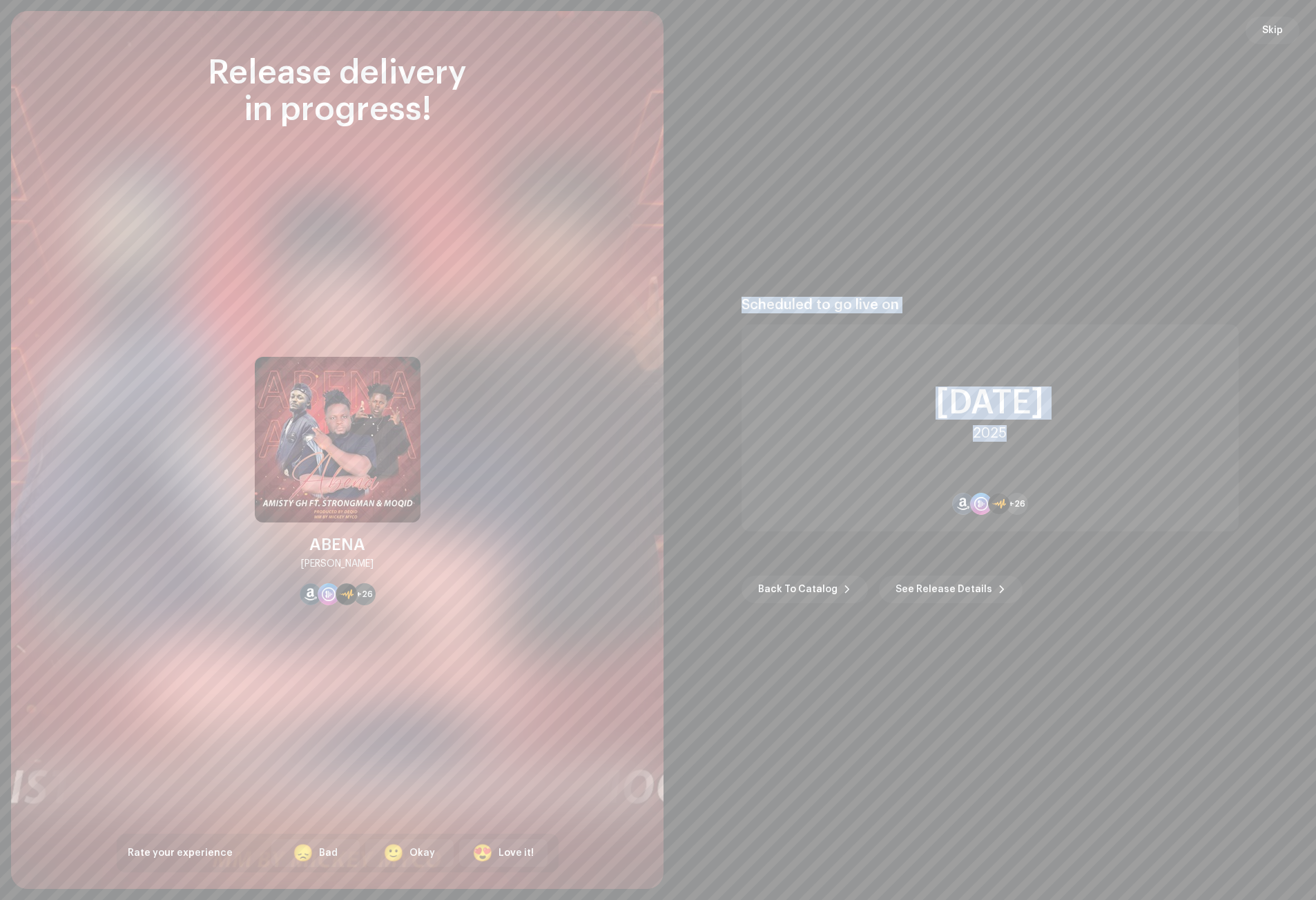
drag, startPoint x: 979, startPoint y: 429, endPoint x: 742, endPoint y: 308, distance: 266.1
click at [742, 308] on div "Scheduled to go live on [DATE] +26" at bounding box center [990, 414] width 497 height 235
copy div "Scheduled to go live on [DATE]"
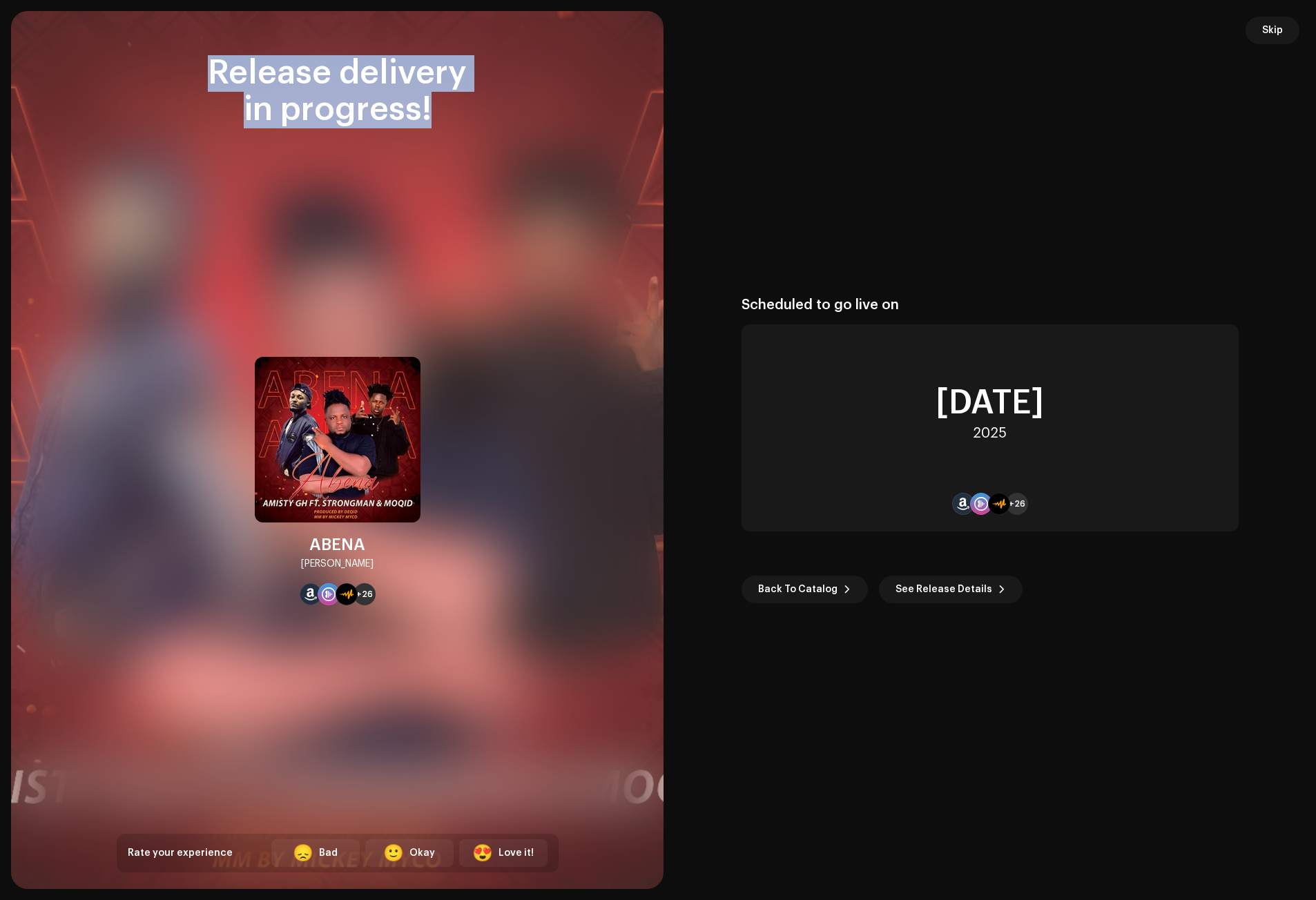
drag, startPoint x: 208, startPoint y: 69, endPoint x: 440, endPoint y: 106, distance: 234.9
click at [440, 106] on div "Release delivery in progress!" at bounding box center [338, 92] width 442 height 73
copy div "Release delivery in progress!"
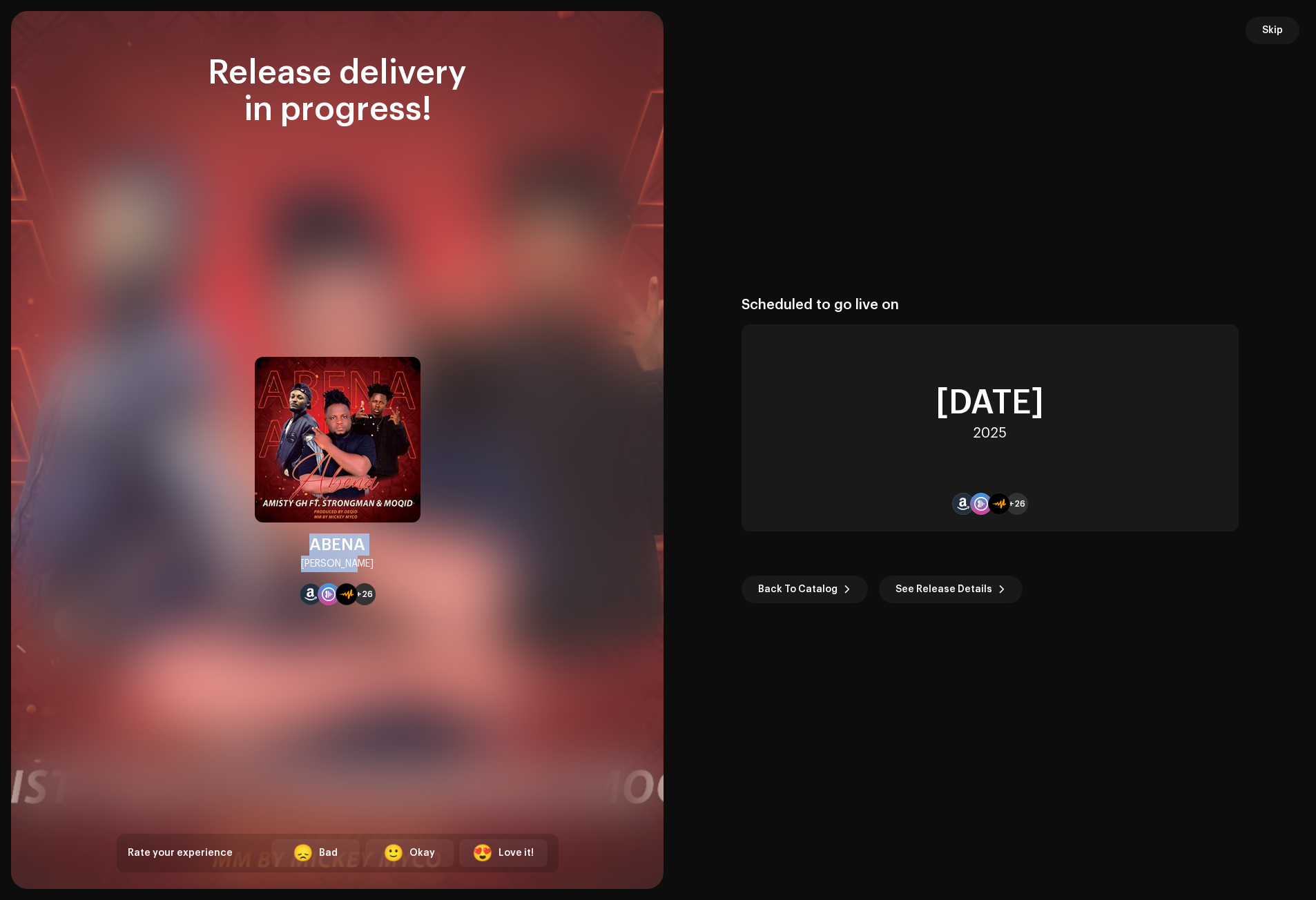
drag, startPoint x: 311, startPoint y: 539, endPoint x: 365, endPoint y: 564, distance: 59.5
click at [365, 564] on div "[PERSON_NAME] +26" at bounding box center [337, 481] width 165 height 249
copy div "[PERSON_NAME]"
click at [1270, 31] on span "Skip" at bounding box center [1271, 31] width 21 height 28
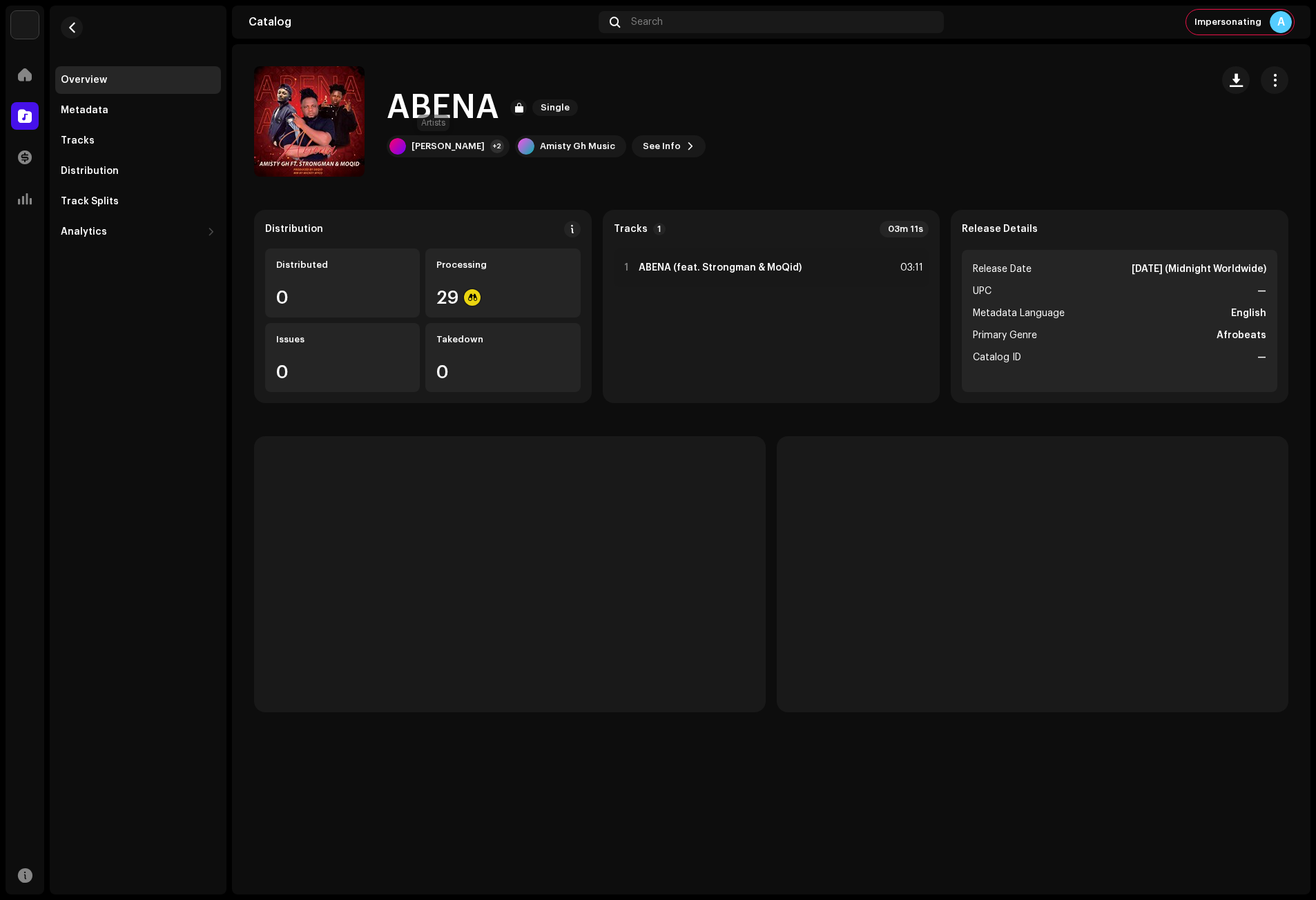
click at [429, 133] on div "ABENA Single [PERSON_NAME] +2 Amisty Gh Music See Info" at bounding box center [546, 121] width 319 height 71
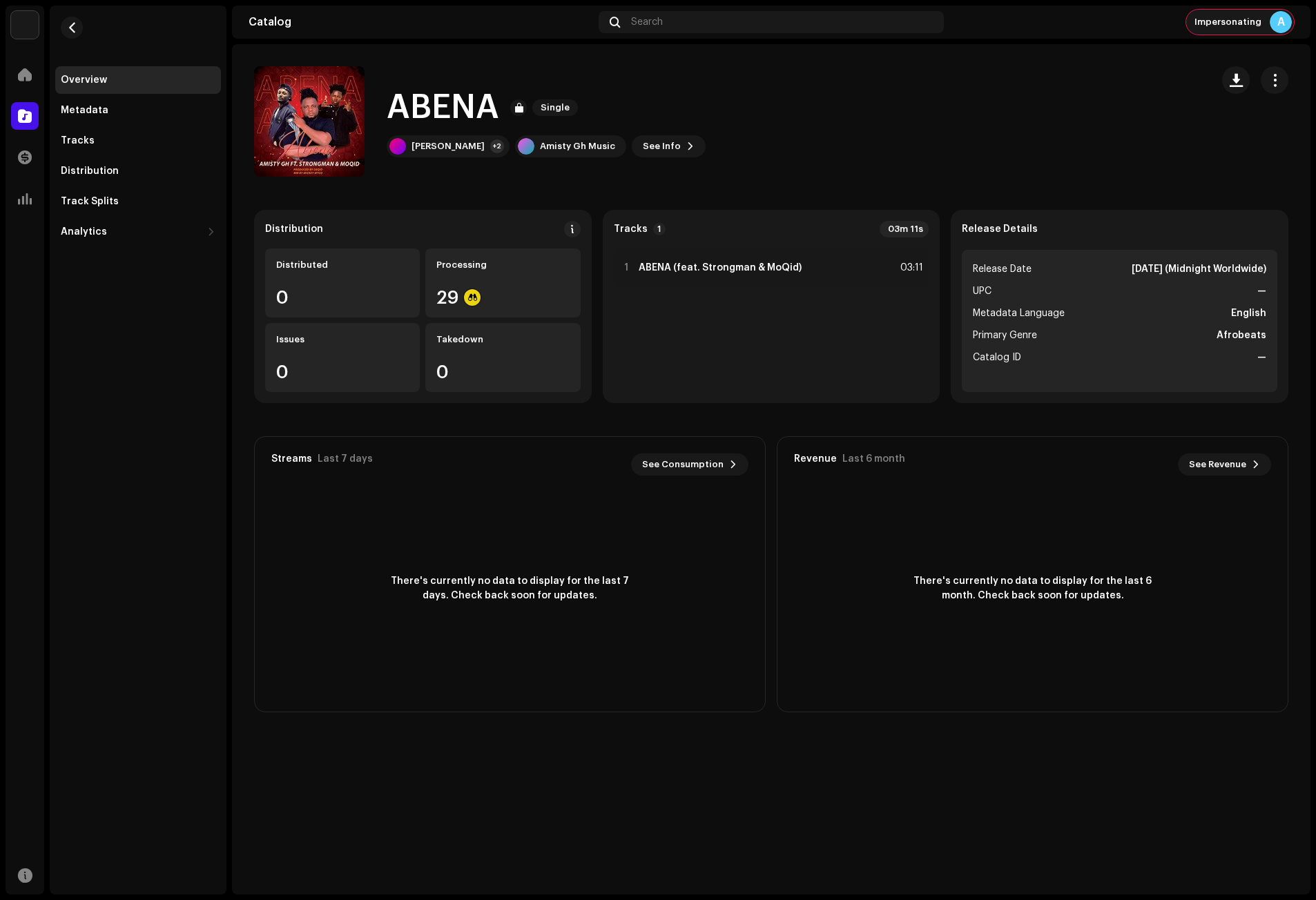
click at [1241, 26] on span "Impersonating" at bounding box center [1228, 22] width 67 height 11
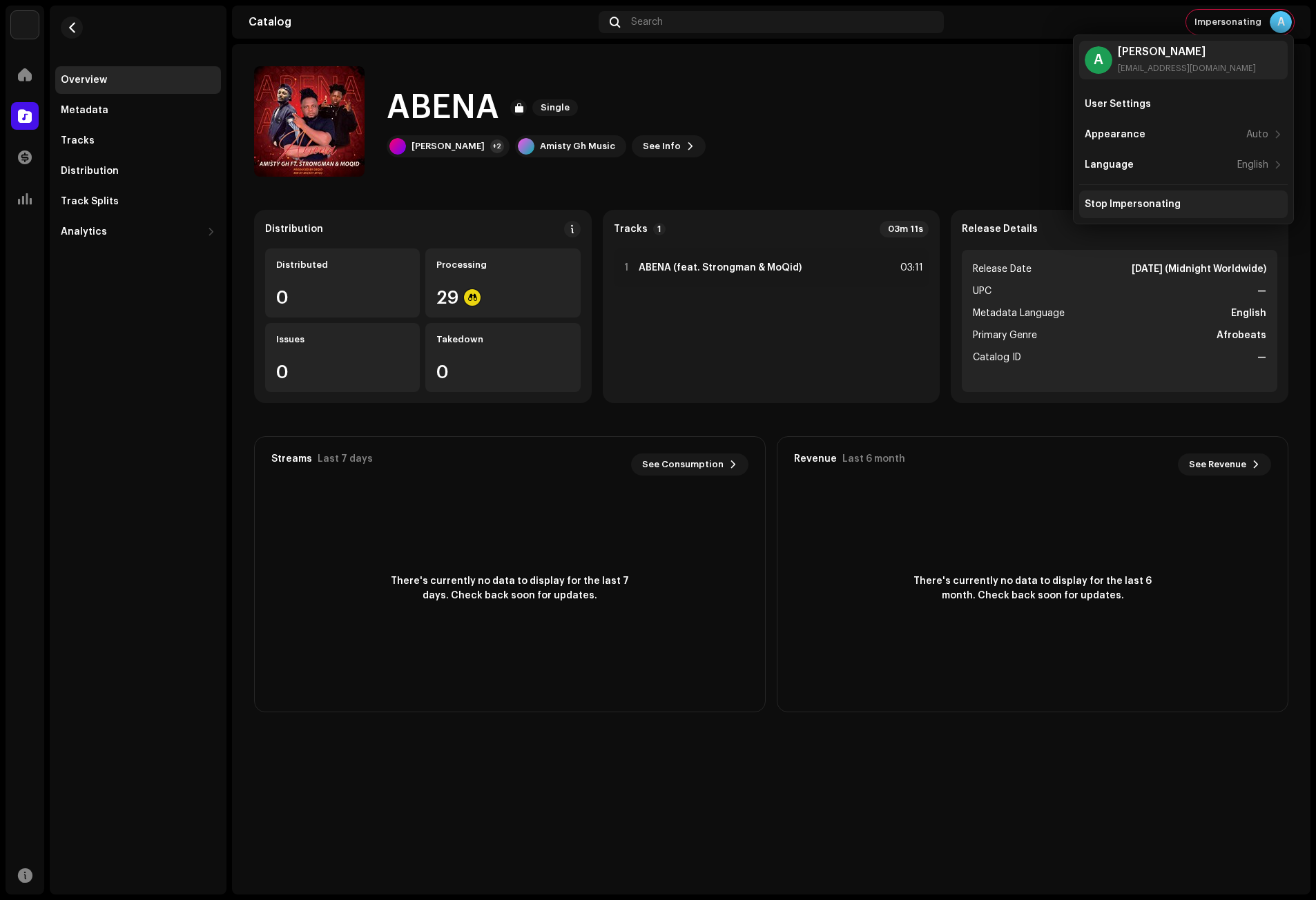
click at [1146, 199] on div "Stop Impersonating" at bounding box center [1132, 204] width 96 height 11
